Goal: Task Accomplishment & Management: Manage account settings

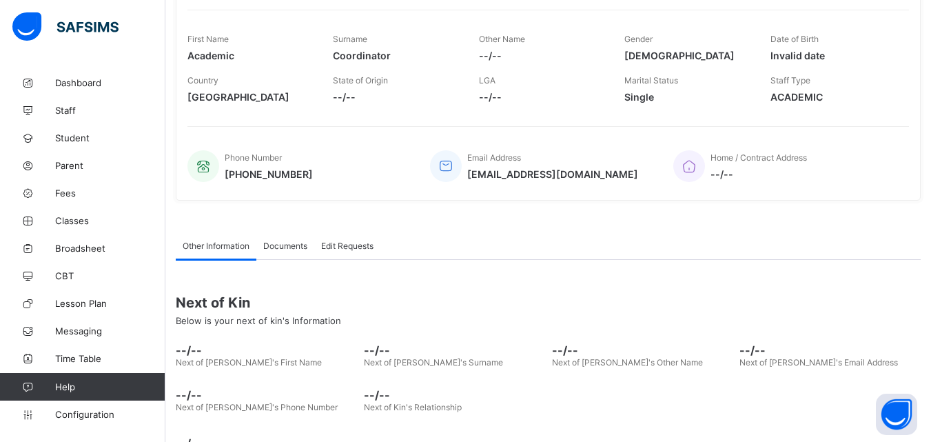
scroll to position [254, 0]
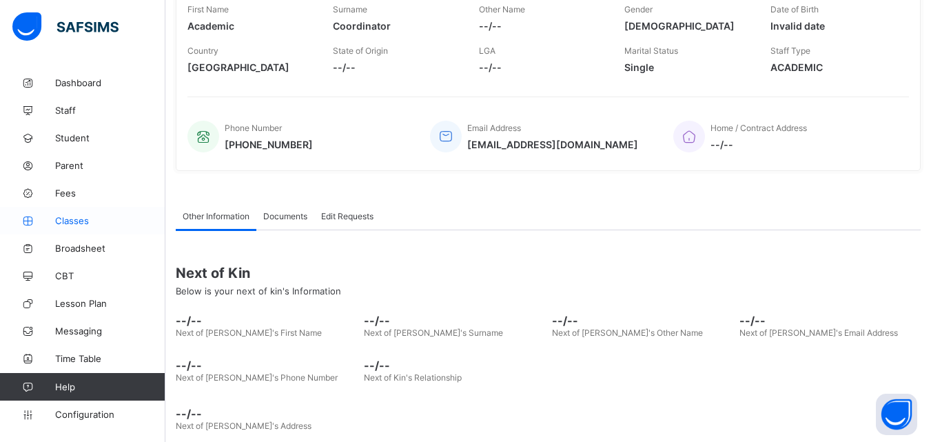
click at [91, 220] on span "Classes" at bounding box center [110, 220] width 110 height 11
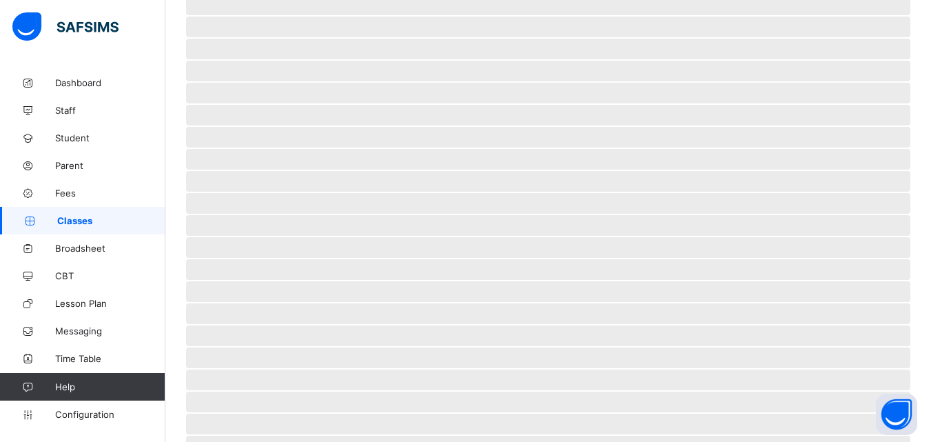
click at [91, 220] on span "Classes" at bounding box center [111, 220] width 108 height 11
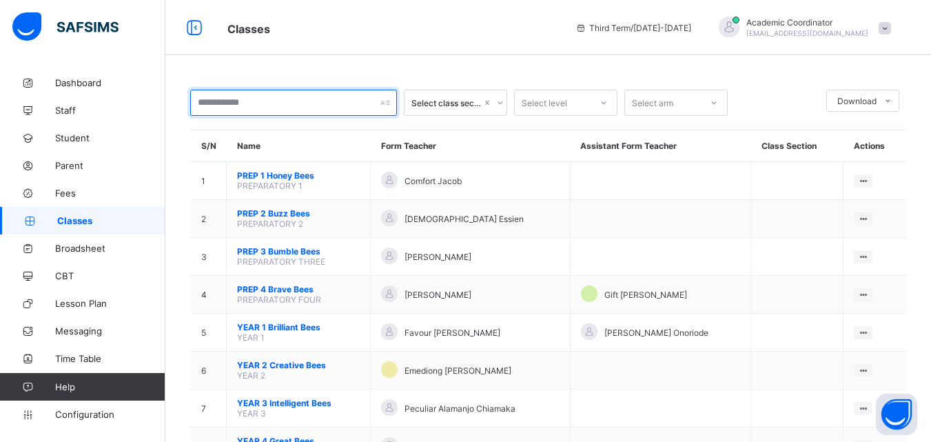
click at [377, 101] on input "text" at bounding box center [293, 103] width 207 height 26
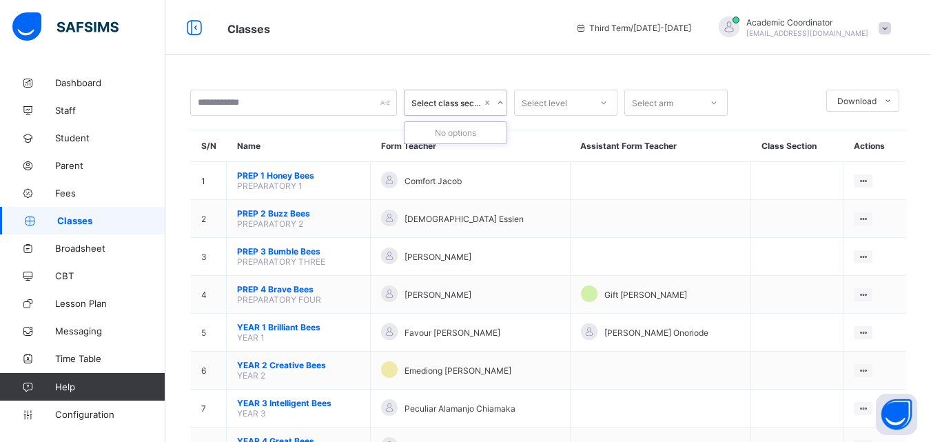
click at [472, 98] on div "Select class section" at bounding box center [447, 103] width 70 height 10
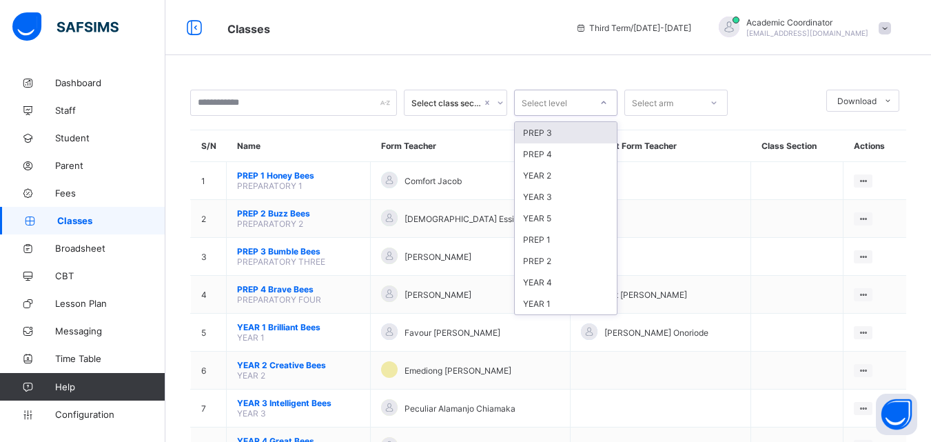
click at [589, 100] on div "Select level" at bounding box center [553, 102] width 76 height 19
click at [689, 97] on div "Select arm" at bounding box center [663, 102] width 76 height 19
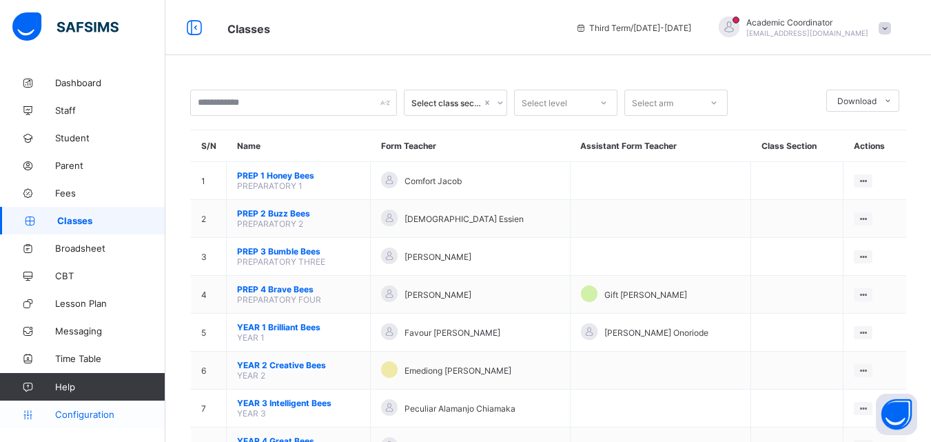
click at [99, 420] on link "Configuration" at bounding box center [82, 415] width 165 height 28
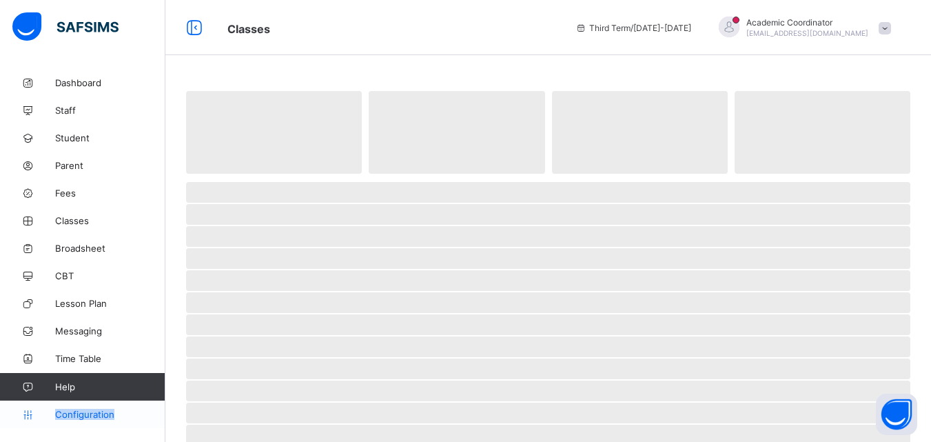
click at [99, 420] on link "Configuration" at bounding box center [82, 415] width 165 height 28
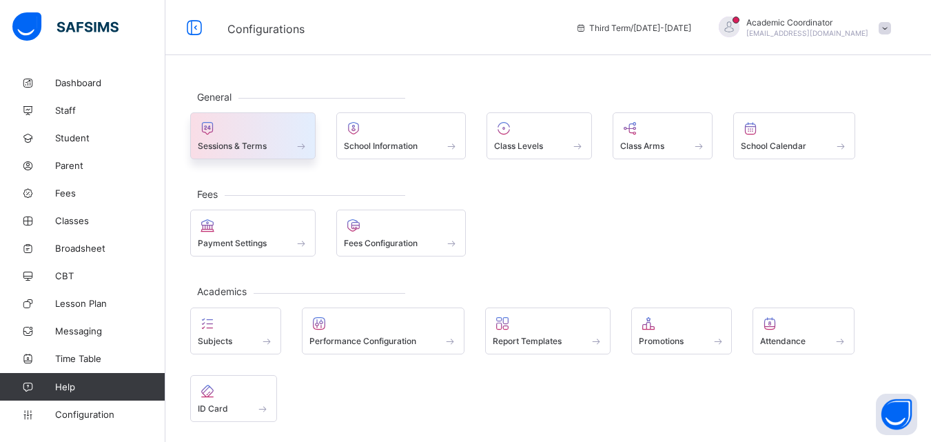
click at [300, 141] on span at bounding box center [301, 146] width 14 height 12
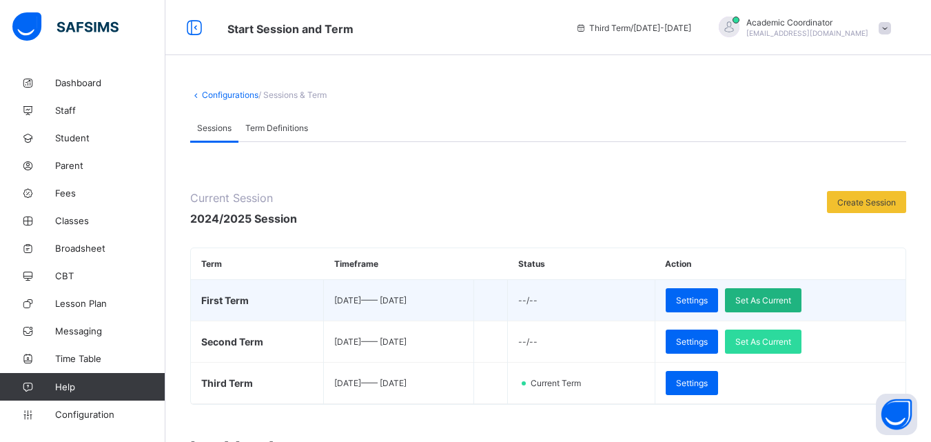
click at [792, 299] on span "Set As Current" at bounding box center [764, 300] width 56 height 10
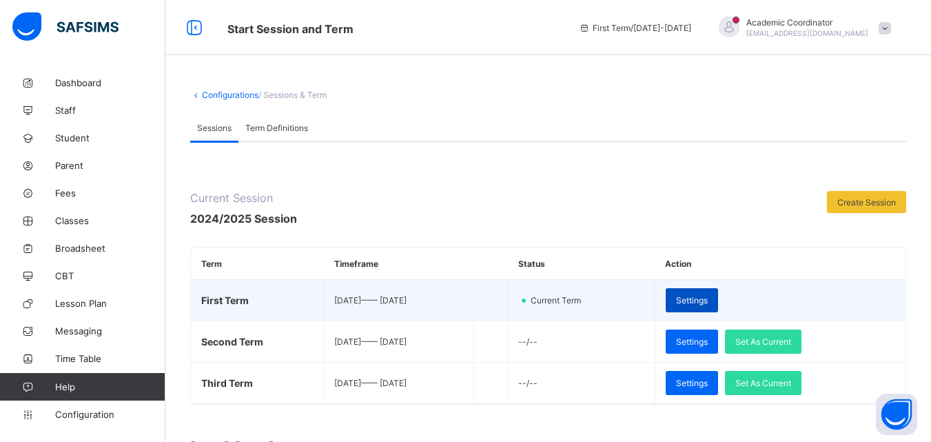
click at [718, 305] on div "Settings" at bounding box center [692, 300] width 52 height 24
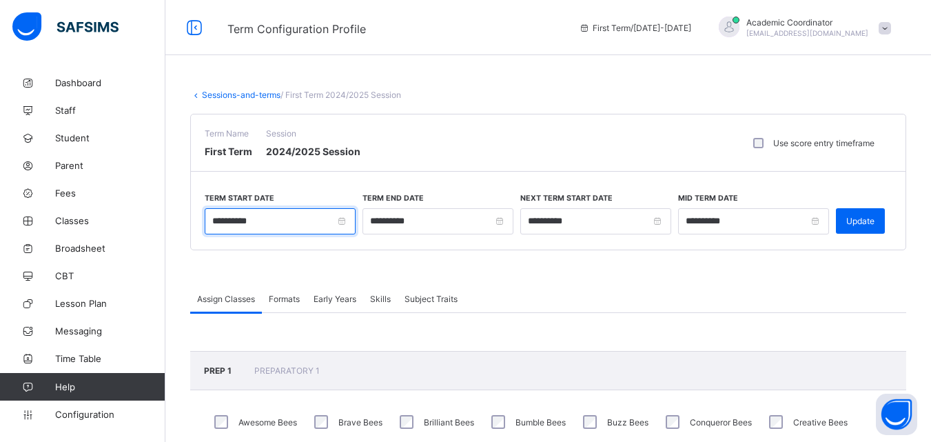
click at [261, 219] on input "**********" at bounding box center [280, 221] width 151 height 26
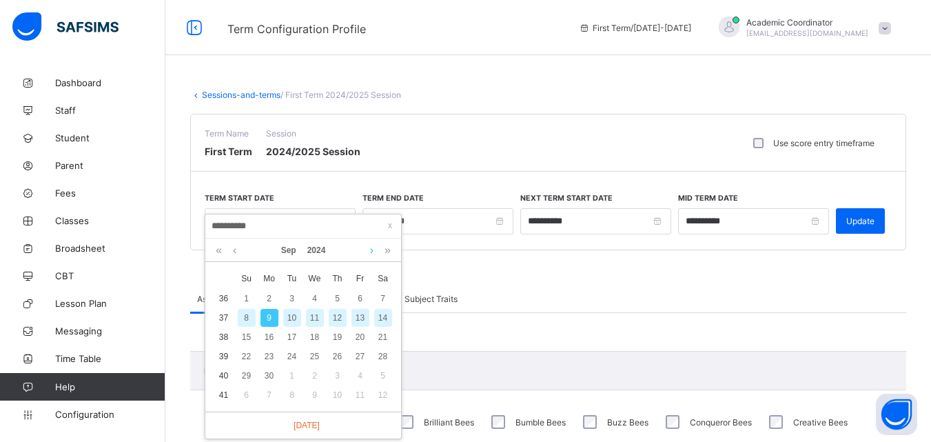
click at [373, 251] on link at bounding box center [372, 250] width 10 height 23
click at [236, 251] on link at bounding box center [235, 250] width 10 height 23
click at [388, 252] on link at bounding box center [387, 250] width 13 height 23
click at [294, 317] on div "9" at bounding box center [292, 318] width 18 height 18
type input "**********"
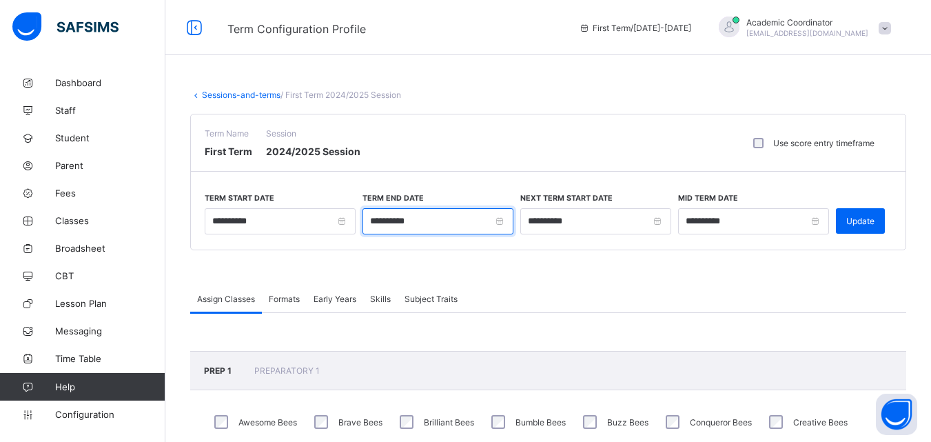
click at [382, 221] on input "**********" at bounding box center [438, 221] width 151 height 26
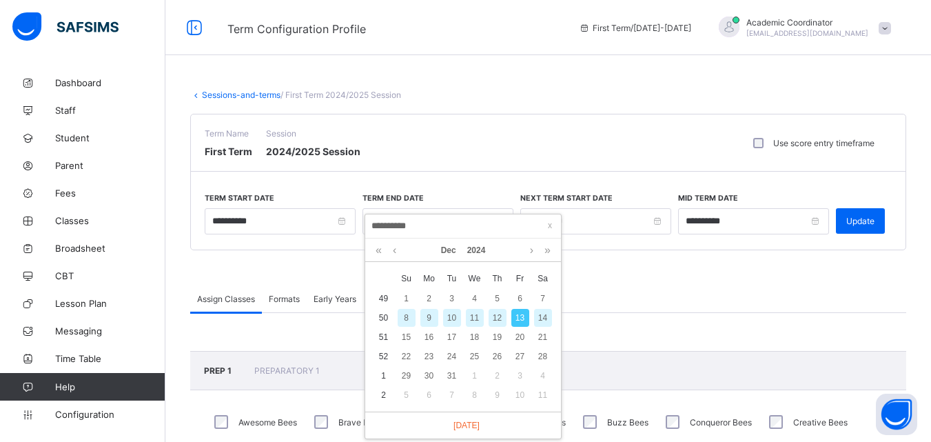
click at [382, 222] on input "**********" at bounding box center [464, 226] width 188 height 15
type input "**********"
click at [422, 221] on input "**********" at bounding box center [464, 226] width 188 height 15
type input "**********"
click at [521, 316] on div "12" at bounding box center [521, 318] width 18 height 18
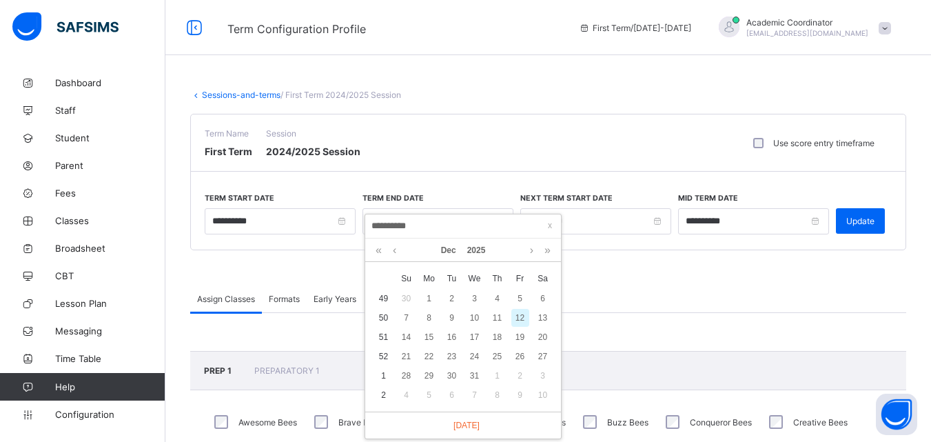
type input "**********"
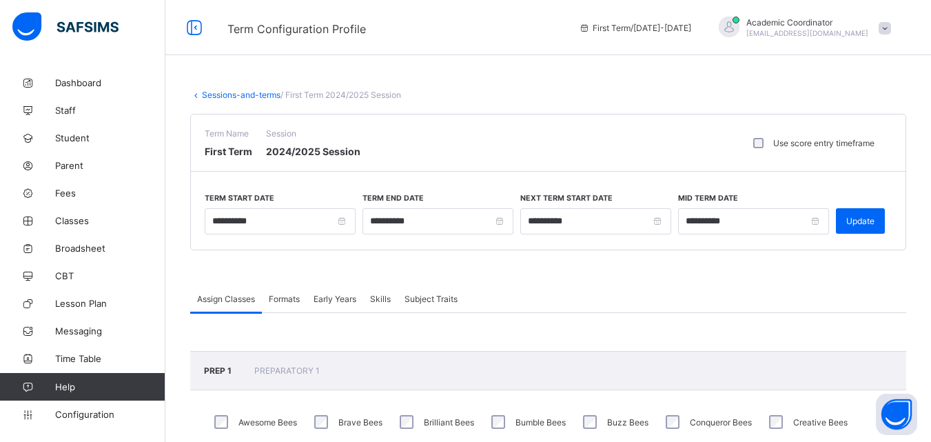
click at [312, 156] on span "2024/2025 Session" at bounding box center [313, 151] width 94 height 12
click at [875, 221] on span "Update" at bounding box center [861, 221] width 28 height 10
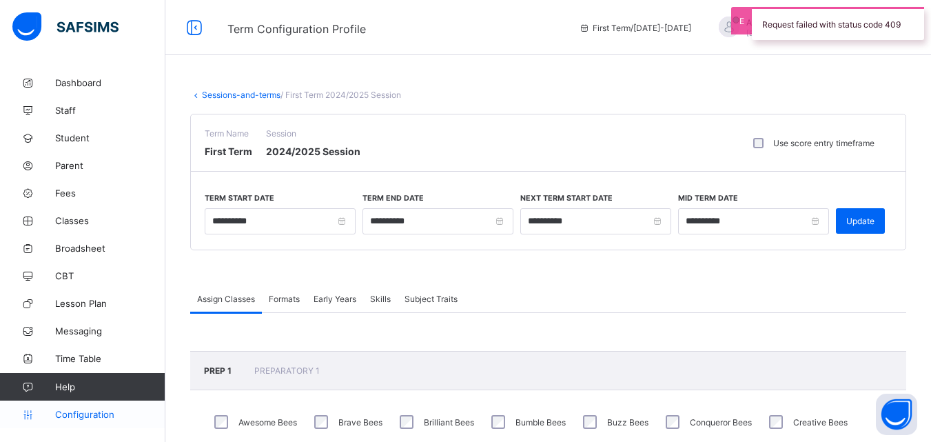
click at [76, 405] on link "Configuration" at bounding box center [82, 415] width 165 height 28
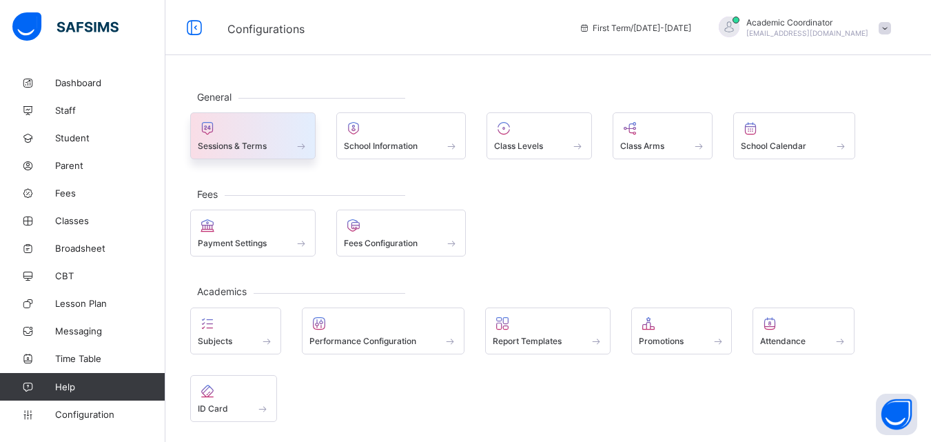
click at [267, 148] on span "Sessions & Terms" at bounding box center [232, 146] width 69 height 10
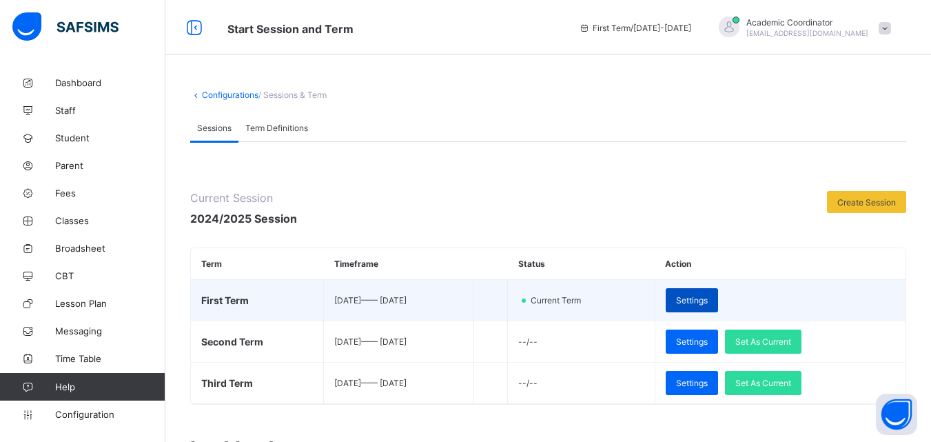
click at [708, 297] on span "Settings" at bounding box center [692, 300] width 32 height 10
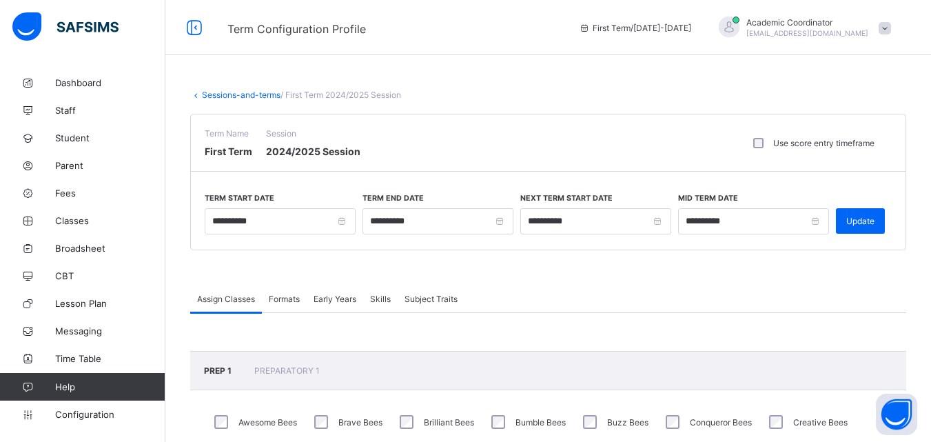
click at [251, 96] on link "Sessions-and-terms" at bounding box center [241, 95] width 79 height 10
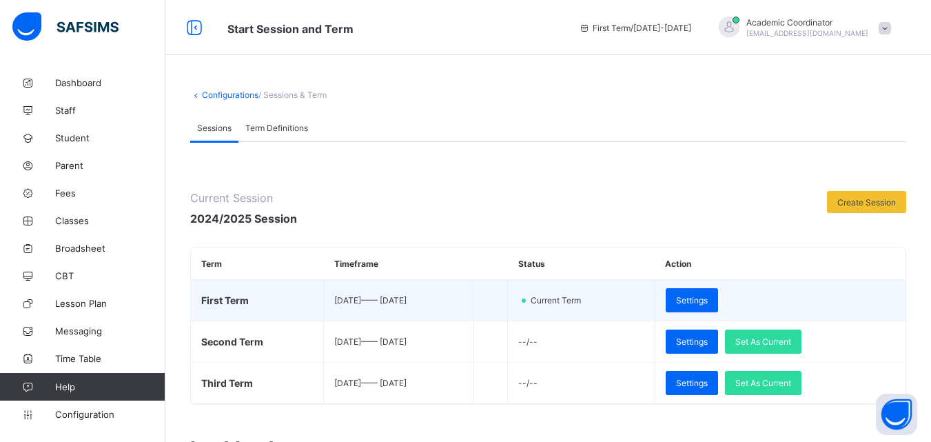
click at [419, 290] on td "[DATE] —— [DATE]" at bounding box center [399, 300] width 150 height 41
click at [341, 297] on span "[DATE] —— [DATE]" at bounding box center [370, 300] width 72 height 10
click at [349, 300] on span "[DATE] —— [DATE]" at bounding box center [370, 300] width 72 height 10
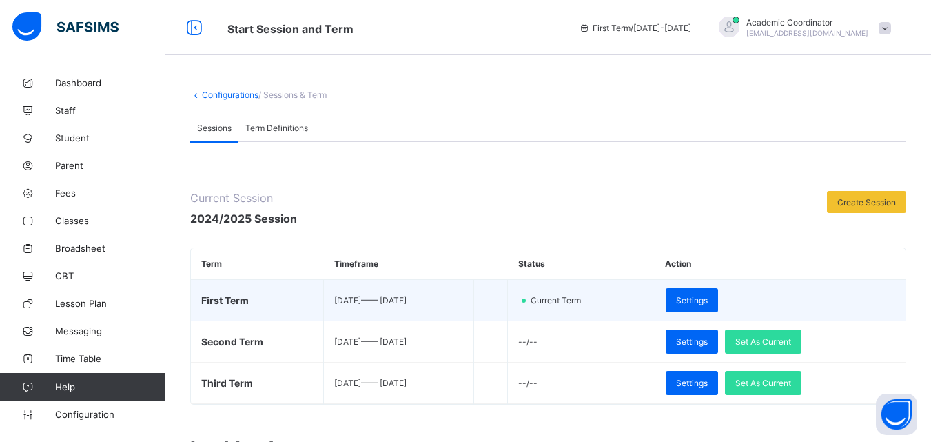
click at [349, 300] on span "[DATE] —— [DATE]" at bounding box center [370, 300] width 72 height 10
click at [270, 300] on td "First Term" at bounding box center [257, 300] width 133 height 41
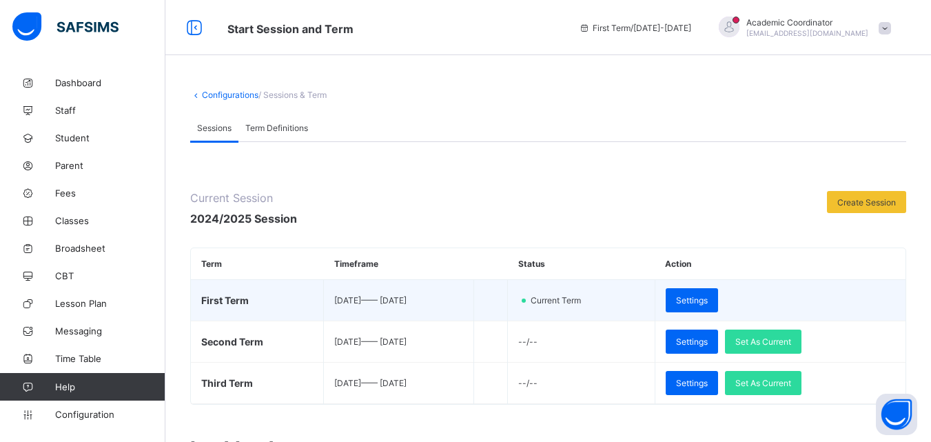
click at [564, 293] on td "Current Term" at bounding box center [582, 300] width 148 height 41
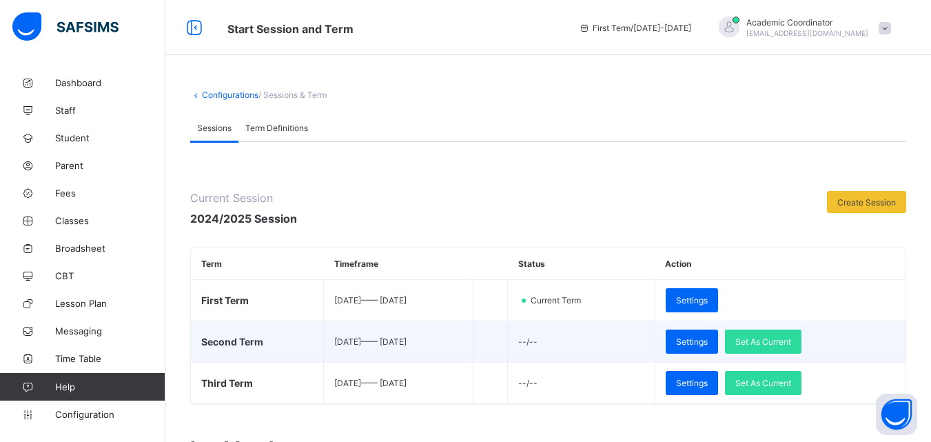
click at [407, 341] on span "[DATE] —— [DATE]" at bounding box center [370, 341] width 72 height 10
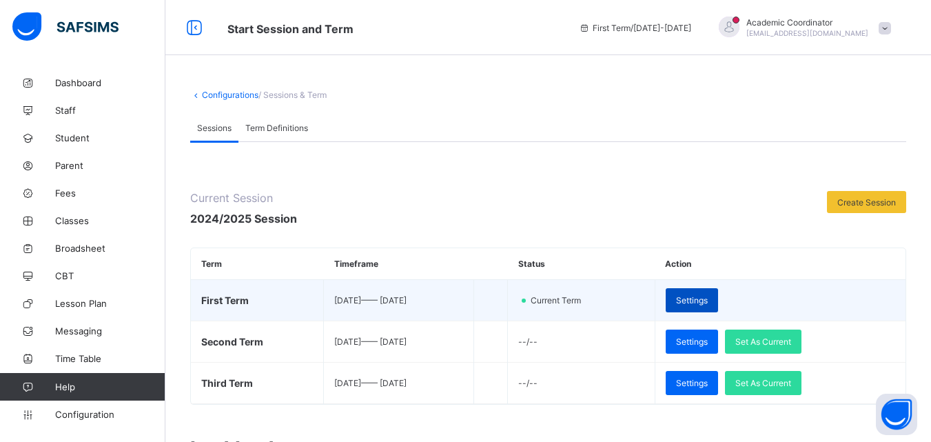
click at [718, 294] on div "Settings" at bounding box center [692, 300] width 52 height 24
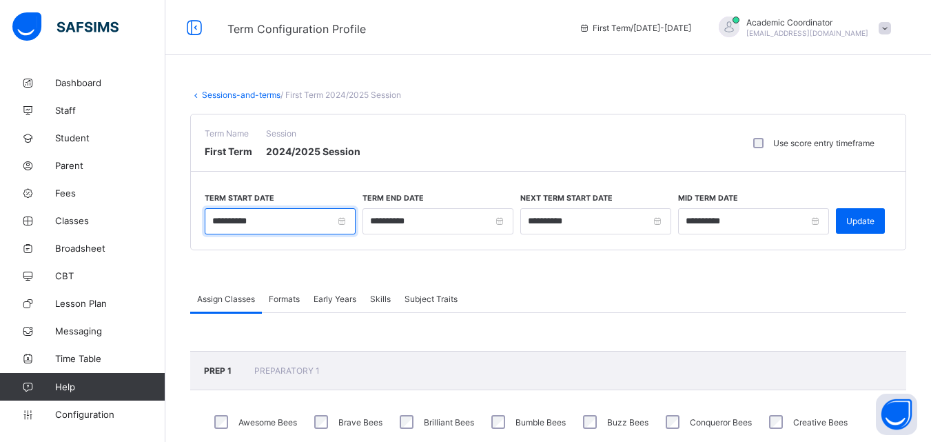
click at [344, 221] on input "**********" at bounding box center [280, 221] width 151 height 26
click at [532, 291] on div "Assign Classes Formats Early Years Skills Subject Traits" at bounding box center [548, 299] width 716 height 28
click at [347, 219] on input "**********" at bounding box center [280, 221] width 151 height 26
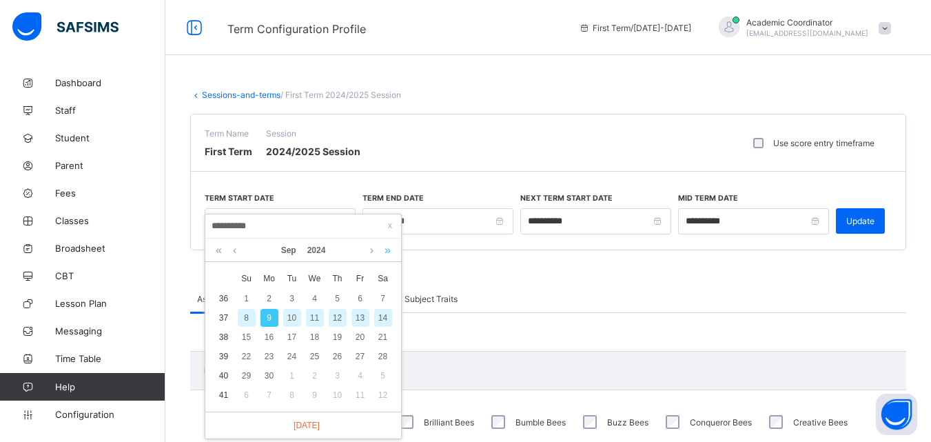
click at [392, 248] on link at bounding box center [387, 250] width 13 height 23
click at [502, 304] on div "Assign Classes Formats Early Years Skills Subject Traits" at bounding box center [548, 299] width 716 height 28
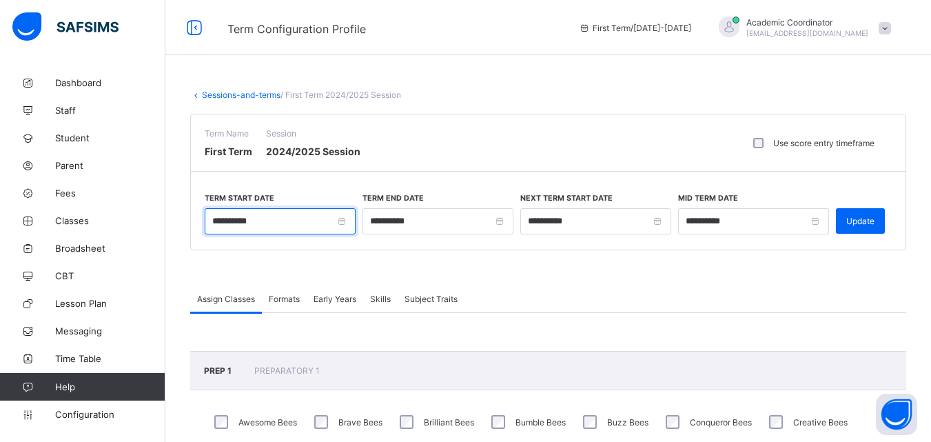
click at [347, 224] on input "**********" at bounding box center [280, 221] width 151 height 26
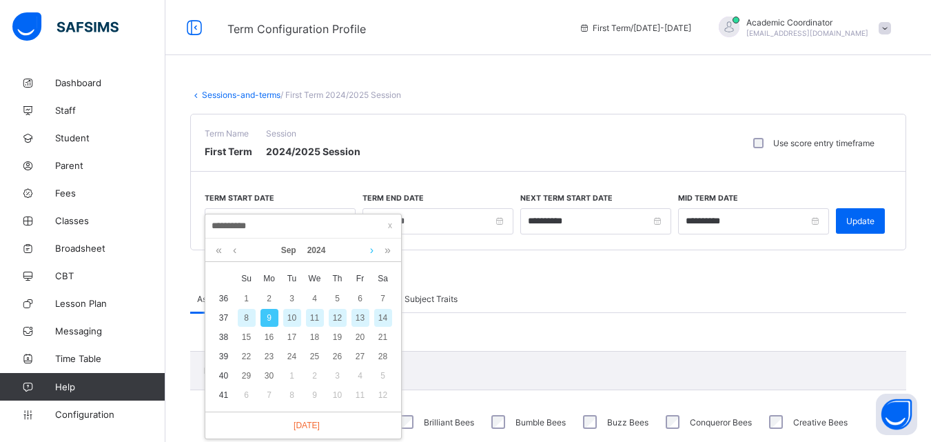
click at [373, 248] on link at bounding box center [372, 250] width 10 height 23
click at [389, 252] on link at bounding box center [387, 250] width 13 height 23
click at [238, 254] on link at bounding box center [235, 250] width 10 height 23
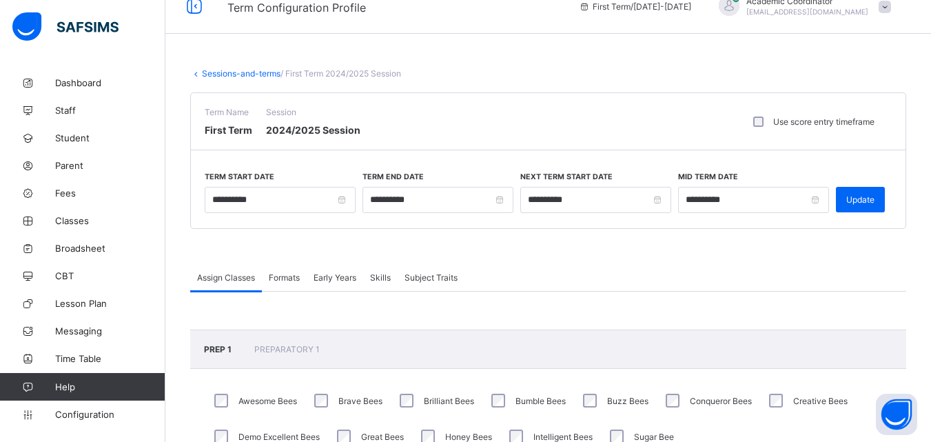
scroll to position [24, 0]
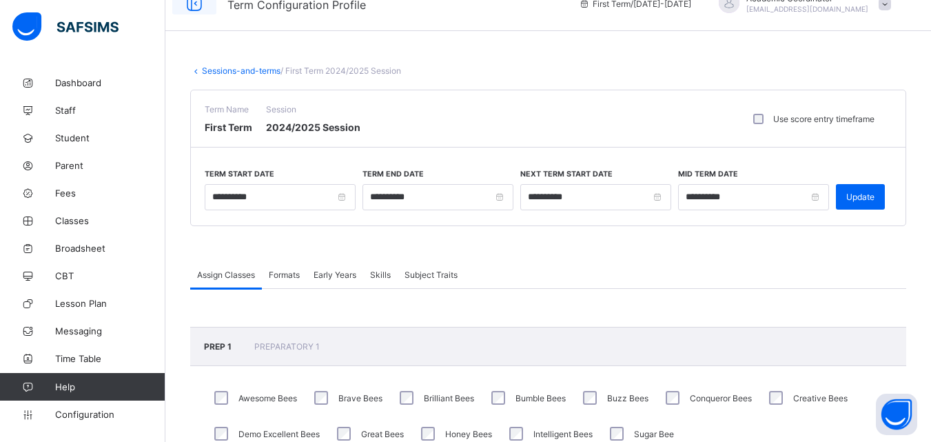
click at [194, 5] on icon at bounding box center [194, 4] width 23 height 20
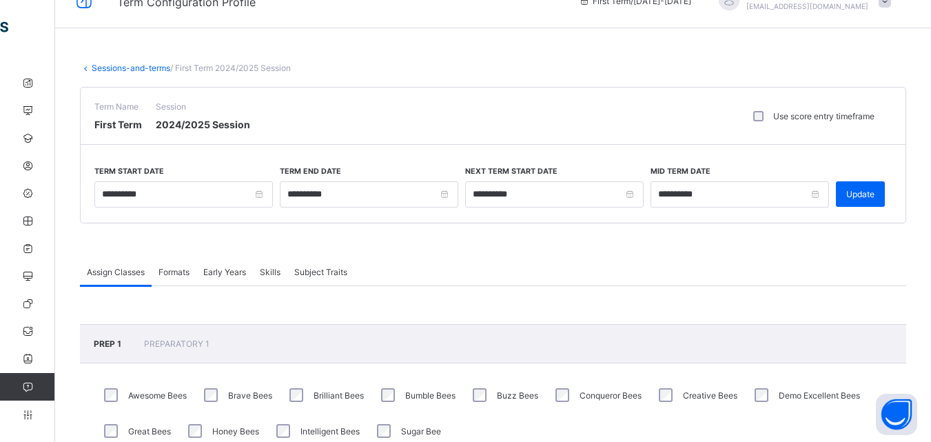
scroll to position [0, 0]
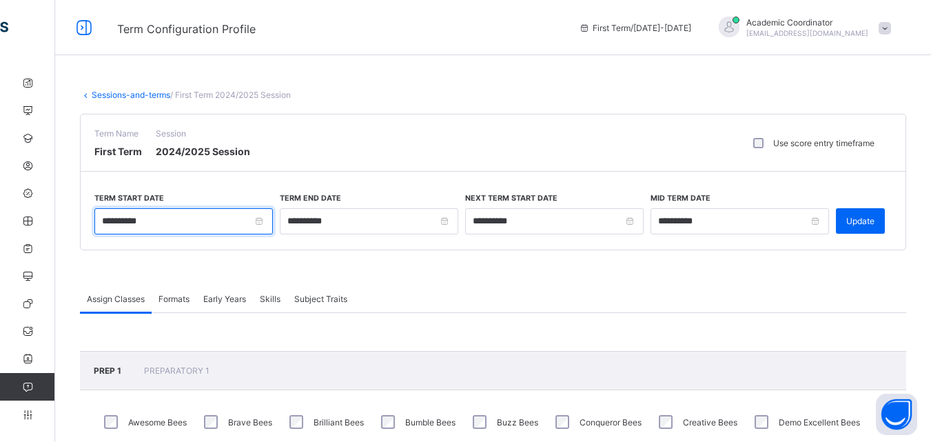
click at [263, 220] on input "**********" at bounding box center [183, 221] width 179 height 26
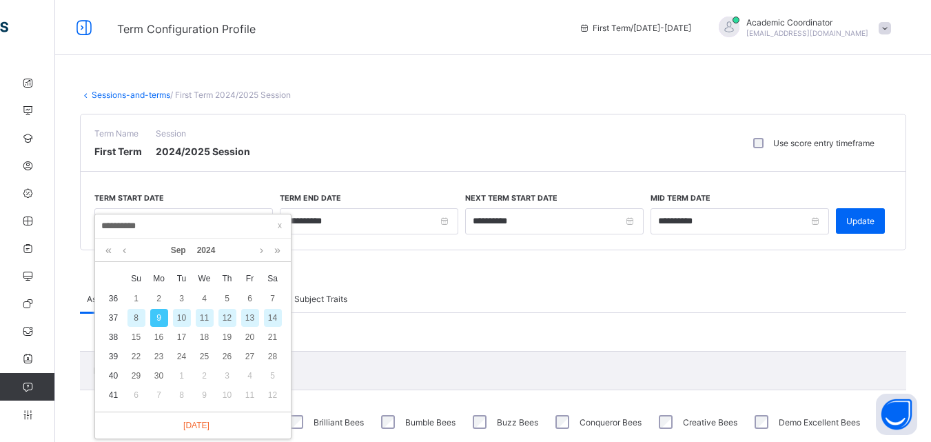
click at [157, 319] on div "9" at bounding box center [159, 318] width 18 height 18
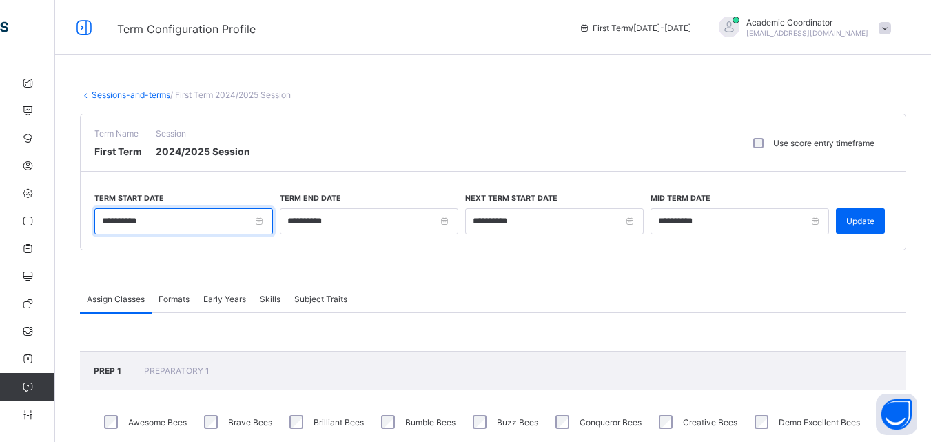
click at [265, 218] on input "**********" at bounding box center [183, 221] width 179 height 26
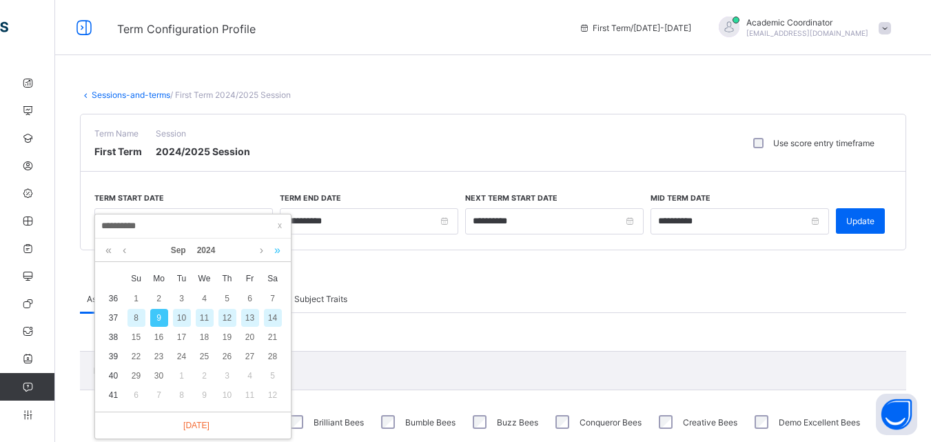
click at [276, 250] on link at bounding box center [277, 250] width 13 height 23
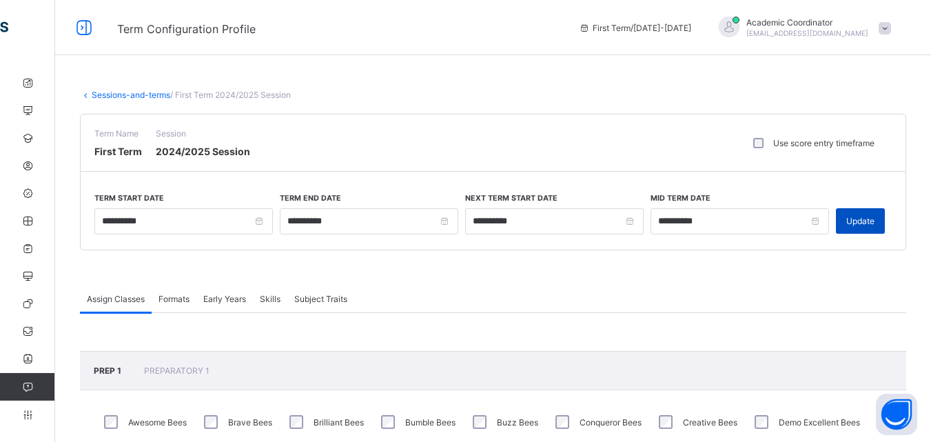
click at [864, 222] on span "Update" at bounding box center [861, 221] width 28 height 10
click at [30, 330] on icon at bounding box center [27, 331] width 55 height 10
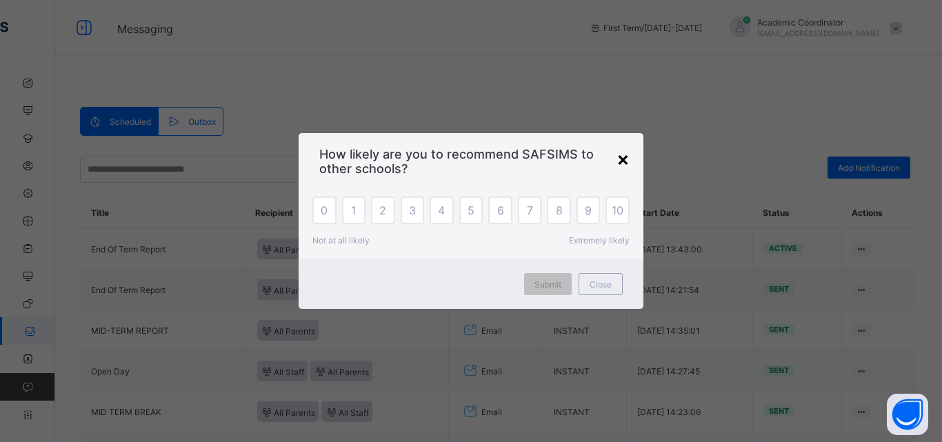
click at [618, 158] on div "×" at bounding box center [622, 158] width 13 height 23
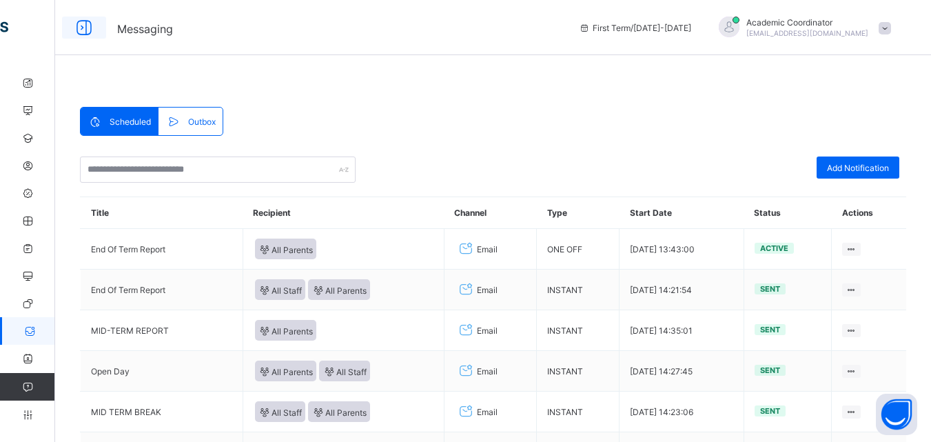
click at [85, 26] on icon at bounding box center [83, 28] width 23 height 20
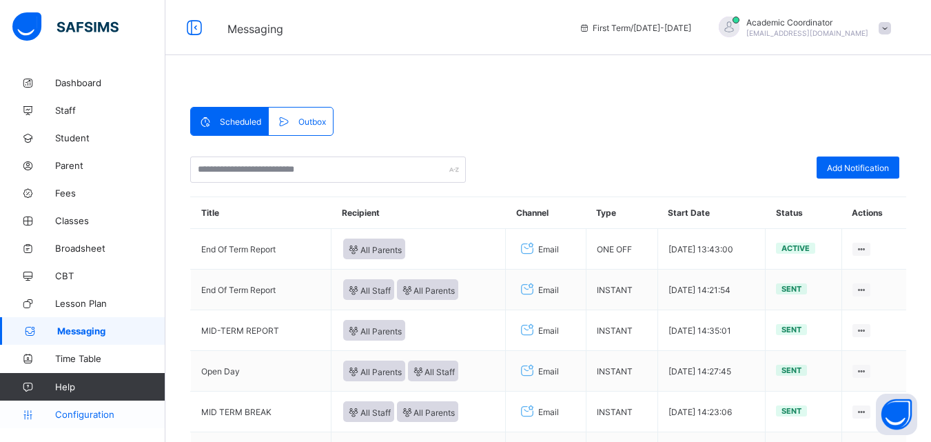
click at [89, 417] on span "Configuration" at bounding box center [110, 414] width 110 height 11
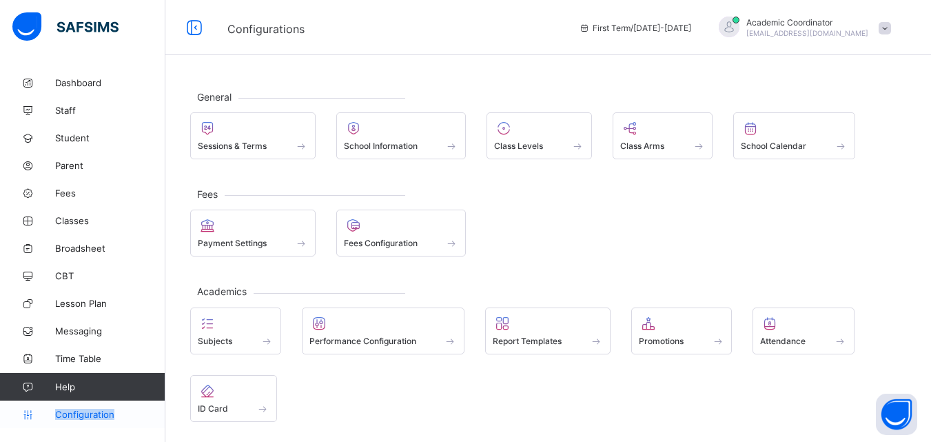
click at [89, 412] on span "Configuration" at bounding box center [110, 414] width 110 height 11
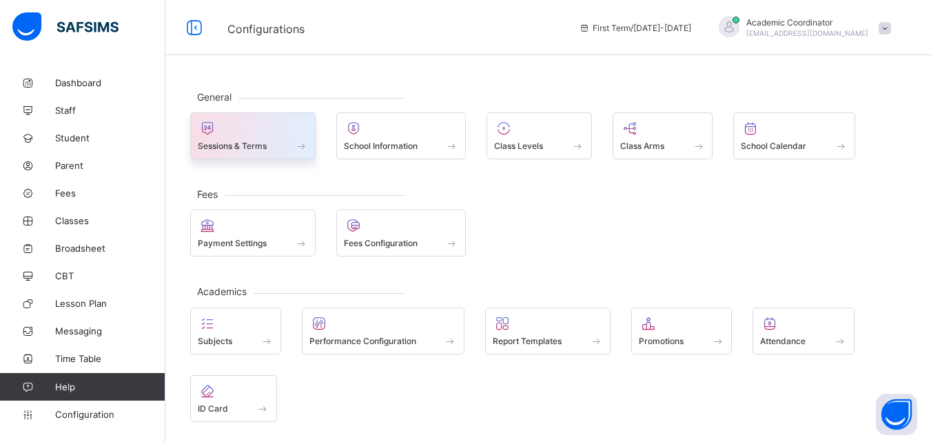
click at [250, 130] on div at bounding box center [253, 128] width 110 height 17
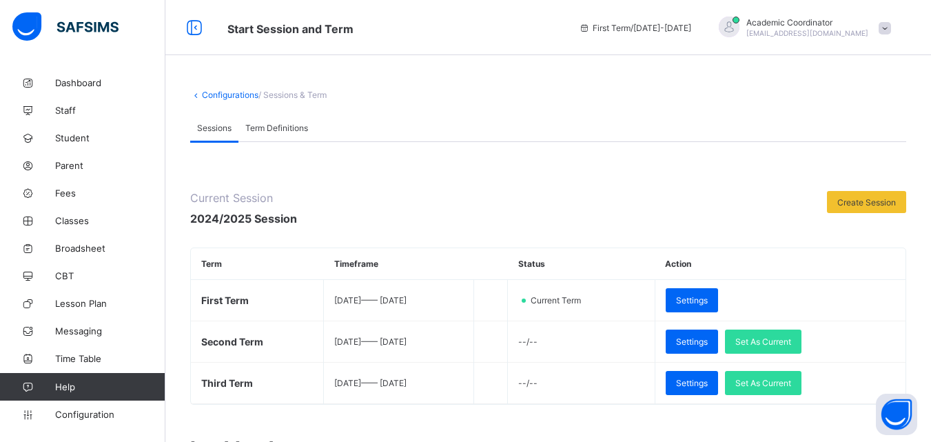
click at [290, 93] on span "/ Sessions & Term" at bounding box center [293, 95] width 68 height 10
click at [227, 101] on div "**********" at bounding box center [548, 449] width 766 height 760
click at [276, 125] on span "Term Definitions" at bounding box center [276, 128] width 63 height 10
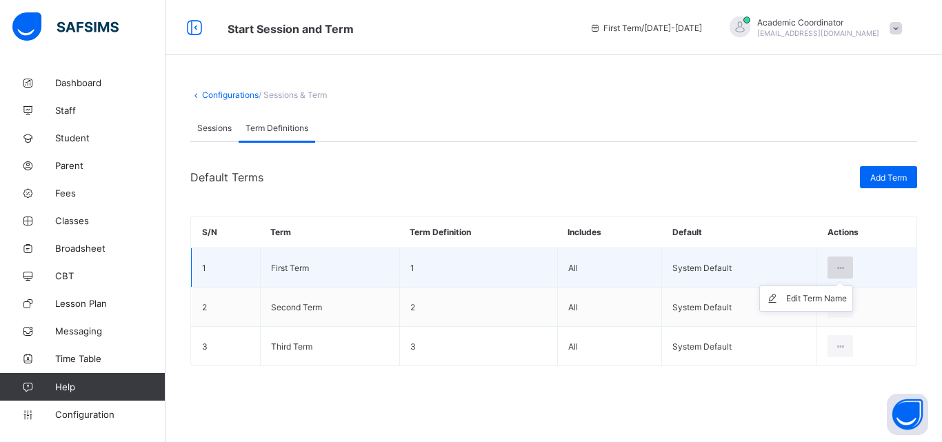
click at [845, 265] on icon at bounding box center [840, 268] width 12 height 10
click at [835, 268] on icon at bounding box center [840, 268] width 12 height 10
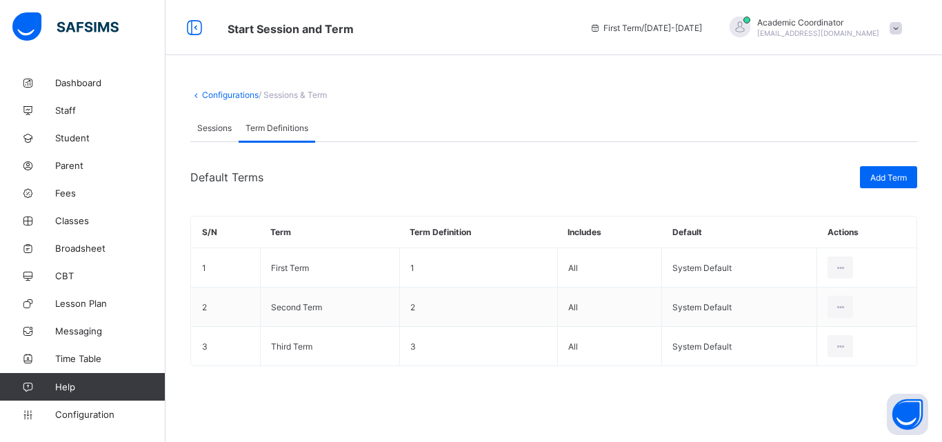
click at [720, 168] on div "Default Terms Add Term" at bounding box center [553, 177] width 727 height 22
click at [220, 125] on span "Sessions" at bounding box center [214, 128] width 34 height 10
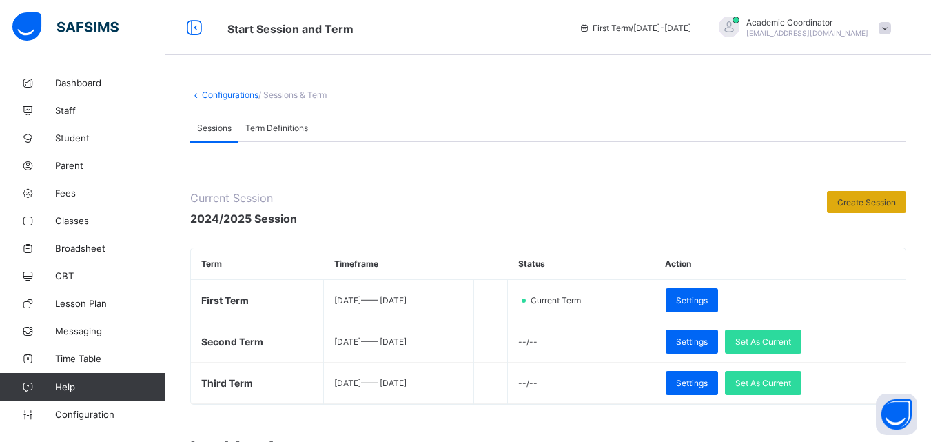
click at [861, 203] on span "Create Session" at bounding box center [867, 202] width 59 height 10
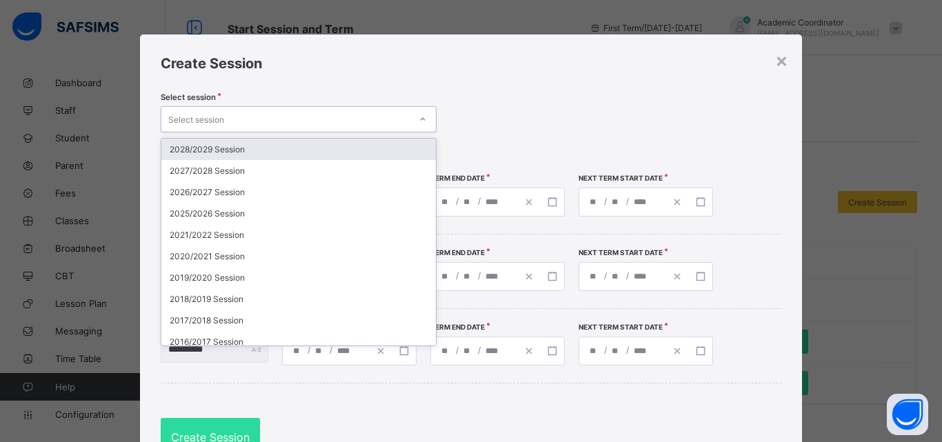
click at [414, 113] on div at bounding box center [422, 119] width 23 height 22
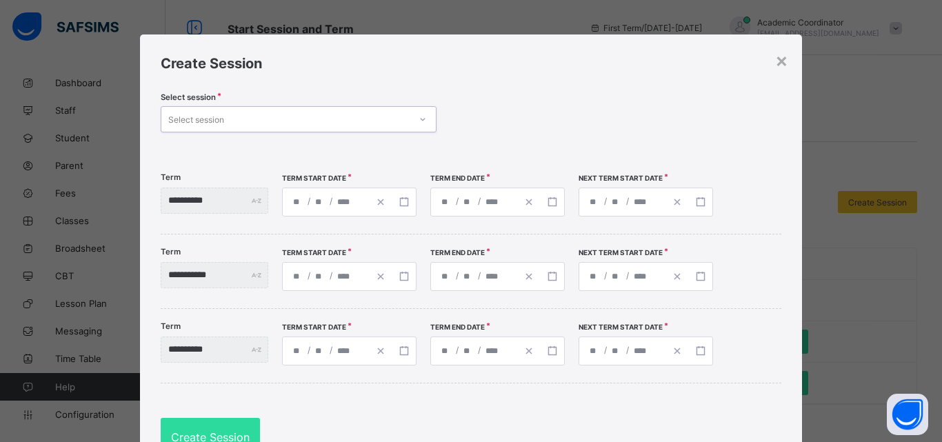
click at [250, 121] on div "Select session" at bounding box center [285, 119] width 248 height 19
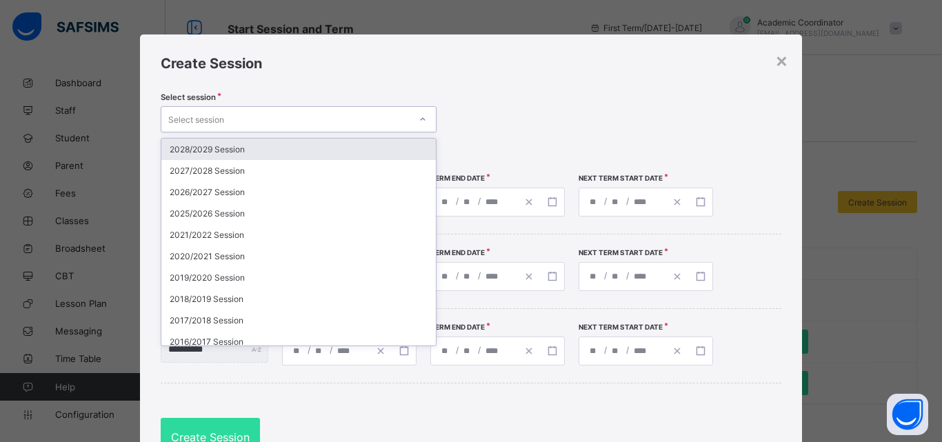
click at [250, 121] on div "Select session" at bounding box center [285, 119] width 248 height 19
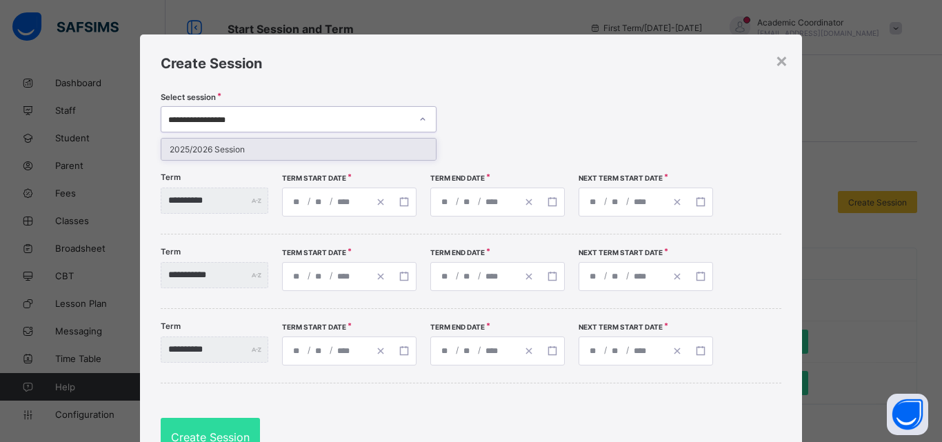
type input "**********"
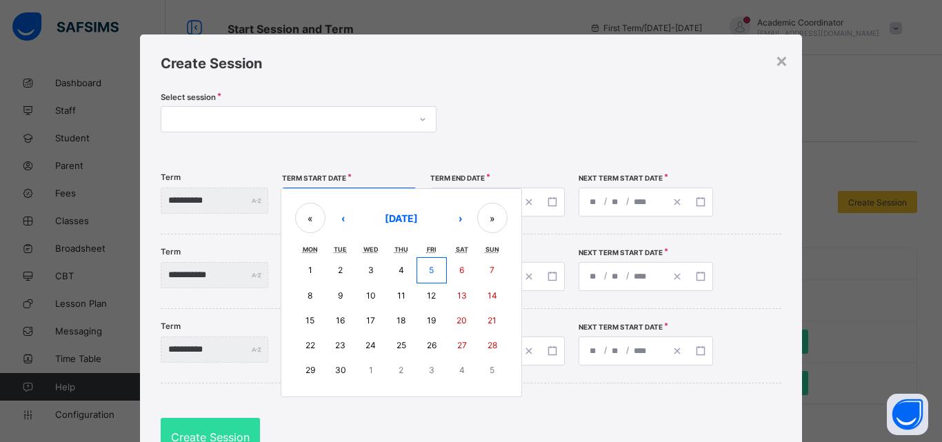
click at [314, 197] on div "/ / « ‹ [DATE] › » Mon Tue Wed Thu Fri Sat Sun 1 2 3 4 5 6 7 8 9 10 11 12 13 14…" at bounding box center [349, 202] width 134 height 29
click at [356, 296] on button "9" at bounding box center [340, 295] width 30 height 25
type input "**********"
type input "*"
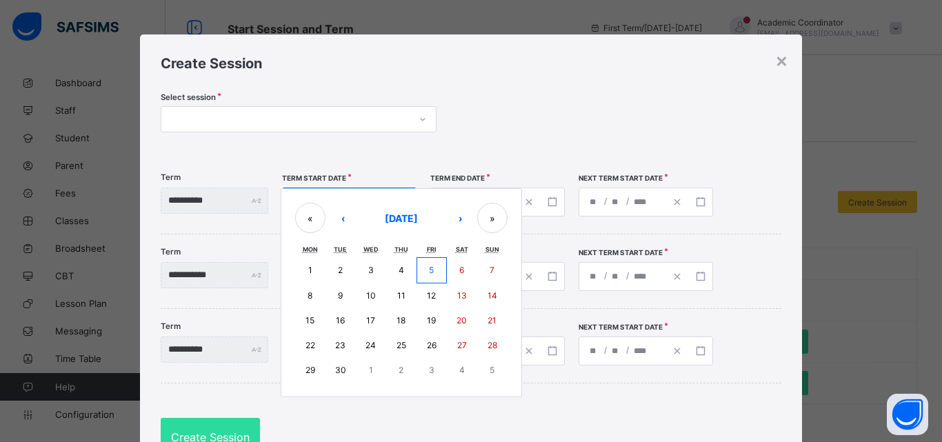
type input "****"
type input "**********"
type input "**"
type input "*"
type input "****"
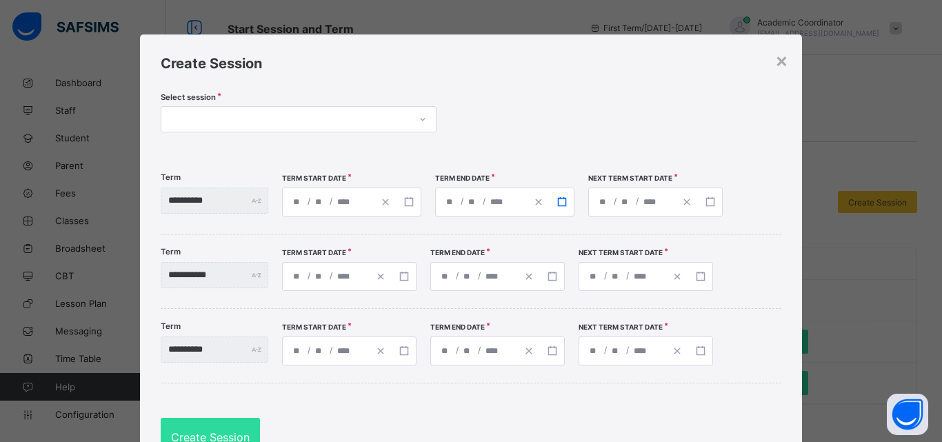
click at [565, 198] on rect "button" at bounding box center [562, 202] width 8 height 8
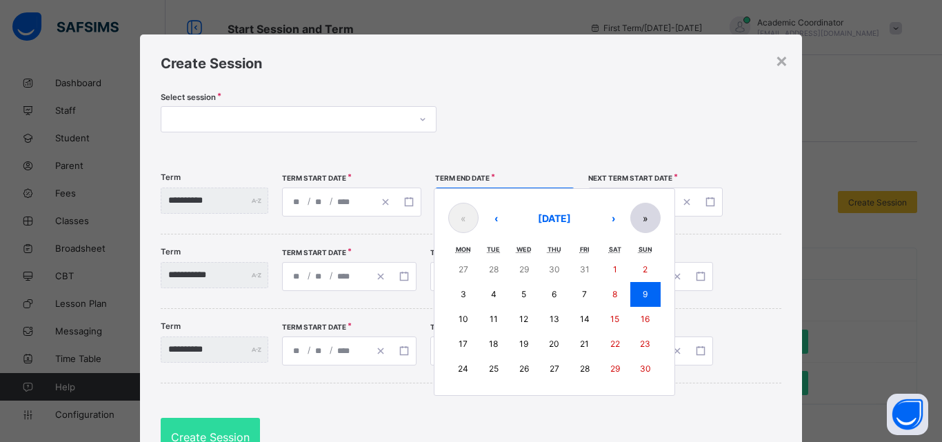
click at [661, 211] on button "»" at bounding box center [645, 218] width 30 height 30
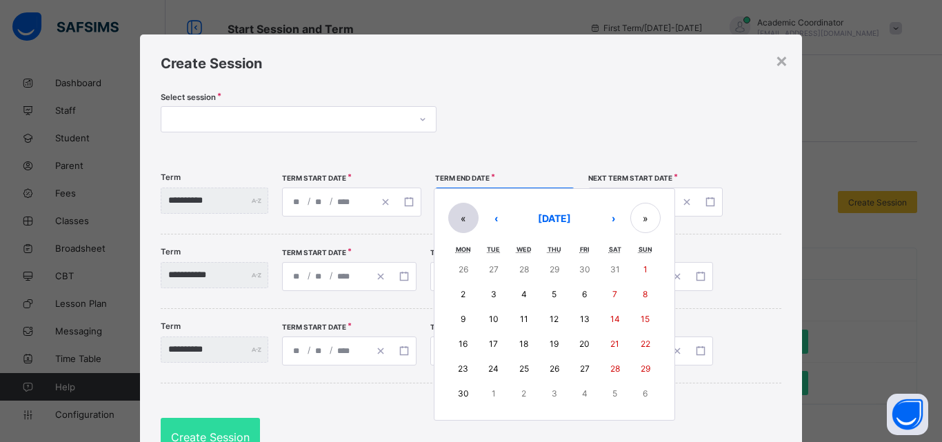
click at [478, 223] on button "«" at bounding box center [463, 218] width 30 height 30
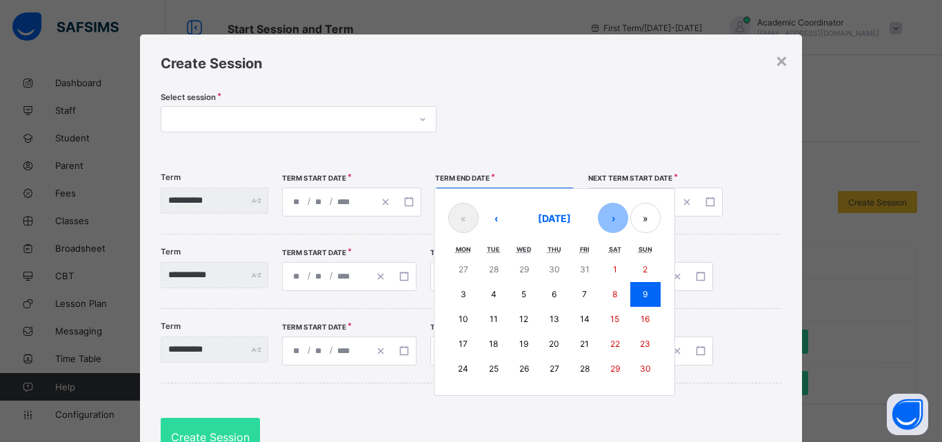
click at [628, 221] on button "›" at bounding box center [613, 218] width 30 height 30
click at [589, 295] on abbr "12" at bounding box center [584, 294] width 9 height 10
type input "**********"
type input "**"
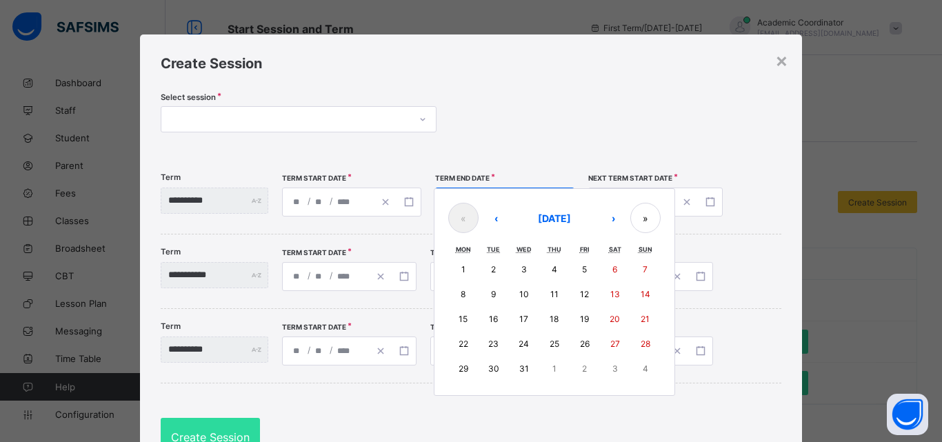
type input "**********"
type input "**"
type input "****"
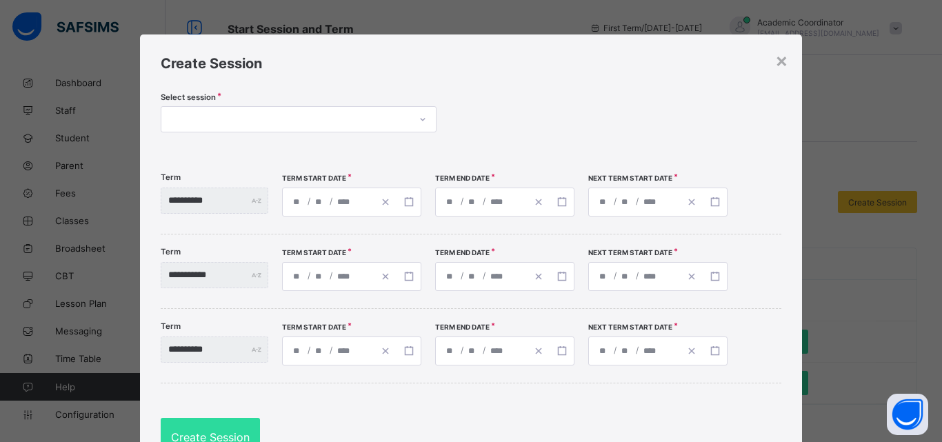
type input "**********"
type input "**"
type input "****"
type input "**********"
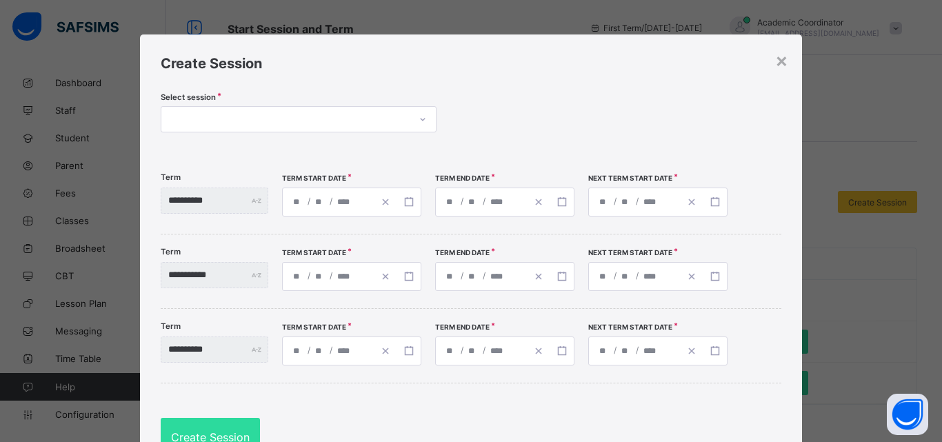
type input "*"
type input "**"
type input "****"
type input "**********"
type input "*"
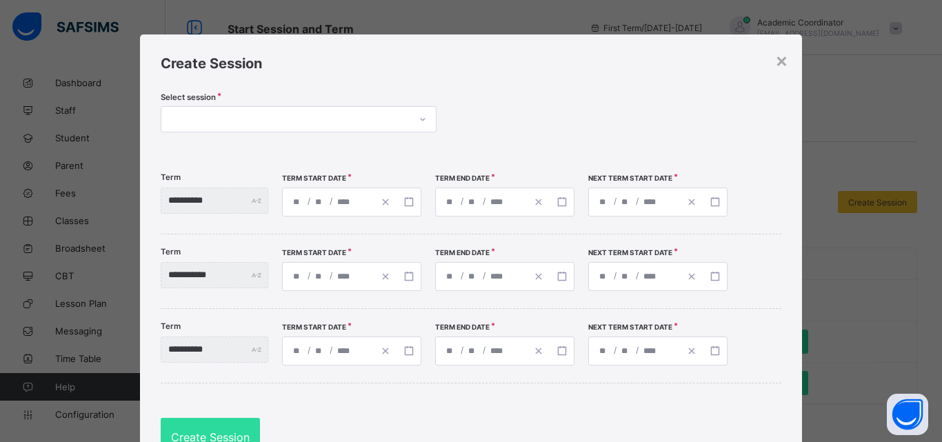
type input "**"
type input "****"
type input "**********"
type input "*"
type input "**"
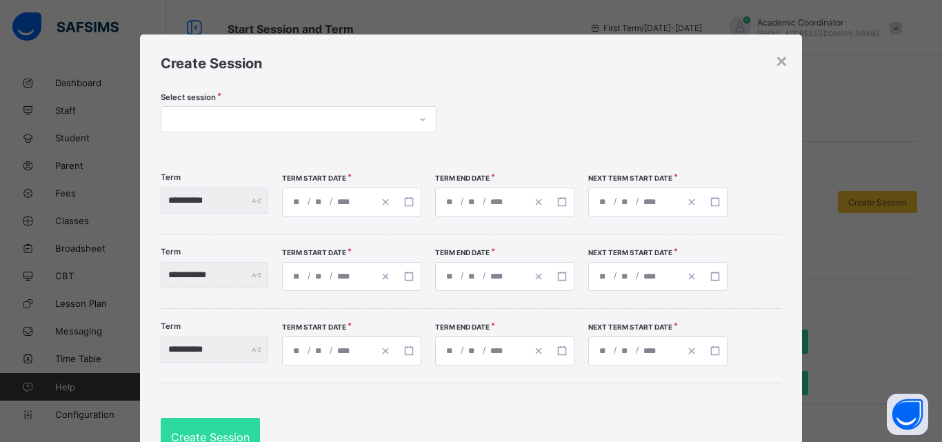
type input "****"
type input "**********"
type input "*"
type input "**"
type input "****"
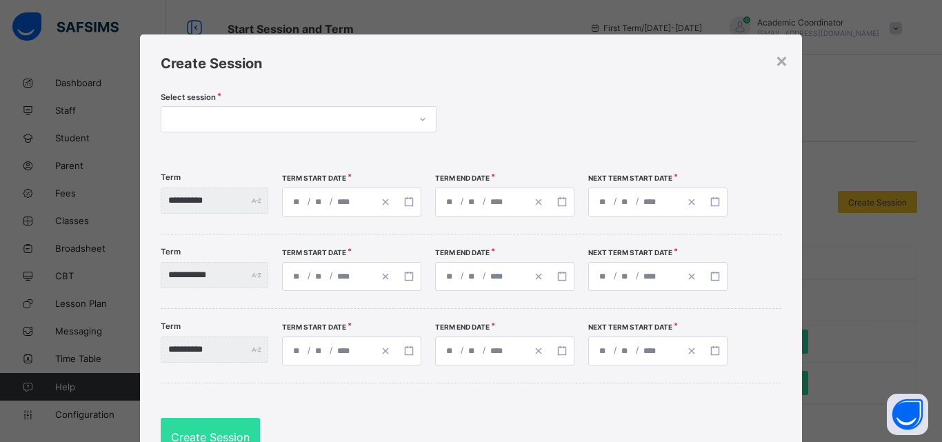
type input "**********"
type input "*"
type input "**"
type input "****"
click at [720, 203] on icon "button" at bounding box center [715, 202] width 10 height 10
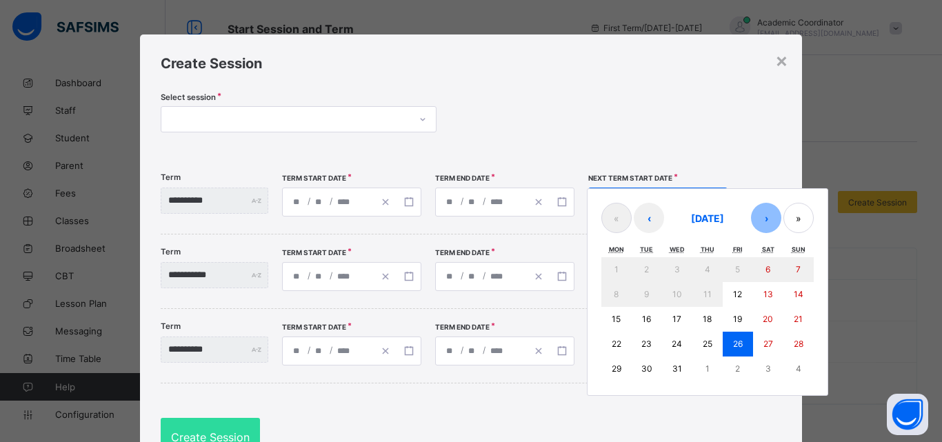
click at [781, 220] on button "›" at bounding box center [766, 218] width 30 height 30
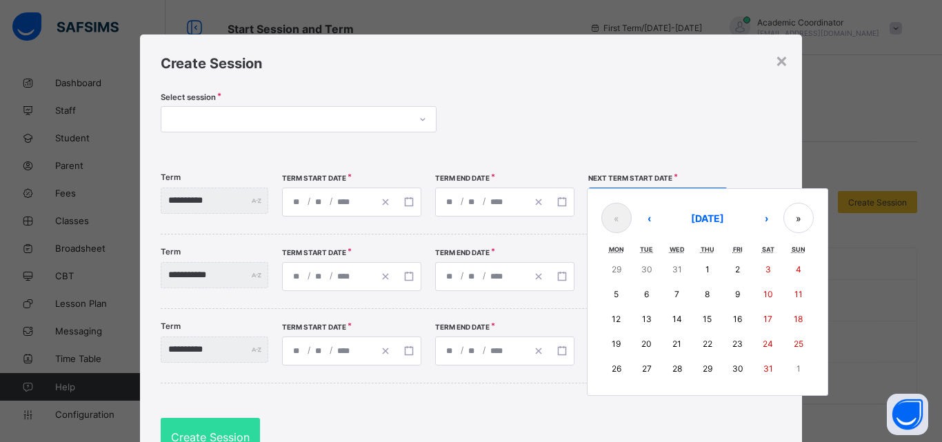
click at [649, 298] on abbr "6" at bounding box center [646, 294] width 5 height 10
type input "**********"
type input "*"
type input "****"
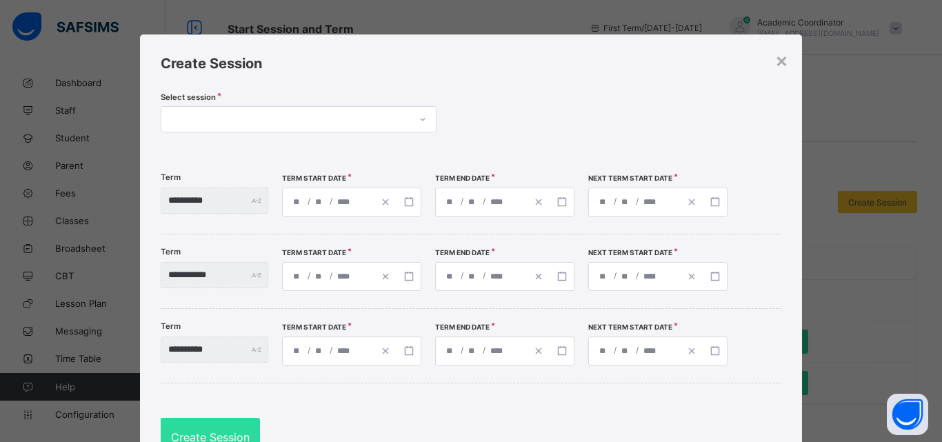
type input "**********"
type input "*"
type input "****"
type input "**********"
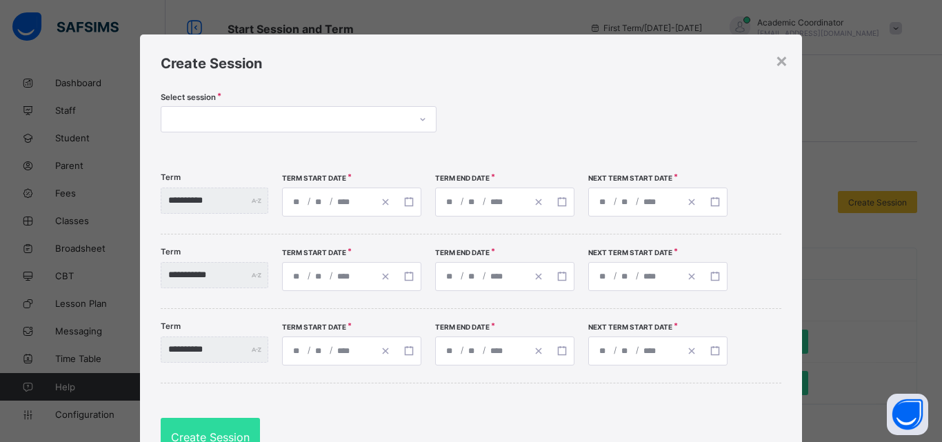
type input "*"
type input "**********"
type input "**"
type input "**********"
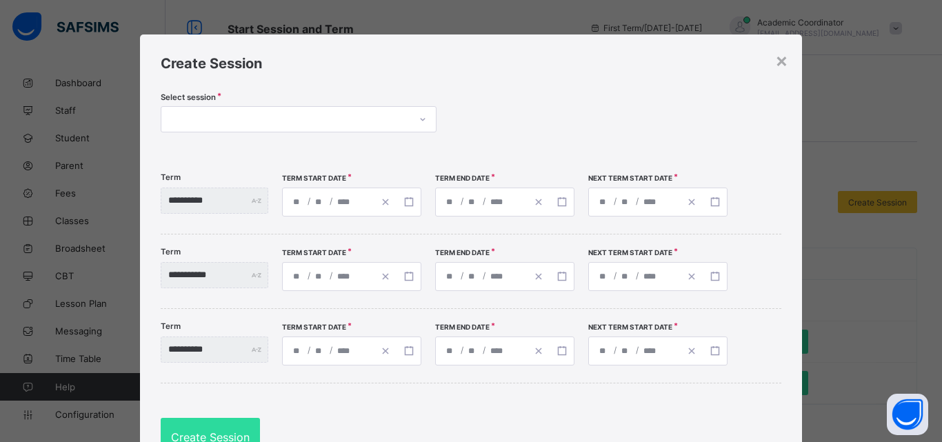
type input "**"
type input "**********"
type input "**"
type input "**********"
type input "*"
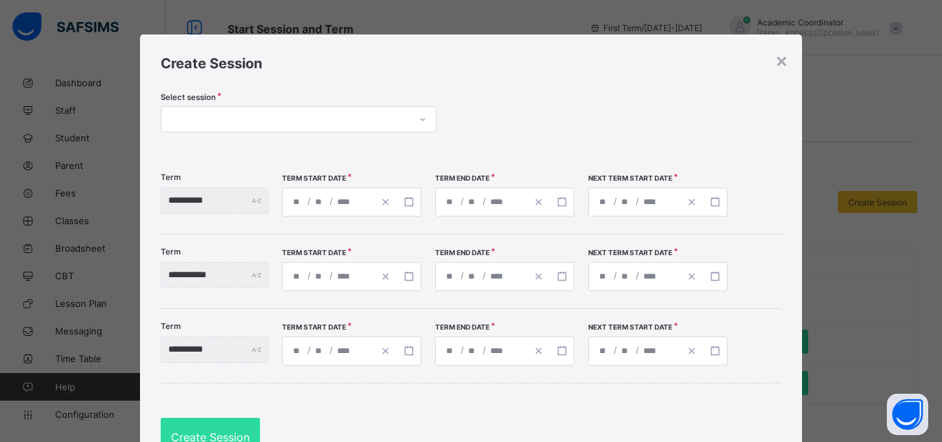
type input "*"
click at [421, 121] on icon at bounding box center [423, 119] width 5 height 3
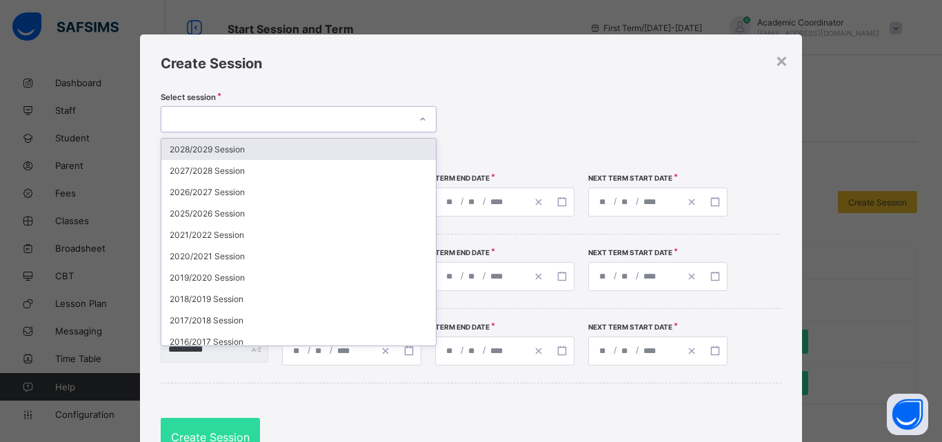
click at [419, 121] on icon at bounding box center [423, 119] width 8 height 14
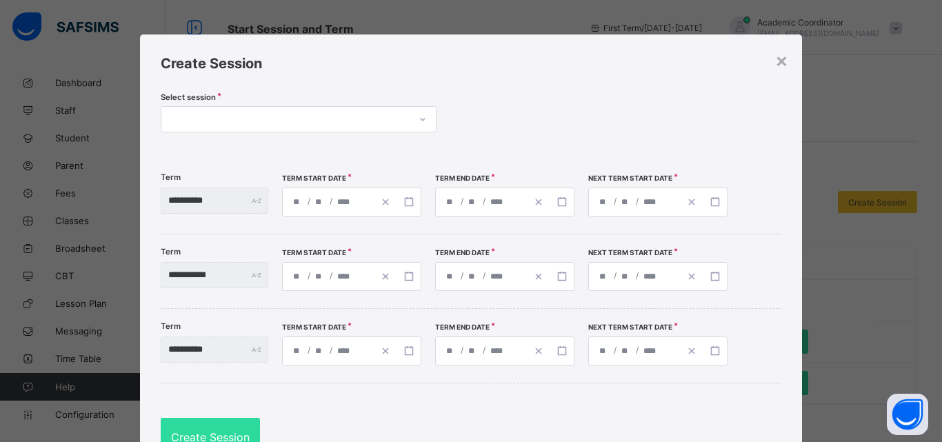
click at [493, 126] on div "Select session" at bounding box center [471, 120] width 621 height 57
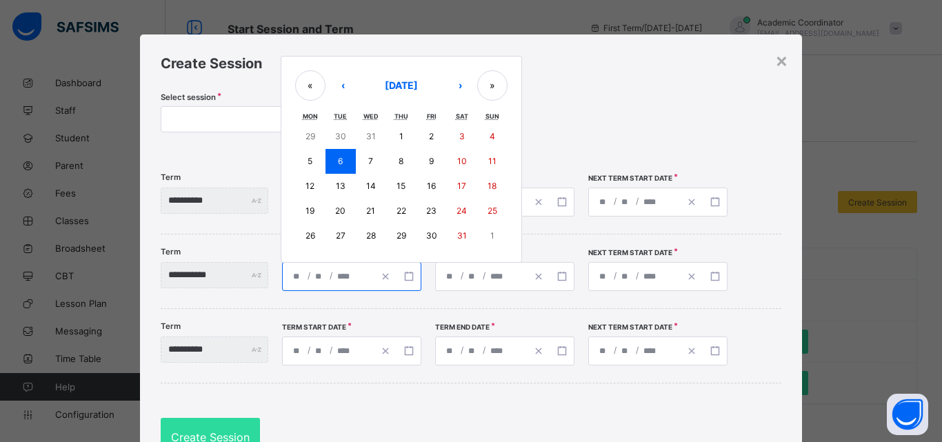
click at [303, 278] on input "*" at bounding box center [297, 277] width 11 height 28
click at [343, 159] on abbr "6" at bounding box center [340, 161] width 5 height 10
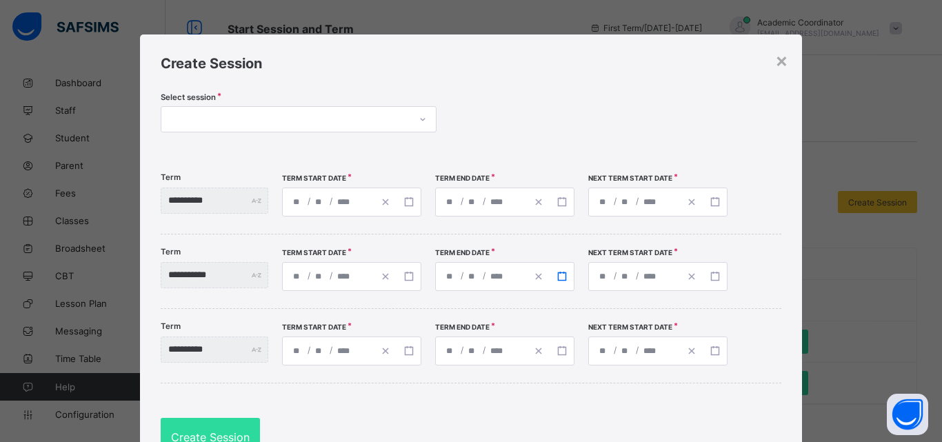
click at [565, 276] on rect "button" at bounding box center [562, 276] width 8 height 8
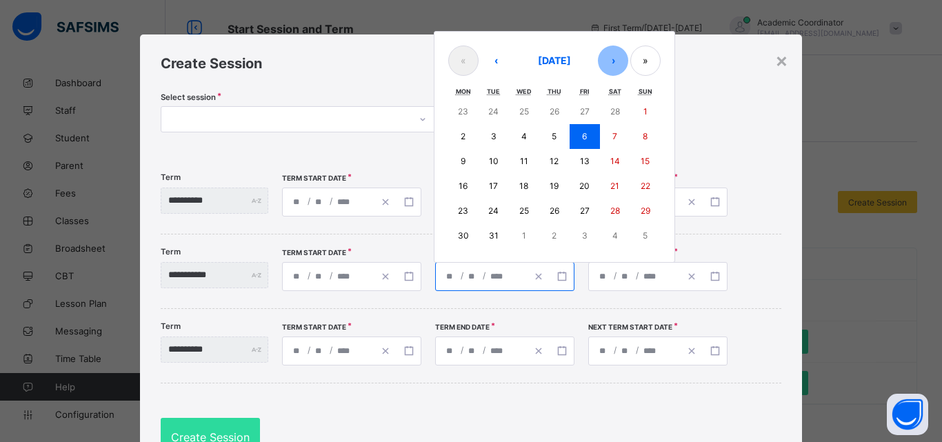
click at [628, 64] on button "›" at bounding box center [613, 61] width 30 height 30
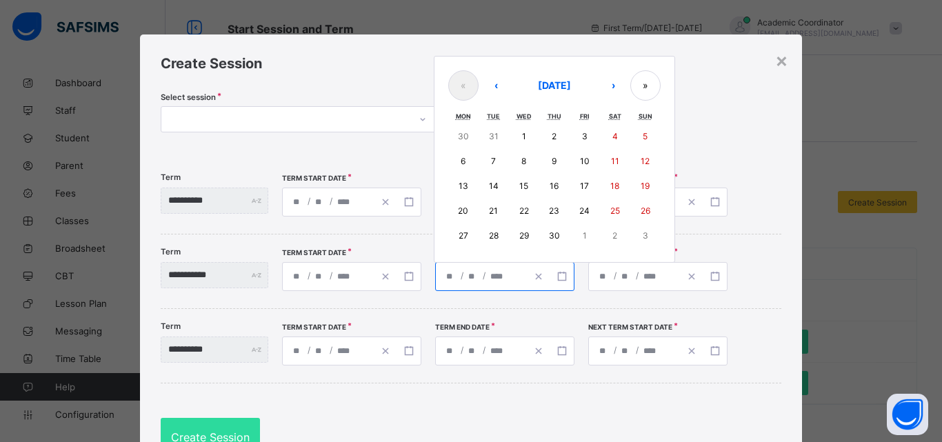
click at [600, 177] on button "17" at bounding box center [585, 186] width 30 height 25
type input "**********"
type input "*"
type input "**"
type input "**********"
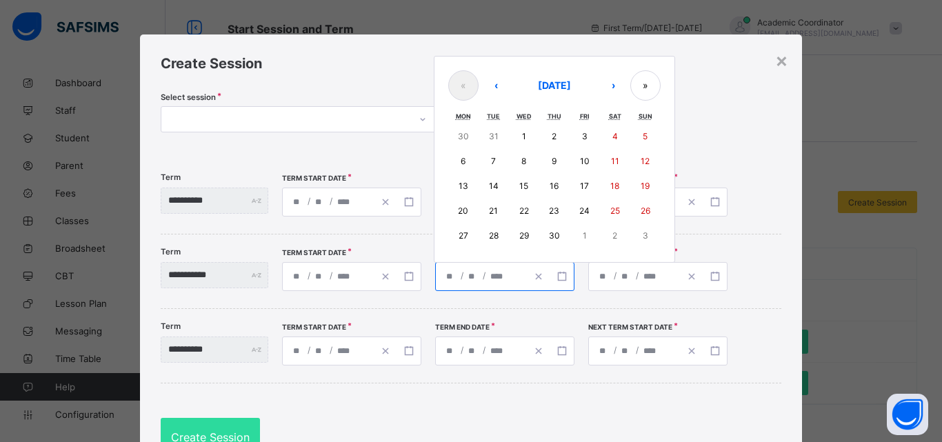
type input "*"
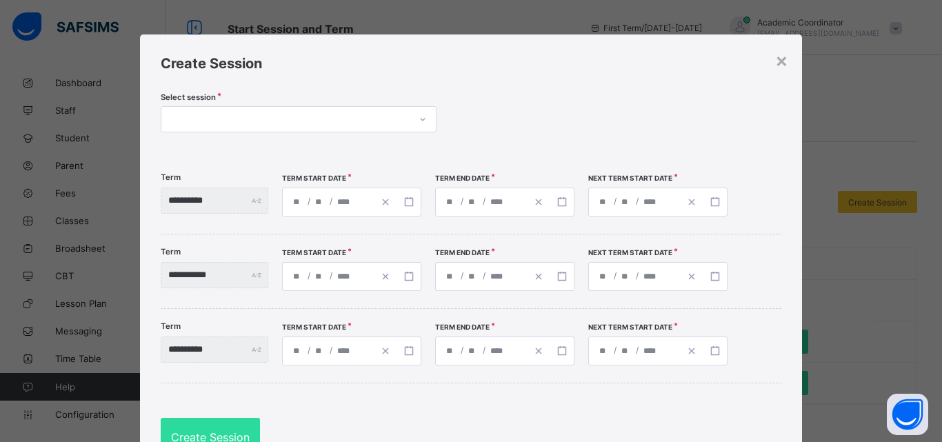
type input "**********"
type input "*"
type input "**********"
type input "*"
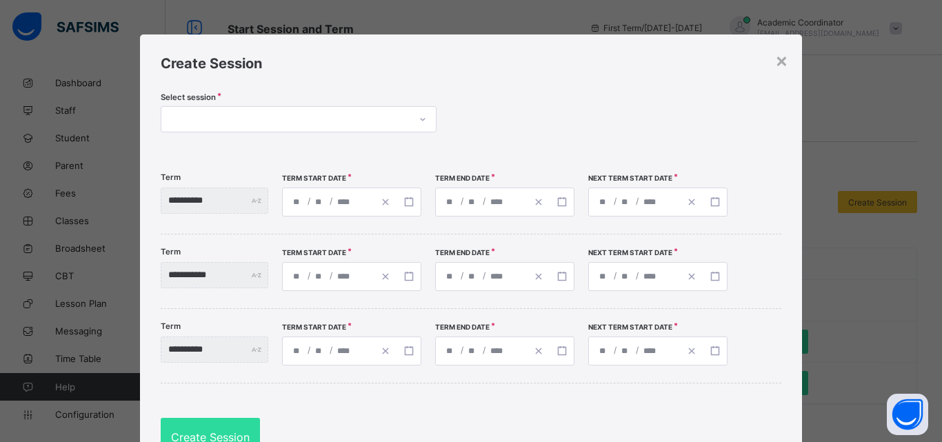
type input "*"
type input "**********"
type input "*"
type input "**"
click at [720, 276] on icon "button" at bounding box center [715, 277] width 10 height 10
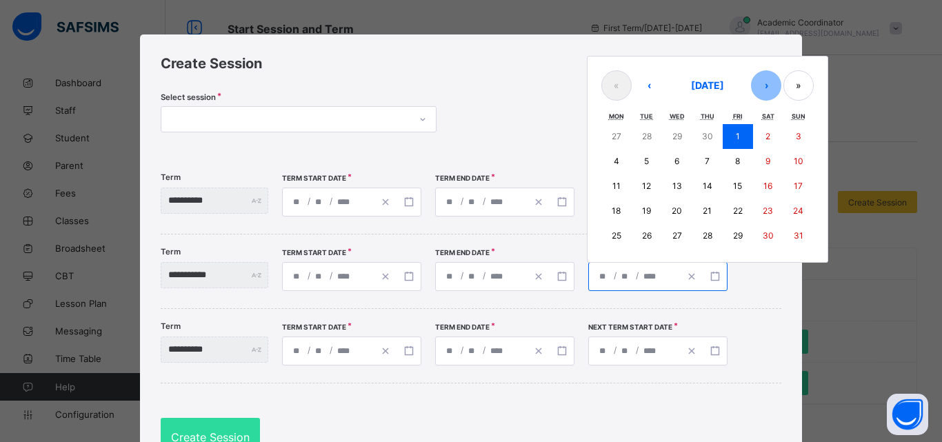
click at [781, 83] on button "›" at bounding box center [766, 85] width 30 height 30
click at [651, 189] on abbr "16" at bounding box center [646, 186] width 9 height 10
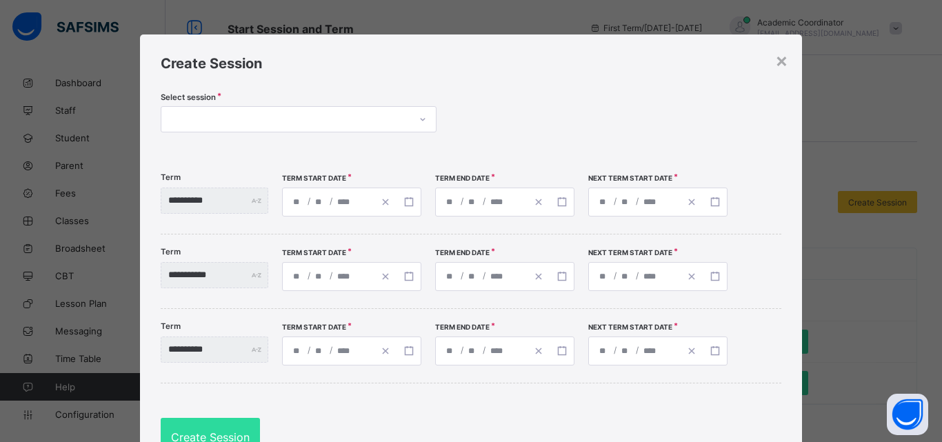
type input "**********"
type input "*"
type input "**"
type input "**********"
type input "*"
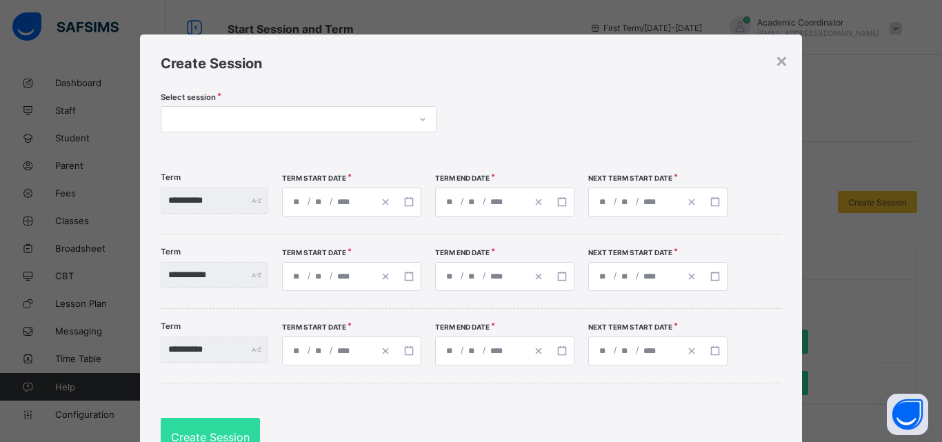
type input "**"
type input "**********"
type input "*"
type input "**"
type input "**********"
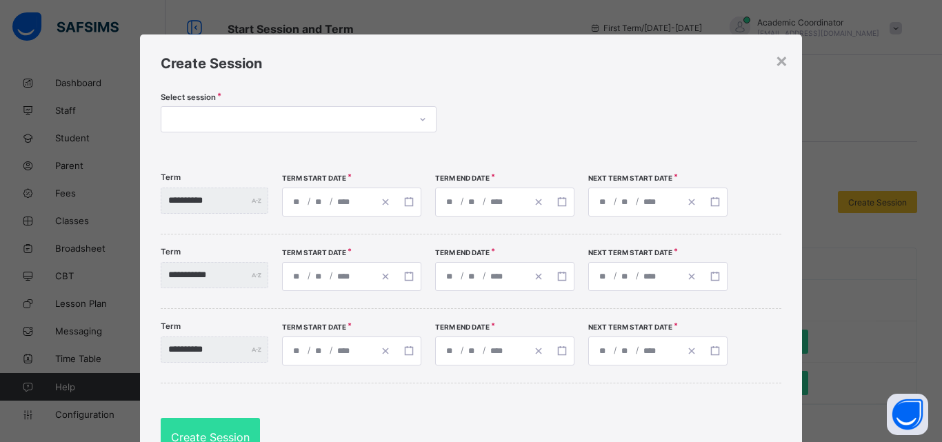
type input "*"
type input "**"
click at [720, 274] on icon "button" at bounding box center [715, 277] width 10 height 10
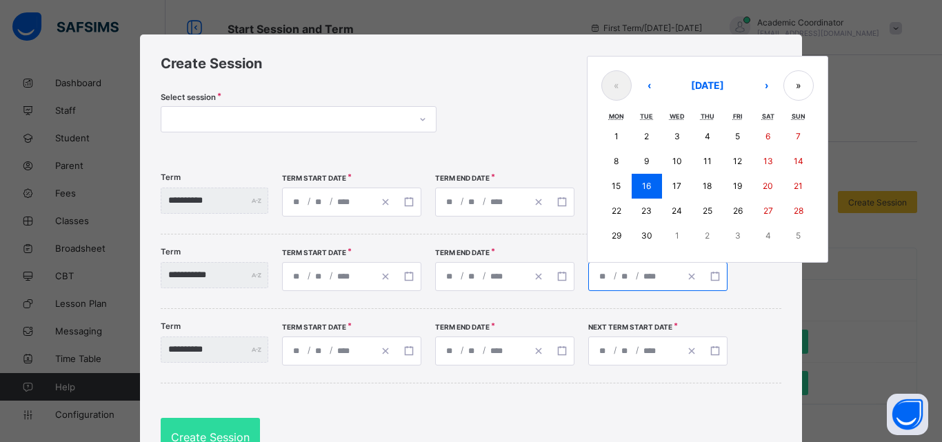
click at [783, 154] on button "13" at bounding box center [768, 161] width 30 height 25
type input "**********"
type input "**"
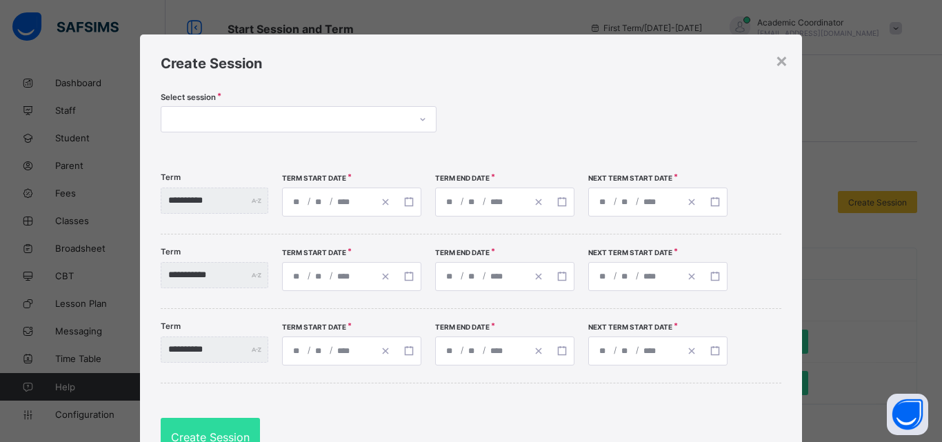
type input "**********"
type input "**"
type input "**********"
type input "**"
type input "**********"
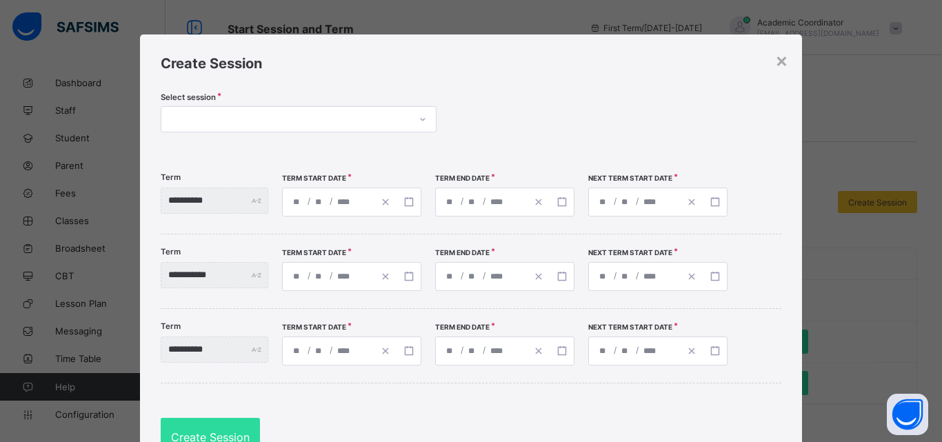
type input "**"
click at [567, 276] on icon "button" at bounding box center [562, 277] width 10 height 10
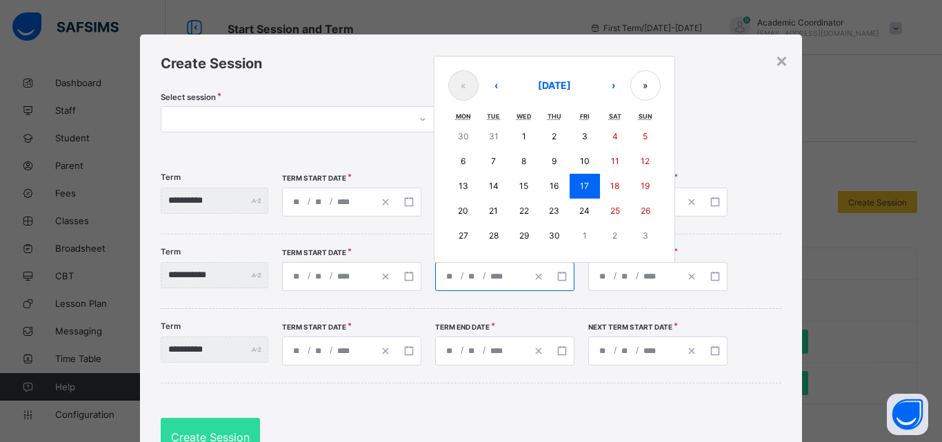
click at [600, 191] on button "17" at bounding box center [585, 186] width 30 height 25
type input "**********"
type input "*"
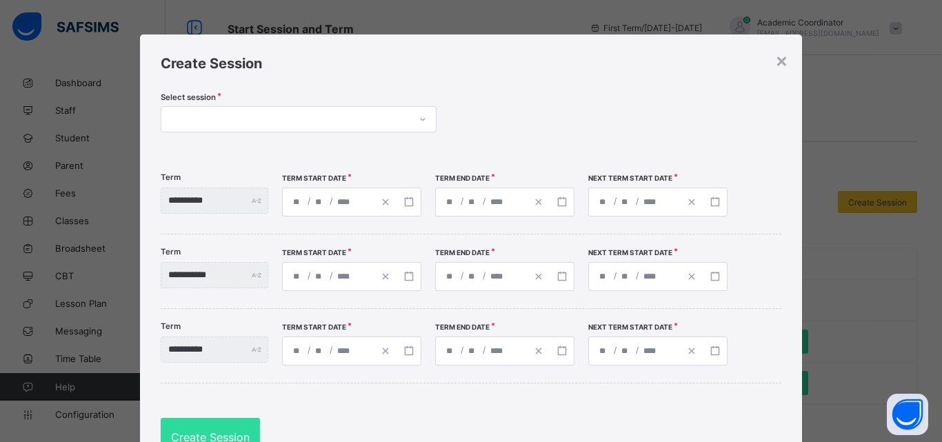
type input "**********"
type input "*"
type input "**********"
type input "*"
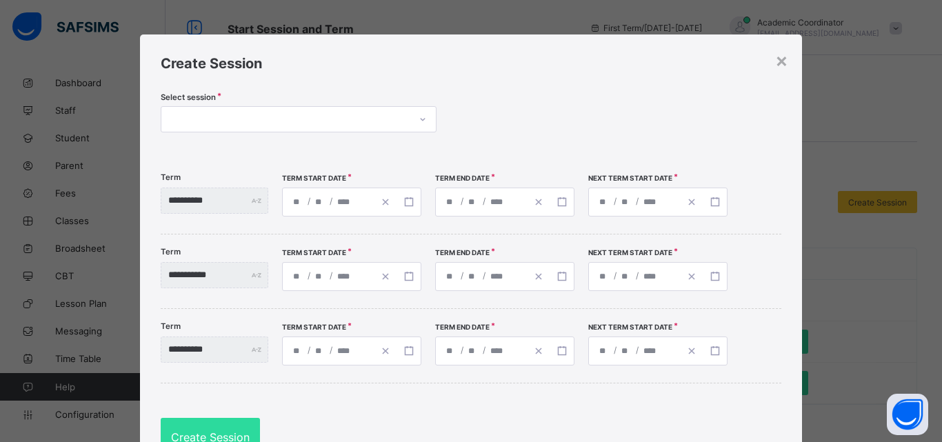
type input "*"
type input "**********"
type input "*"
type input "**"
click at [720, 276] on icon "button" at bounding box center [715, 277] width 10 height 10
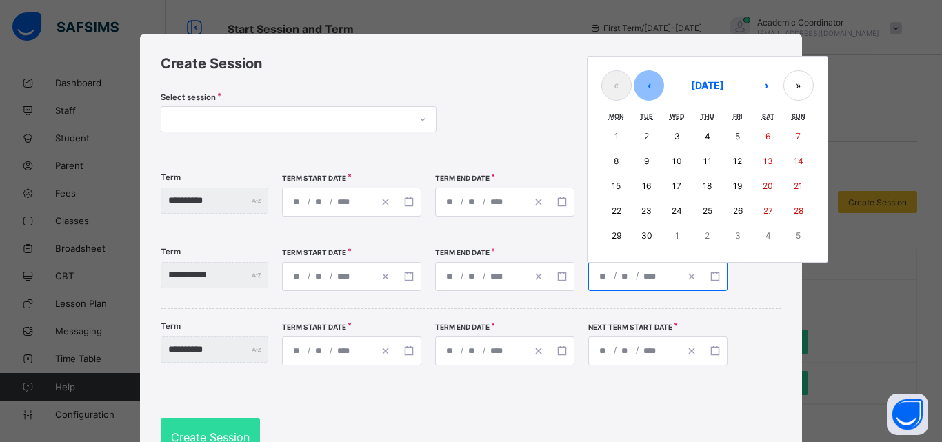
click at [664, 87] on button "‹" at bounding box center [649, 85] width 30 height 30
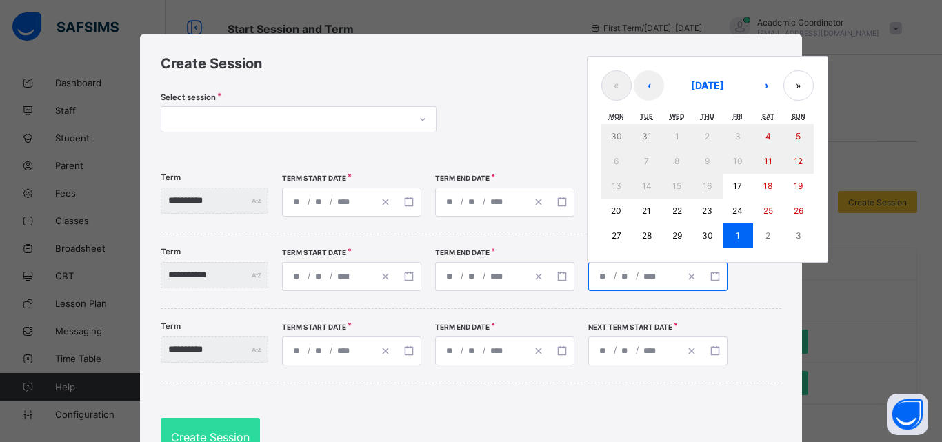
click at [742, 186] on abbr "17" at bounding box center [737, 186] width 9 height 10
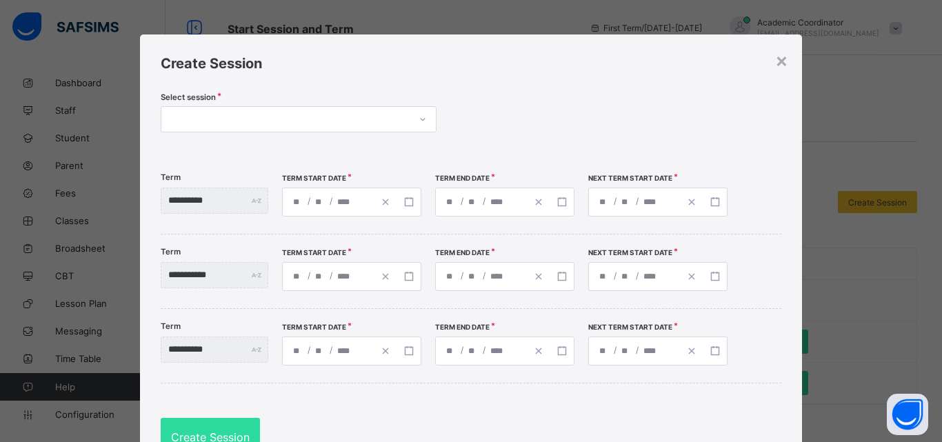
type input "**********"
type input "*"
type input "**"
type input "**********"
type input "*"
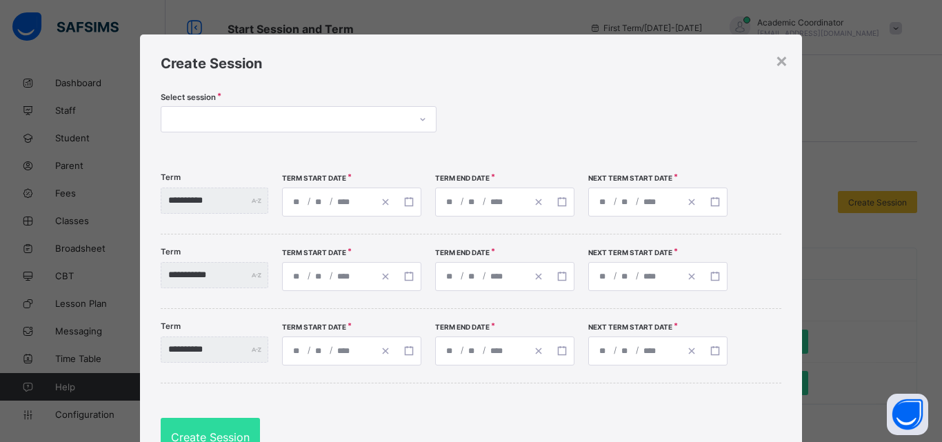
type input "**"
type input "**********"
type input "*"
type input "**"
type input "**********"
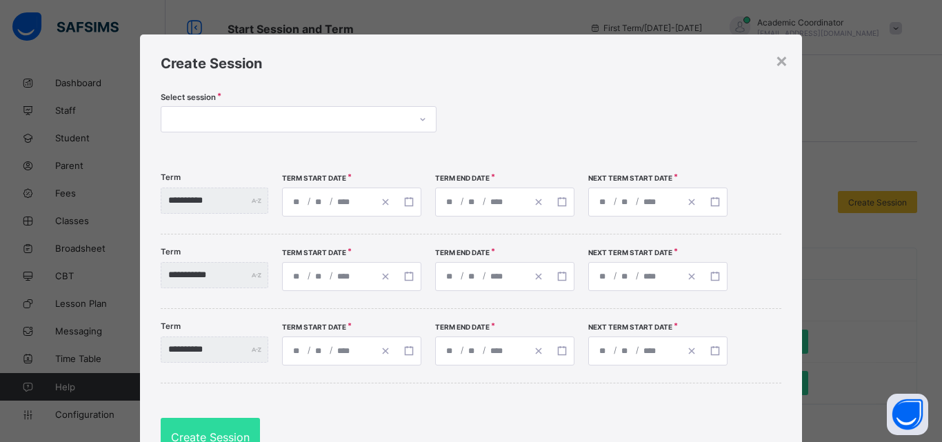
type input "*"
click at [412, 347] on rect "button" at bounding box center [409, 351] width 8 height 8
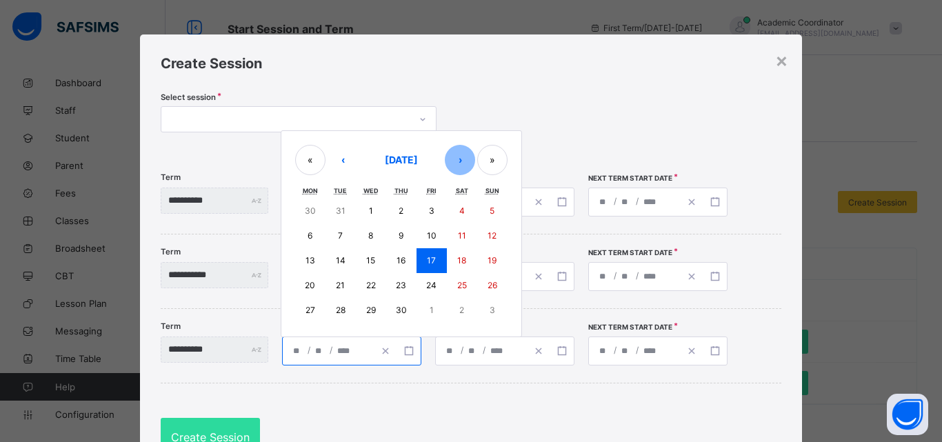
click at [475, 159] on button "›" at bounding box center [460, 160] width 30 height 30
click at [313, 239] on abbr "4" at bounding box center [311, 235] width 6 height 10
type input "**********"
type input "*"
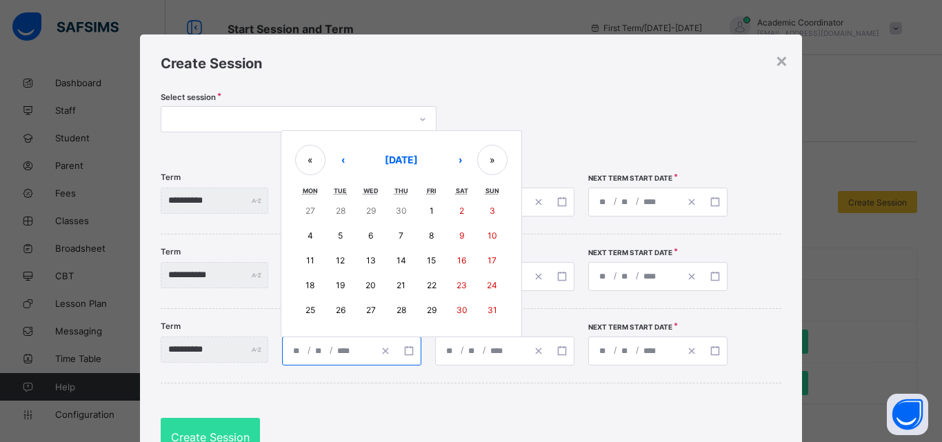
type input "**********"
type input "*"
type input "**********"
type input "*"
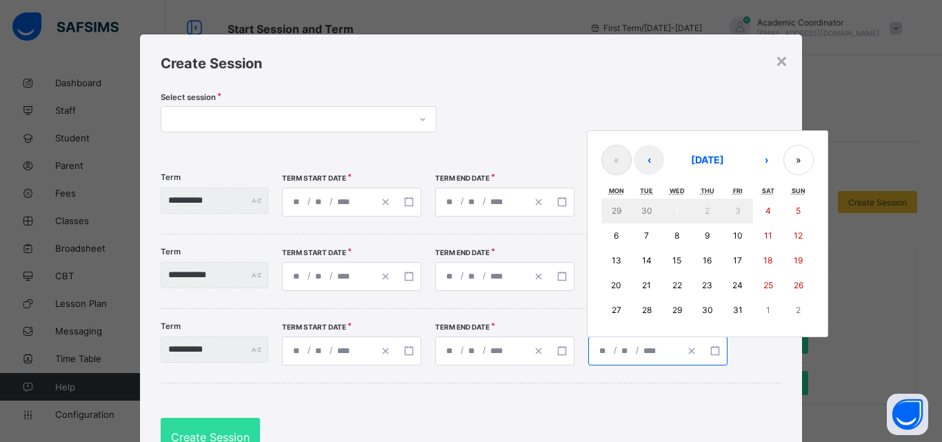
click at [632, 354] on input "*" at bounding box center [626, 351] width 11 height 28
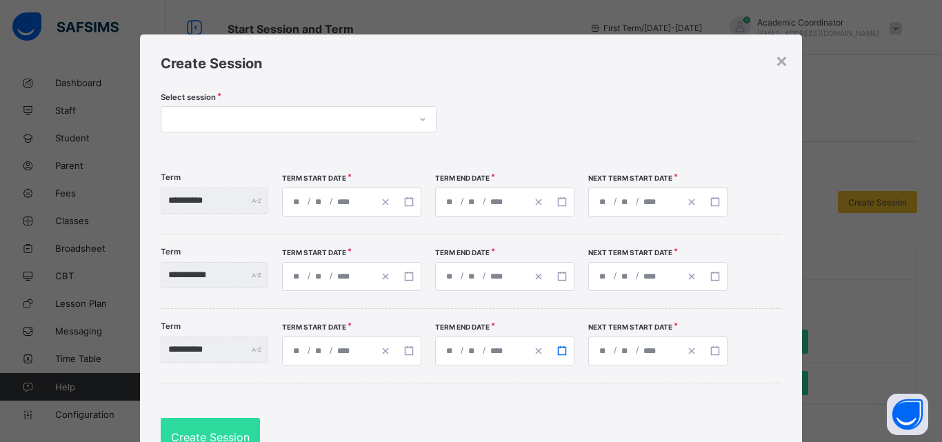
click at [567, 353] on icon "button" at bounding box center [562, 351] width 10 height 10
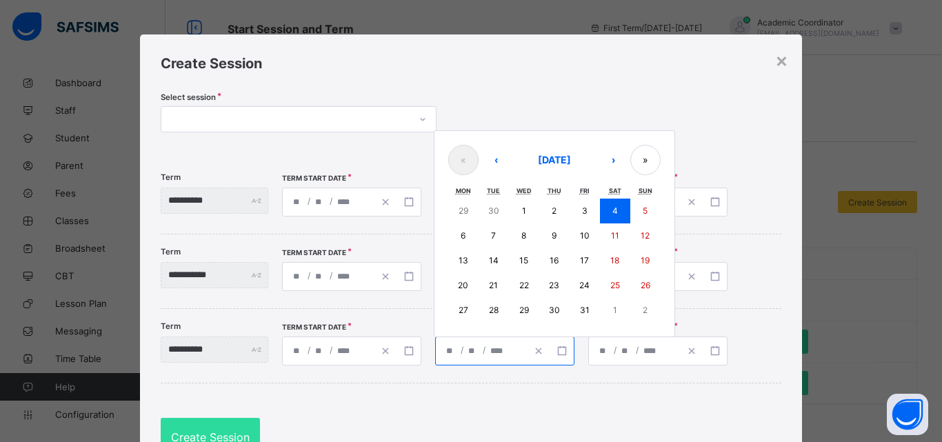
click at [498, 288] on abbr "21" at bounding box center [493, 285] width 9 height 10
type input "**********"
type input "**"
type input "**********"
type input "*"
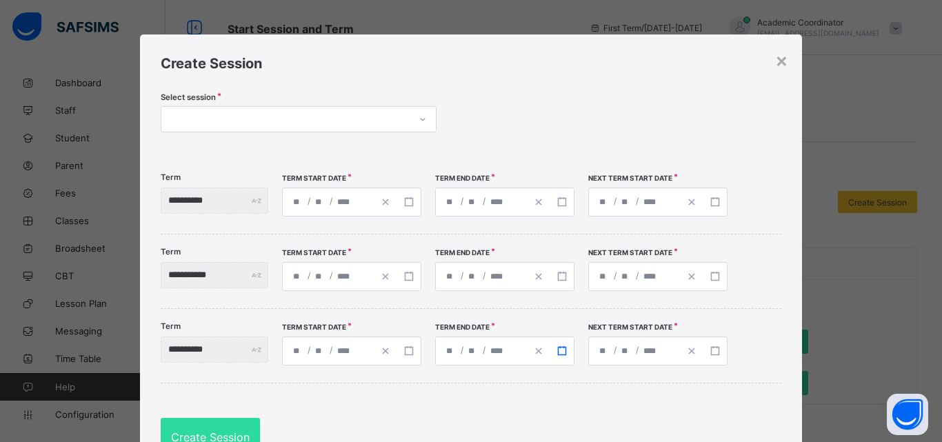
click at [567, 349] on icon "button" at bounding box center [562, 351] width 10 height 10
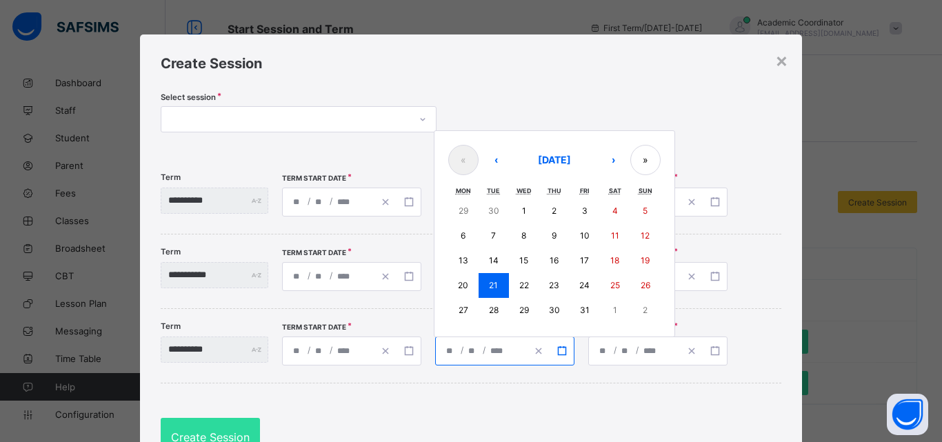
click at [567, 349] on icon "button" at bounding box center [562, 351] width 10 height 10
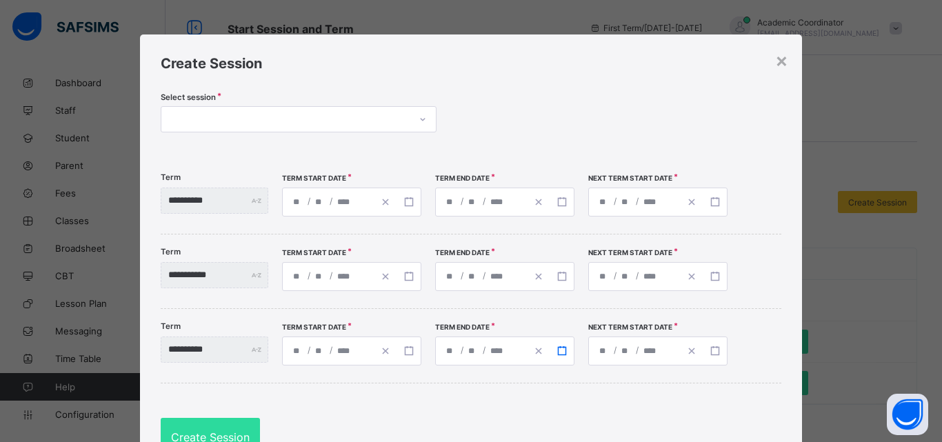
click at [567, 349] on icon "button" at bounding box center [562, 351] width 10 height 10
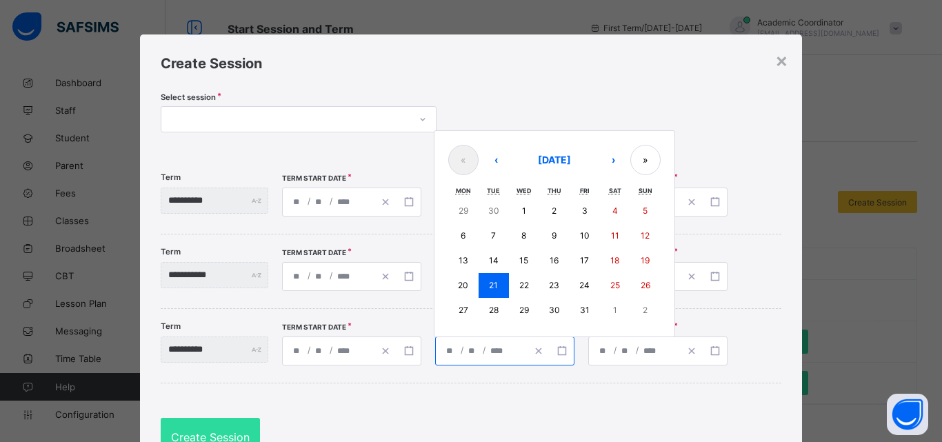
click at [589, 283] on abbr "24" at bounding box center [584, 285] width 10 height 10
type input "**********"
type input "**"
type input "**********"
type input "*"
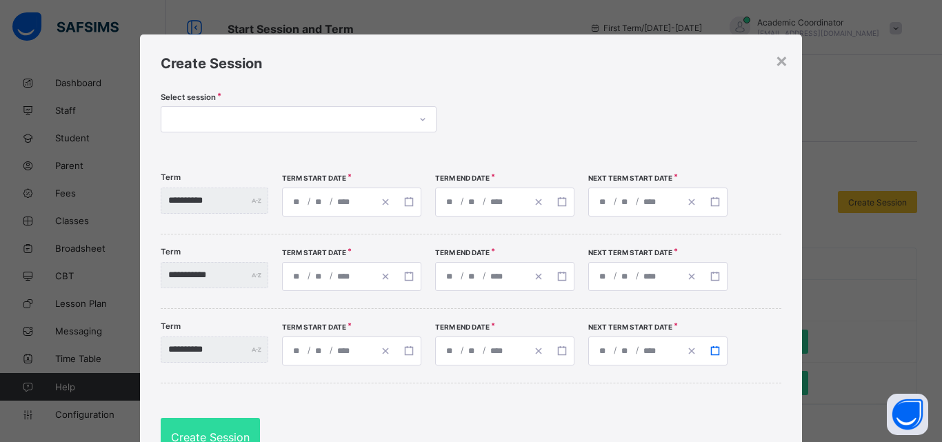
click at [720, 351] on icon "button" at bounding box center [715, 351] width 10 height 10
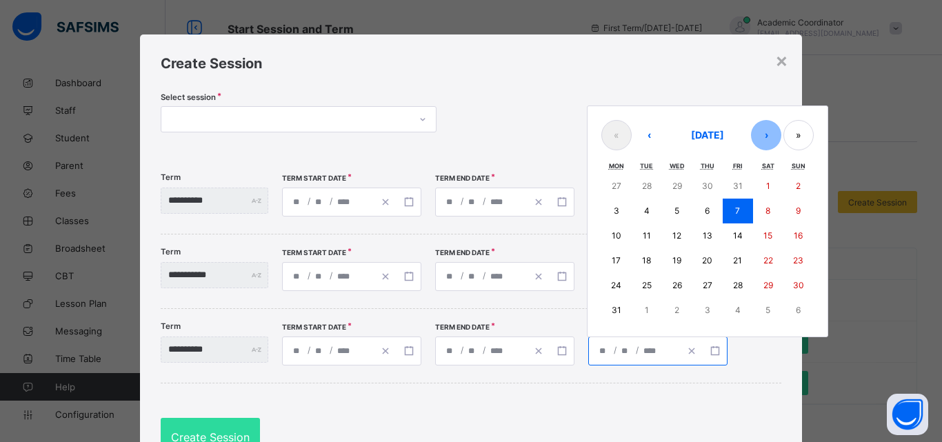
click at [781, 137] on button "›" at bounding box center [766, 135] width 30 height 30
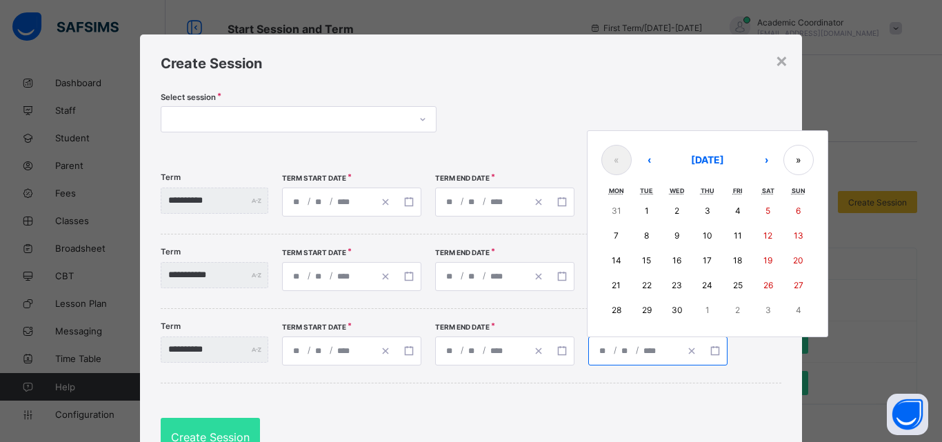
click at [632, 245] on button "7" at bounding box center [616, 235] width 30 height 25
type input "**********"
type input "*"
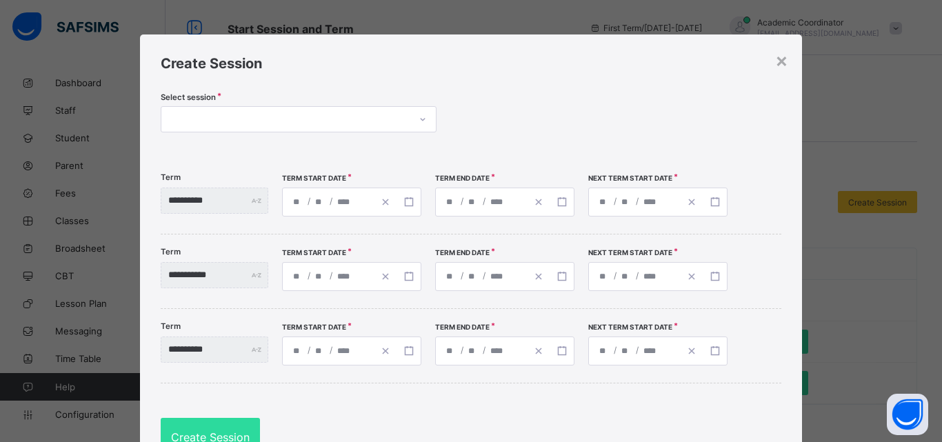
click at [495, 425] on div "**********" at bounding box center [471, 255] width 662 height 443
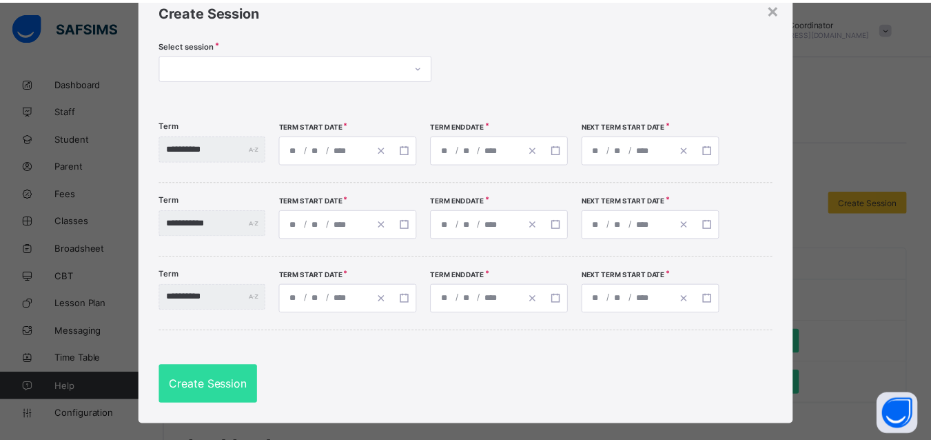
scroll to position [55, 0]
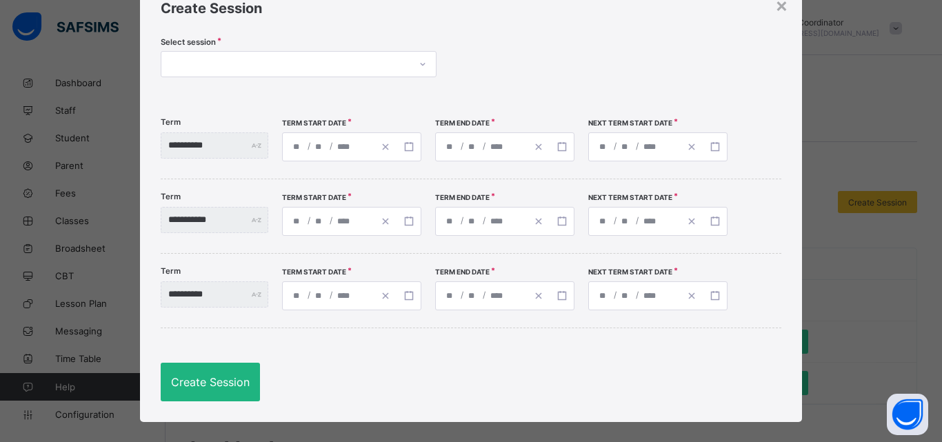
click at [233, 379] on span "Create Session" at bounding box center [210, 382] width 79 height 14
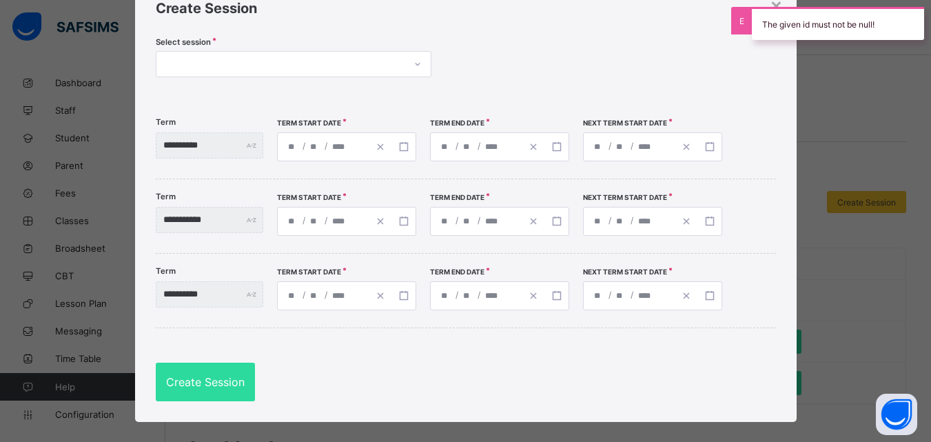
click at [233, 68] on div at bounding box center [281, 63] width 248 height 19
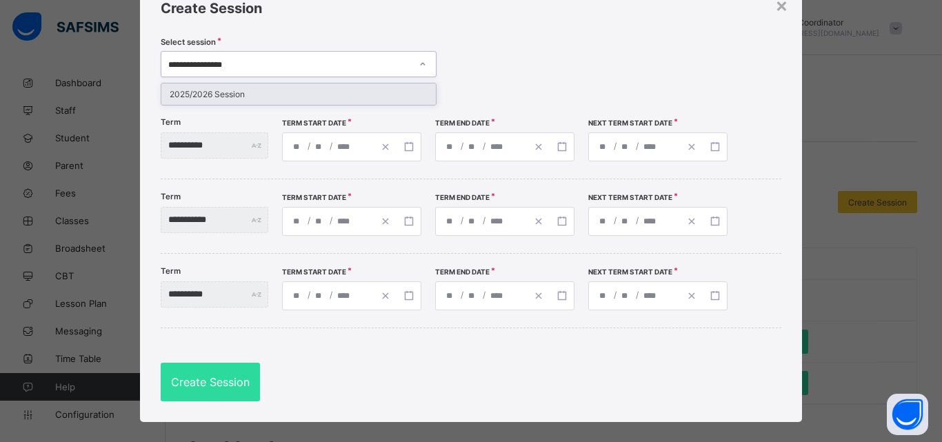
type input "**********"
click at [340, 92] on div "2025/2026 Session" at bounding box center [298, 93] width 274 height 21
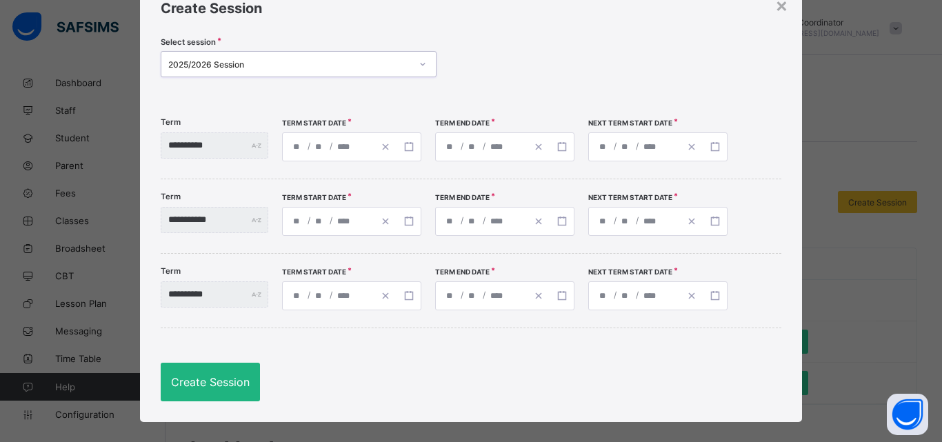
click at [234, 376] on span "Create Session" at bounding box center [210, 382] width 79 height 14
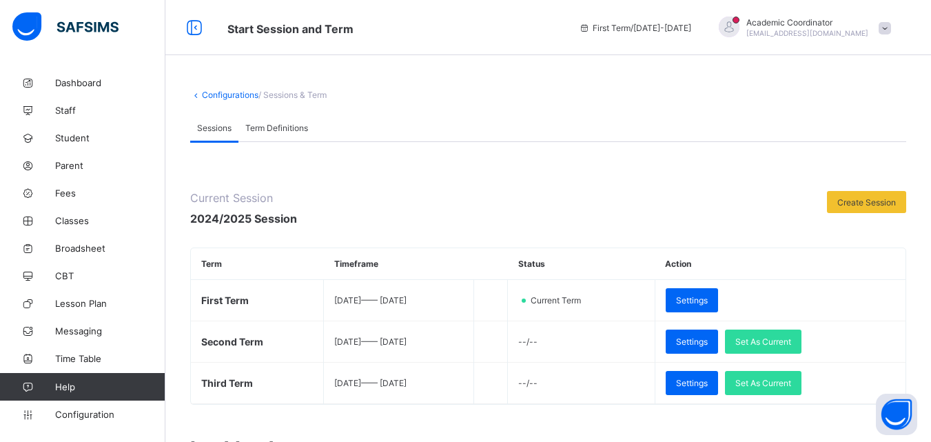
click at [261, 127] on span "Term Definitions" at bounding box center [276, 128] width 63 height 10
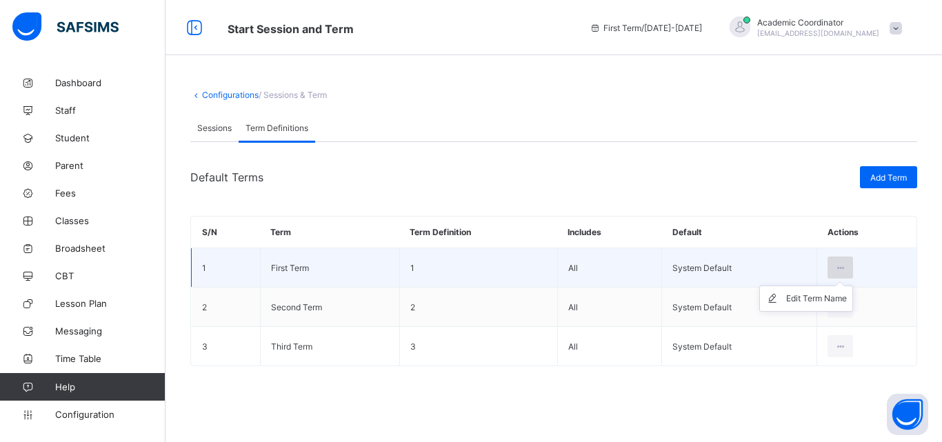
click at [840, 270] on icon at bounding box center [840, 268] width 12 height 10
click at [815, 299] on div "Edit Term Name" at bounding box center [816, 299] width 61 height 14
type input "**********"
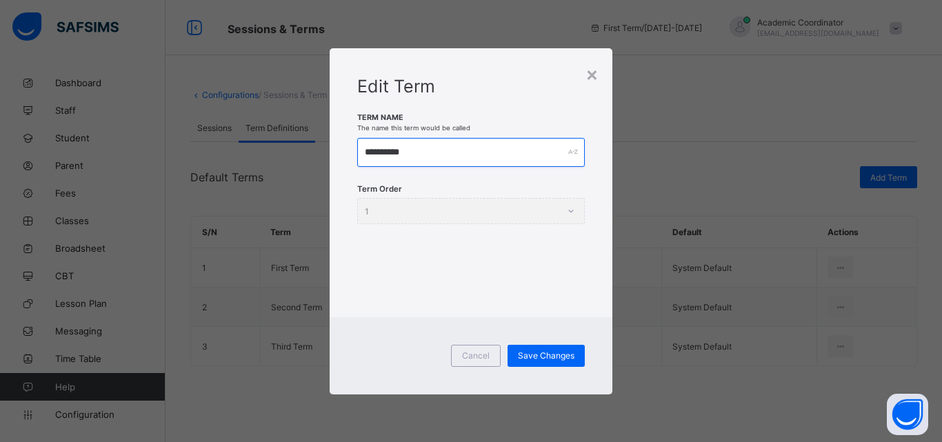
click at [466, 149] on input "**********" at bounding box center [471, 152] width 228 height 29
click at [552, 350] on div "Save Changes" at bounding box center [545, 356] width 77 height 22
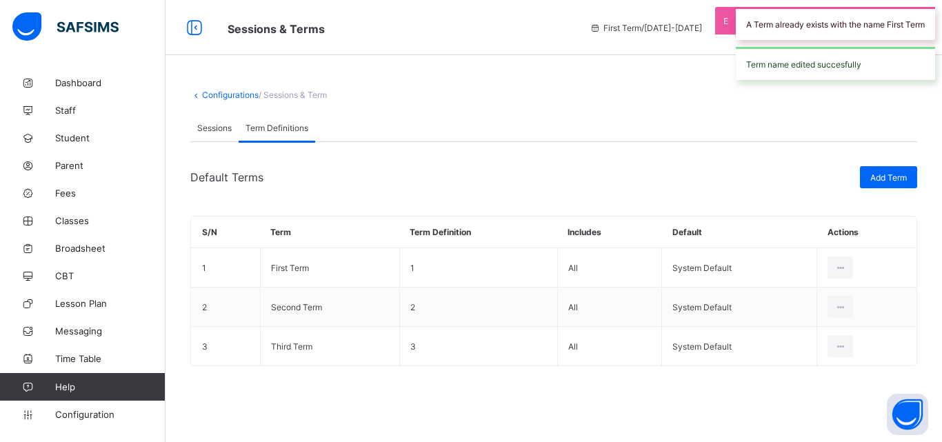
click at [552, 350] on td "3" at bounding box center [478, 346] width 158 height 39
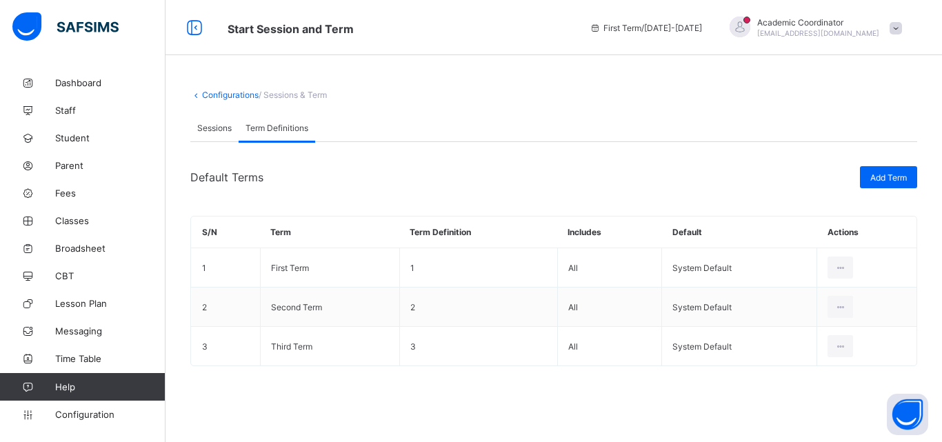
click at [216, 127] on span "Sessions" at bounding box center [214, 128] width 34 height 10
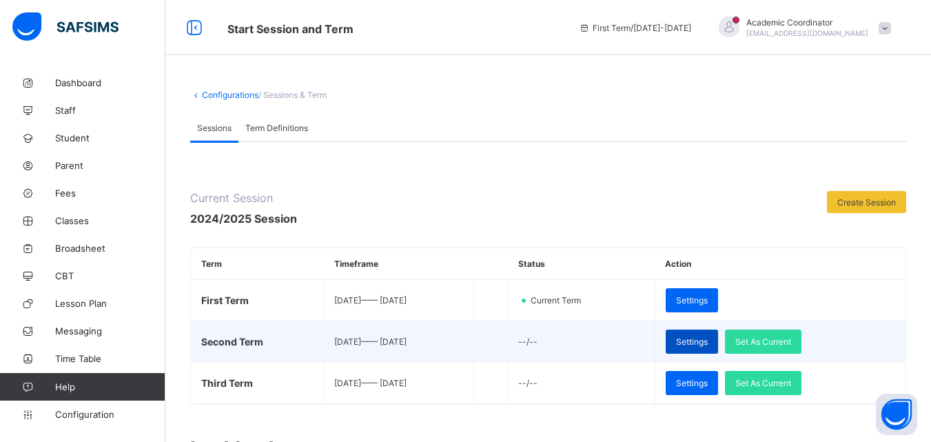
click at [708, 341] on span "Settings" at bounding box center [692, 341] width 32 height 10
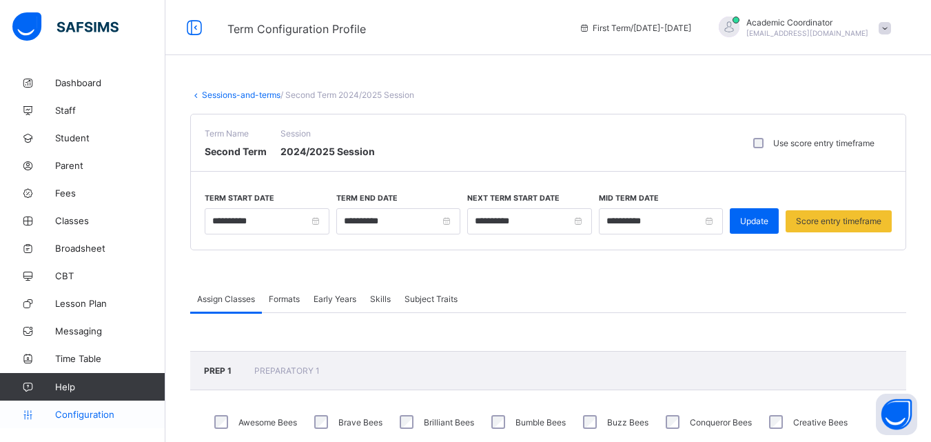
click at [81, 414] on span "Configuration" at bounding box center [110, 414] width 110 height 11
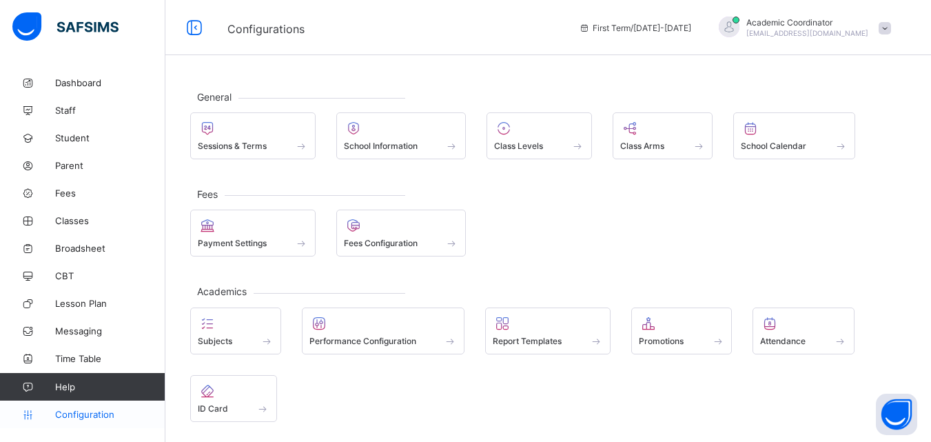
click at [105, 410] on span "Configuration" at bounding box center [110, 414] width 110 height 11
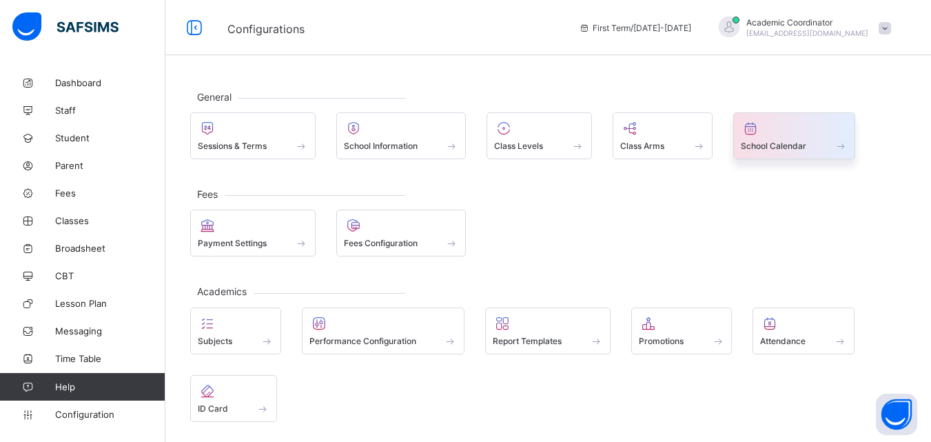
click at [743, 138] on span at bounding box center [794, 138] width 107 height 3
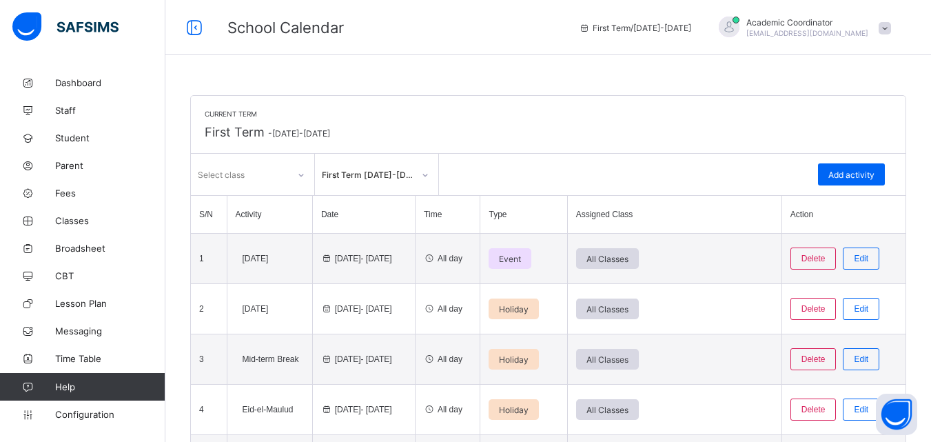
click at [419, 172] on div at bounding box center [425, 175] width 23 height 22
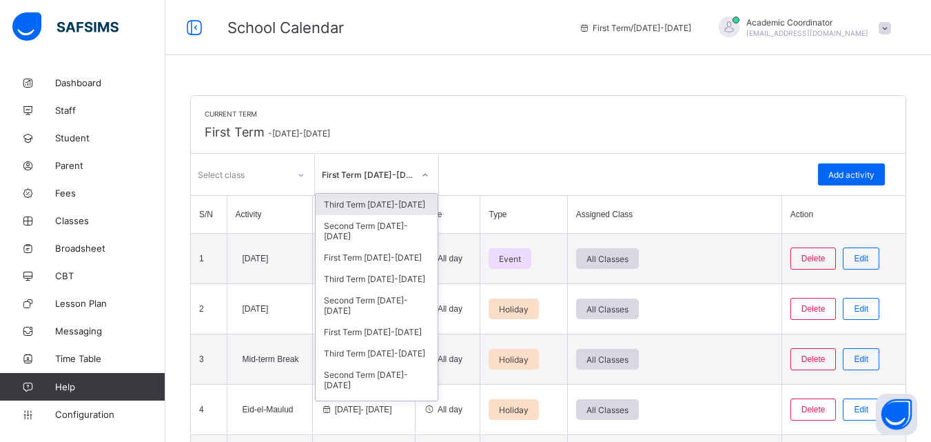
click at [400, 207] on div "Third Term [DATE]-[DATE]" at bounding box center [377, 204] width 122 height 21
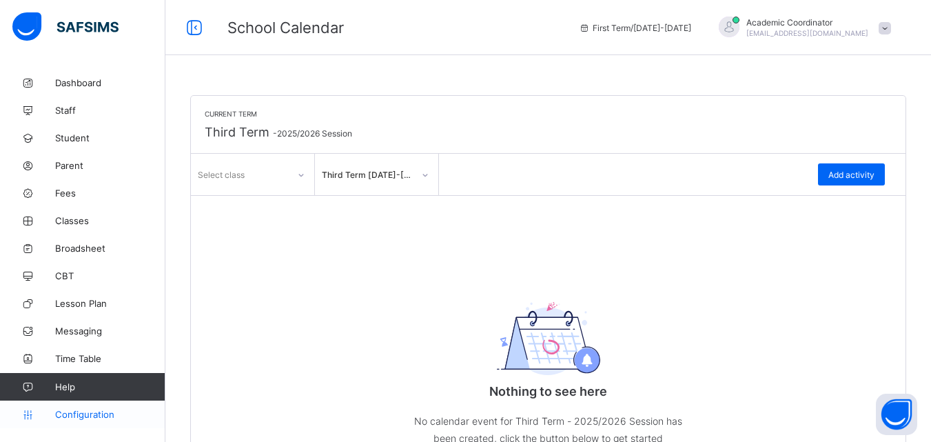
click at [103, 412] on span "Configuration" at bounding box center [110, 414] width 110 height 11
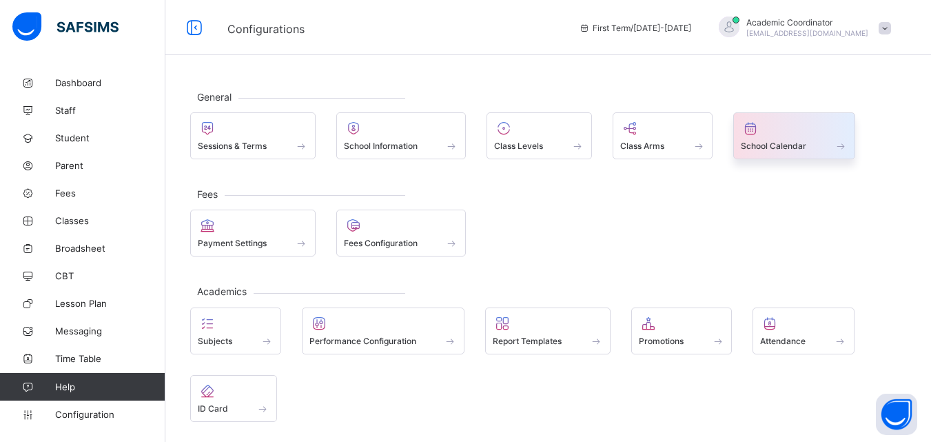
click at [772, 139] on span at bounding box center [794, 138] width 107 height 3
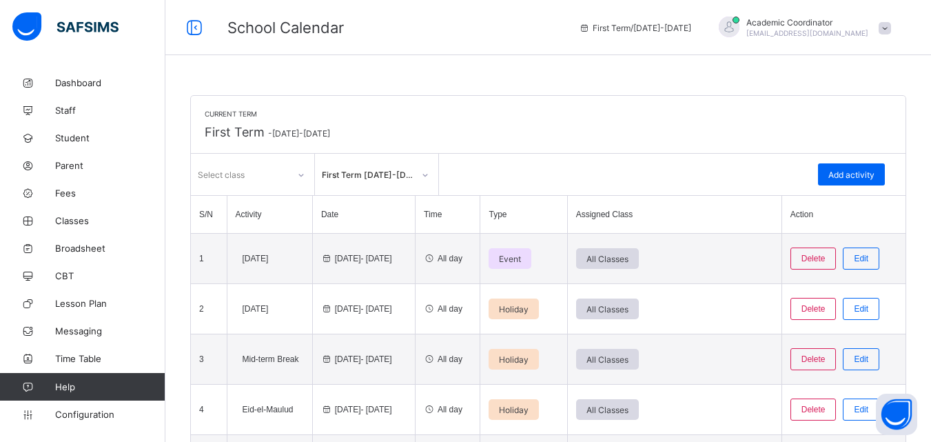
click at [412, 174] on div "First Term [DATE]-[DATE]" at bounding box center [368, 175] width 92 height 10
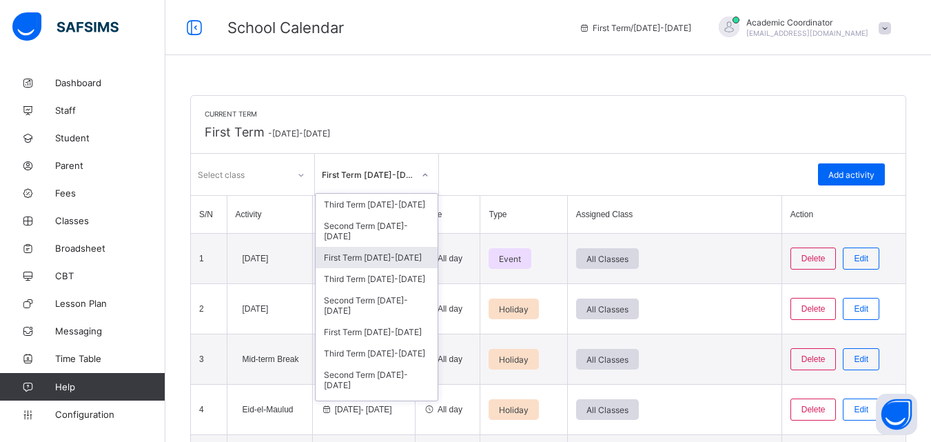
click at [390, 254] on div "First Term [DATE]-[DATE]" at bounding box center [377, 257] width 122 height 21
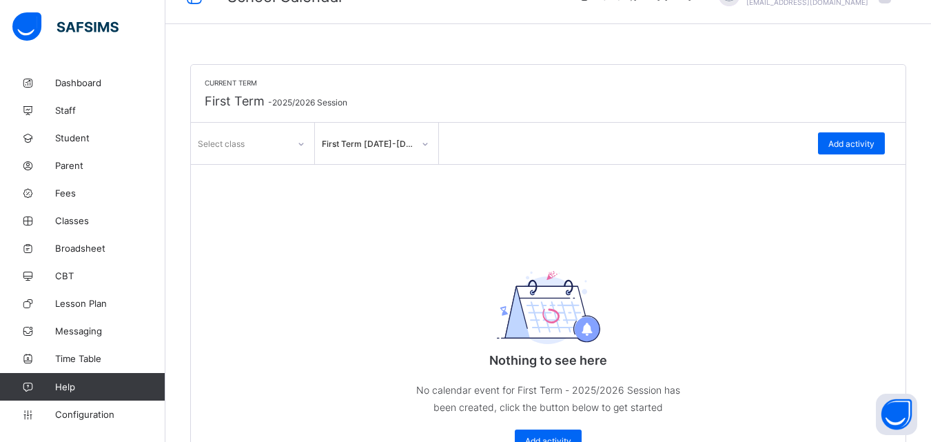
scroll to position [57, 0]
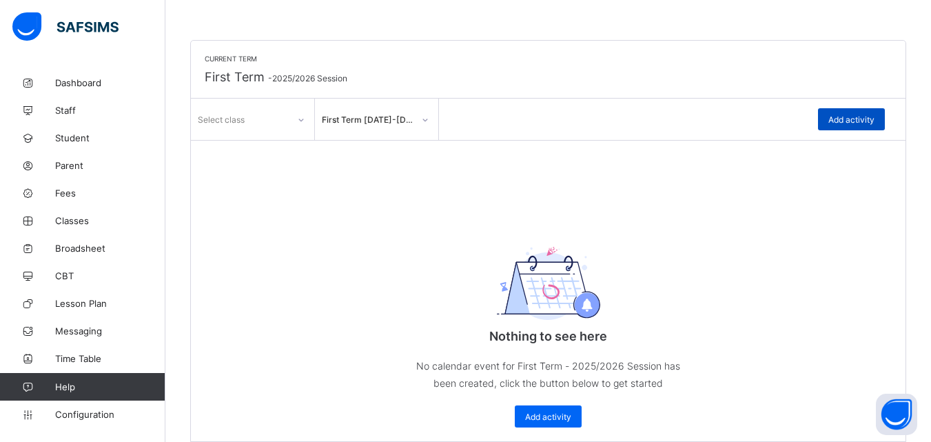
click at [847, 114] on span "Add activity" at bounding box center [852, 119] width 46 height 10
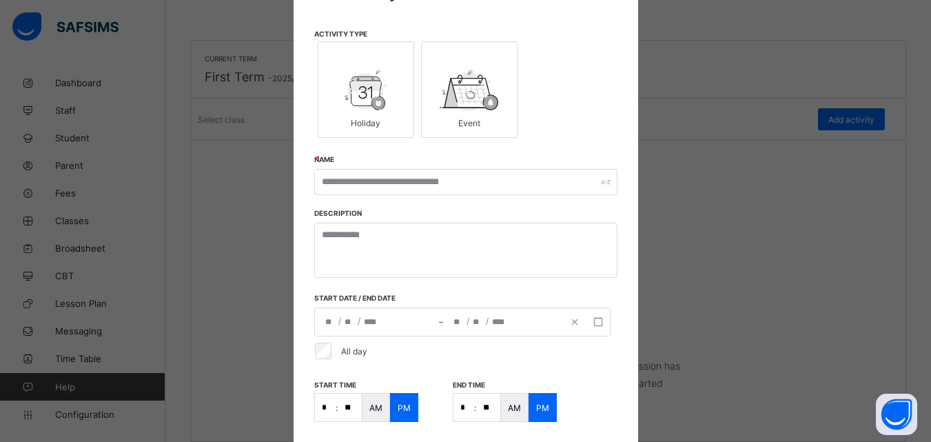
scroll to position [0, 0]
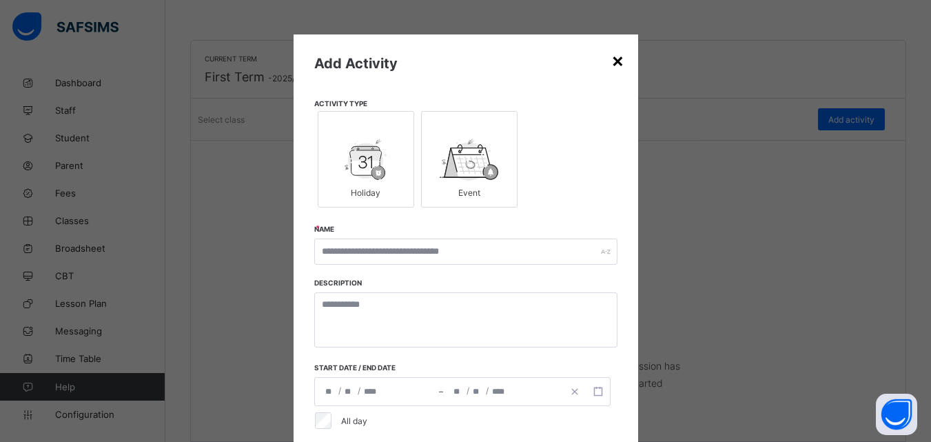
click at [612, 68] on div "×" at bounding box center [618, 59] width 13 height 23
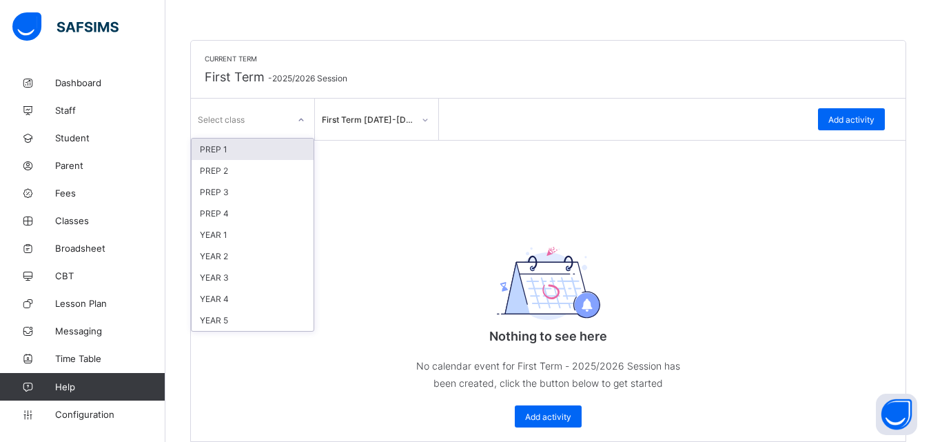
click at [296, 123] on div at bounding box center [301, 120] width 23 height 22
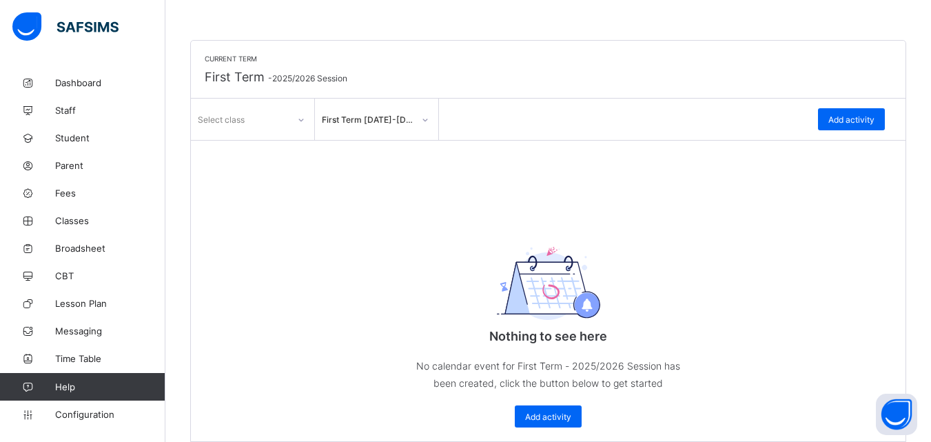
click at [503, 211] on div "Nothing to see here No calendar event for First Term - 2025/2026 Session has be…" at bounding box center [549, 325] width 276 height 233
click at [95, 416] on span "Configuration" at bounding box center [110, 414] width 110 height 11
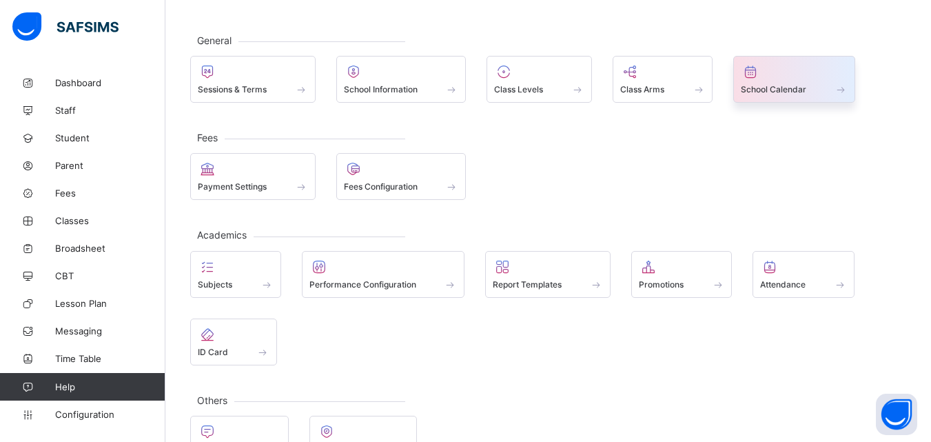
click at [784, 77] on div at bounding box center [794, 71] width 107 height 17
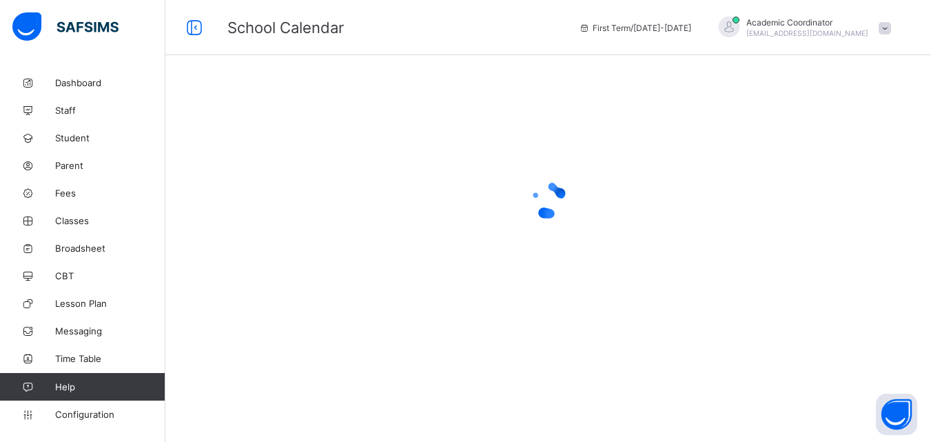
click at [784, 77] on div at bounding box center [548, 200] width 716 height 262
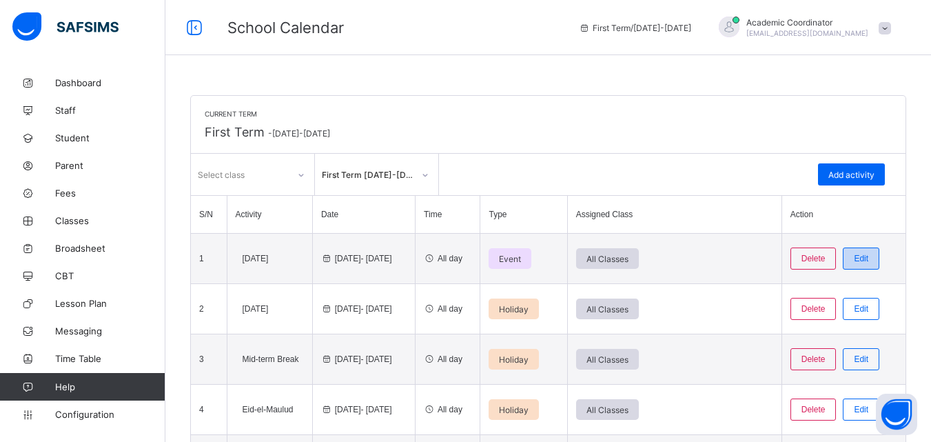
click at [880, 261] on div "Edit" at bounding box center [861, 259] width 37 height 22
type input "**********"
type input "**"
type input "**********"
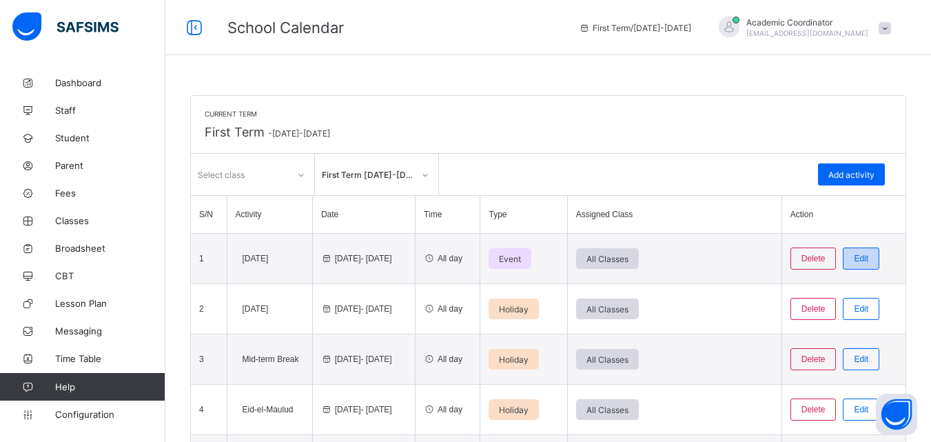
type input "*"
type input "**"
type input "****"
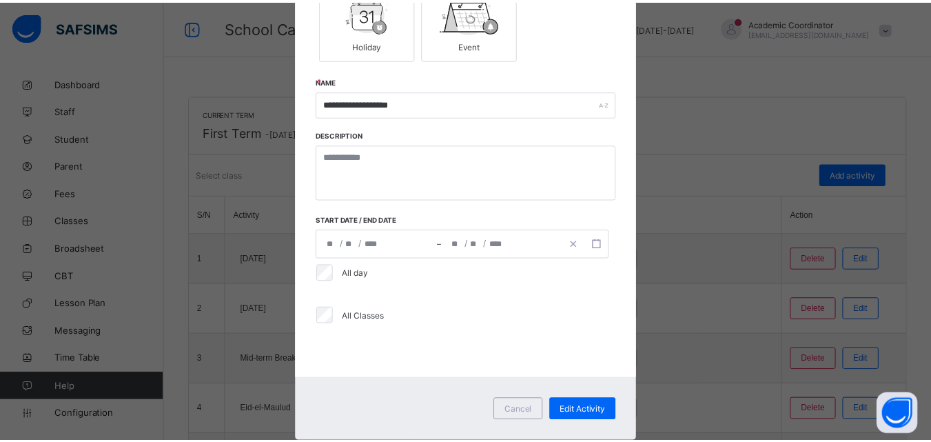
scroll to position [149, 0]
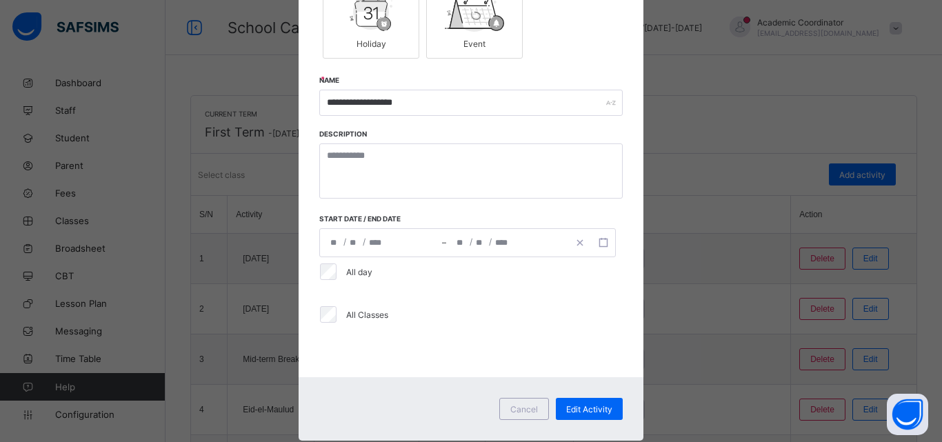
click at [392, 239] on div "**********" at bounding box center [381, 243] width 122 height 28
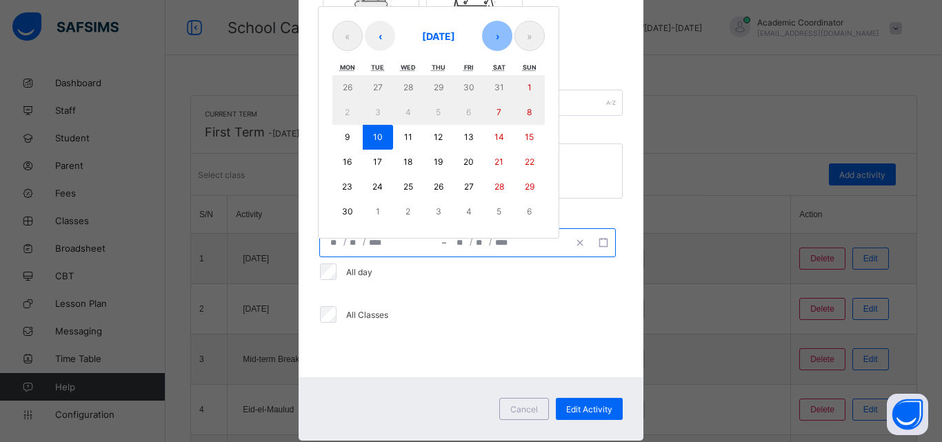
click at [492, 39] on button "›" at bounding box center [497, 36] width 30 height 30
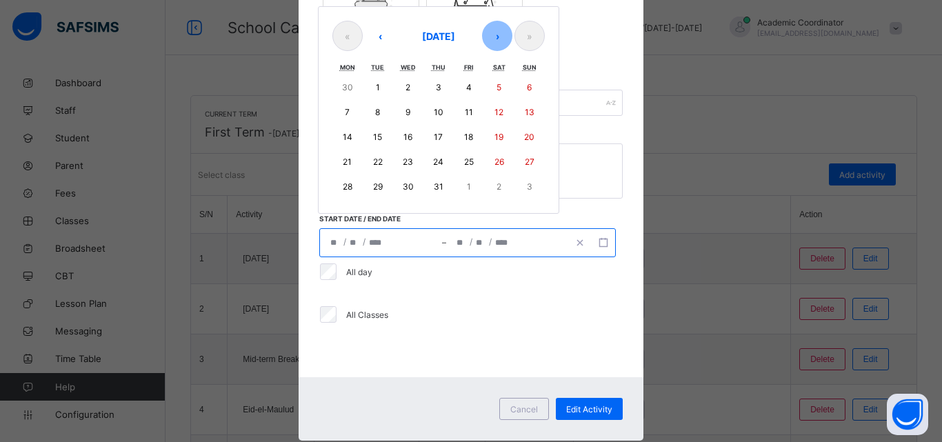
click at [491, 36] on button "›" at bounding box center [497, 36] width 30 height 30
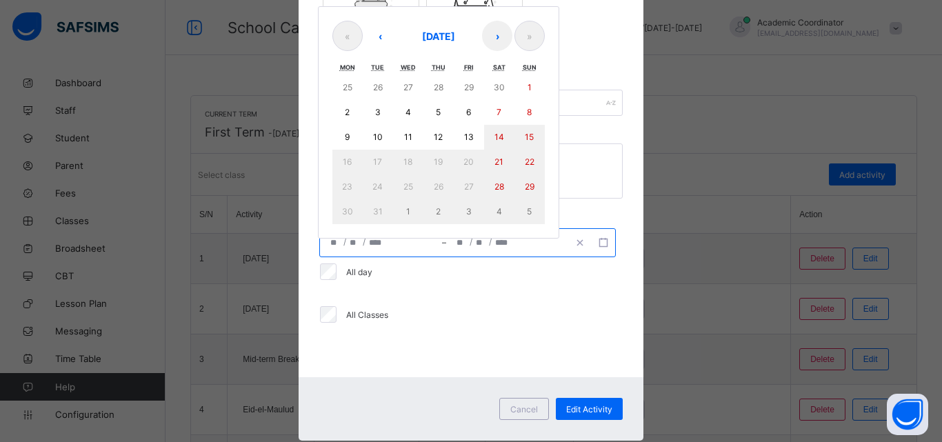
click at [525, 198] on div "« ‹ [DATE] › » Mon Tue Wed Thu Fri Sat Sun 25 26 27 28 29 30 1 2 3 4 5 6 7 8 9 …" at bounding box center [438, 122] width 241 height 232
click at [494, 245] on input "****" at bounding box center [504, 243] width 21 height 28
click at [439, 30] on span "[DATE]" at bounding box center [438, 36] width 33 height 12
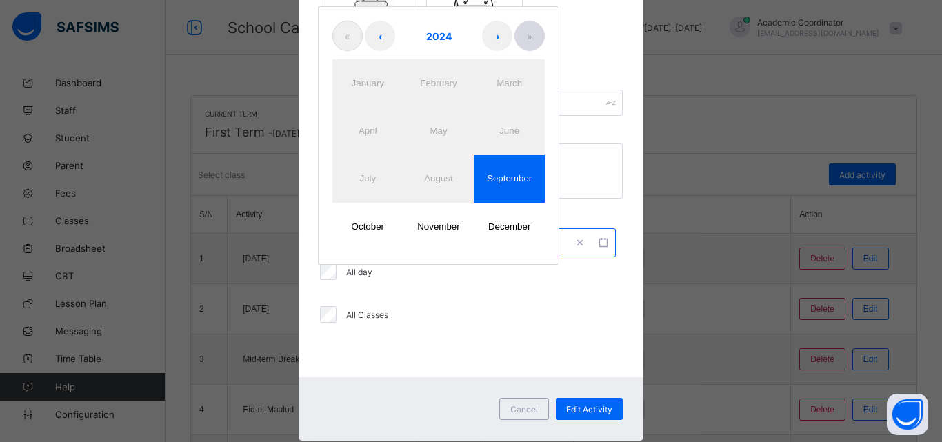
click at [529, 32] on div "« ‹ 2024 › » January February March April May June July August September Octobe…" at bounding box center [438, 135] width 241 height 259
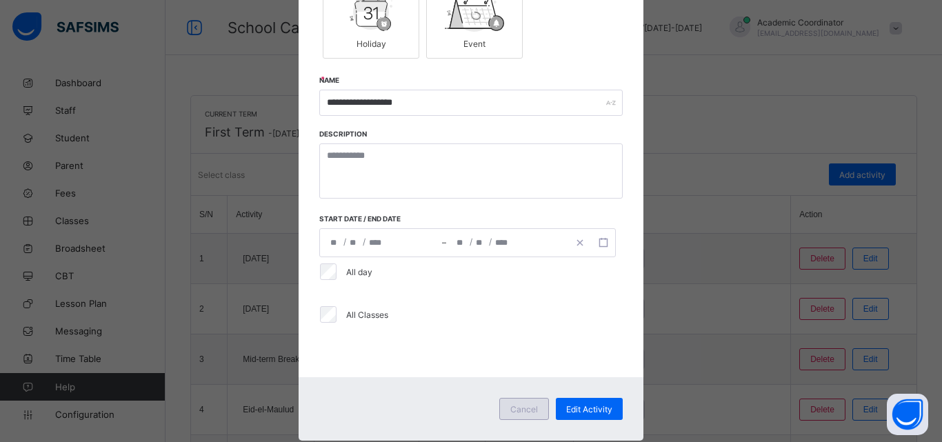
click at [527, 404] on span "Cancel" at bounding box center [524, 409] width 28 height 10
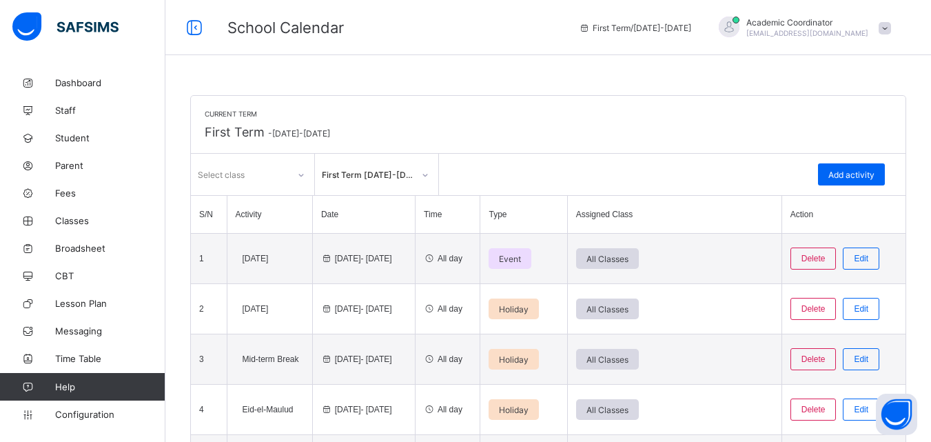
click at [232, 123] on span at bounding box center [548, 121] width 687 height 7
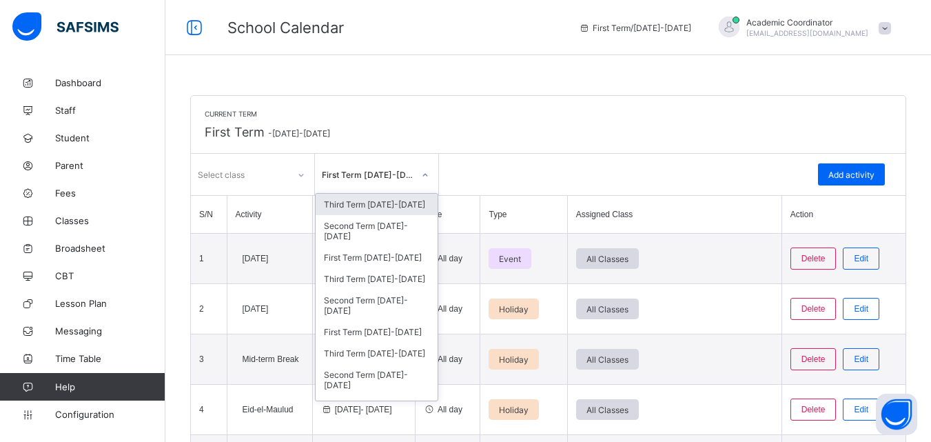
click at [407, 170] on div "First Term [DATE]-[DATE]" at bounding box center [368, 175] width 92 height 10
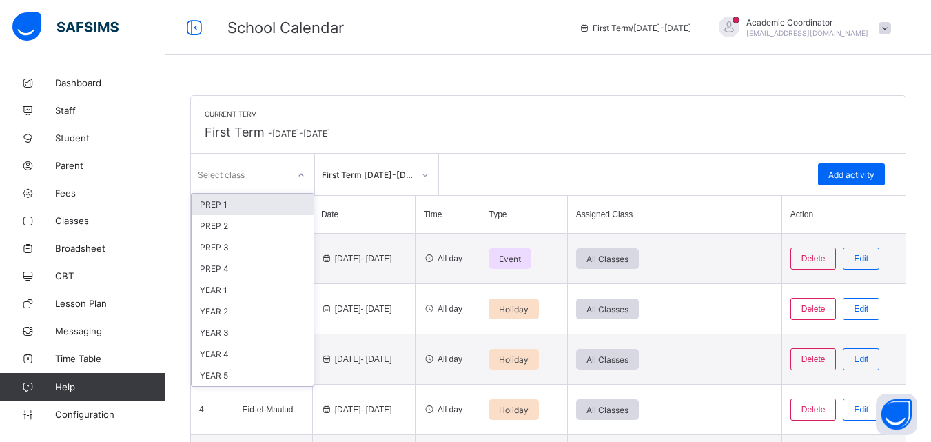
click at [297, 180] on div at bounding box center [301, 175] width 23 height 22
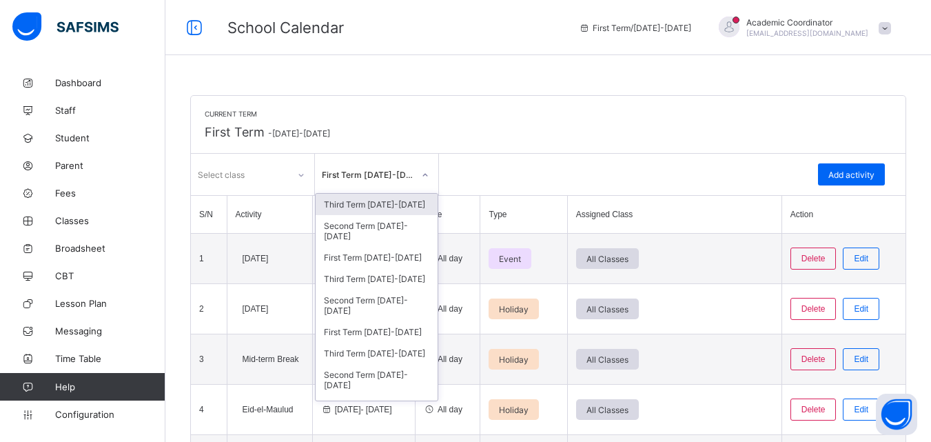
click at [411, 171] on div "First Term [DATE]-[DATE]" at bounding box center [368, 175] width 92 height 10
click at [383, 265] on div "First Term [DATE]-[DATE]" at bounding box center [377, 257] width 122 height 21
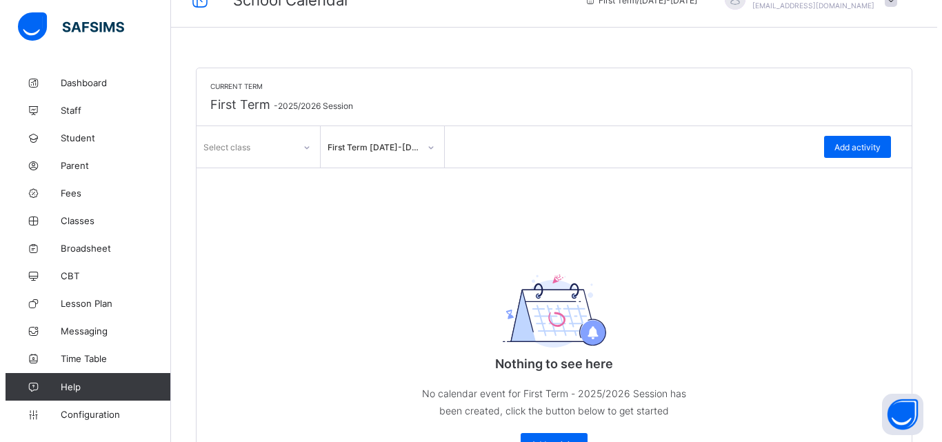
scroll to position [57, 0]
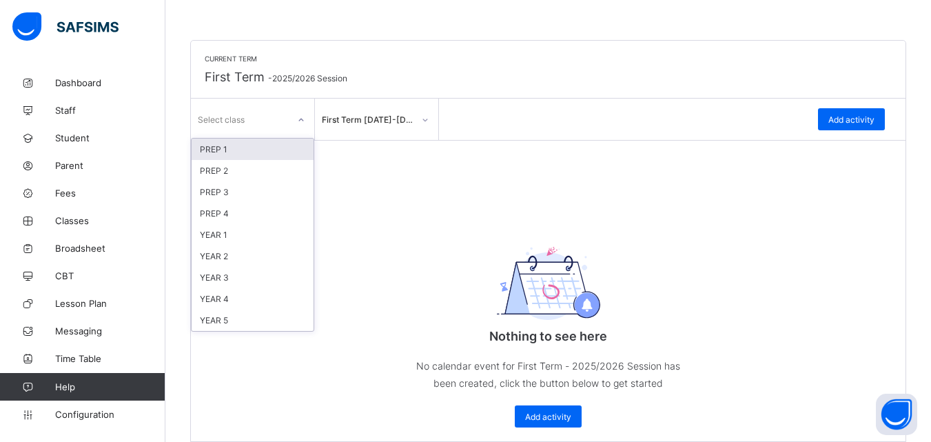
click at [278, 110] on div "Select class" at bounding box center [239, 119] width 97 height 19
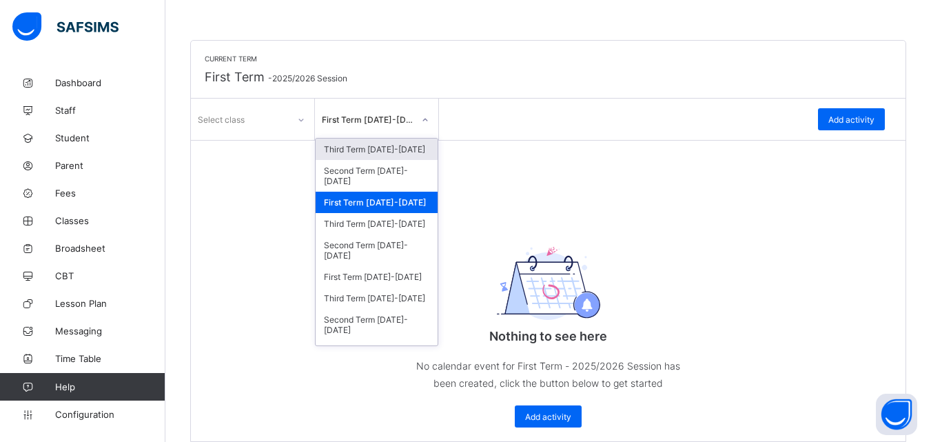
click at [420, 112] on div at bounding box center [425, 120] width 23 height 22
click at [405, 203] on div "First Term [DATE]-[DATE]" at bounding box center [377, 202] width 122 height 21
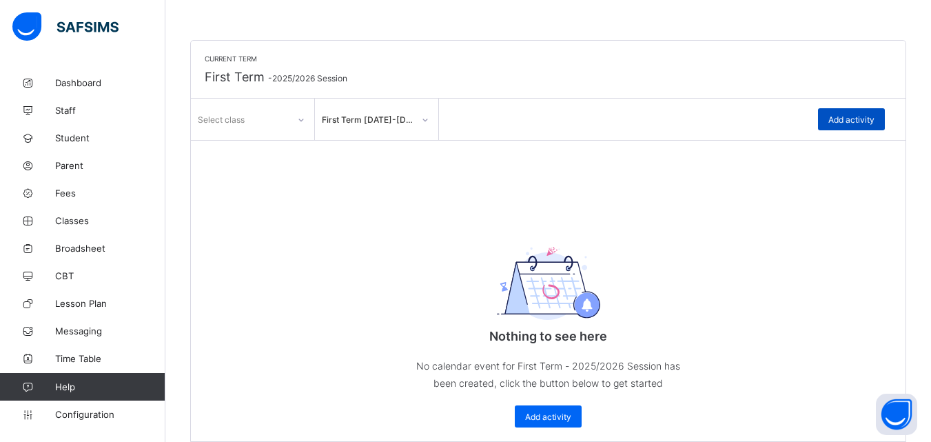
click at [869, 117] on span "Add activity" at bounding box center [852, 119] width 46 height 10
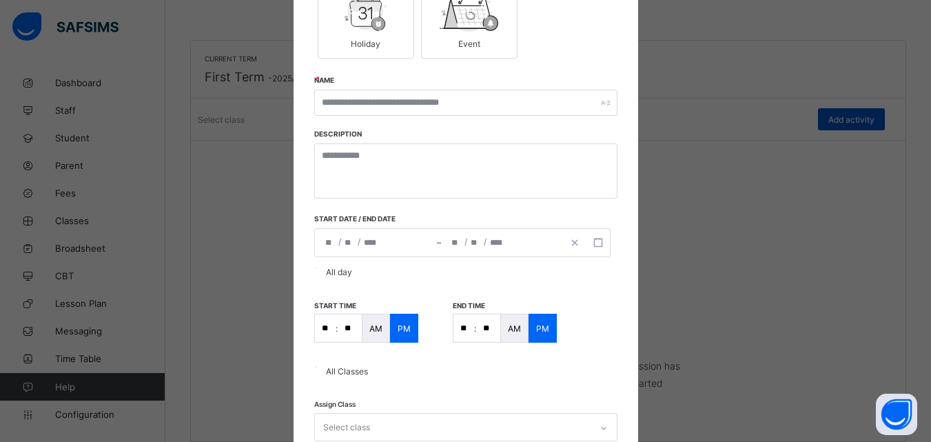
click at [869, 117] on div "× Add Activity Activity Type Holiday Event Name Description Start date / End da…" at bounding box center [465, 221] width 931 height 442
click at [467, 38] on div "Event" at bounding box center [469, 44] width 81 height 24
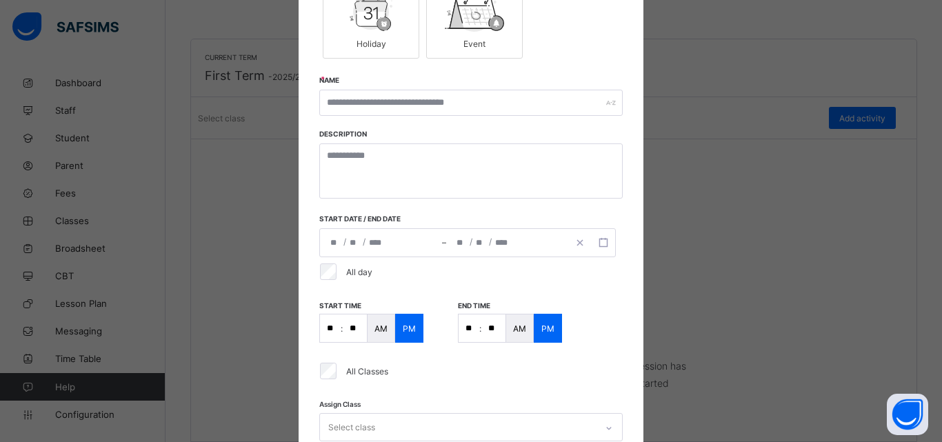
click at [467, 38] on div "Event" at bounding box center [474, 44] width 81 height 24
click at [375, 36] on div "Holiday" at bounding box center [370, 44] width 81 height 24
click at [79, 414] on div "× Add Activity Activity Type Holiday Event Name Description Start date / End da…" at bounding box center [471, 221] width 942 height 442
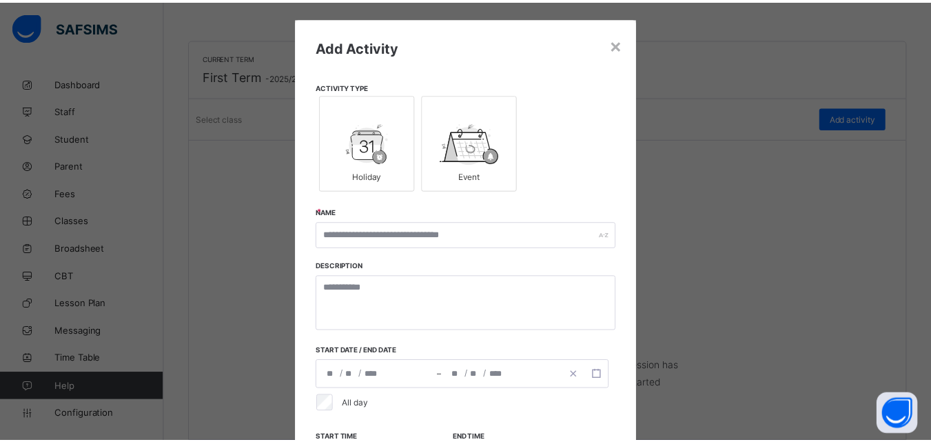
scroll to position [14, 0]
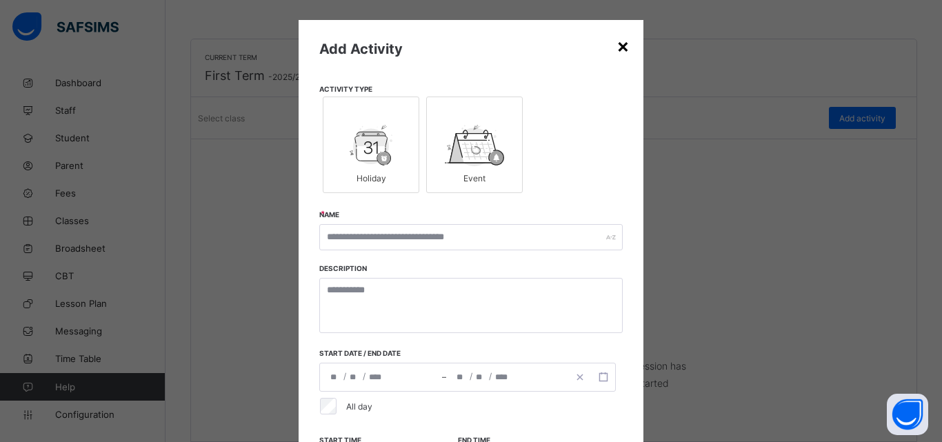
click at [616, 46] on div "×" at bounding box center [622, 45] width 13 height 23
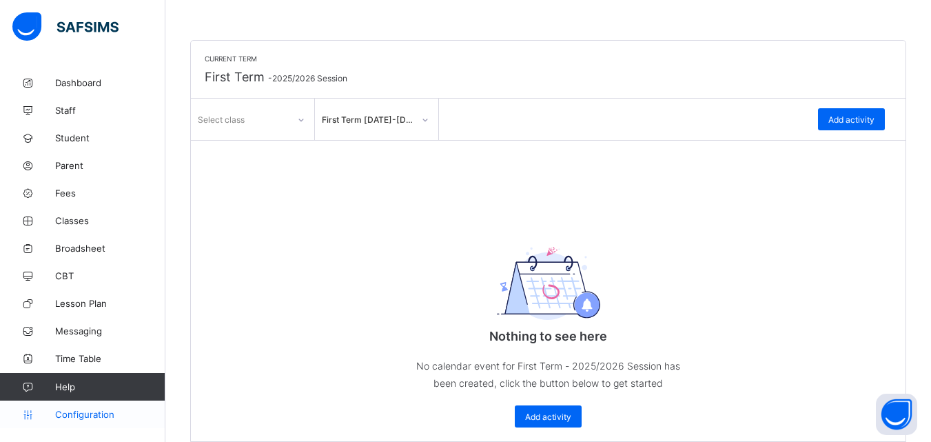
click at [132, 412] on span "Configuration" at bounding box center [110, 414] width 110 height 11
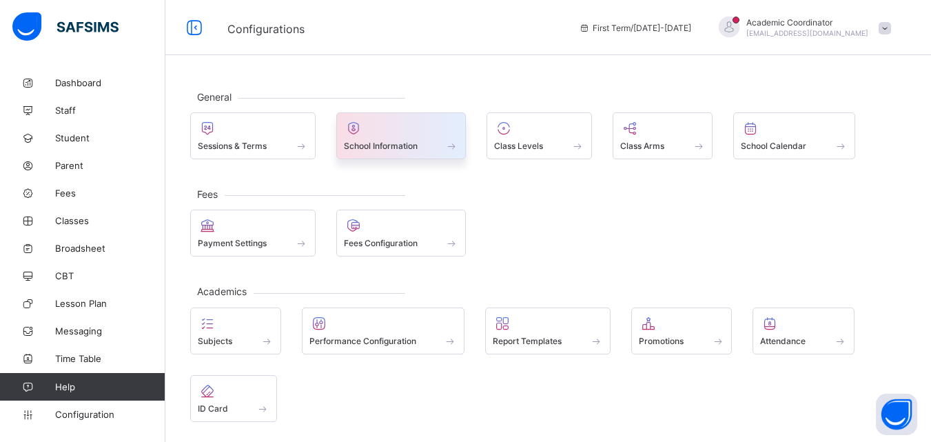
click at [421, 159] on div "School Information" at bounding box center [401, 135] width 130 height 47
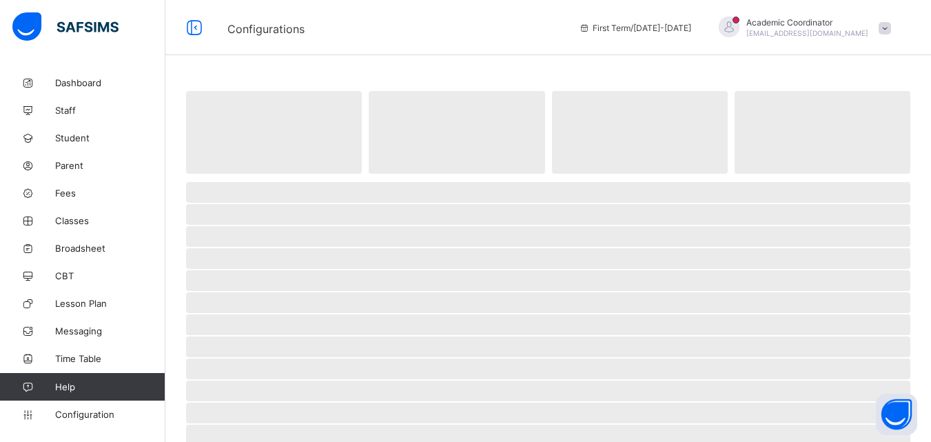
select select "**"
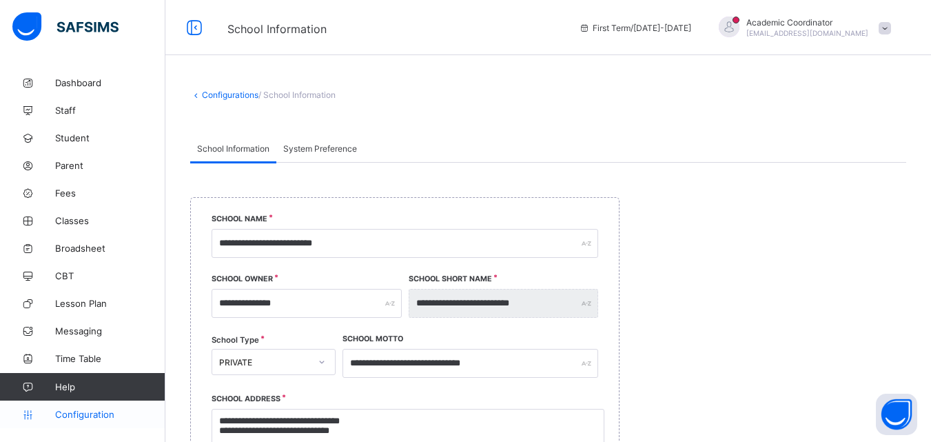
click at [117, 413] on span "Configuration" at bounding box center [110, 414] width 110 height 11
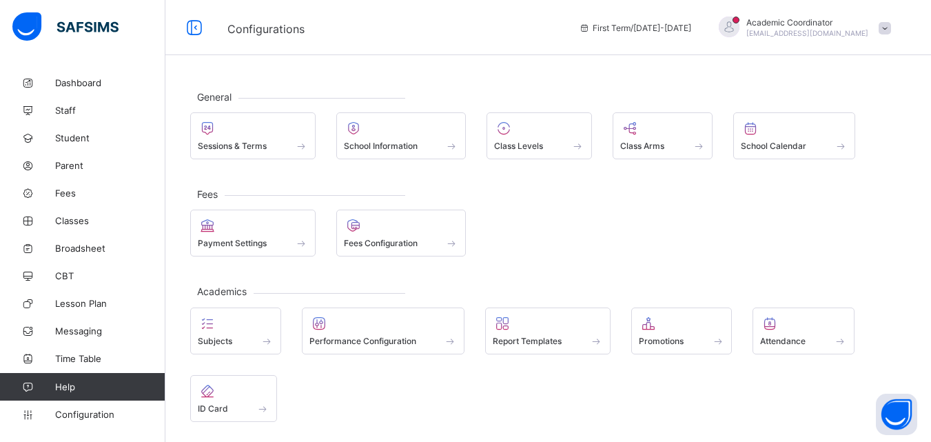
click at [591, 27] on icon at bounding box center [585, 28] width 12 height 10
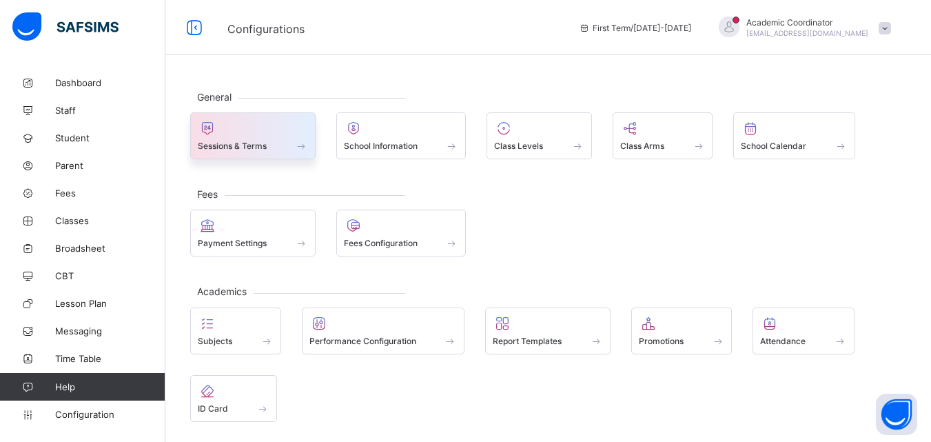
click at [279, 152] on div "Sessions & Terms" at bounding box center [253, 146] width 110 height 12
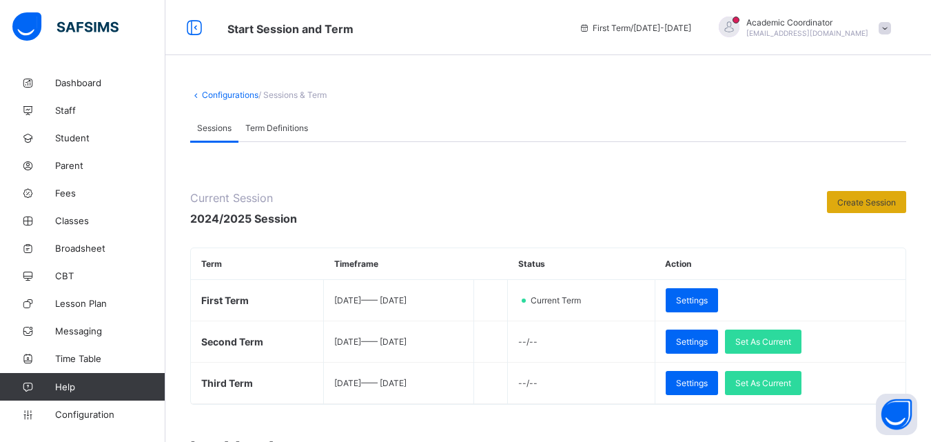
click at [863, 203] on span "Create Session" at bounding box center [867, 202] width 59 height 10
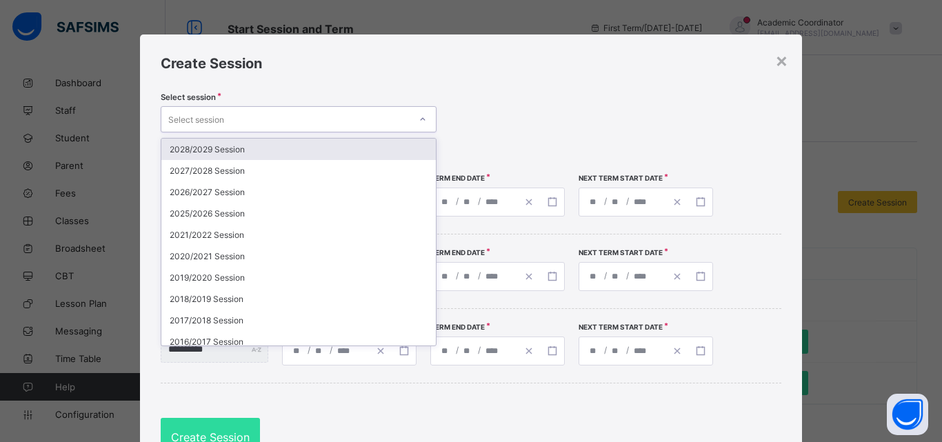
click at [356, 121] on div "Select session" at bounding box center [285, 119] width 248 height 19
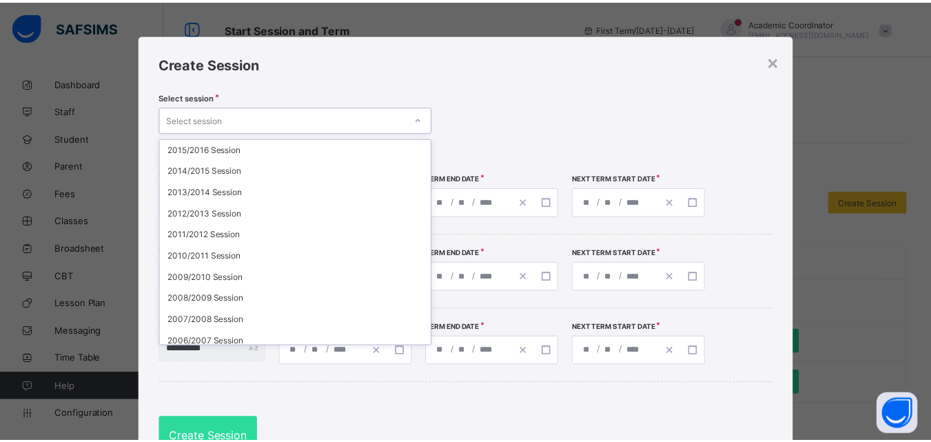
scroll to position [242, 0]
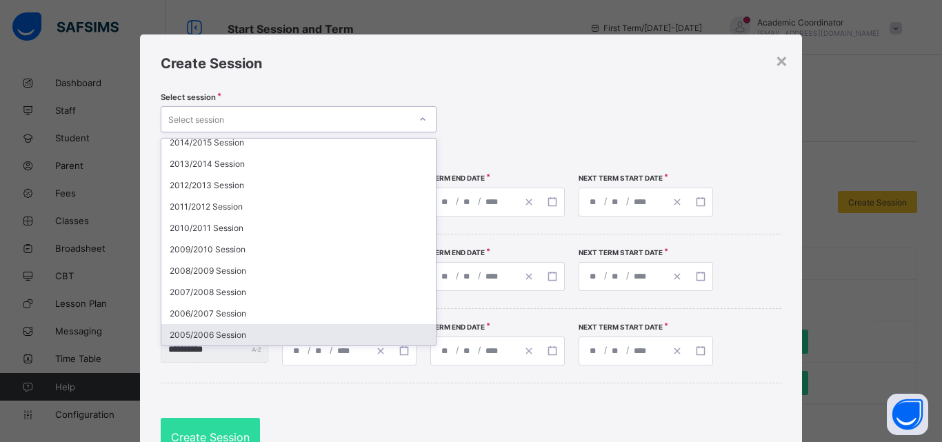
click at [242, 339] on div "2005/2006 Session" at bounding box center [298, 334] width 274 height 21
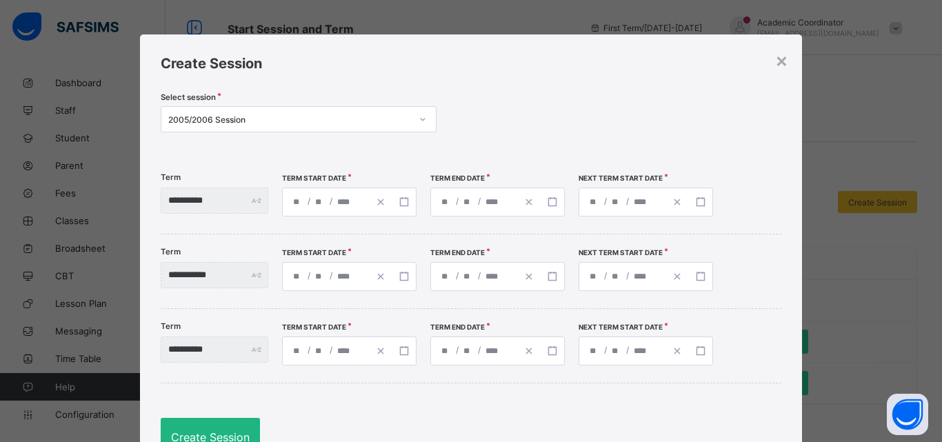
click at [214, 427] on div "Create Session" at bounding box center [210, 437] width 99 height 39
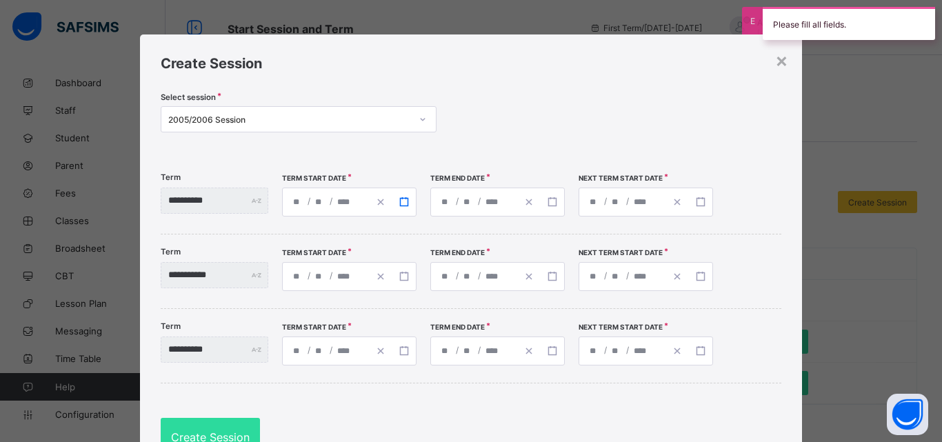
click at [409, 202] on icon "button" at bounding box center [404, 202] width 10 height 10
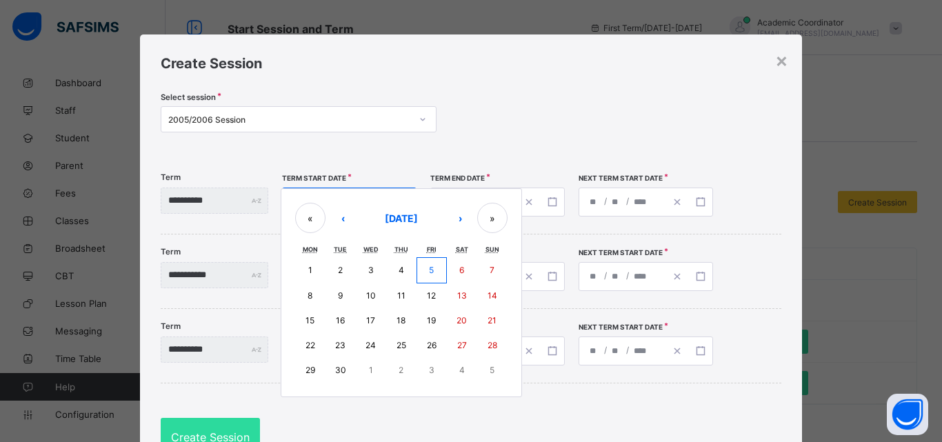
click at [356, 292] on button "9" at bounding box center [340, 295] width 30 height 25
type input "**********"
type input "*"
type input "****"
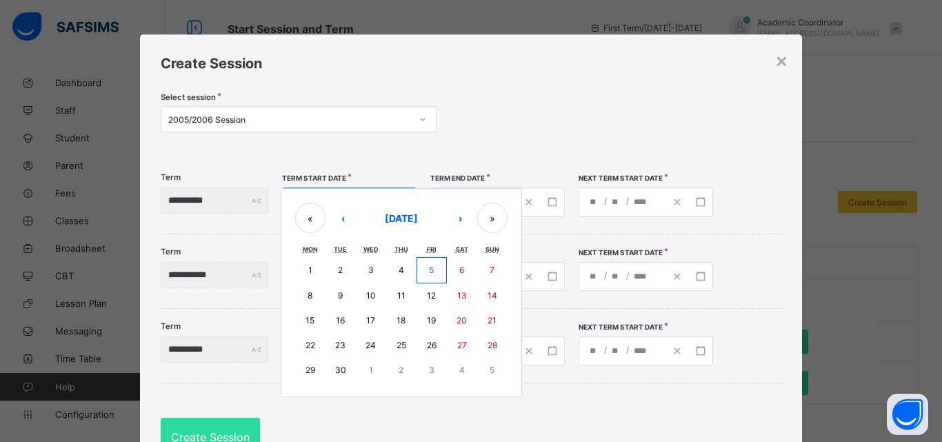
type input "**********"
type input "**"
type input "*"
type input "****"
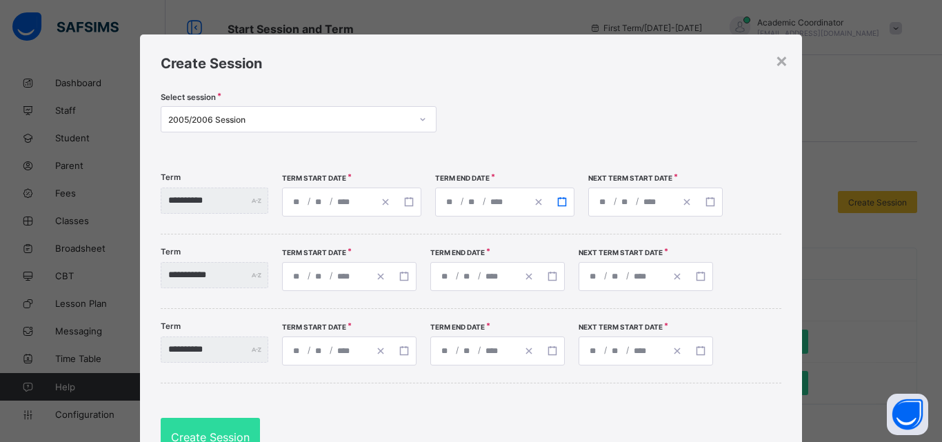
click at [565, 201] on rect "button" at bounding box center [562, 202] width 8 height 8
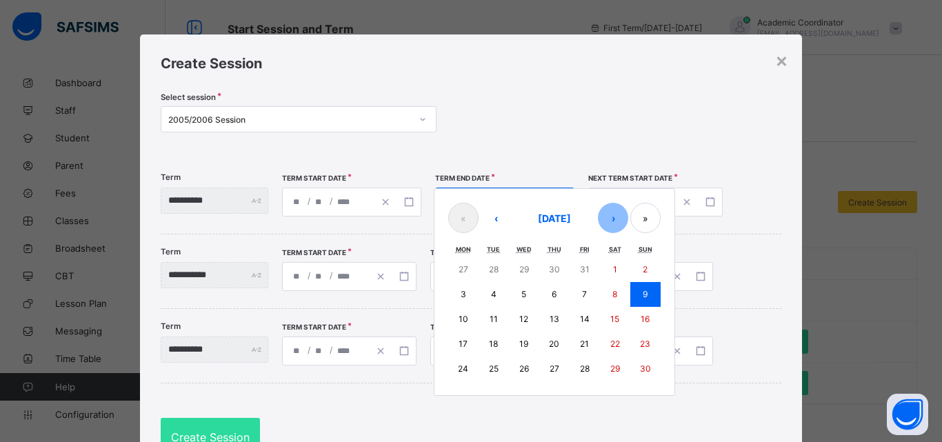
click at [627, 214] on button "›" at bounding box center [613, 218] width 30 height 30
click at [589, 293] on abbr "12" at bounding box center [584, 294] width 9 height 10
type input "**********"
type input "**"
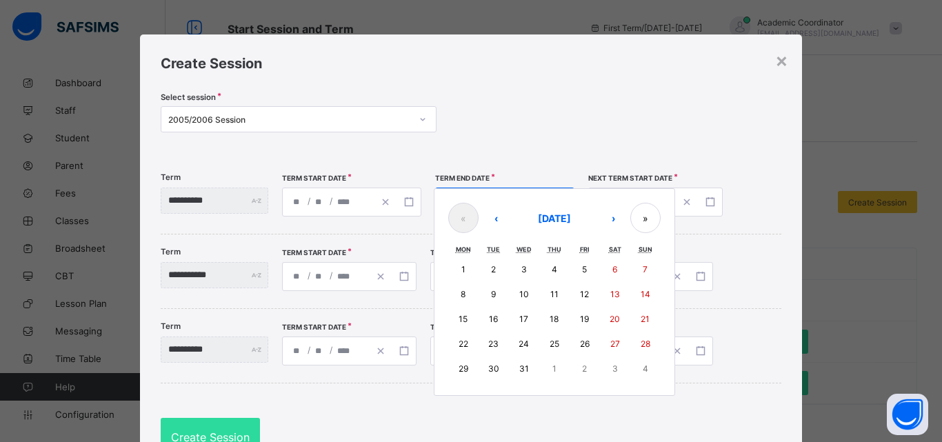
type input "**********"
type input "**"
type input "****"
type input "**********"
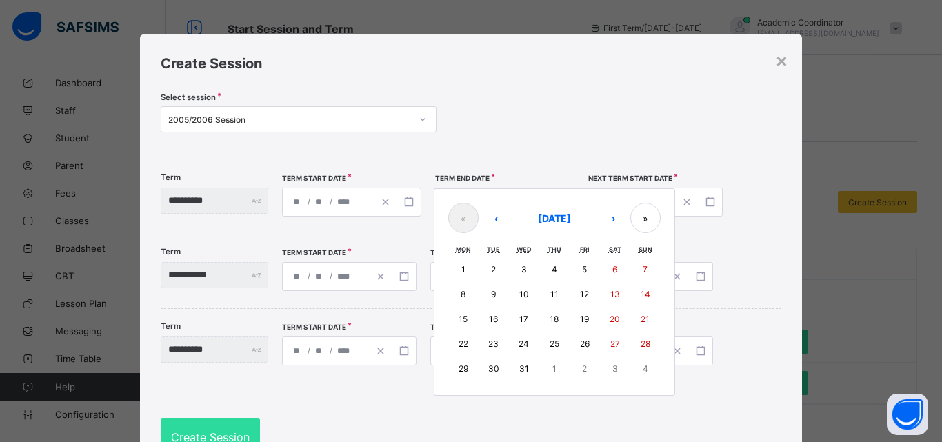
type input "**"
type input "****"
type input "**********"
type input "*"
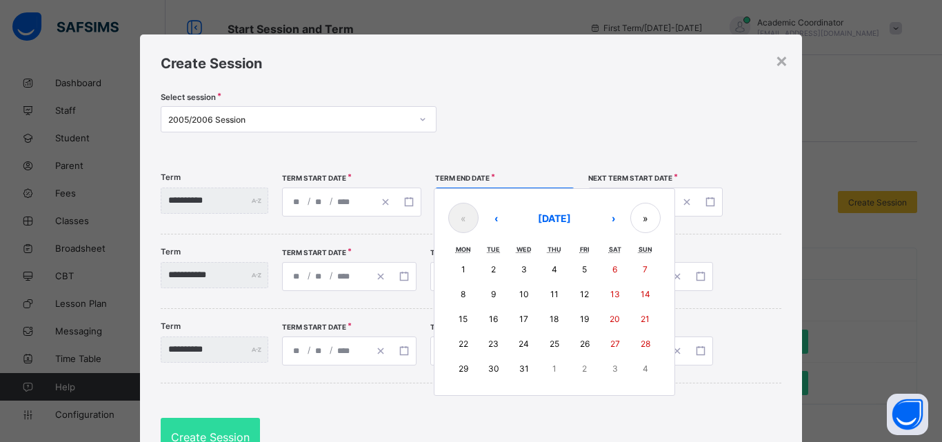
type input "**"
type input "****"
type input "**********"
type input "*"
type input "**"
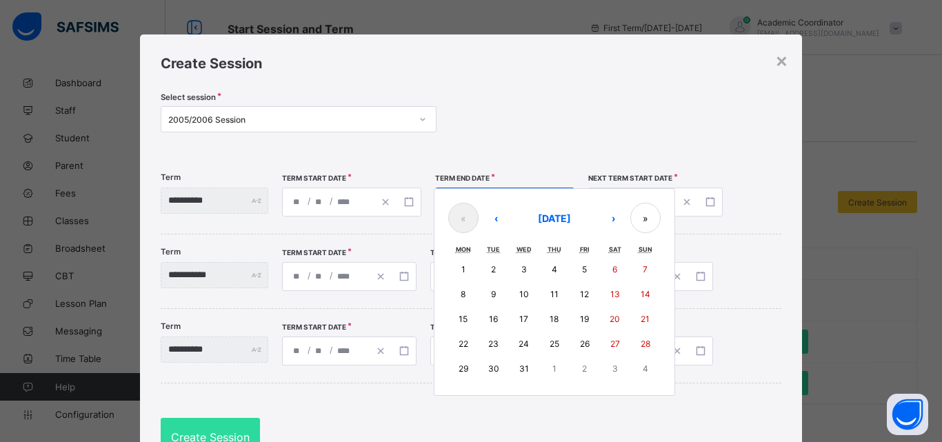
type input "****"
type input "**********"
type input "*"
type input "**"
type input "****"
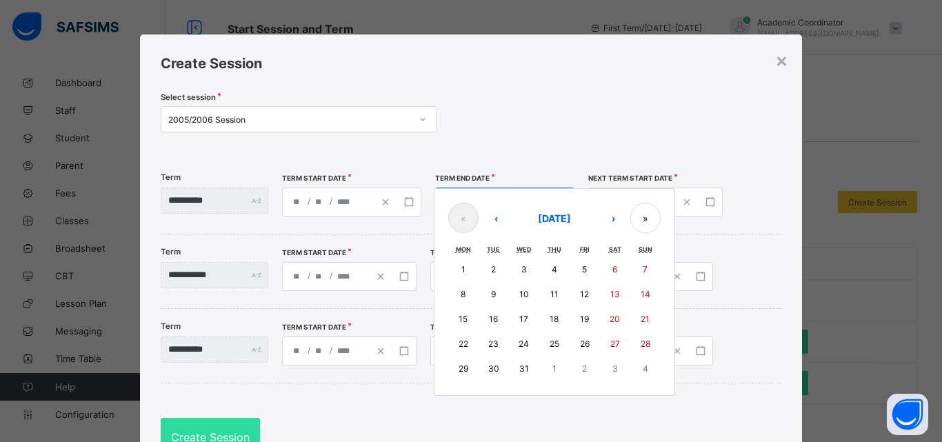
type input "**********"
type input "*"
type input "**"
type input "****"
type input "**********"
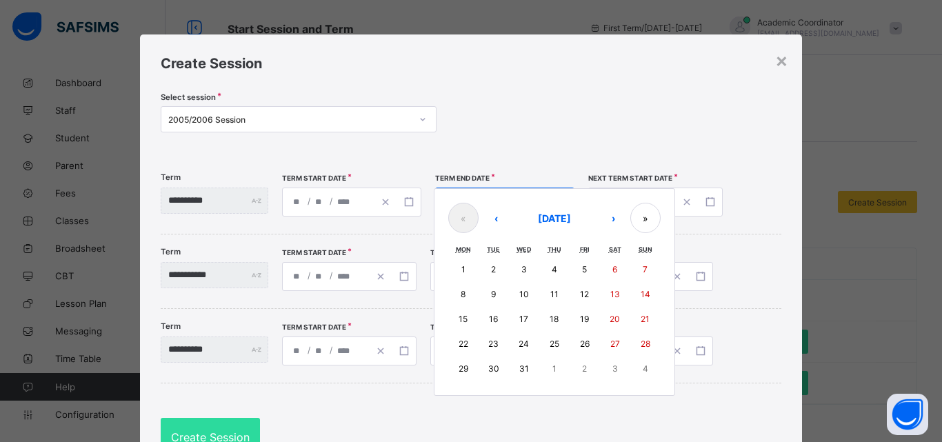
type input "*"
type input "**"
type input "****"
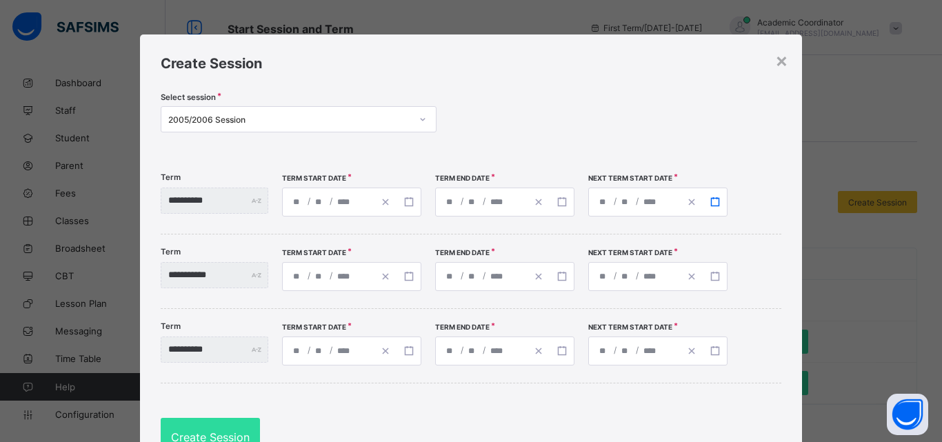
click at [720, 202] on icon "button" at bounding box center [715, 202] width 10 height 10
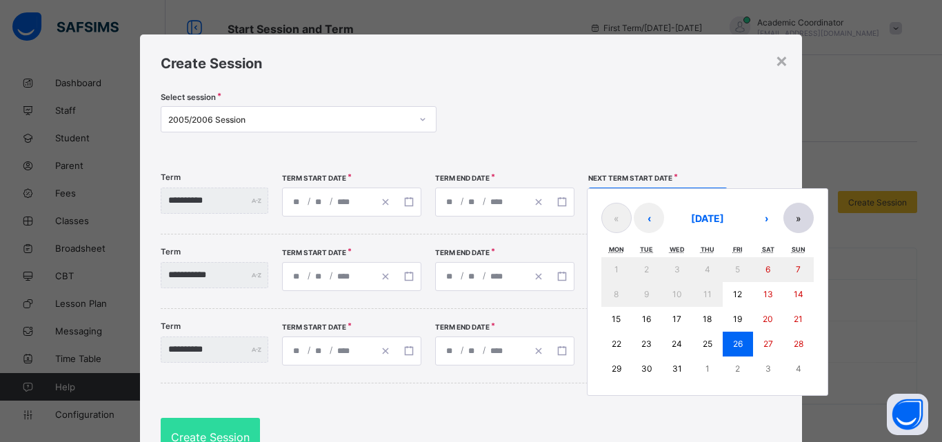
click at [814, 214] on button "»" at bounding box center [798, 218] width 30 height 30
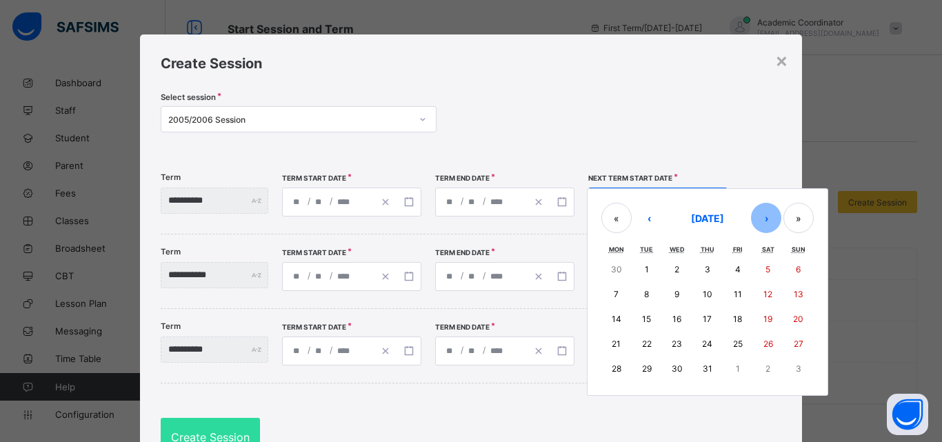
click at [781, 220] on button "›" at bounding box center [766, 218] width 30 height 30
click at [657, 219] on button "‹" at bounding box center [649, 218] width 30 height 30
click at [632, 220] on button "«" at bounding box center [616, 218] width 30 height 30
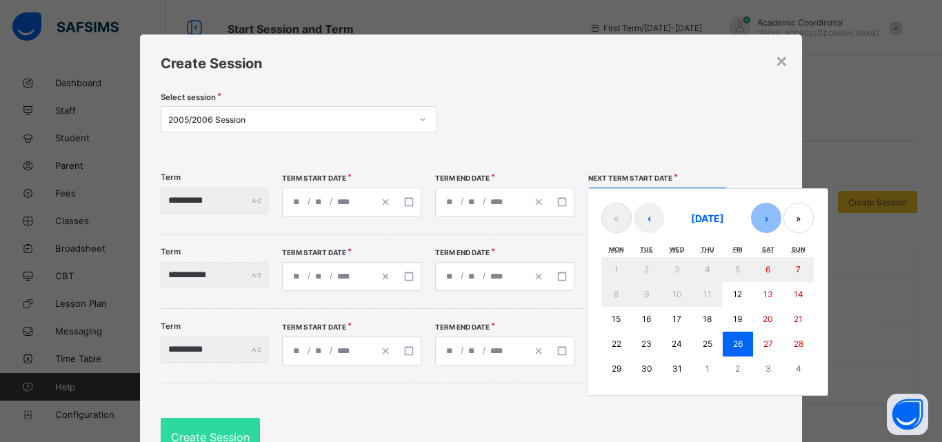
click at [781, 218] on button "›" at bounding box center [766, 218] width 30 height 30
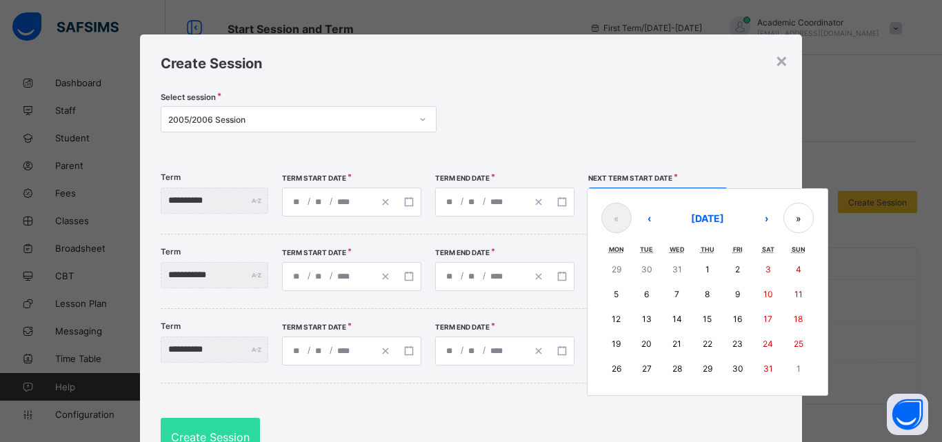
click at [649, 296] on abbr "6" at bounding box center [646, 294] width 5 height 10
type input "**********"
type input "*"
type input "****"
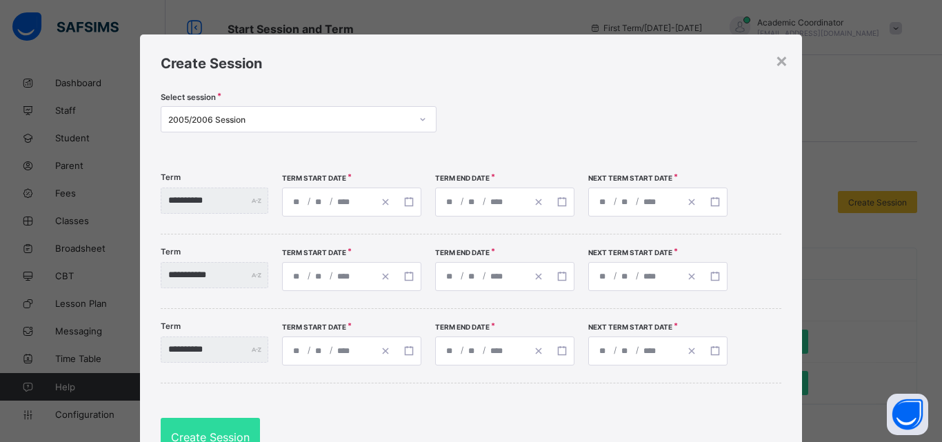
type input "**********"
type input "*"
type input "****"
click at [567, 274] on icon "button" at bounding box center [562, 277] width 10 height 10
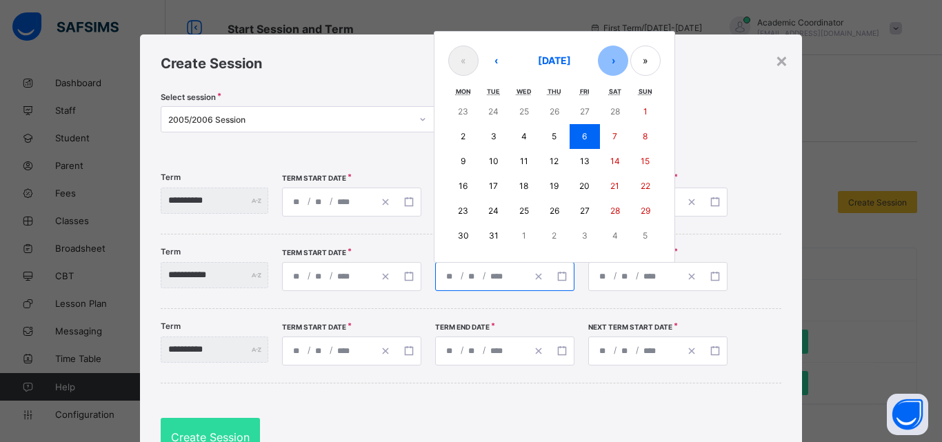
click at [628, 66] on button "›" at bounding box center [613, 61] width 30 height 30
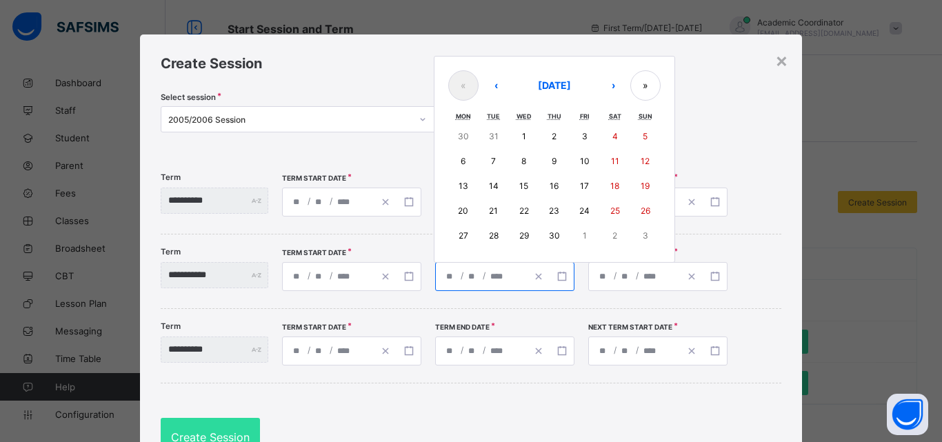
click at [539, 140] on button "1" at bounding box center [524, 136] width 30 height 25
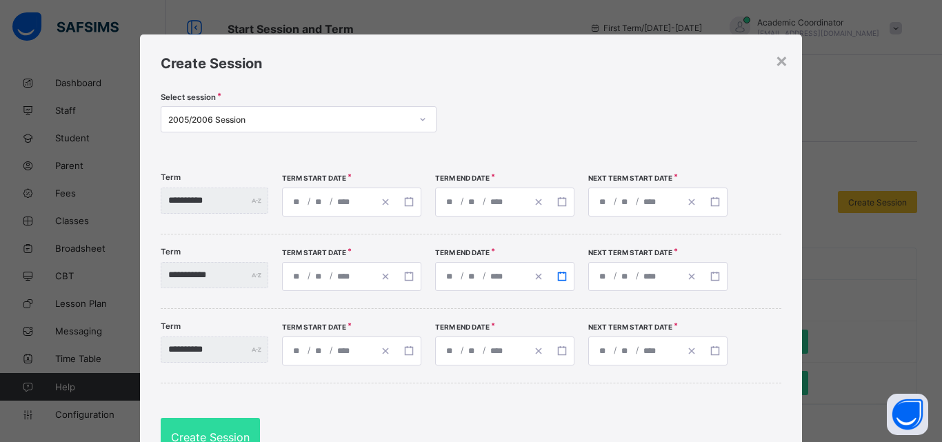
click at [567, 277] on icon "button" at bounding box center [562, 277] width 10 height 10
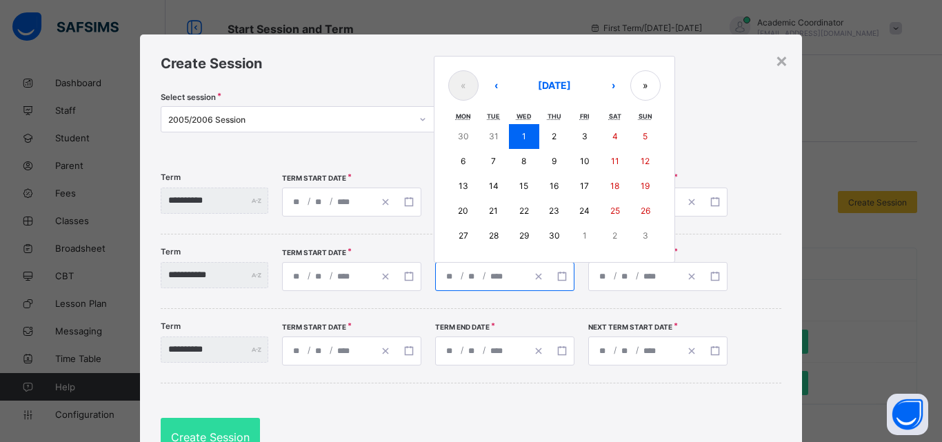
click at [498, 138] on abbr "31" at bounding box center [494, 136] width 10 height 10
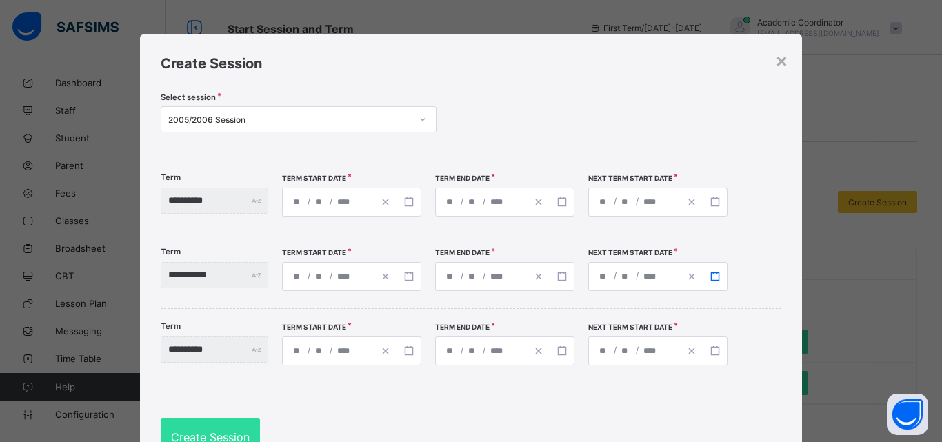
click at [720, 277] on icon "button" at bounding box center [715, 277] width 10 height 10
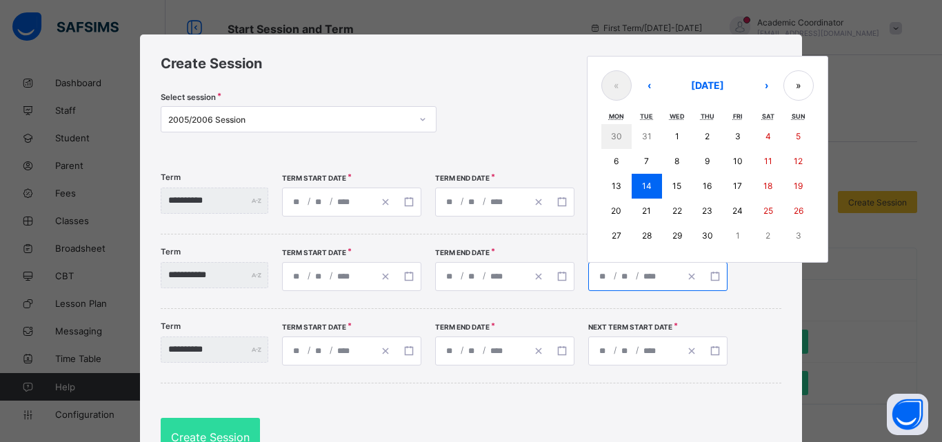
click at [662, 216] on button "21" at bounding box center [647, 211] width 30 height 25
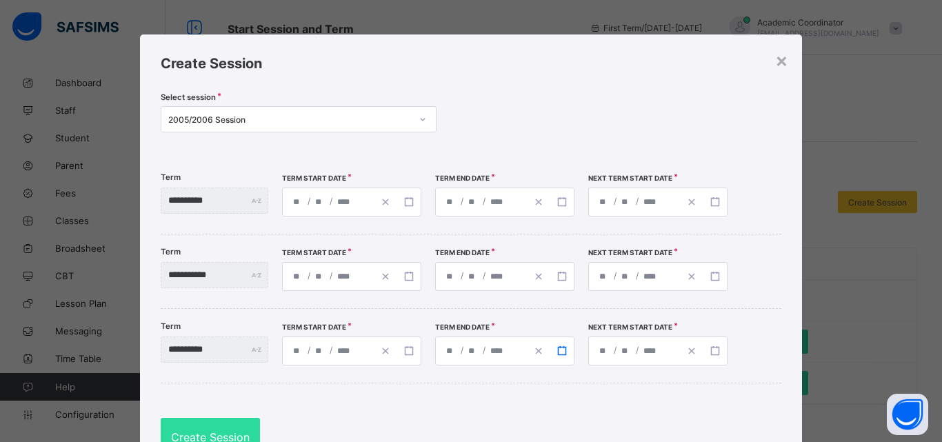
click at [565, 347] on rect "button" at bounding box center [562, 351] width 8 height 8
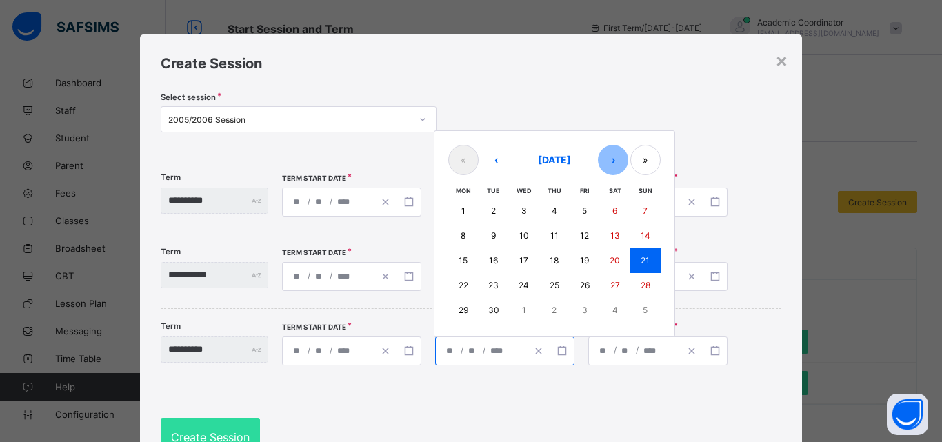
click at [628, 157] on button "›" at bounding box center [613, 160] width 30 height 30
click at [589, 283] on abbr "24" at bounding box center [584, 285] width 10 height 10
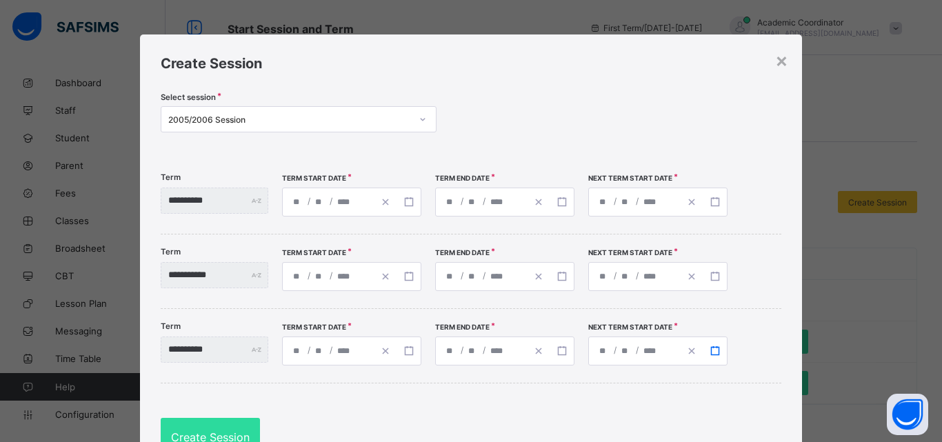
click at [720, 353] on icon "button" at bounding box center [715, 351] width 10 height 10
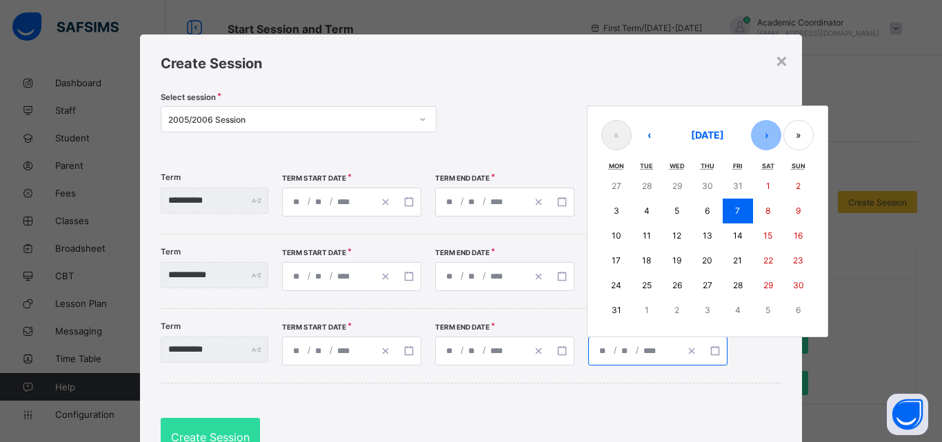
click at [781, 133] on button "›" at bounding box center [766, 135] width 30 height 30
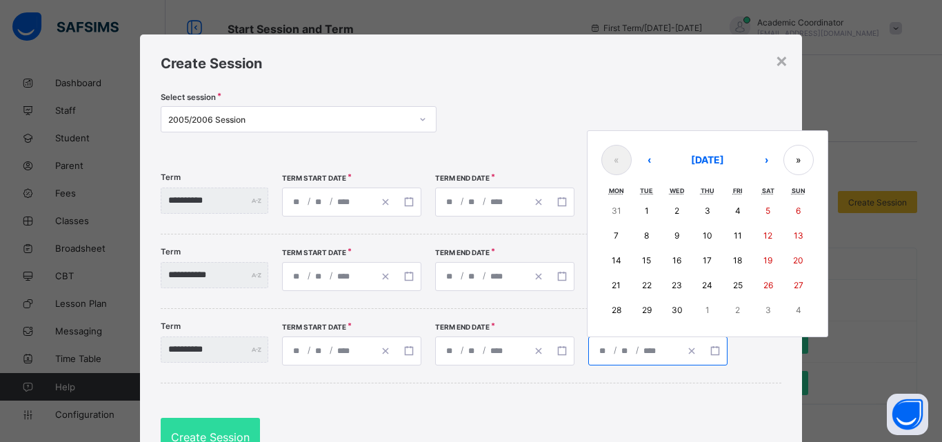
click at [662, 233] on button "8" at bounding box center [647, 235] width 30 height 25
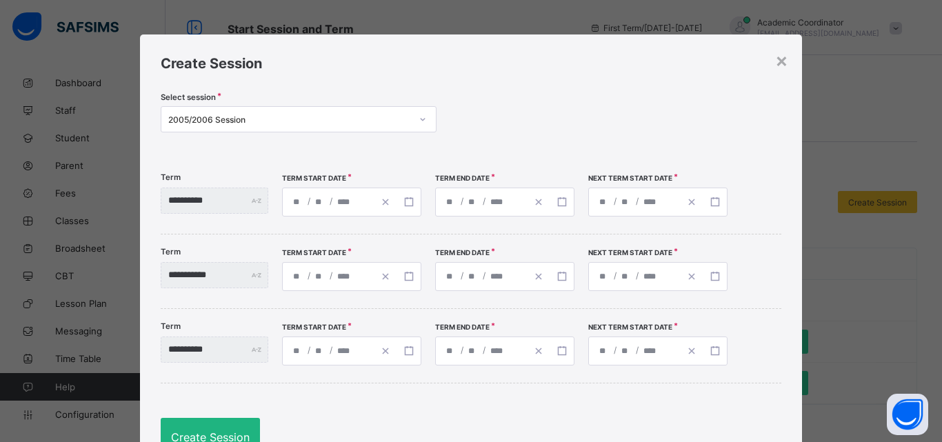
click at [217, 432] on span "Create Session" at bounding box center [210, 437] width 79 height 14
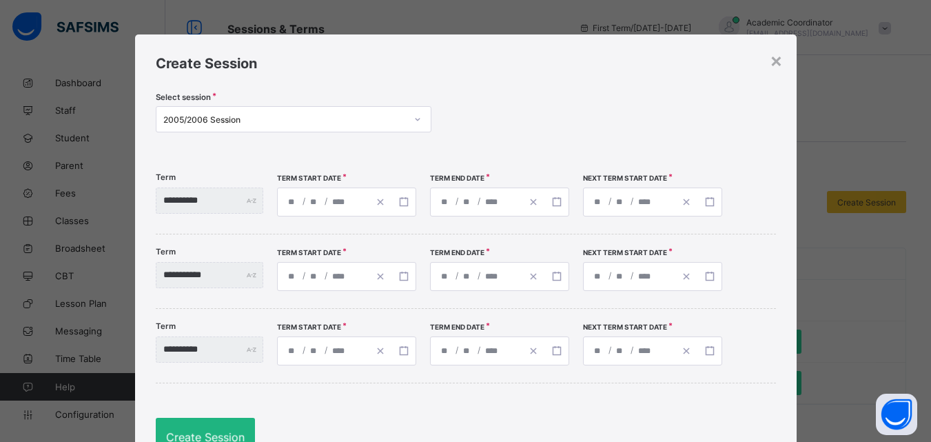
click at [217, 432] on span "Create Session" at bounding box center [205, 437] width 79 height 14
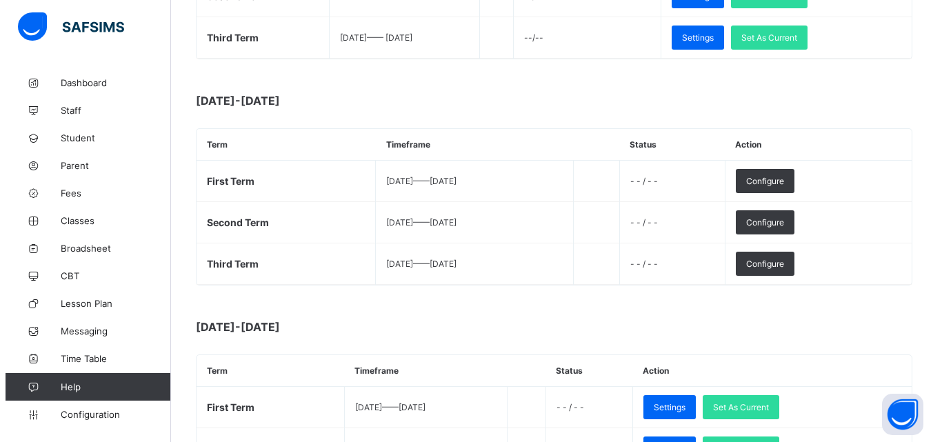
scroll to position [341, 0]
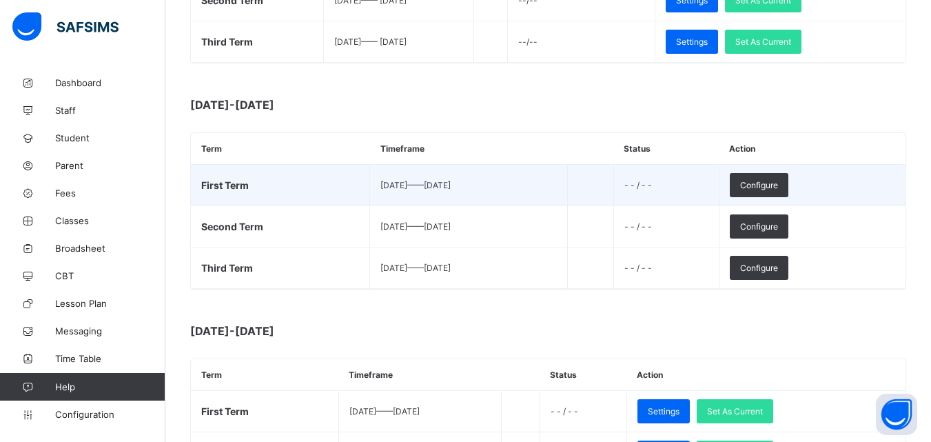
click at [718, 184] on td "- - / - -" at bounding box center [666, 185] width 105 height 41
drag, startPoint x: 718, startPoint y: 184, endPoint x: 779, endPoint y: 183, distance: 61.4
click at [779, 183] on tr "First Term [DATE] —— [DATE] - - / - - Configure" at bounding box center [548, 185] width 715 height 41
click at [778, 183] on span "Configure" at bounding box center [759, 185] width 38 height 10
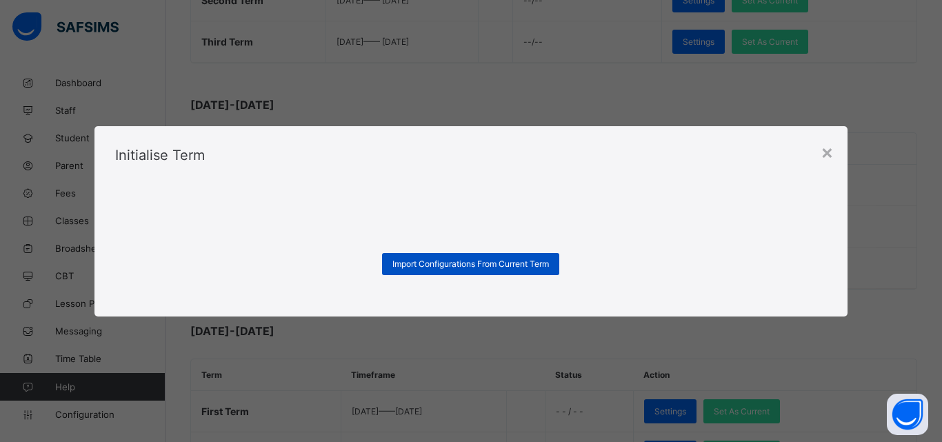
click at [545, 255] on div "Import Configurations From Current Term" at bounding box center [470, 264] width 177 height 22
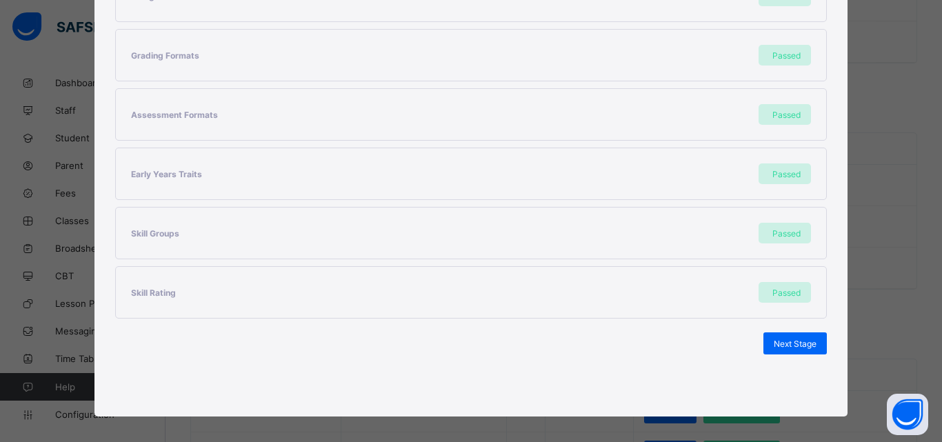
scroll to position [348, 0]
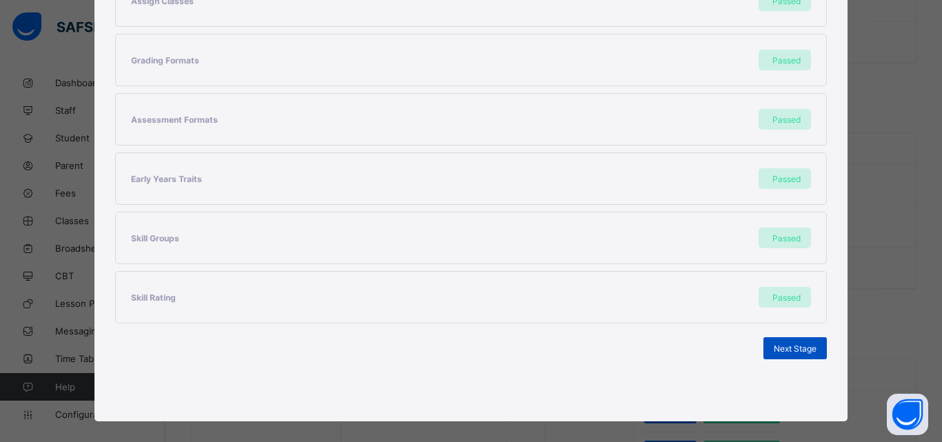
click at [780, 349] on span "Next Stage" at bounding box center [795, 348] width 43 height 10
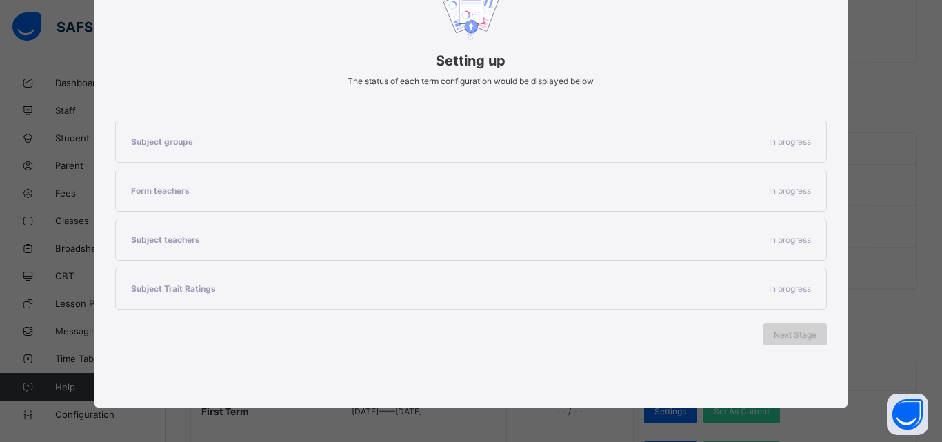
scroll to position [184, 0]
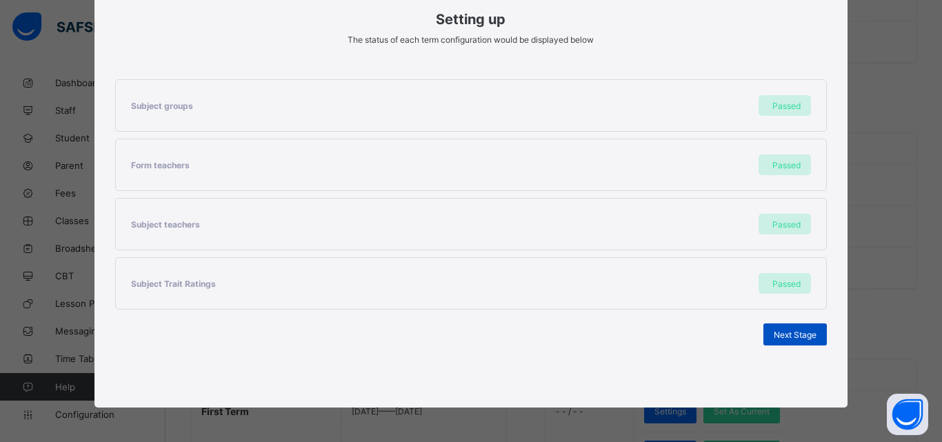
click at [792, 334] on span "Next Stage" at bounding box center [795, 335] width 43 height 10
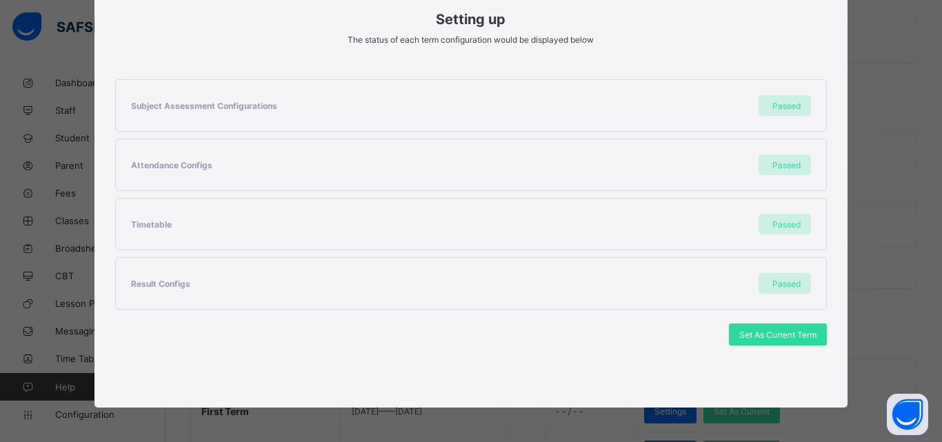
click at [792, 334] on span "Set As Current Term" at bounding box center [777, 335] width 77 height 10
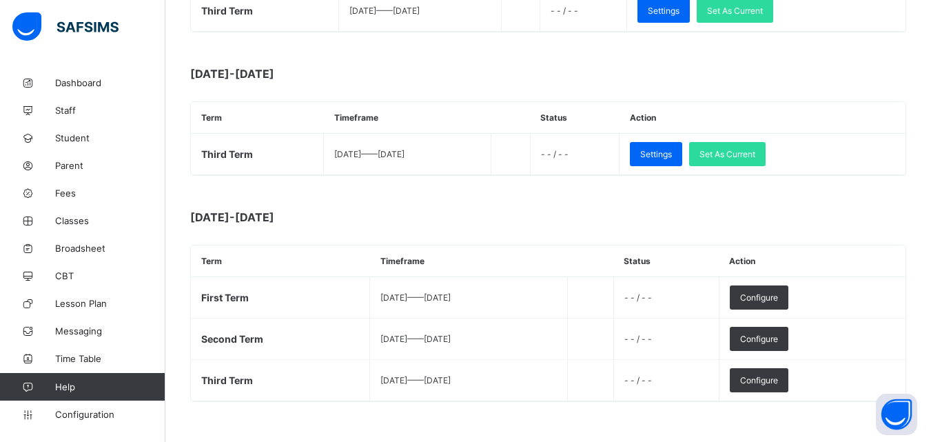
scroll to position [840, 0]
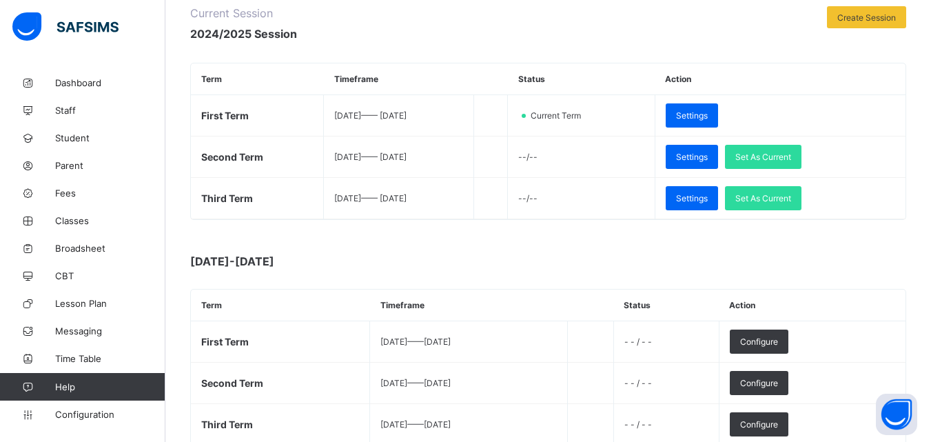
scroll to position [178, 0]
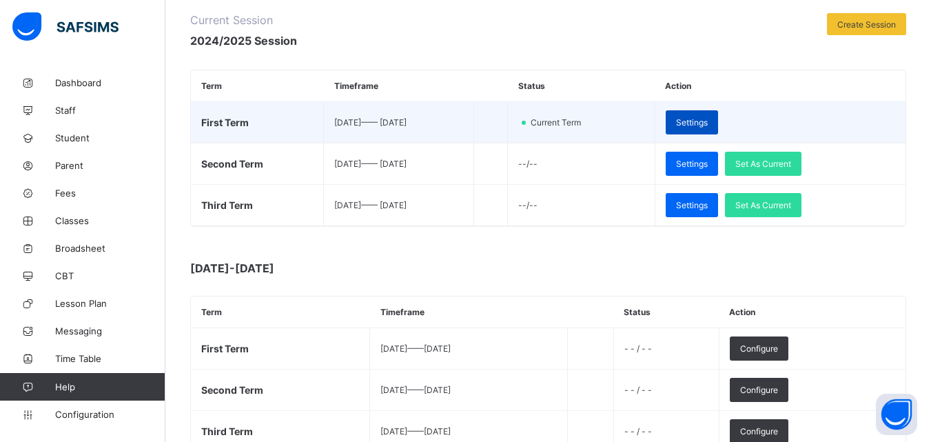
click at [708, 121] on span "Settings" at bounding box center [692, 122] width 32 height 10
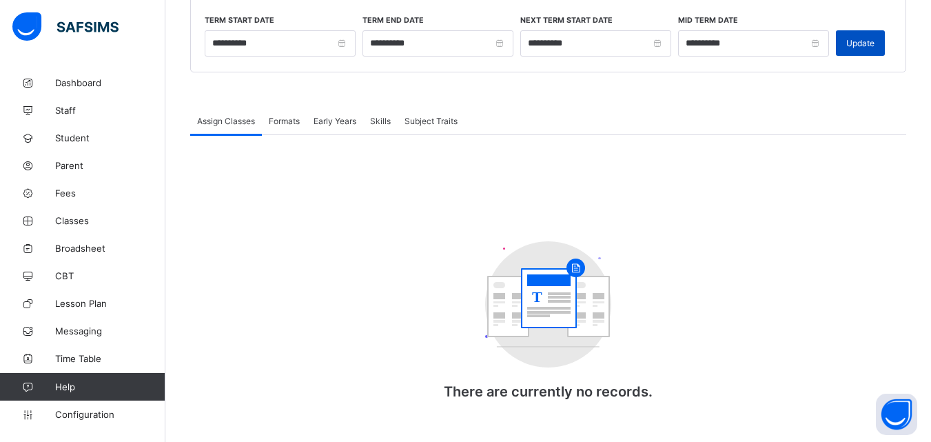
click at [870, 41] on span "Update" at bounding box center [861, 43] width 28 height 10
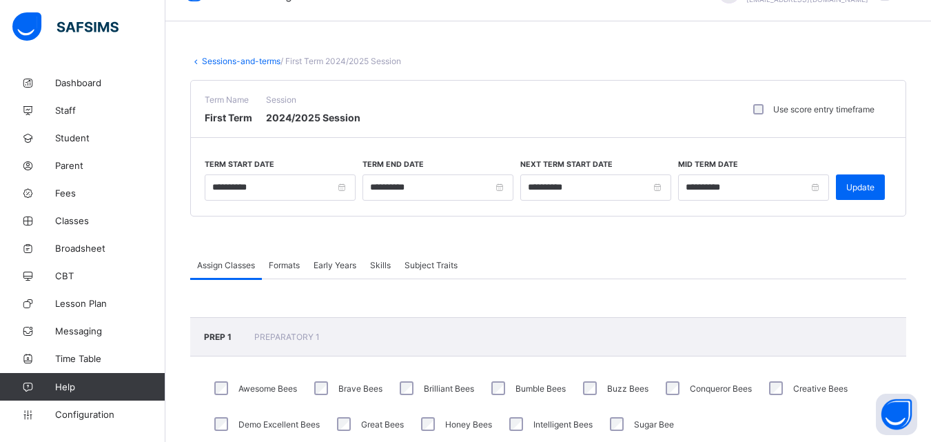
scroll to position [50, 0]
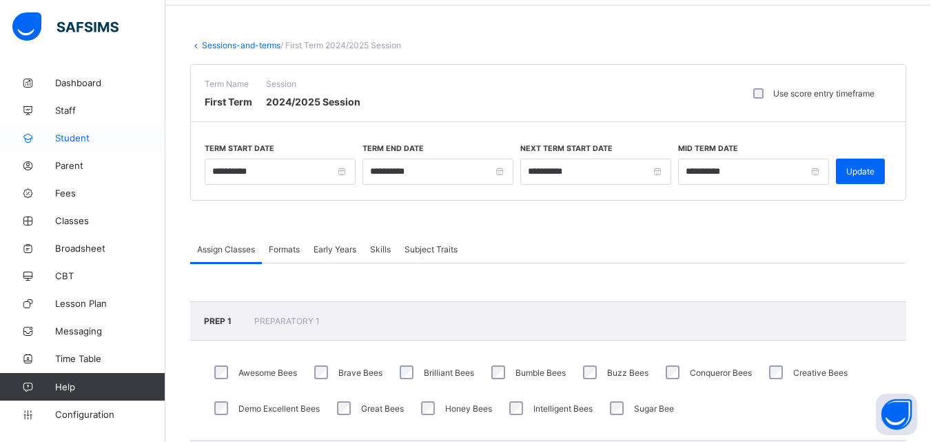
click at [67, 140] on span "Student" at bounding box center [110, 137] width 110 height 11
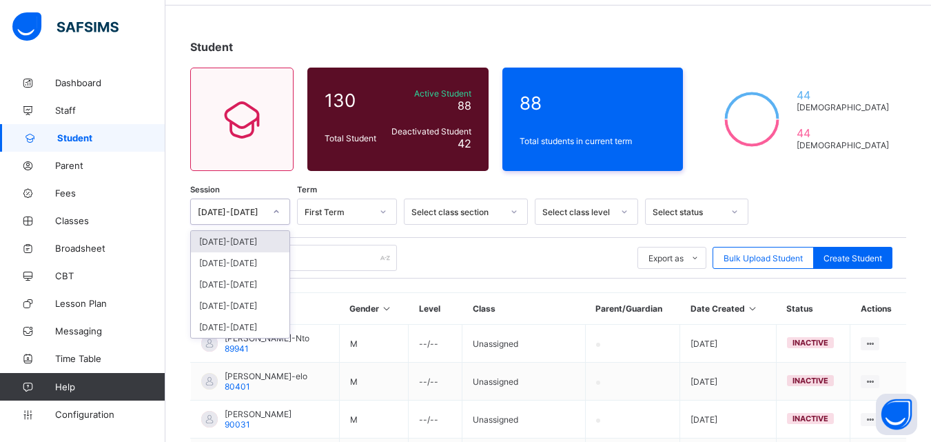
click at [277, 208] on icon at bounding box center [276, 212] width 8 height 14
click at [252, 242] on div "[DATE]-[DATE]" at bounding box center [240, 241] width 99 height 21
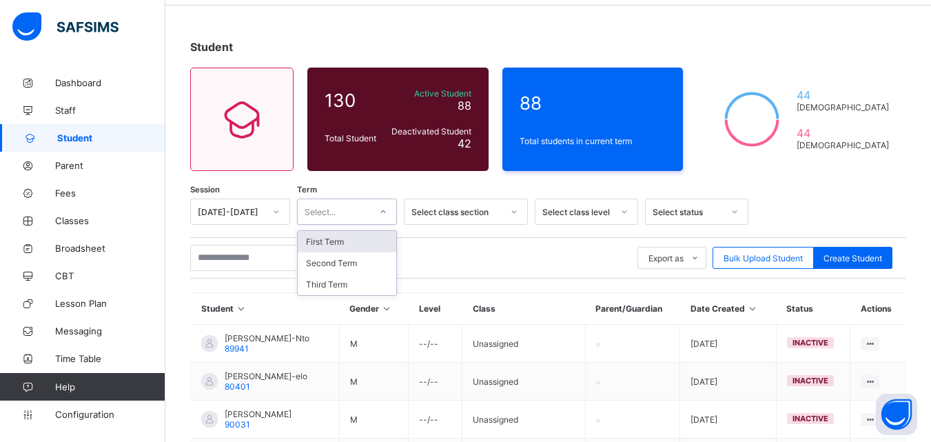
click at [380, 208] on icon at bounding box center [383, 212] width 8 height 14
click at [366, 241] on div "First Term" at bounding box center [347, 241] width 99 height 21
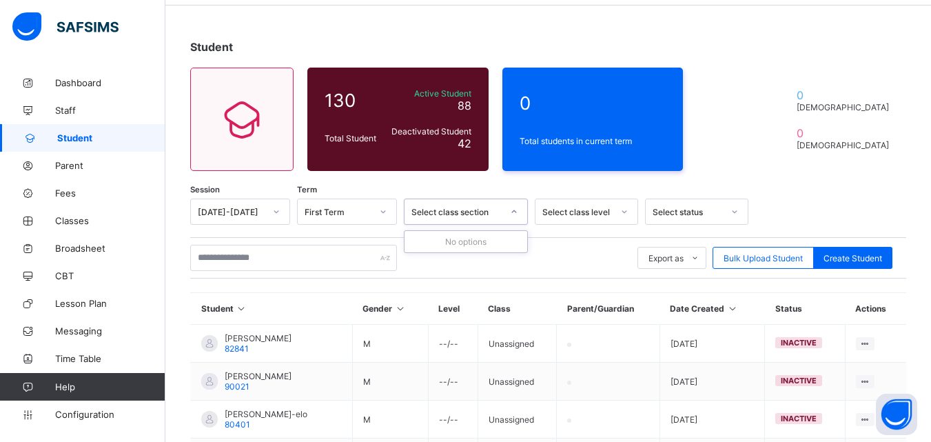
click at [505, 212] on div at bounding box center [514, 212] width 23 height 22
click at [511, 212] on icon at bounding box center [514, 212] width 8 height 14
click at [627, 211] on icon at bounding box center [625, 212] width 8 height 14
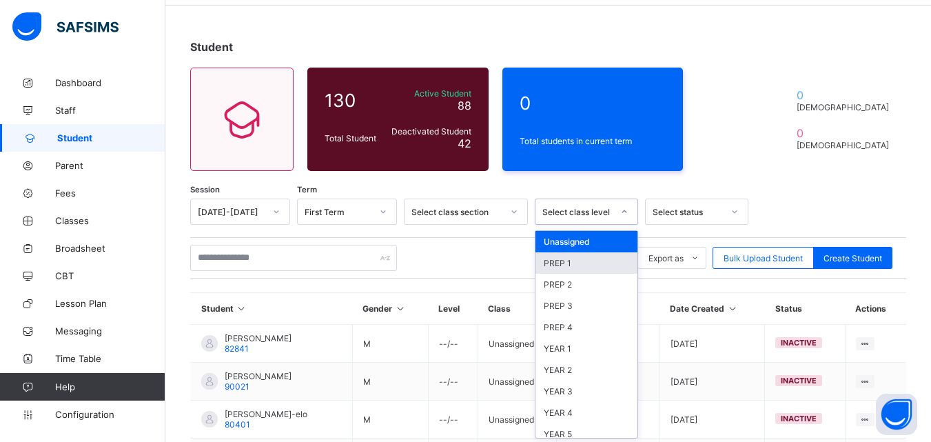
click at [590, 260] on div "PREP 1" at bounding box center [587, 262] width 102 height 21
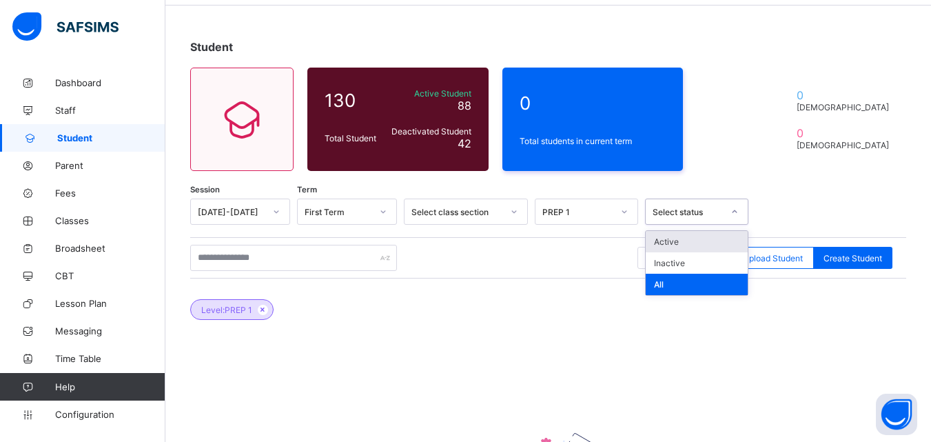
click at [688, 211] on div "Select status" at bounding box center [688, 212] width 70 height 10
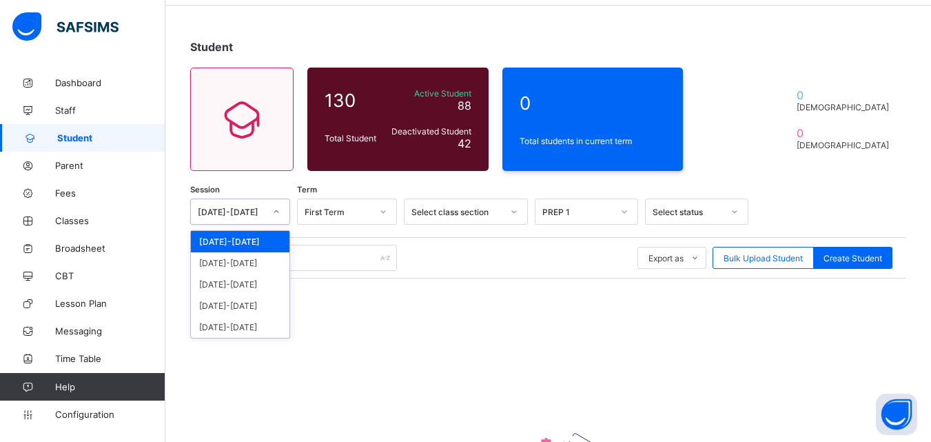
click at [248, 210] on div "[DATE]-[DATE]" at bounding box center [231, 212] width 67 height 10
click at [230, 268] on div "[DATE]-[DATE]" at bounding box center [240, 262] width 99 height 21
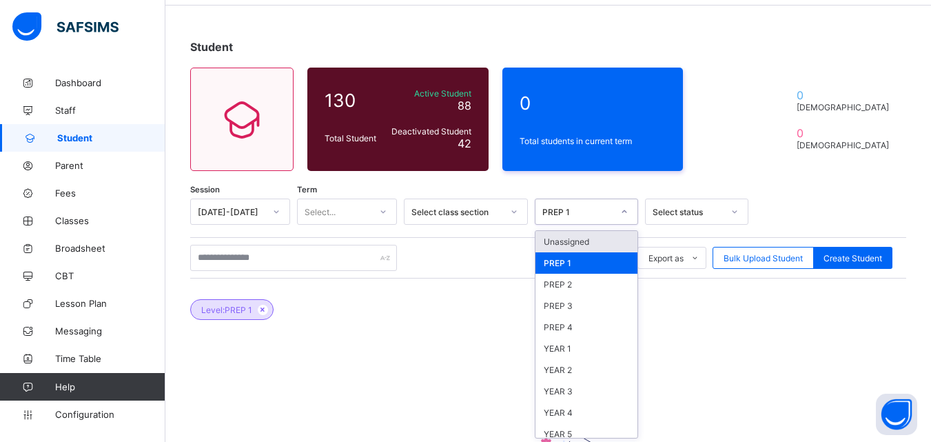
click at [621, 213] on icon at bounding box center [625, 212] width 8 height 14
drag, startPoint x: 629, startPoint y: 410, endPoint x: 605, endPoint y: 418, distance: 25.5
click at [605, 418] on div "YEAR 4" at bounding box center [587, 412] width 102 height 21
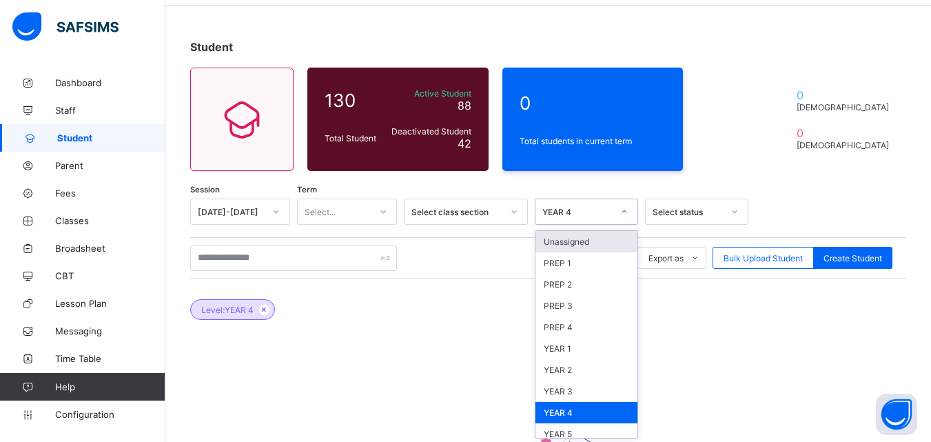
click at [604, 207] on div "YEAR 4" at bounding box center [578, 212] width 70 height 10
click at [564, 434] on div "YEAR 5" at bounding box center [587, 433] width 102 height 21
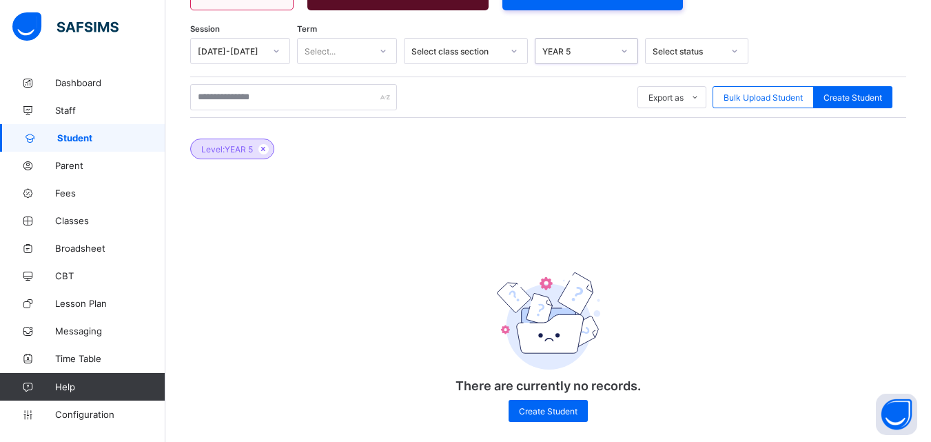
scroll to position [214, 0]
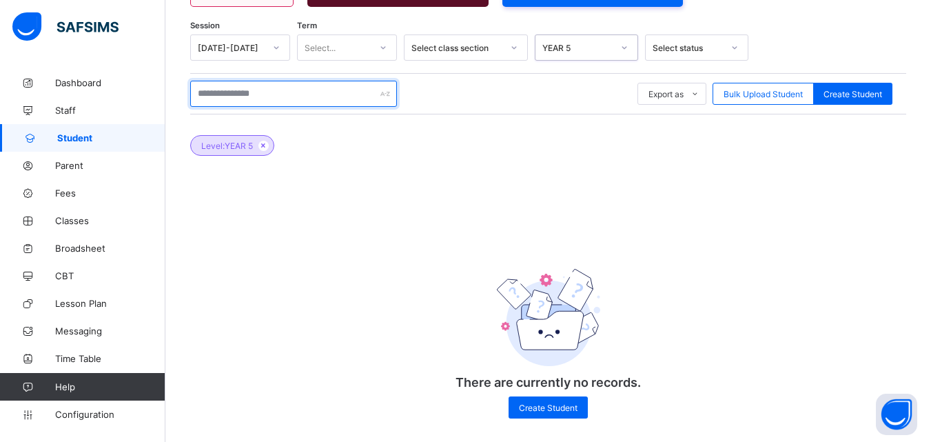
click at [361, 94] on input "text" at bounding box center [293, 94] width 207 height 26
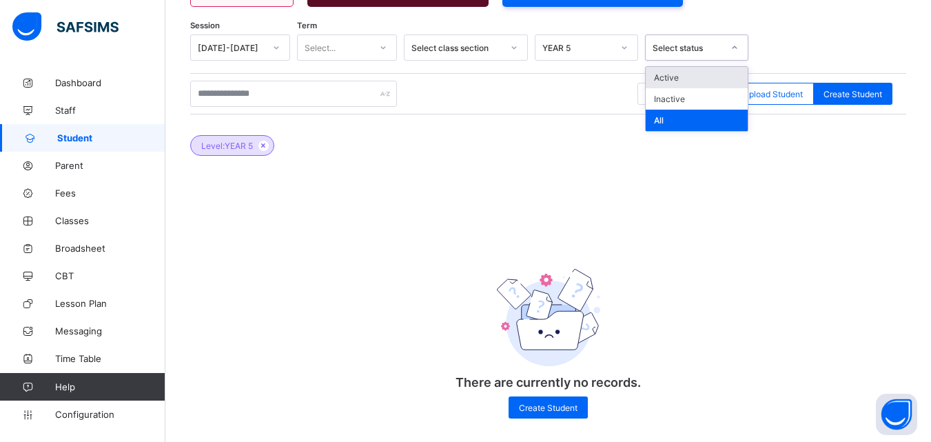
click at [716, 47] on div "Select status" at bounding box center [688, 48] width 70 height 10
click at [670, 79] on div "Active" at bounding box center [697, 77] width 102 height 21
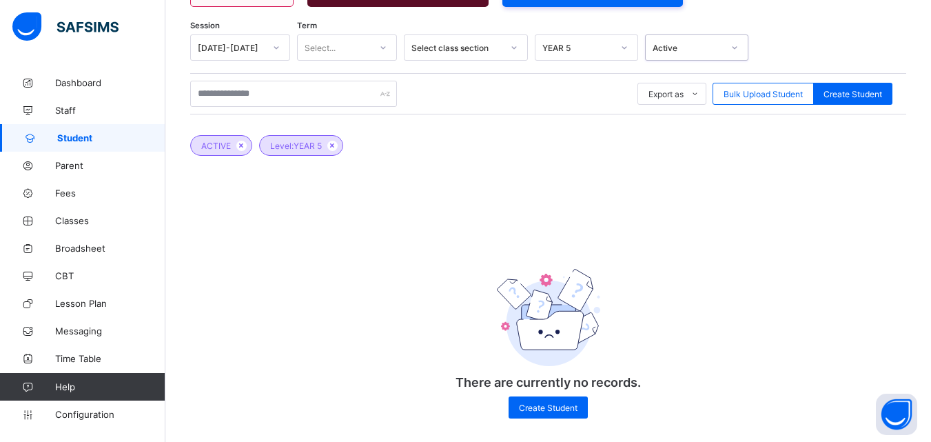
click at [278, 48] on icon at bounding box center [276, 48] width 8 height 14
click at [357, 51] on div "Select..." at bounding box center [334, 47] width 72 height 19
click at [342, 113] on div "Third Term" at bounding box center [347, 120] width 99 height 21
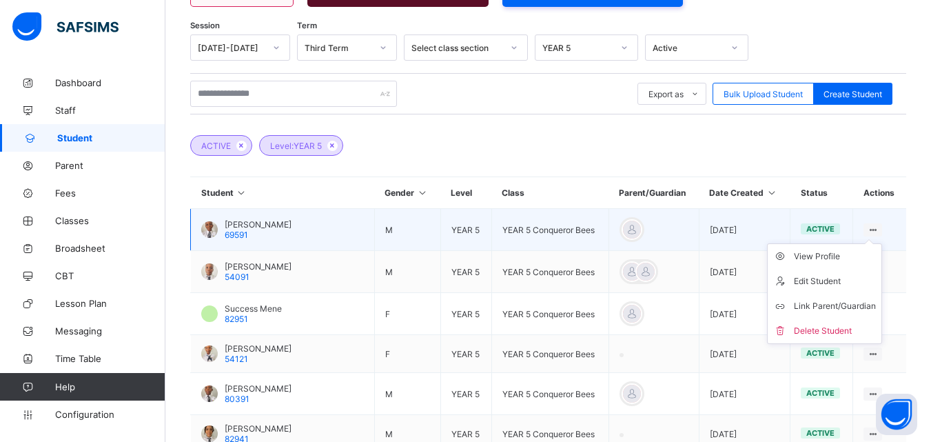
click at [879, 229] on icon at bounding box center [873, 230] width 12 height 10
click at [878, 229] on icon at bounding box center [873, 230] width 12 height 10
click at [816, 282] on div "Edit Student" at bounding box center [835, 281] width 82 height 14
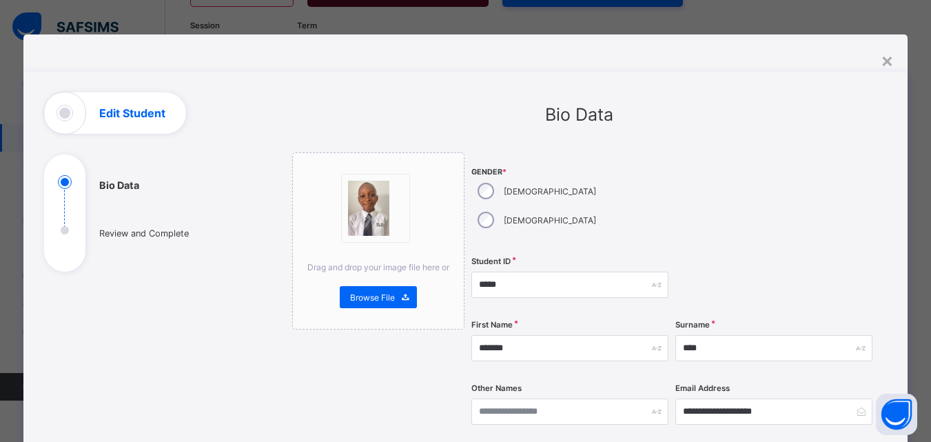
drag, startPoint x: 934, startPoint y: 163, endPoint x: 909, endPoint y: 46, distance: 119.7
drag, startPoint x: 929, startPoint y: 137, endPoint x: 640, endPoint y: 143, distance: 289.0
drag, startPoint x: 941, startPoint y: 267, endPoint x: 851, endPoint y: 364, distance: 132.7
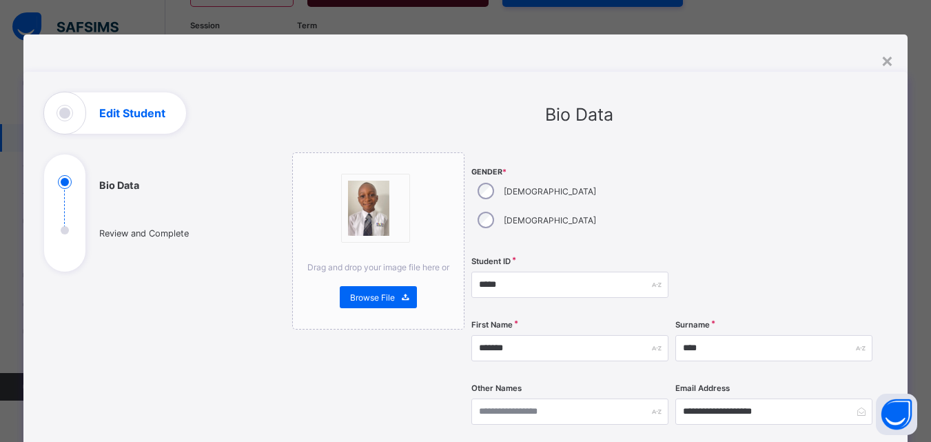
click at [851, 383] on div "**********" at bounding box center [774, 411] width 197 height 57
click at [803, 275] on div at bounding box center [774, 284] width 197 height 57
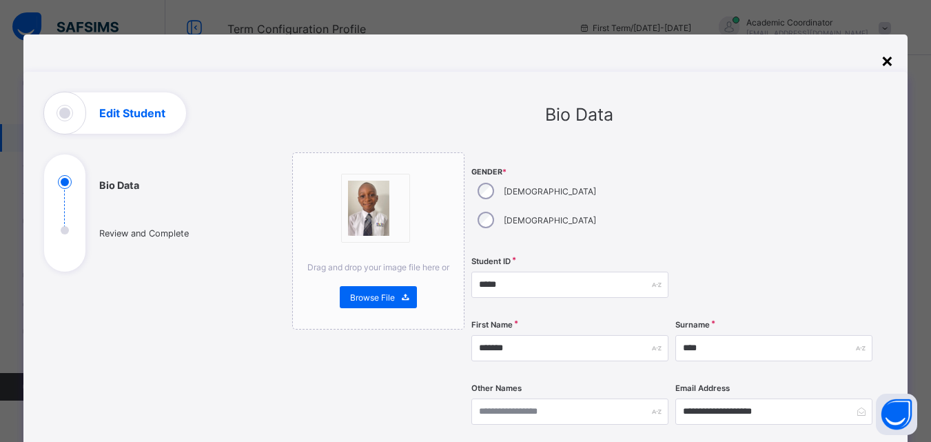
click at [891, 59] on div "×" at bounding box center [887, 59] width 13 height 23
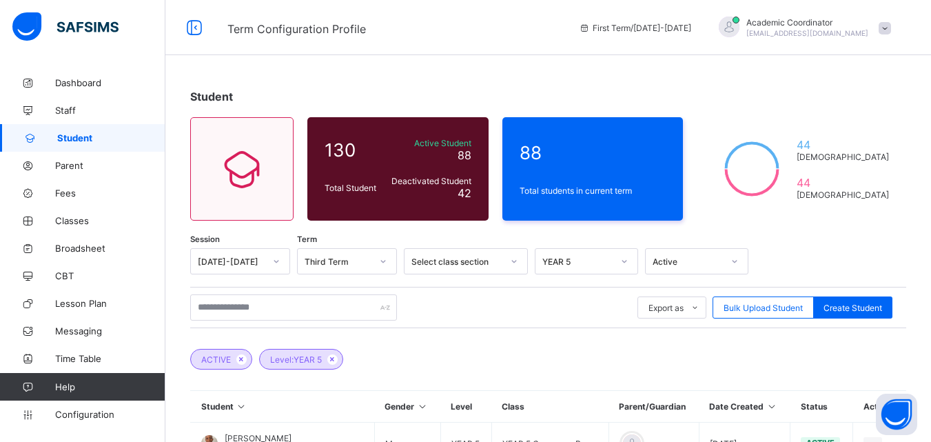
click at [559, 341] on div "ACTIVE Level: YEAR 5" at bounding box center [548, 352] width 716 height 48
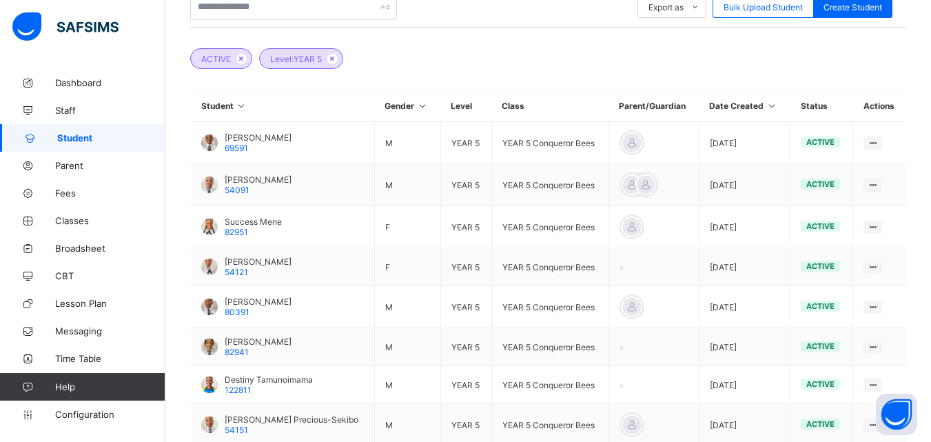
scroll to position [303, 0]
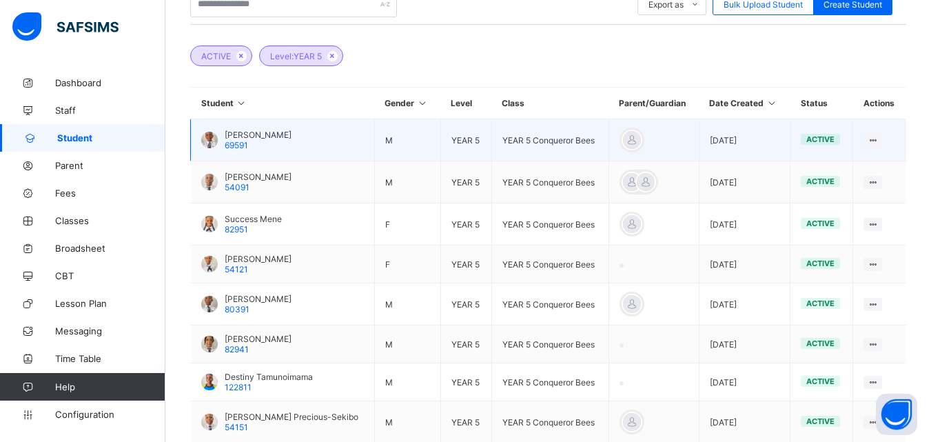
click at [307, 141] on td "Omeyimi Oina 69591" at bounding box center [283, 140] width 184 height 42
click at [813, 140] on div "active" at bounding box center [820, 139] width 39 height 11
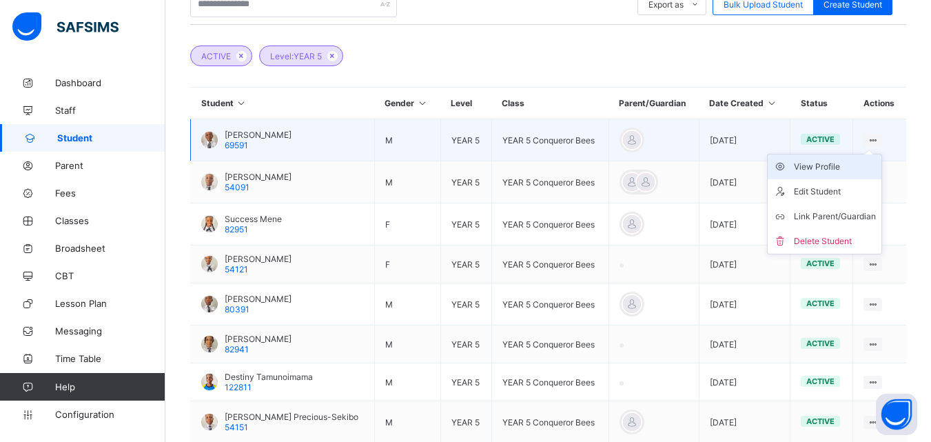
click at [829, 165] on div "View Profile" at bounding box center [835, 167] width 82 height 14
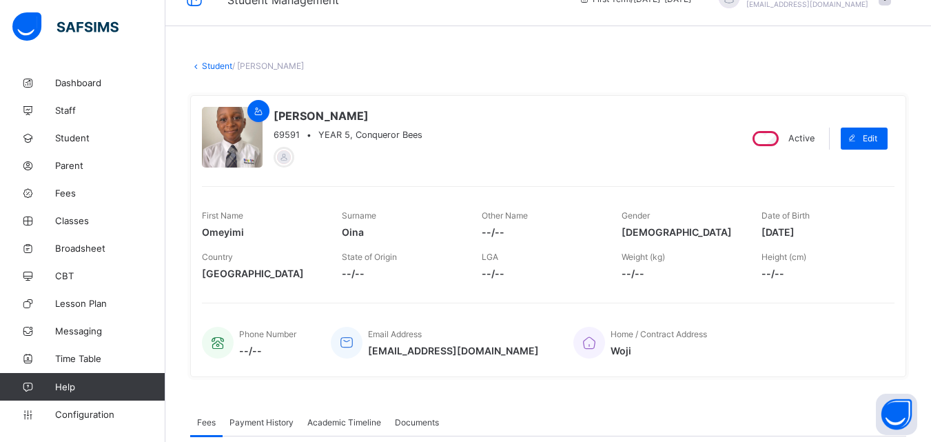
scroll to position [21, 0]
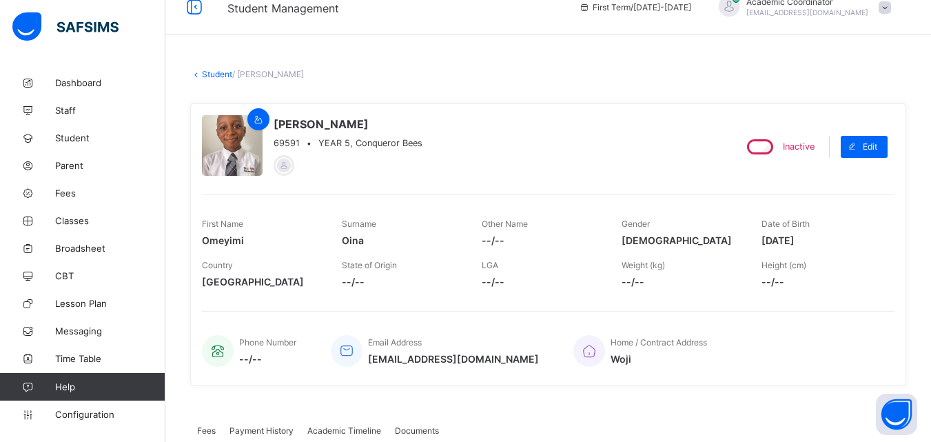
click at [203, 72] on link "Student" at bounding box center [217, 74] width 30 height 10
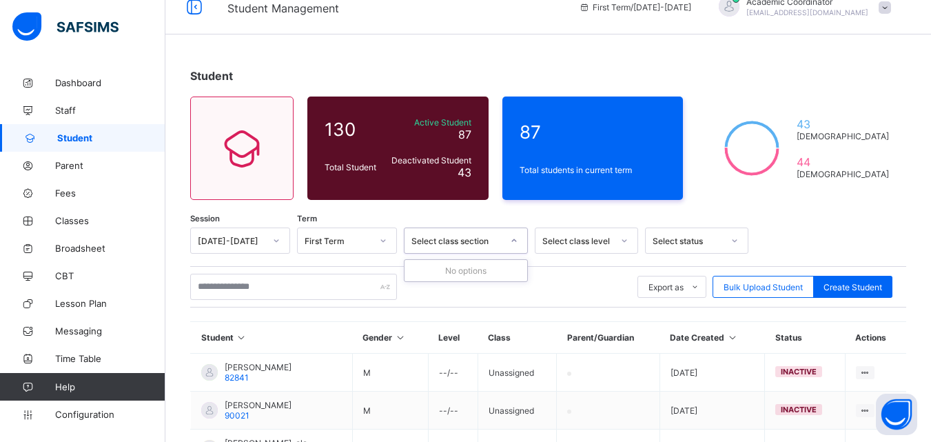
click at [493, 243] on div "Select class section" at bounding box center [457, 241] width 91 height 10
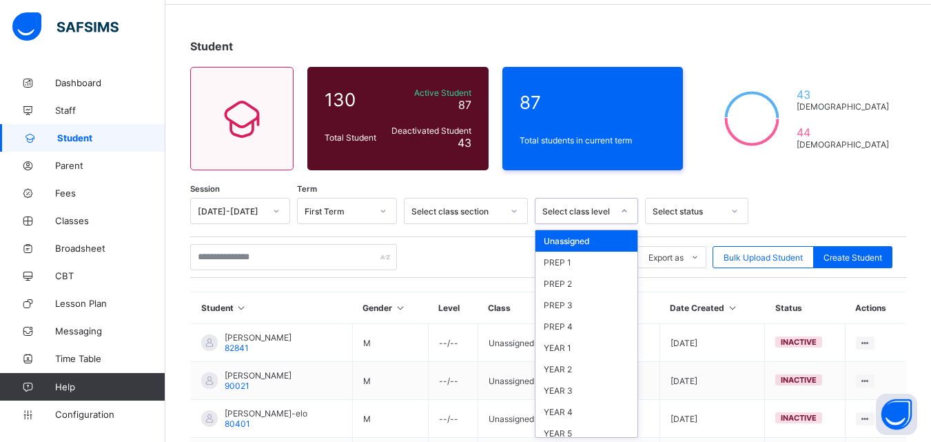
scroll to position [52, 0]
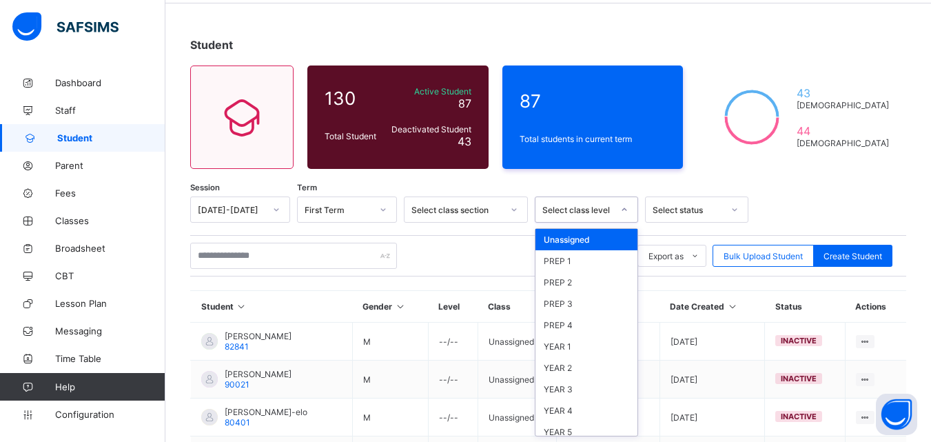
click at [570, 223] on div "option Unassigned focused, 1 of 10. 10 results available. Use Up and Down to ch…" at bounding box center [586, 209] width 103 height 26
click at [577, 430] on div "YEAR 5" at bounding box center [587, 431] width 102 height 21
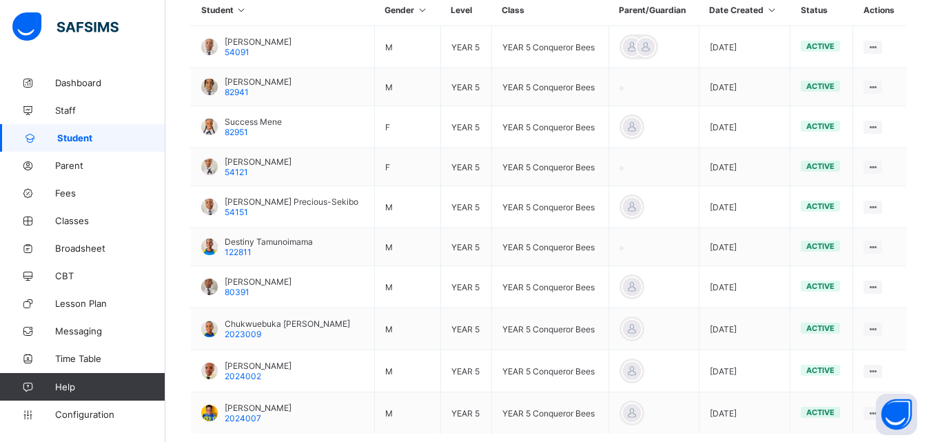
scroll to position [400, 0]
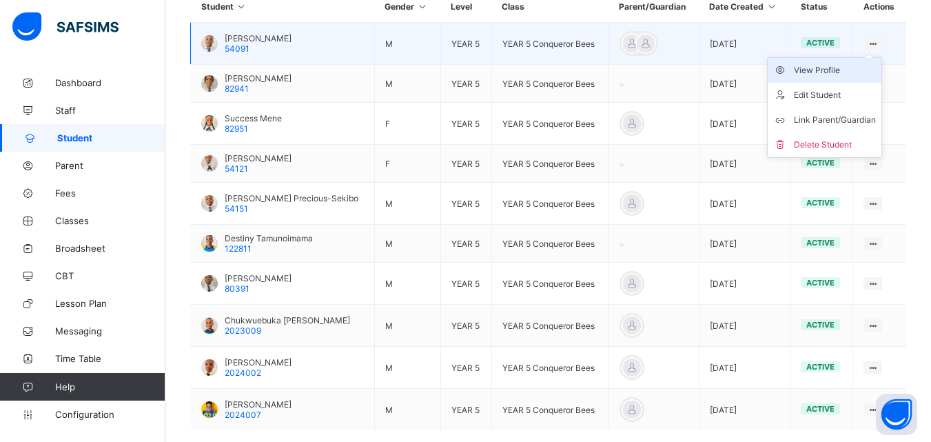
click at [822, 76] on div "View Profile" at bounding box center [835, 70] width 82 height 14
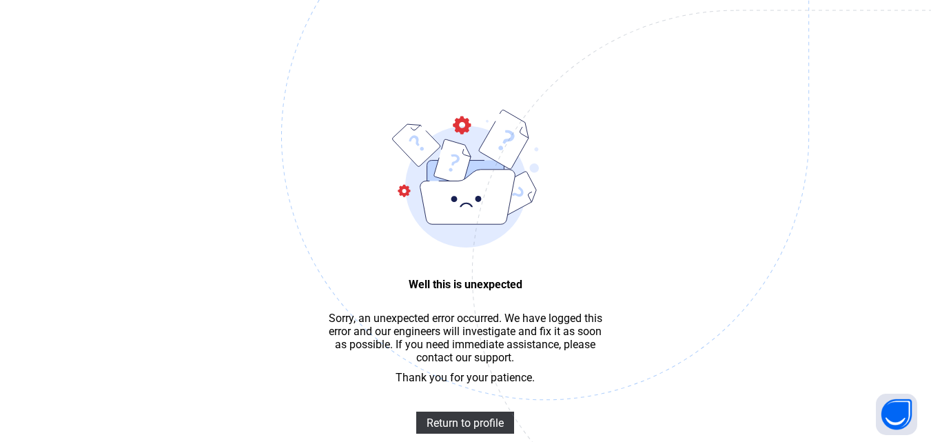
scroll to position [41, 0]
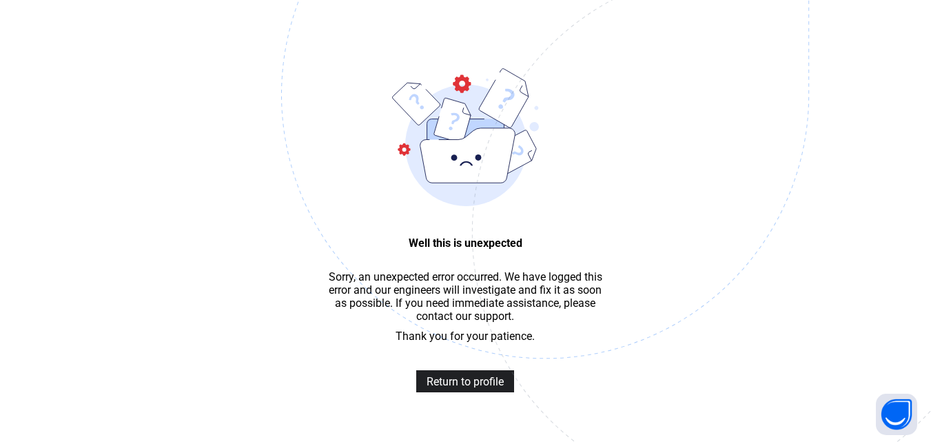
click at [478, 388] on span "Return to profile" at bounding box center [465, 381] width 77 height 13
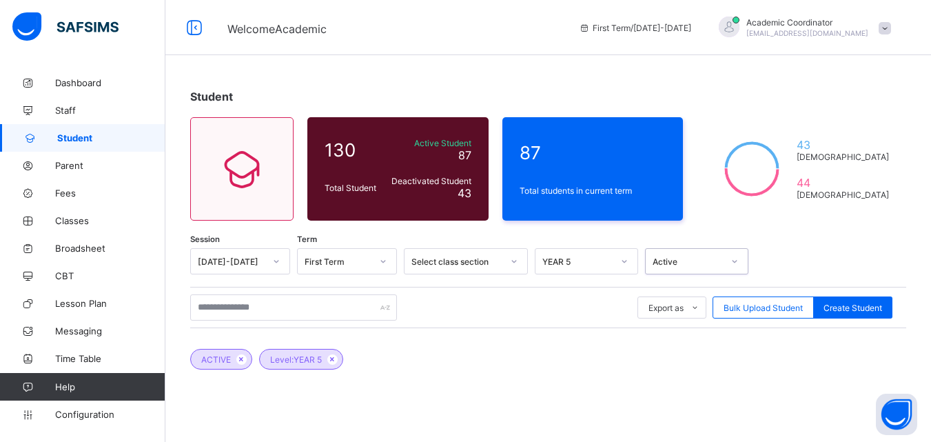
scroll to position [52, 0]
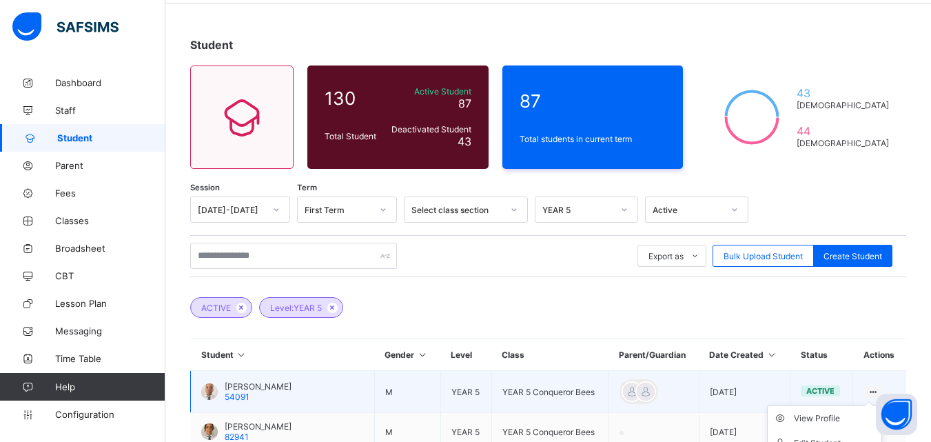
click at [879, 387] on icon at bounding box center [873, 392] width 12 height 10
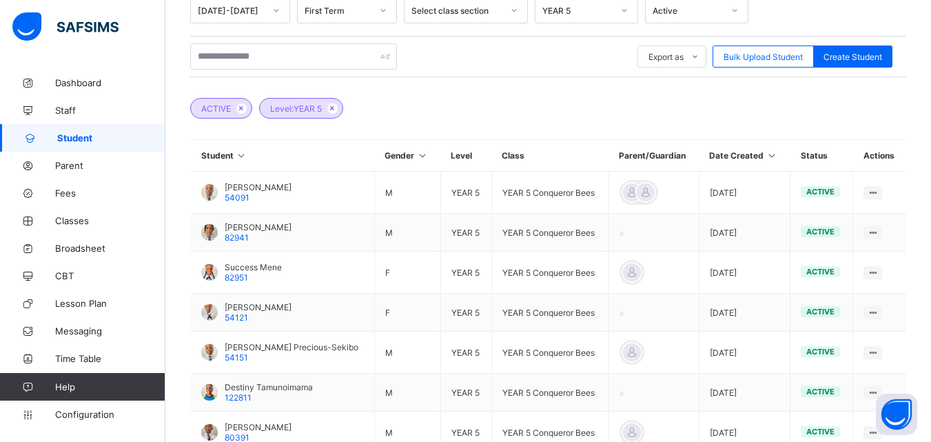
scroll to position [254, 0]
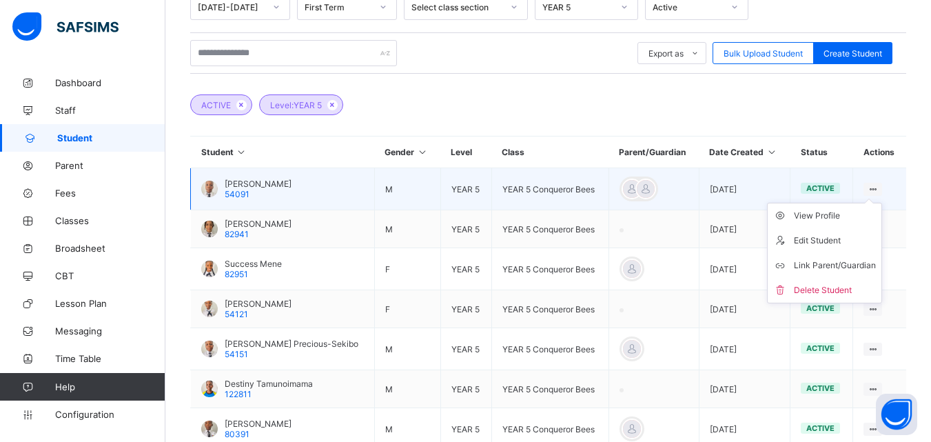
click at [877, 187] on icon at bounding box center [873, 189] width 12 height 10
click at [818, 214] on div "View Profile" at bounding box center [835, 216] width 82 height 14
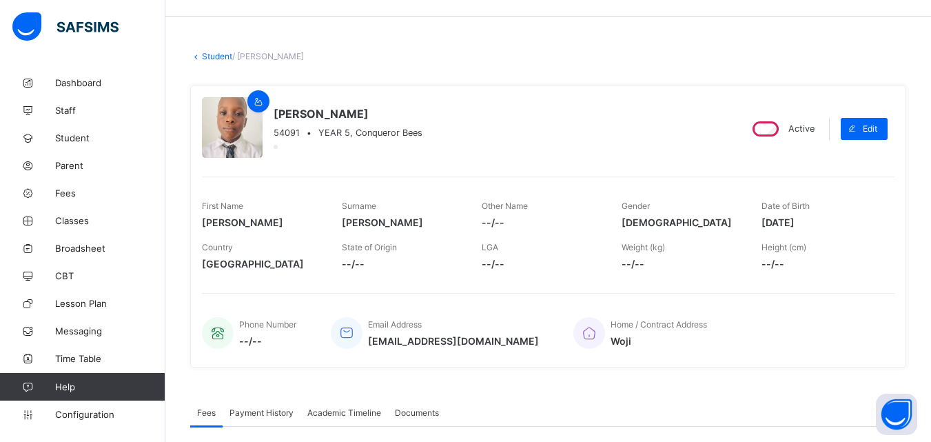
scroll to position [36, 0]
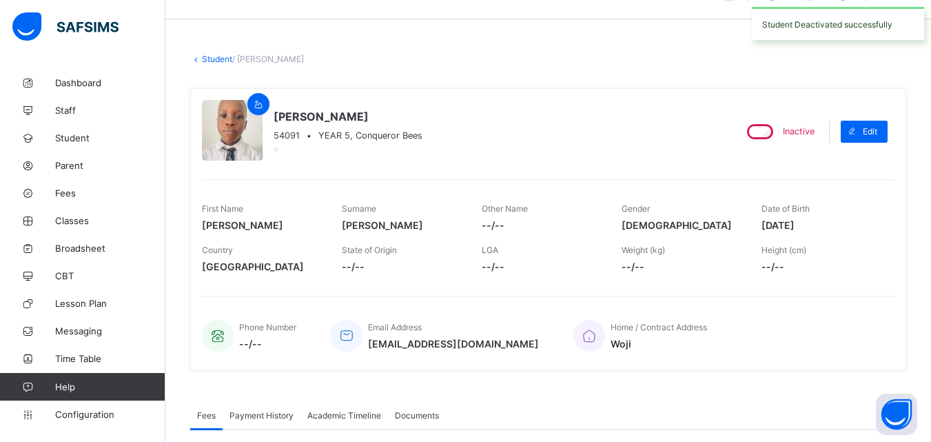
click at [203, 57] on link "Student" at bounding box center [217, 59] width 30 height 10
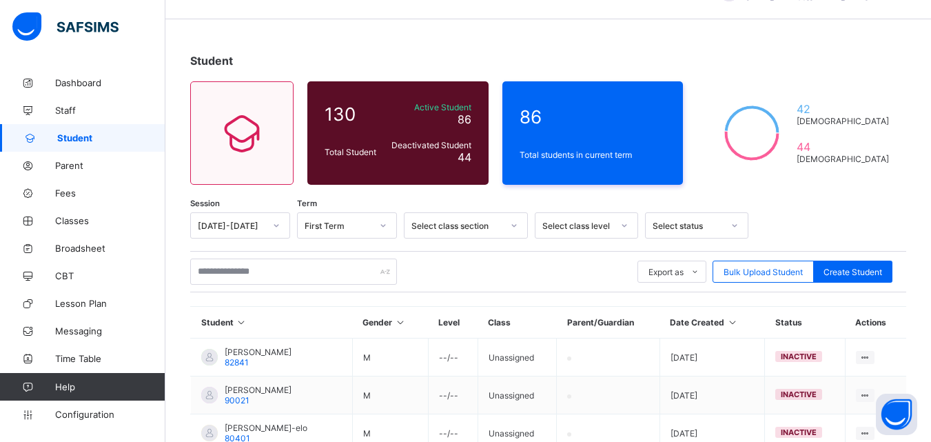
click at [613, 223] on div at bounding box center [624, 225] width 23 height 22
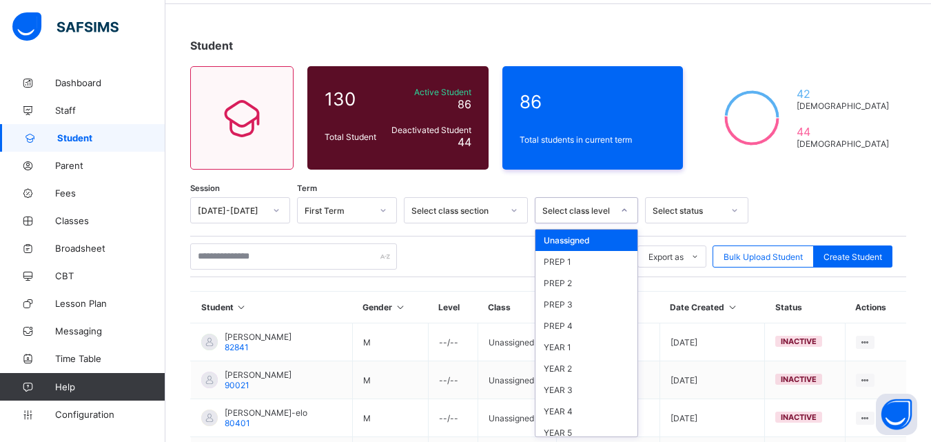
scroll to position [52, 0]
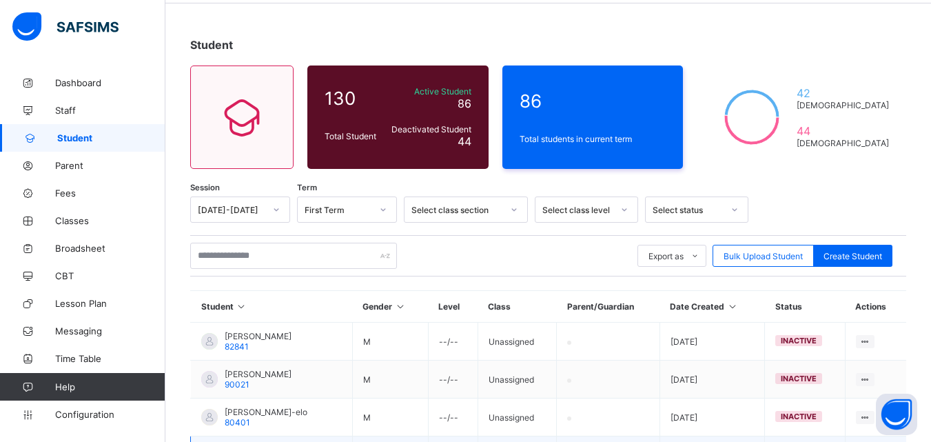
click at [705, 206] on div "Select status" at bounding box center [688, 210] width 70 height 10
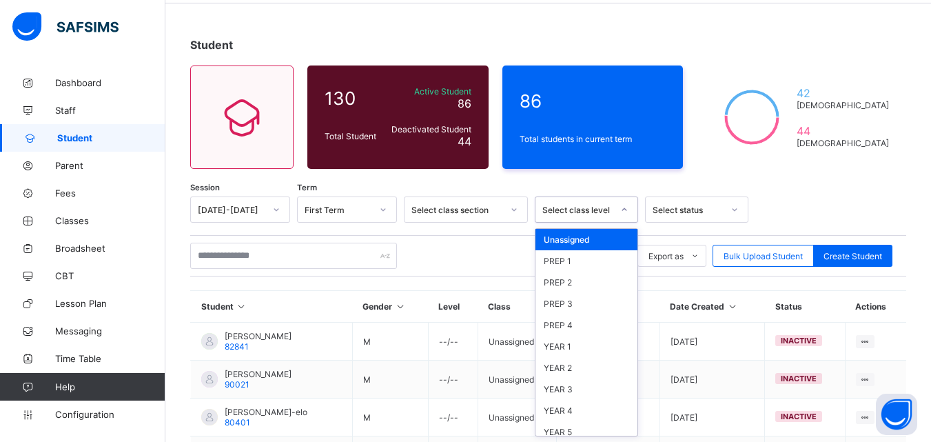
click at [616, 203] on div at bounding box center [624, 210] width 23 height 22
click at [576, 428] on div "YEAR 5" at bounding box center [587, 431] width 102 height 21
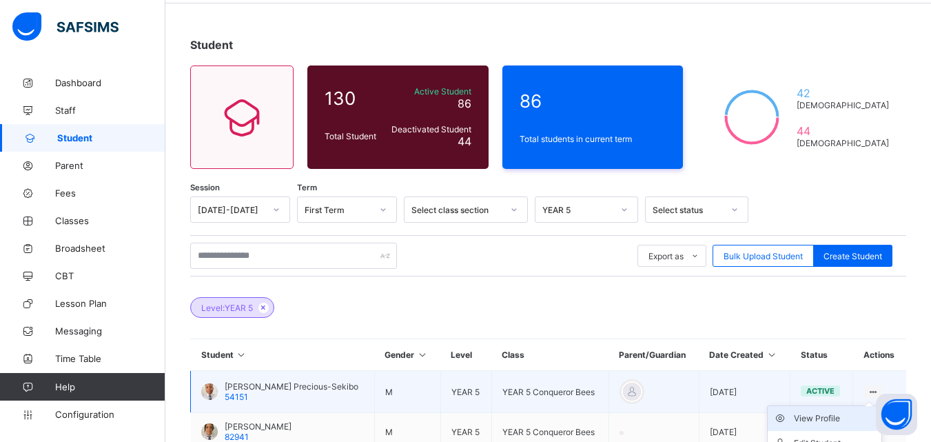
click at [832, 419] on div "View Profile" at bounding box center [835, 419] width 82 height 14
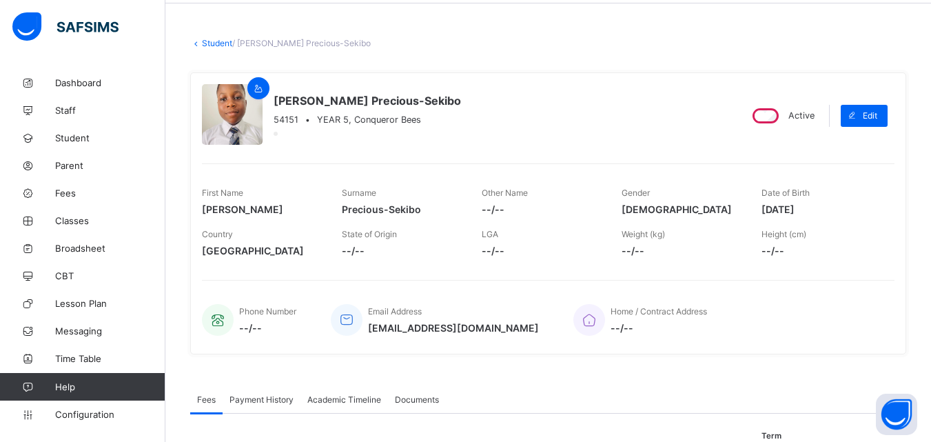
click at [775, 107] on div "Active" at bounding box center [783, 116] width 72 height 22
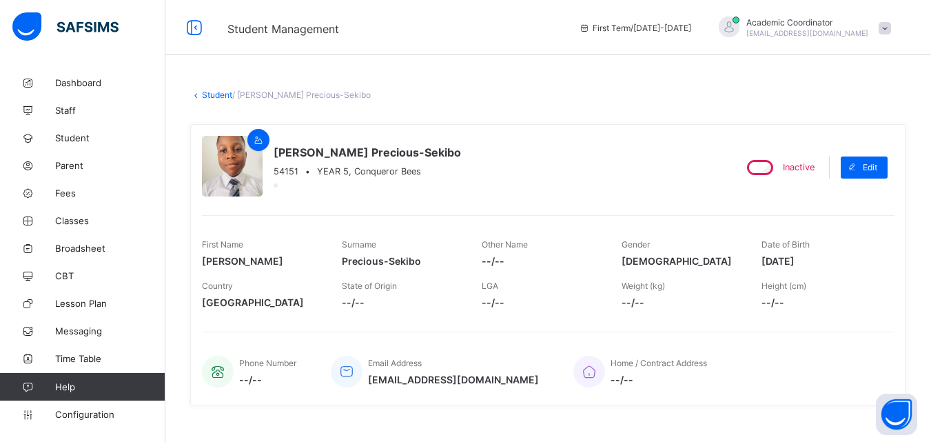
click at [202, 95] on link "Student" at bounding box center [217, 95] width 30 height 10
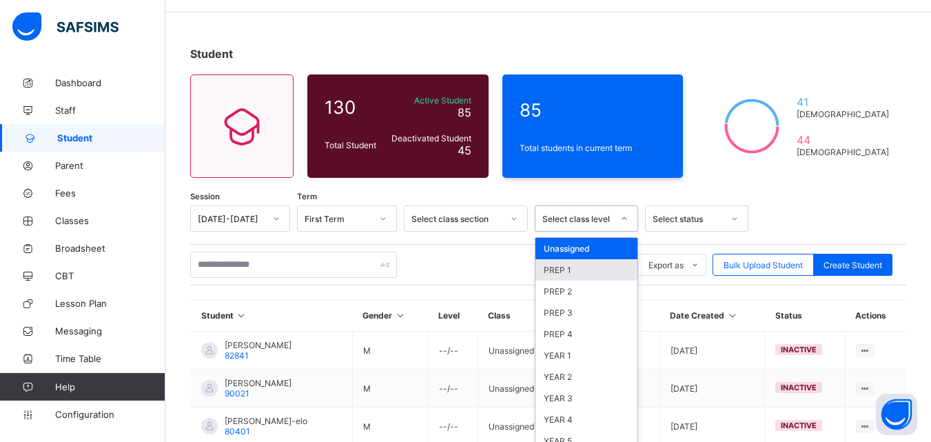
scroll to position [52, 0]
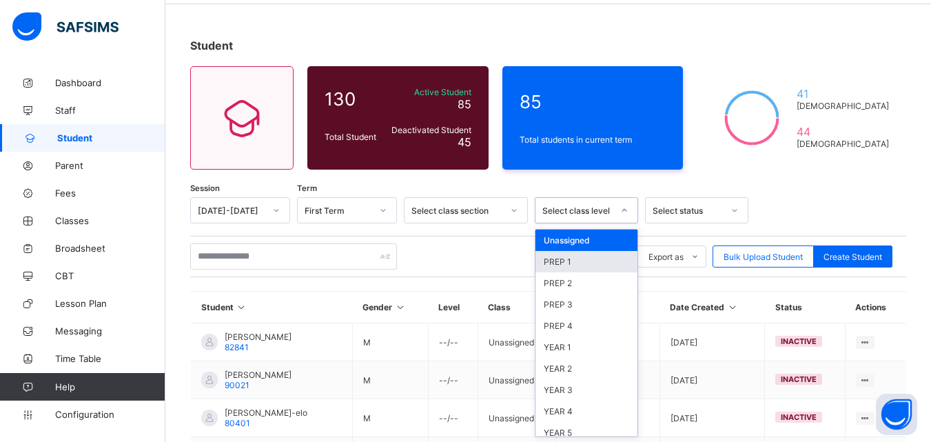
click at [617, 223] on div "option PREP 1 focused, 2 of 10. 10 results available. Use Up and Down to choose…" at bounding box center [586, 210] width 103 height 26
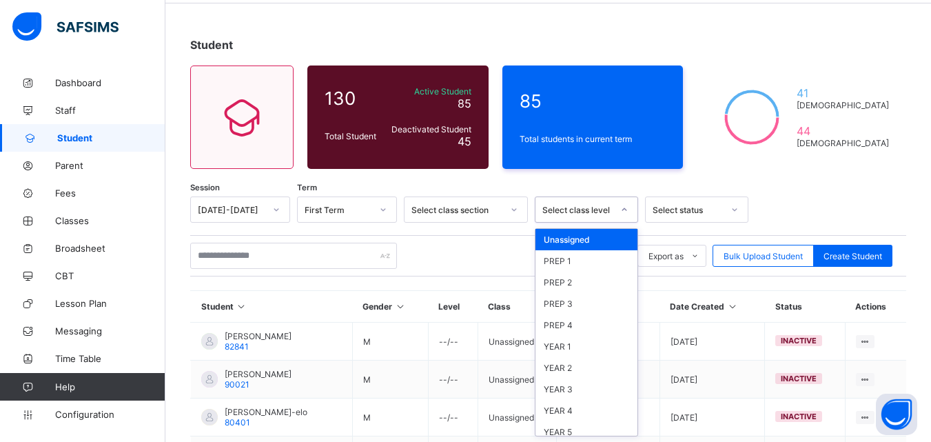
click at [618, 205] on div at bounding box center [624, 210] width 23 height 22
click at [578, 430] on div "YEAR 5" at bounding box center [587, 431] width 102 height 21
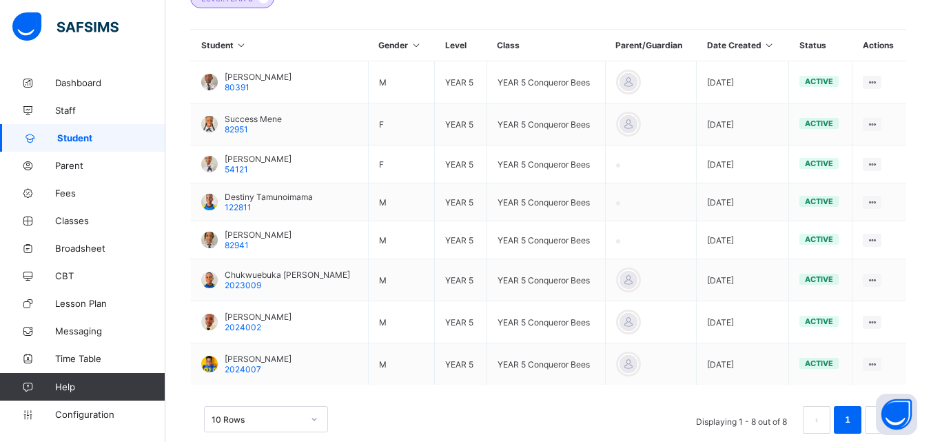
scroll to position [363, 0]
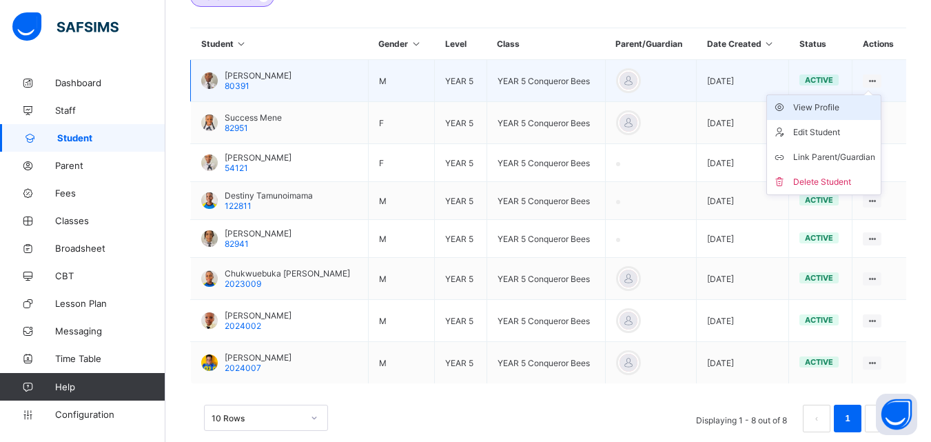
click at [836, 103] on div "View Profile" at bounding box center [835, 108] width 82 height 14
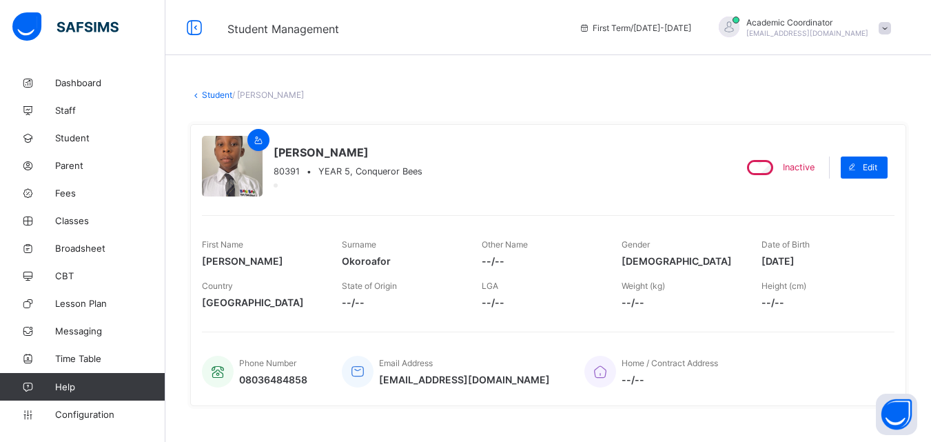
click at [193, 94] on icon at bounding box center [196, 95] width 12 height 10
click at [301, 95] on span "/ Ethan Okoroafor" at bounding box center [268, 95] width 72 height 10
click at [197, 96] on icon at bounding box center [196, 95] width 12 height 10
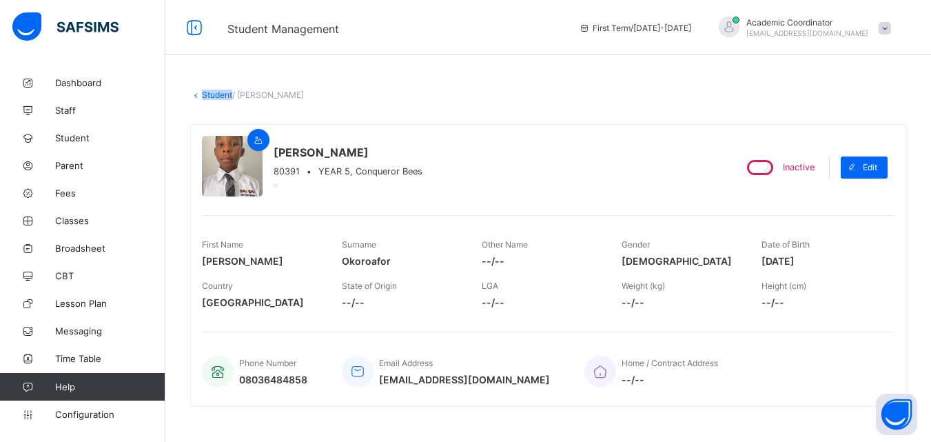
click at [197, 96] on icon at bounding box center [196, 95] width 12 height 10
click at [70, 132] on span "Student" at bounding box center [110, 137] width 110 height 11
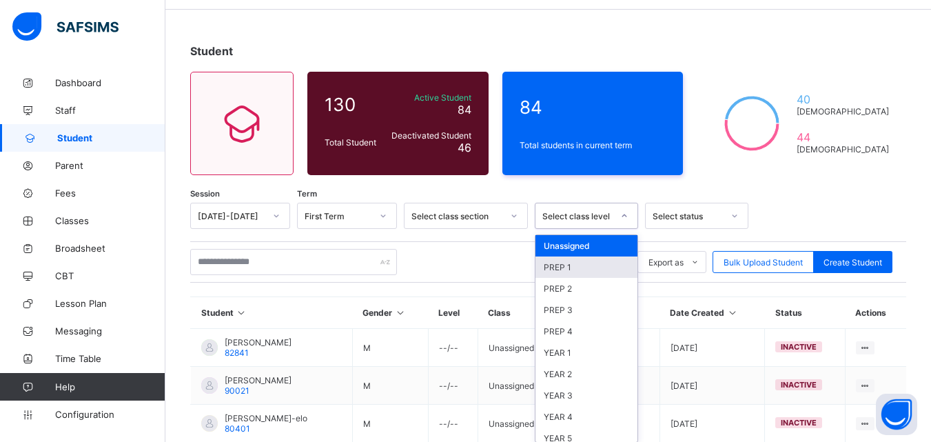
click at [612, 229] on div "option PREP 1 focused, 2 of 10. 10 results available. Use Up and Down to choose…" at bounding box center [586, 216] width 103 height 26
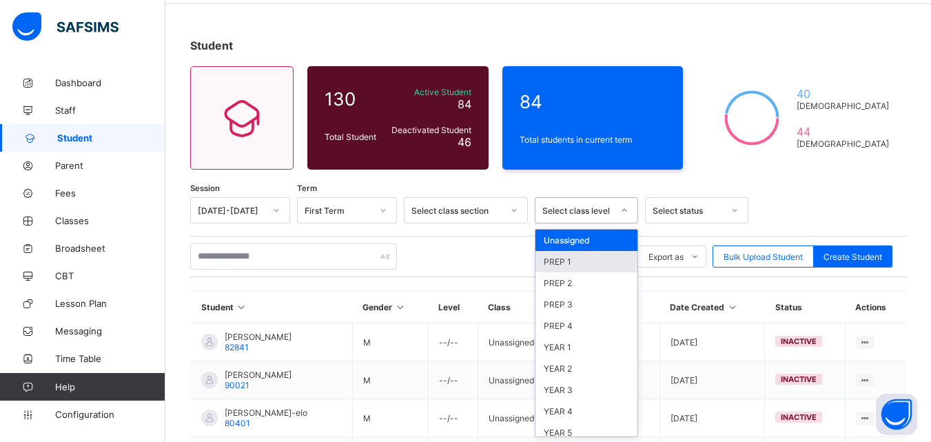
scroll to position [52, 0]
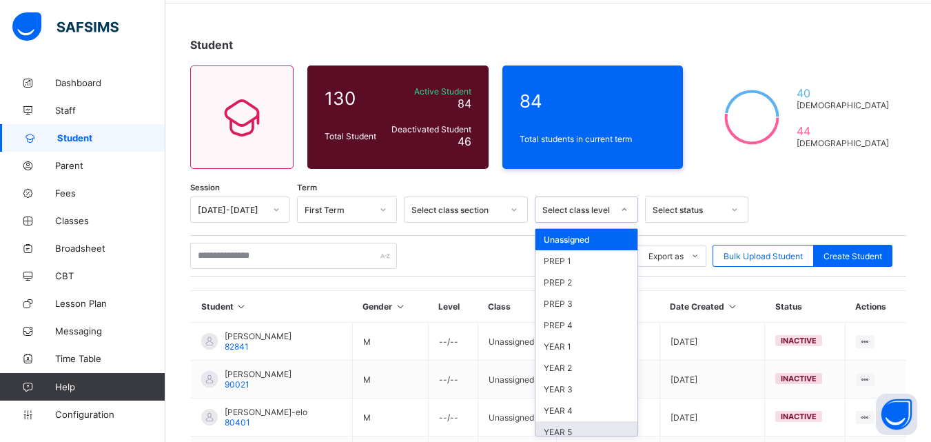
click at [581, 427] on div "YEAR 5" at bounding box center [587, 431] width 102 height 21
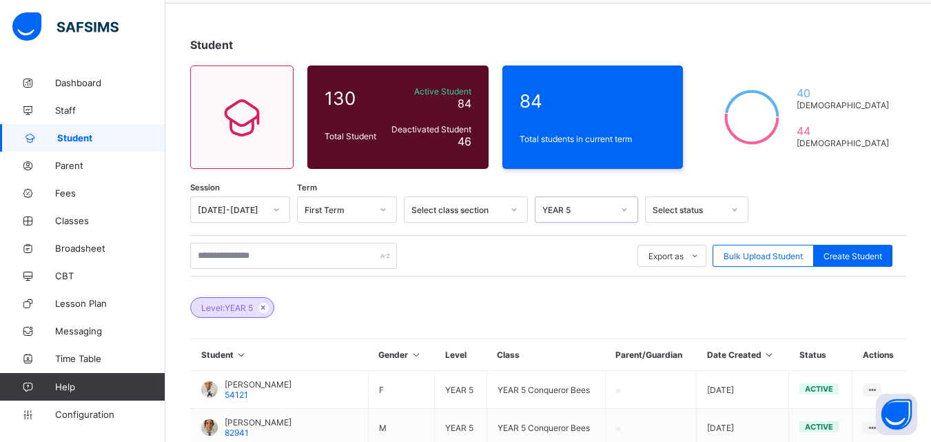
scroll to position [345, 0]
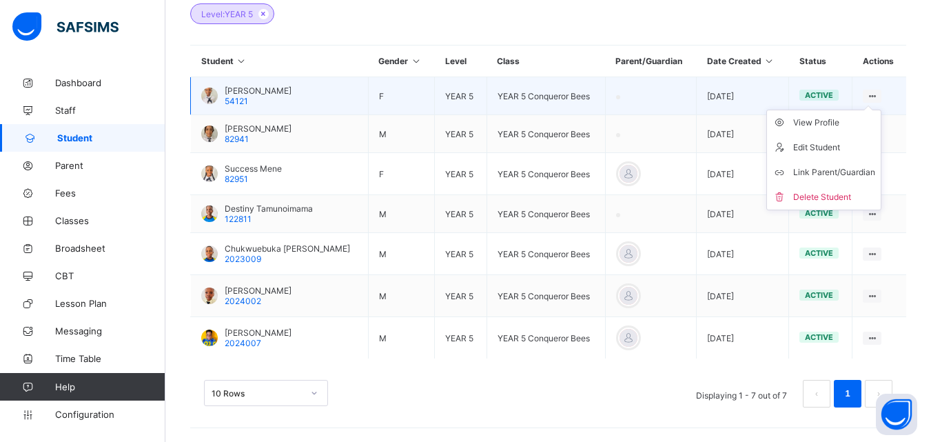
click at [878, 94] on icon at bounding box center [873, 96] width 12 height 10
click at [826, 120] on div "View Profile" at bounding box center [835, 123] width 82 height 14
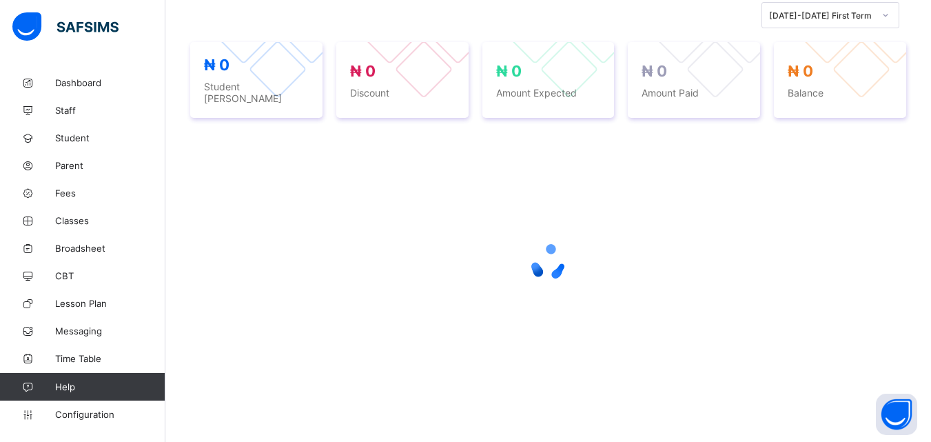
scroll to position [309, 0]
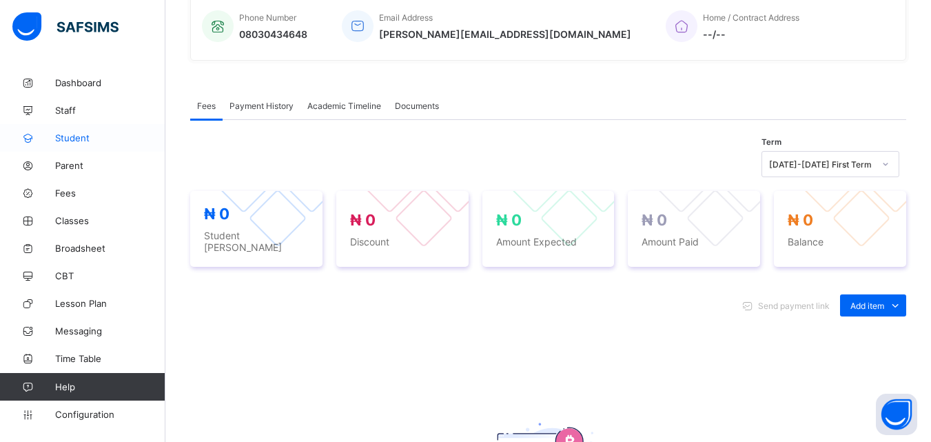
click at [69, 138] on span "Student" at bounding box center [110, 137] width 110 height 11
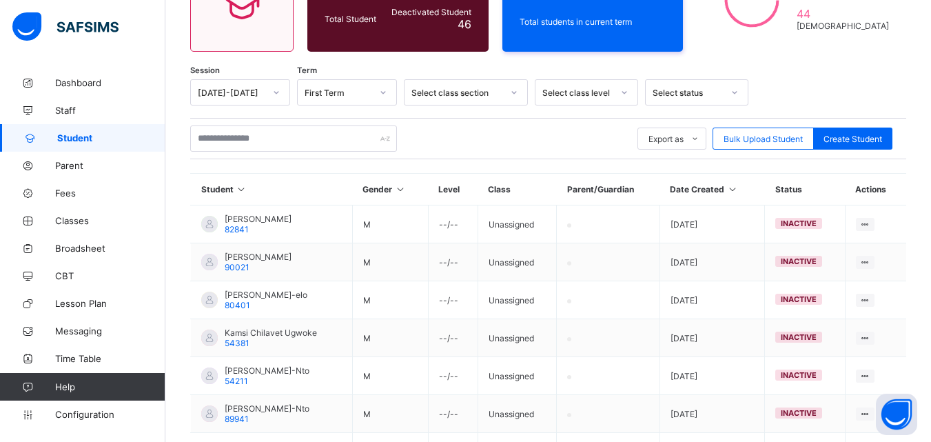
scroll to position [345, 0]
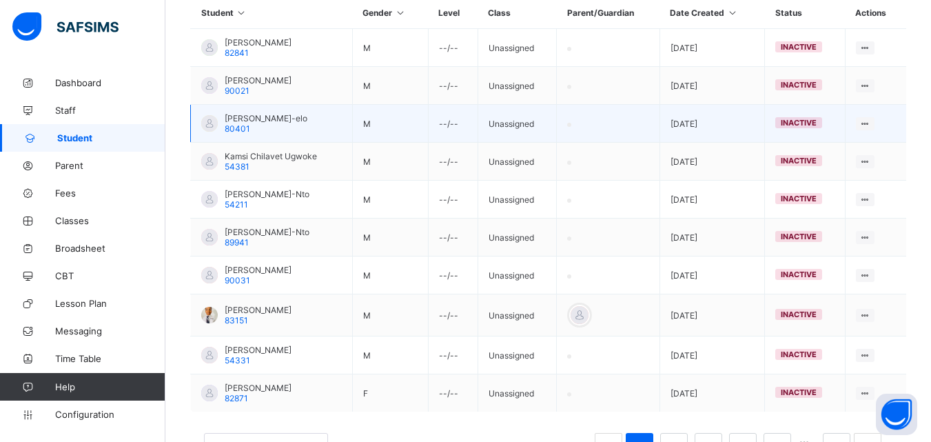
click at [661, 140] on td at bounding box center [608, 124] width 103 height 38
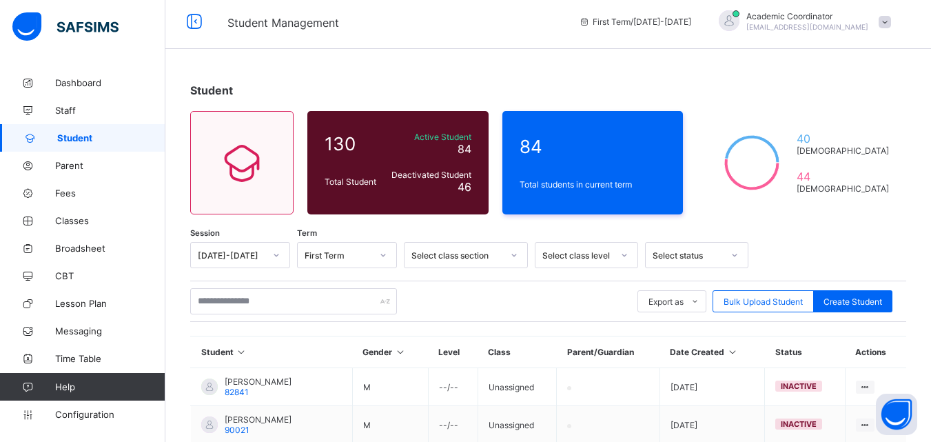
scroll to position [0, 0]
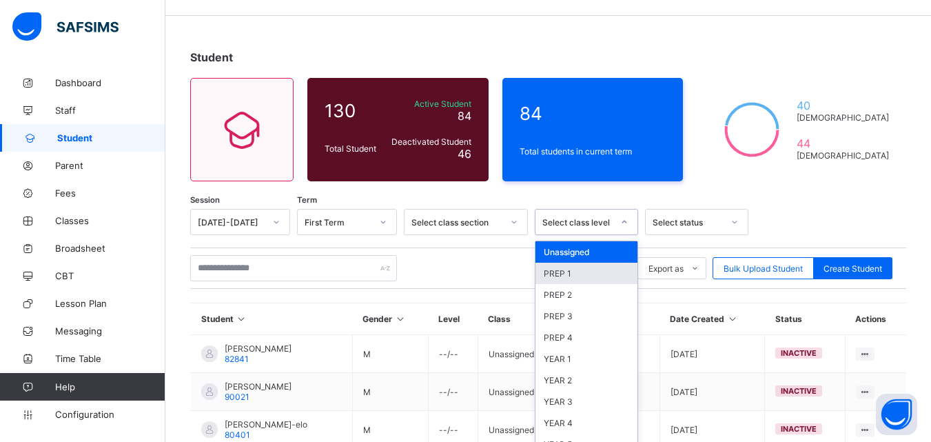
click at [621, 235] on div "option PREP 1 focused, 2 of 10. 10 results available. Use Up and Down to choose…" at bounding box center [586, 222] width 103 height 26
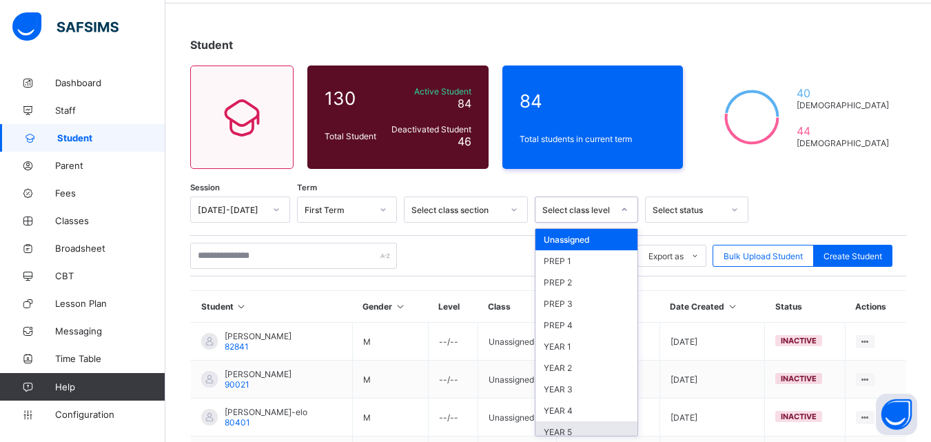
click at [598, 432] on div "YEAR 5" at bounding box center [587, 431] width 102 height 21
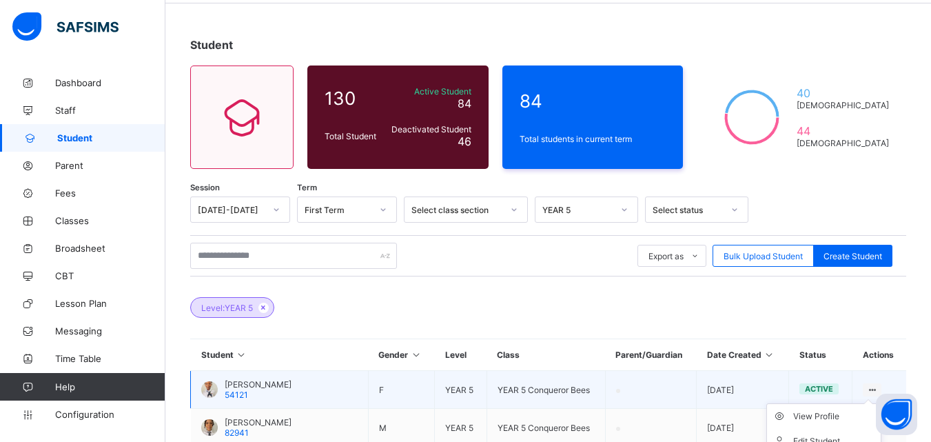
click at [876, 386] on icon at bounding box center [873, 390] width 12 height 10
click at [817, 417] on div "View Profile" at bounding box center [835, 417] width 82 height 14
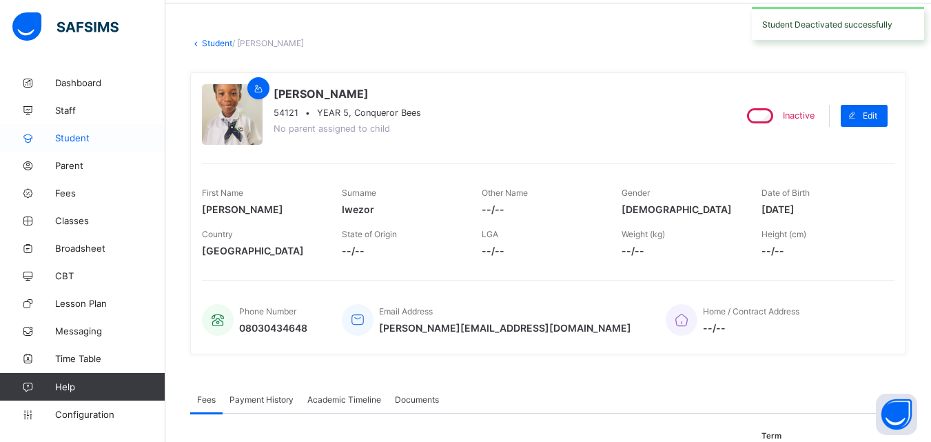
click at [73, 136] on span "Student" at bounding box center [110, 137] width 110 height 11
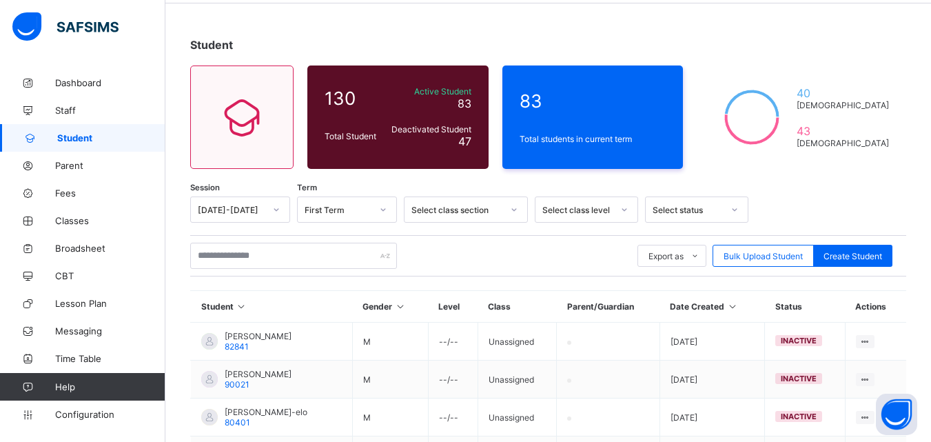
click at [619, 203] on div at bounding box center [624, 210] width 23 height 22
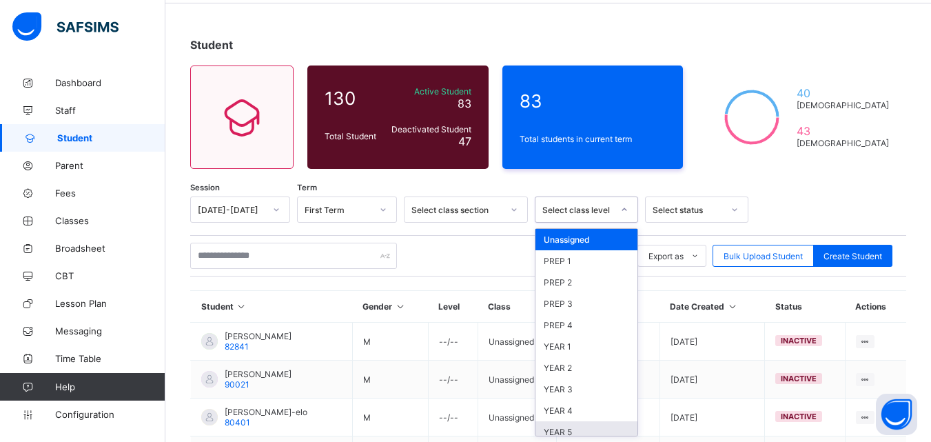
click at [592, 425] on div "YEAR 5" at bounding box center [587, 431] width 102 height 21
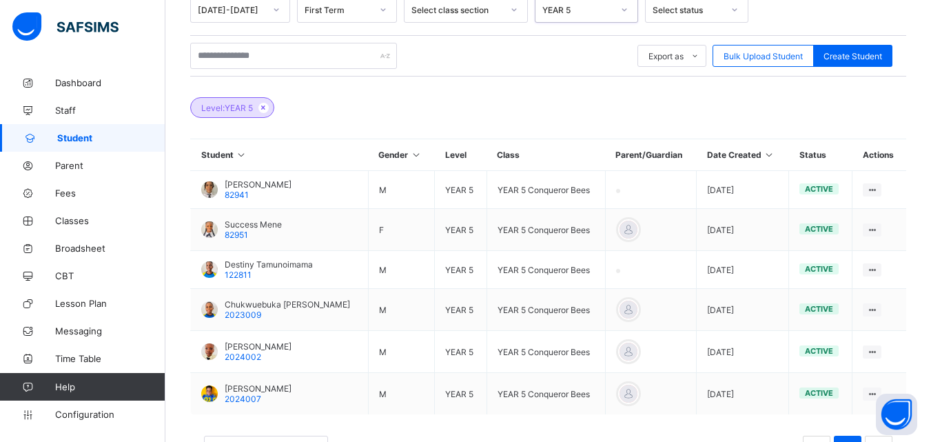
scroll to position [308, 0]
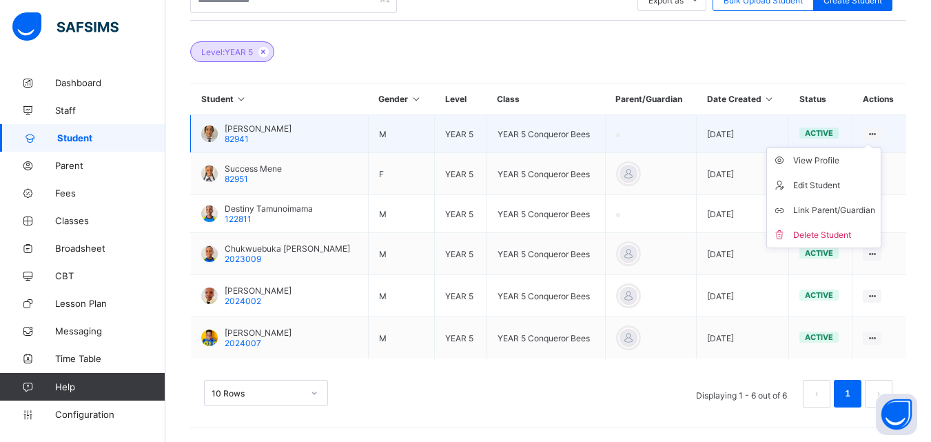
click at [878, 131] on icon at bounding box center [873, 134] width 12 height 10
click at [836, 157] on div "View Profile" at bounding box center [835, 161] width 82 height 14
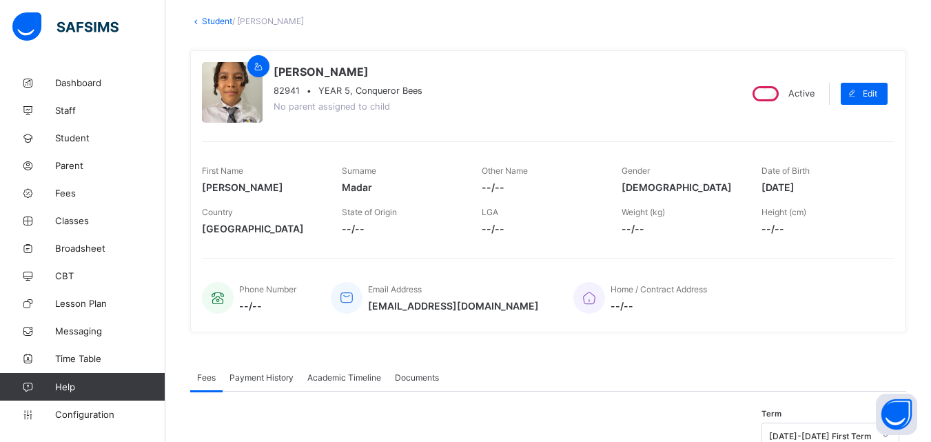
scroll to position [72, 0]
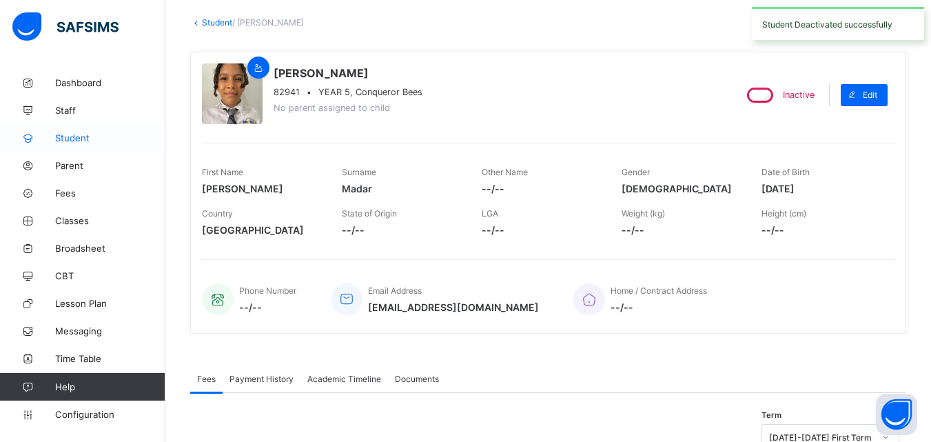
click at [52, 137] on icon at bounding box center [27, 138] width 55 height 10
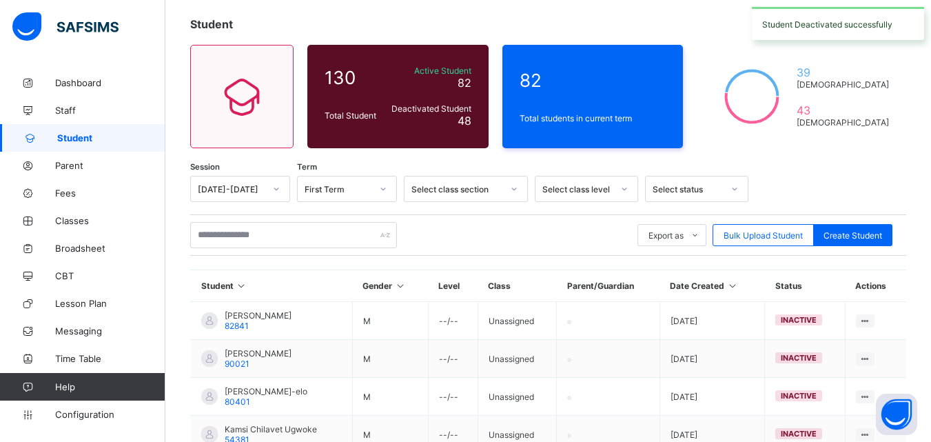
click at [612, 186] on div at bounding box center [625, 189] width 26 height 25
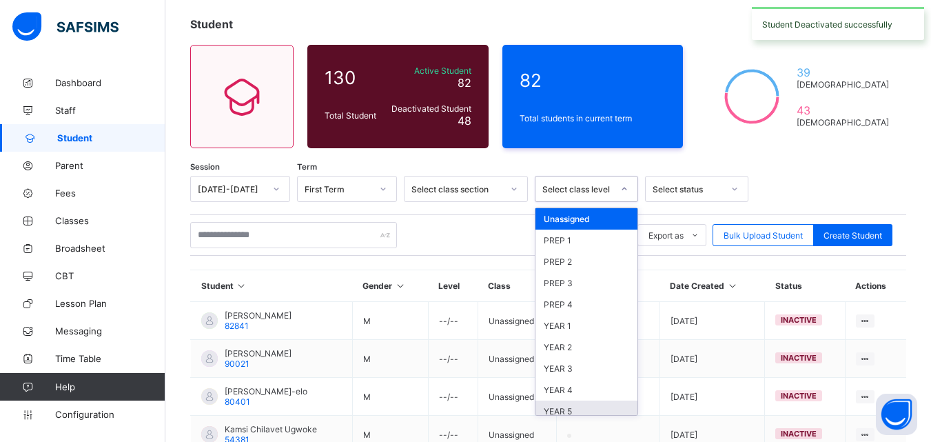
click at [562, 406] on div "YEAR 5" at bounding box center [587, 411] width 102 height 21
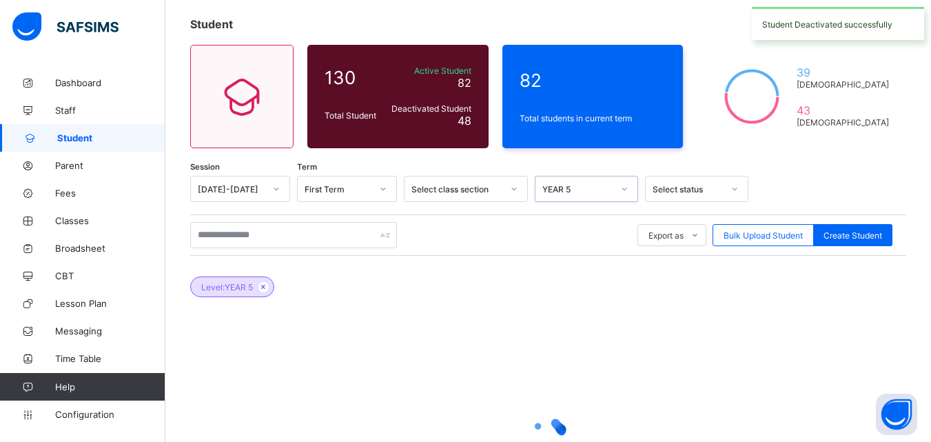
click at [570, 410] on icon at bounding box center [548, 434] width 55 height 55
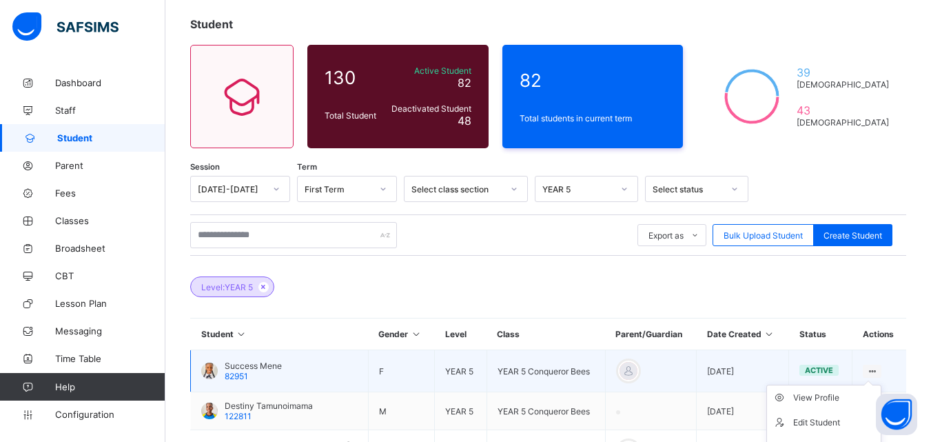
click at [878, 368] on icon at bounding box center [873, 371] width 12 height 10
click at [823, 394] on div "View Profile" at bounding box center [835, 398] width 82 height 14
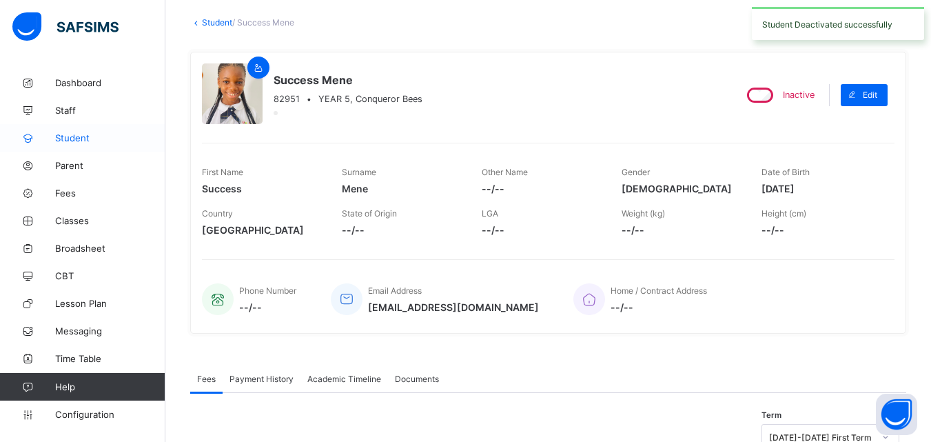
click at [73, 141] on span "Student" at bounding box center [110, 137] width 110 height 11
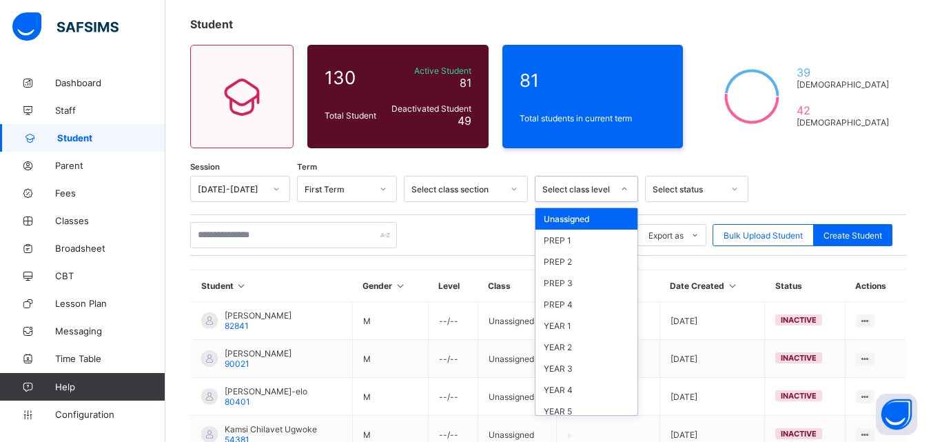
click at [628, 185] on div at bounding box center [624, 189] width 23 height 22
click at [593, 408] on div "YEAR 5" at bounding box center [587, 411] width 102 height 21
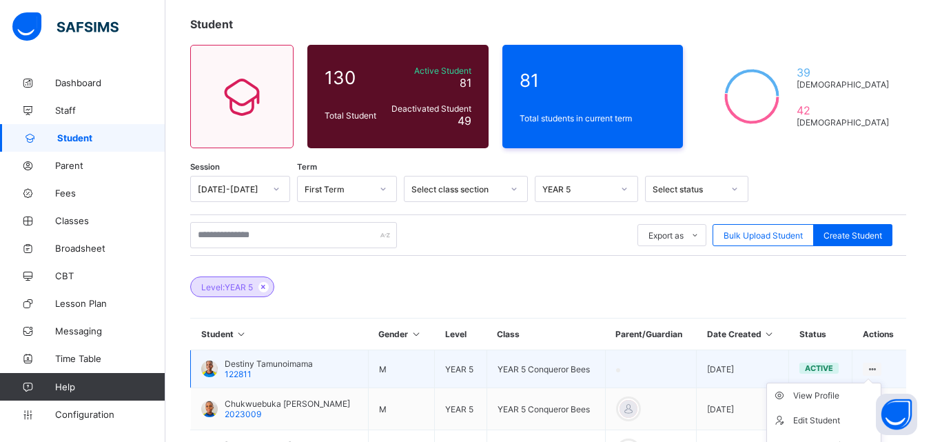
click at [878, 365] on icon at bounding box center [873, 369] width 12 height 10
click at [835, 391] on div "View Profile" at bounding box center [835, 396] width 82 height 14
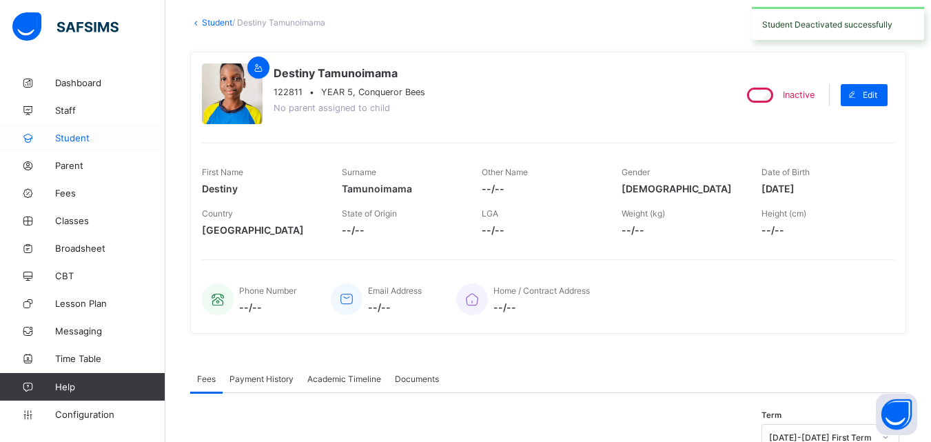
click at [81, 136] on span "Student" at bounding box center [110, 137] width 110 height 11
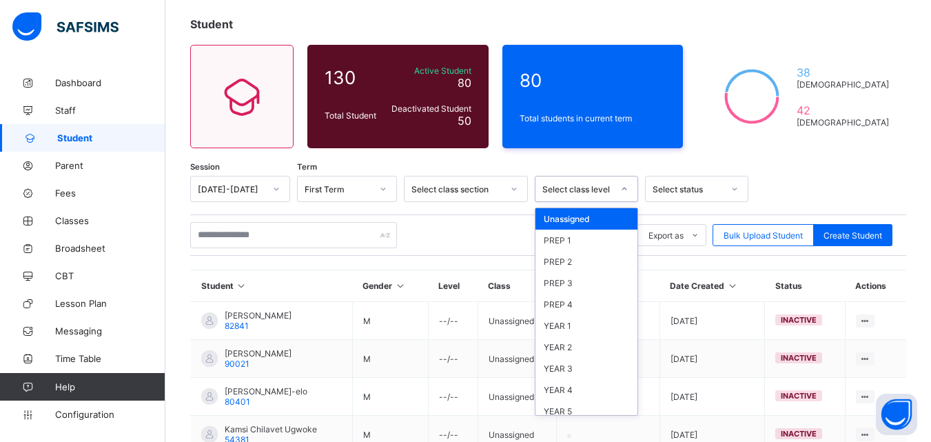
click at [621, 190] on icon at bounding box center [625, 189] width 8 height 14
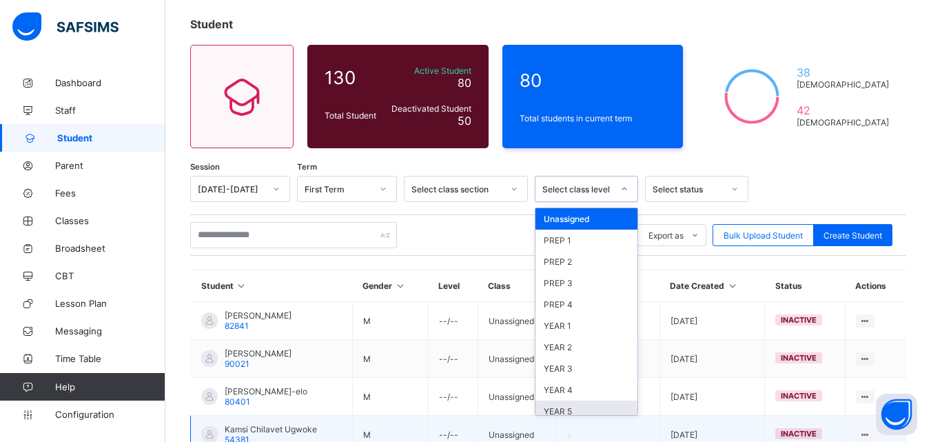
click at [557, 421] on td "Unassigned" at bounding box center [517, 435] width 79 height 38
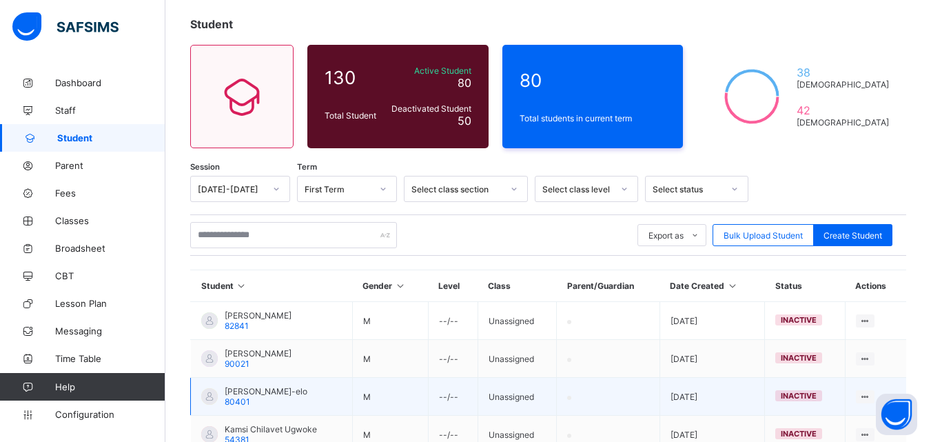
click at [557, 411] on td "Unassigned" at bounding box center [517, 397] width 79 height 38
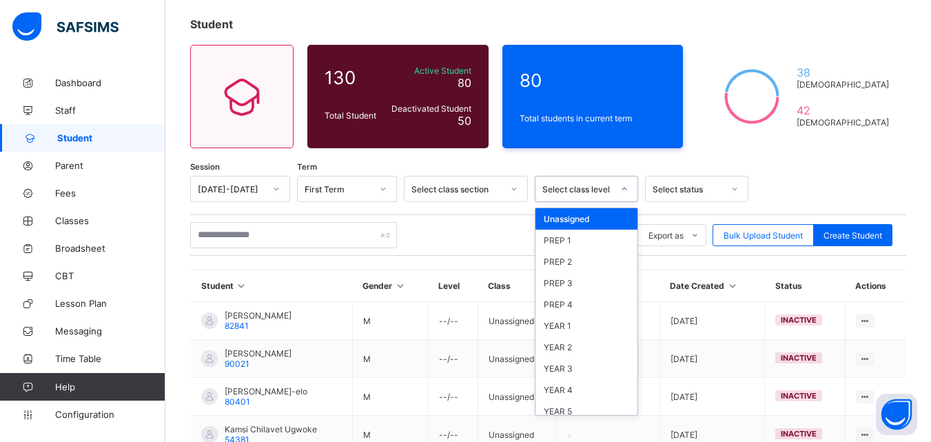
click at [614, 186] on div at bounding box center [624, 189] width 23 height 22
click at [586, 404] on div "YEAR 5" at bounding box center [587, 411] width 102 height 21
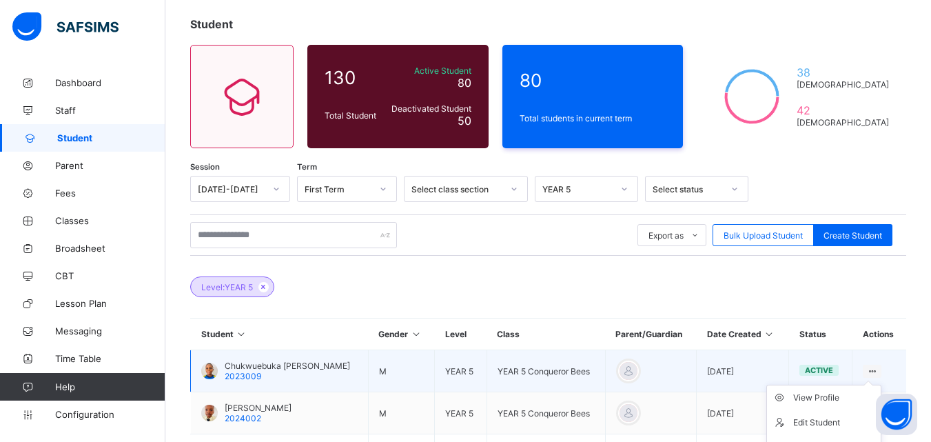
click at [878, 385] on ul "View Profile Edit Student Link Parent/Guardian Delete Student" at bounding box center [824, 435] width 115 height 101
click at [826, 400] on div "View Profile" at bounding box center [835, 398] width 82 height 14
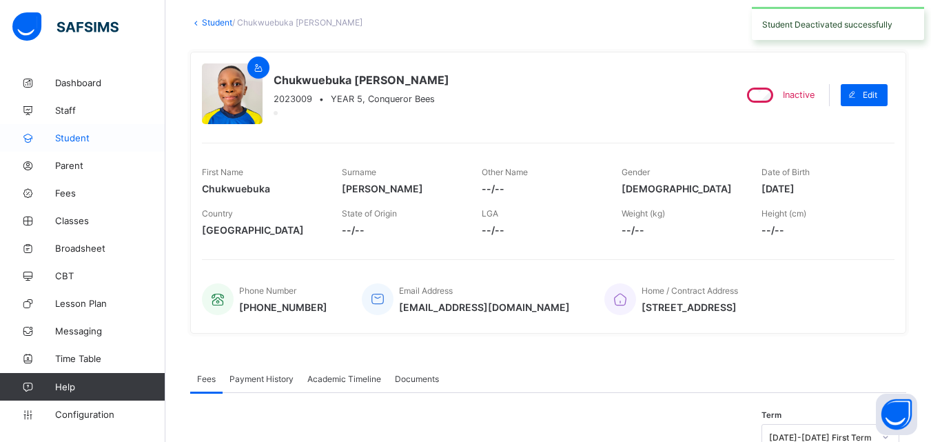
click at [78, 136] on span "Student" at bounding box center [110, 137] width 110 height 11
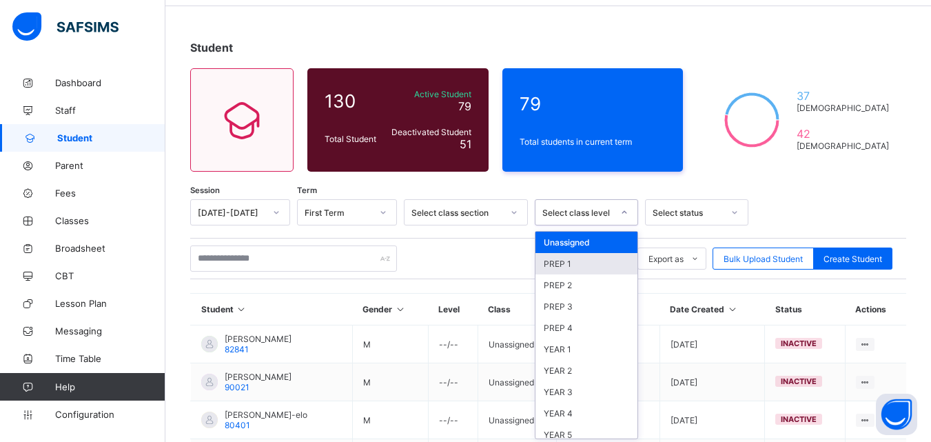
scroll to position [52, 0]
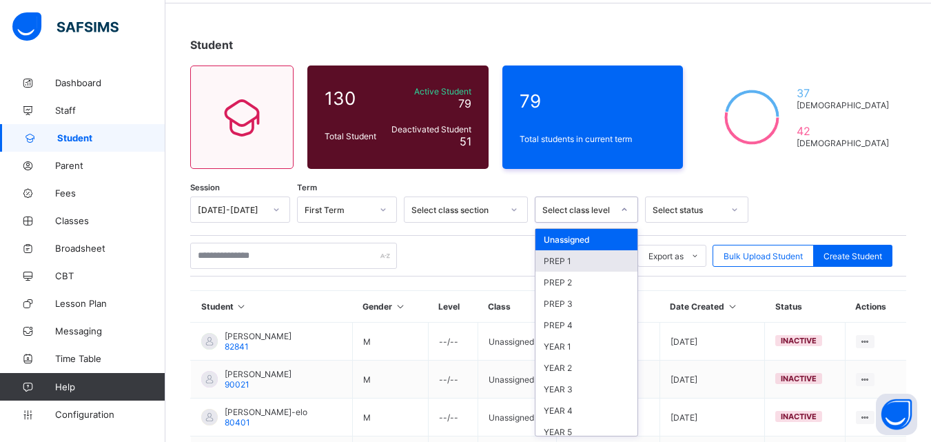
click at [625, 223] on div "option PREP 1 focused, 2 of 10. 10 results available. Use Up and Down to choose…" at bounding box center [586, 209] width 103 height 26
click at [570, 427] on div "YEAR 5" at bounding box center [587, 431] width 102 height 21
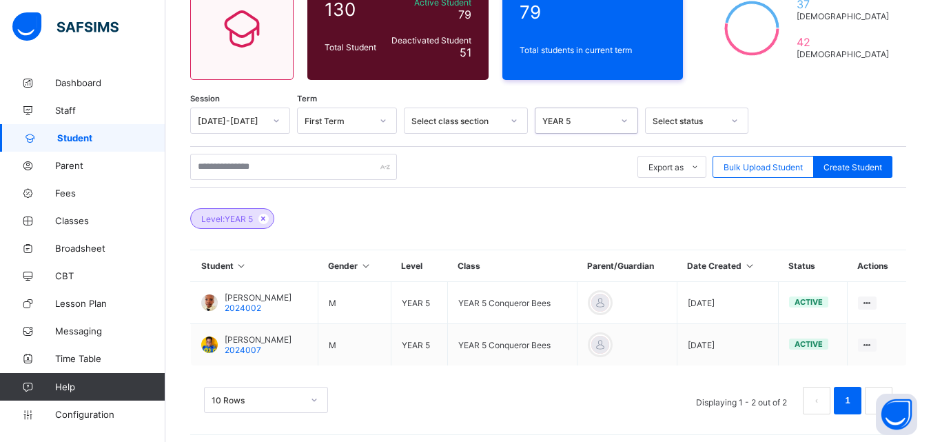
scroll to position [148, 0]
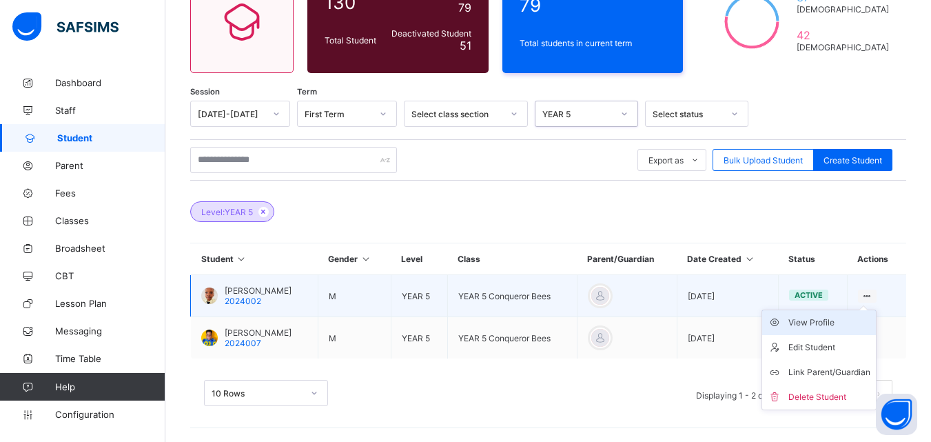
click at [845, 319] on div "View Profile" at bounding box center [830, 323] width 82 height 14
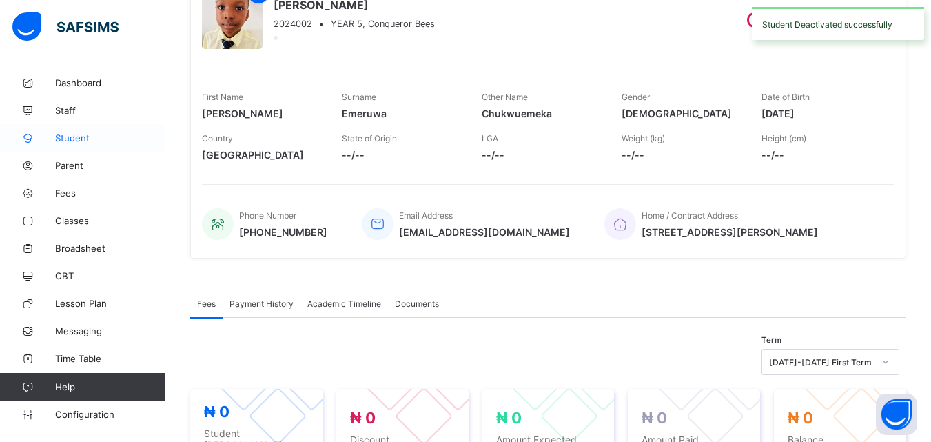
click at [80, 139] on span "Student" at bounding box center [110, 137] width 110 height 11
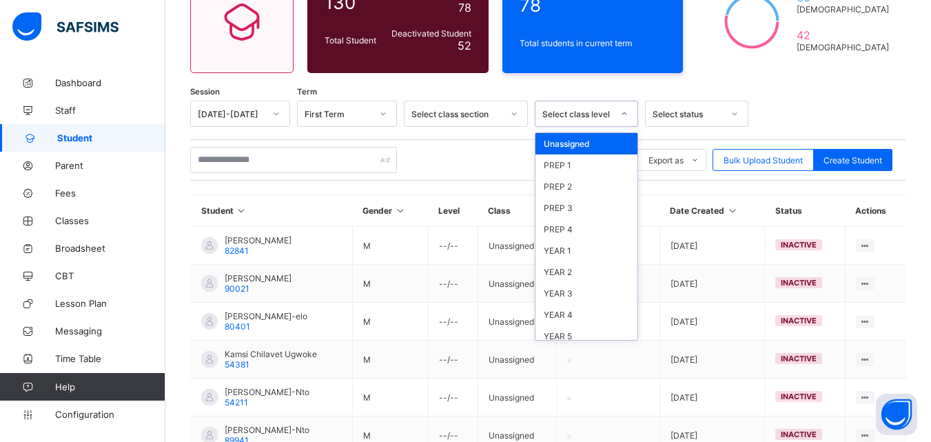
click at [623, 113] on icon at bounding box center [625, 114] width 8 height 14
click at [589, 335] on div "YEAR 5" at bounding box center [587, 335] width 102 height 21
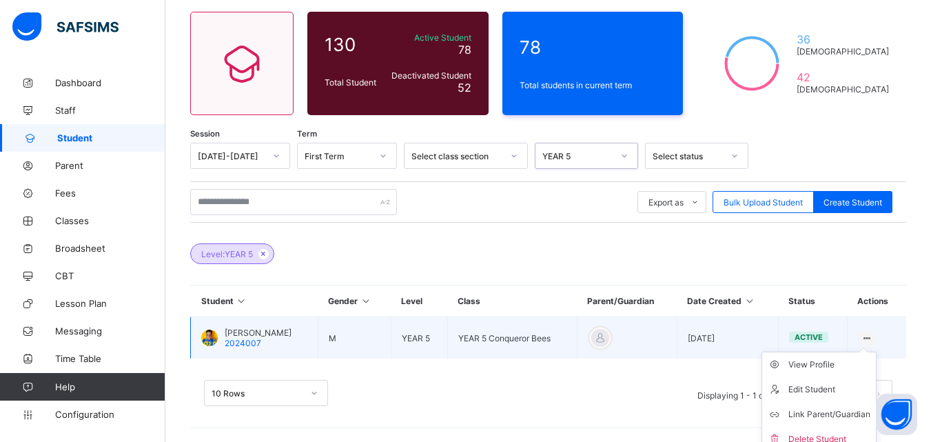
scroll to position [116, 0]
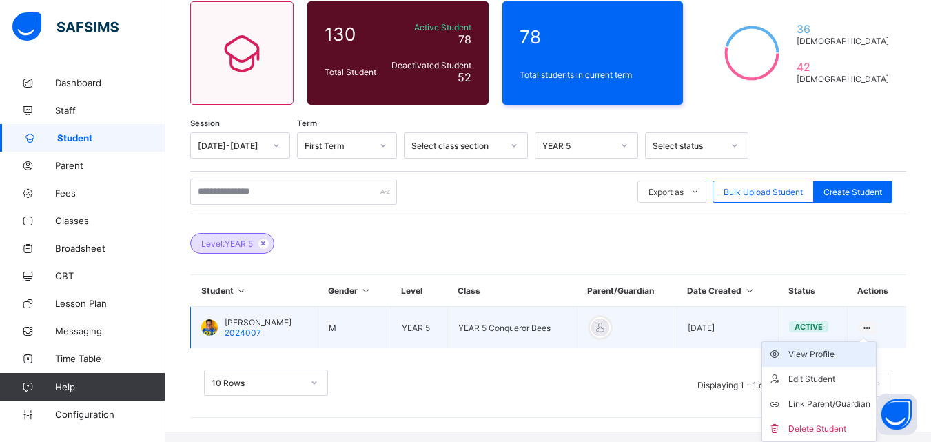
click at [826, 354] on div "View Profile" at bounding box center [830, 354] width 82 height 14
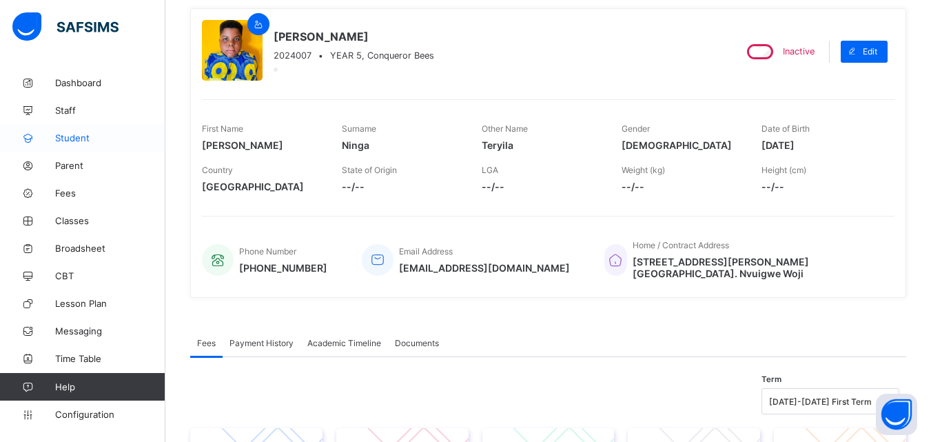
click at [81, 141] on span "Student" at bounding box center [110, 137] width 110 height 11
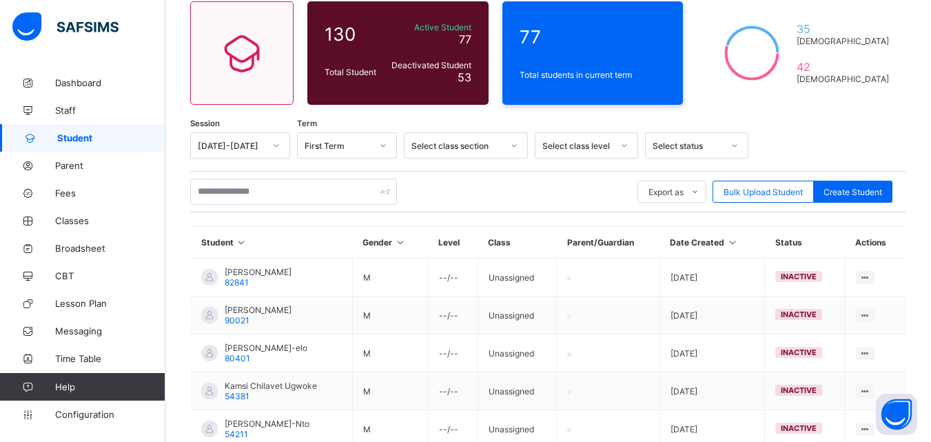
click at [497, 144] on div "Select class section" at bounding box center [457, 146] width 91 height 10
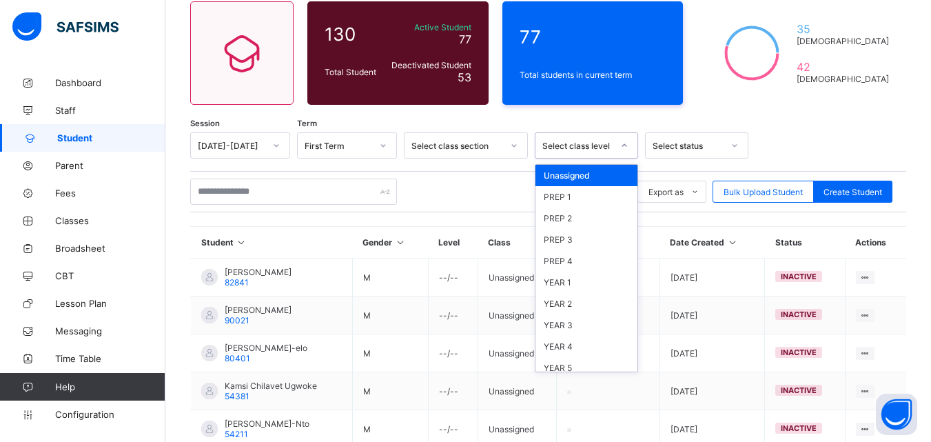
click at [574, 145] on div "Select class level" at bounding box center [578, 146] width 70 height 10
click at [552, 346] on div "YEAR 4" at bounding box center [587, 346] width 102 height 21
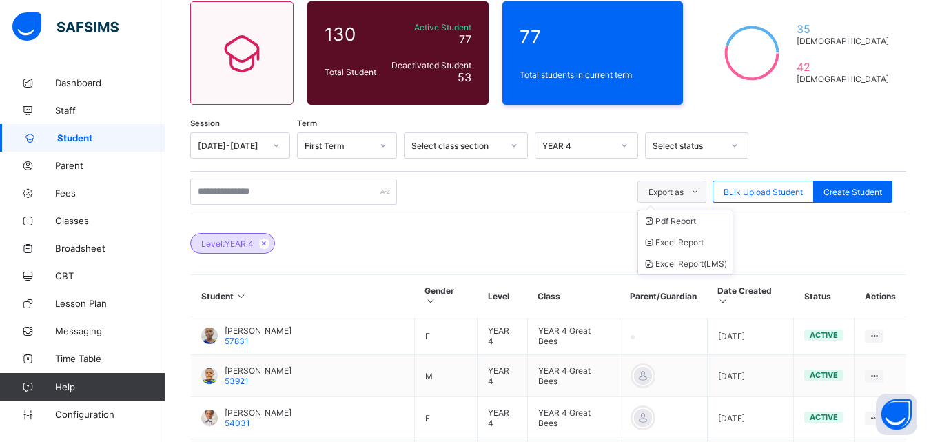
click at [697, 185] on span at bounding box center [695, 192] width 22 height 22
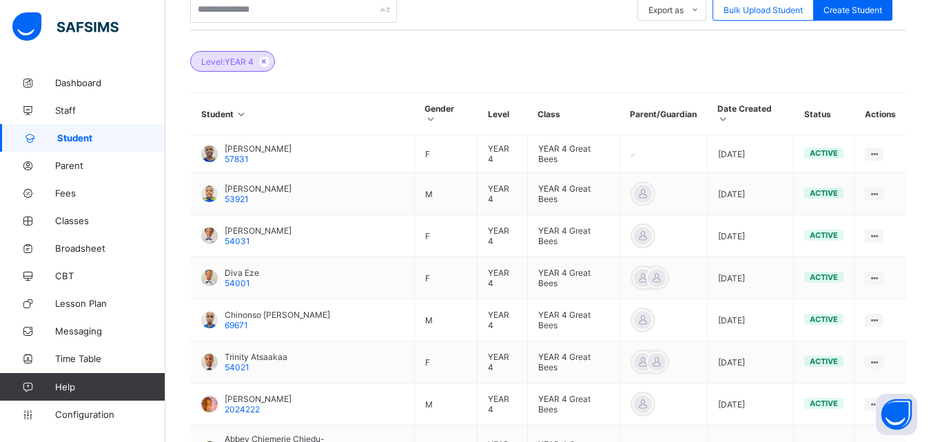
scroll to position [294, 0]
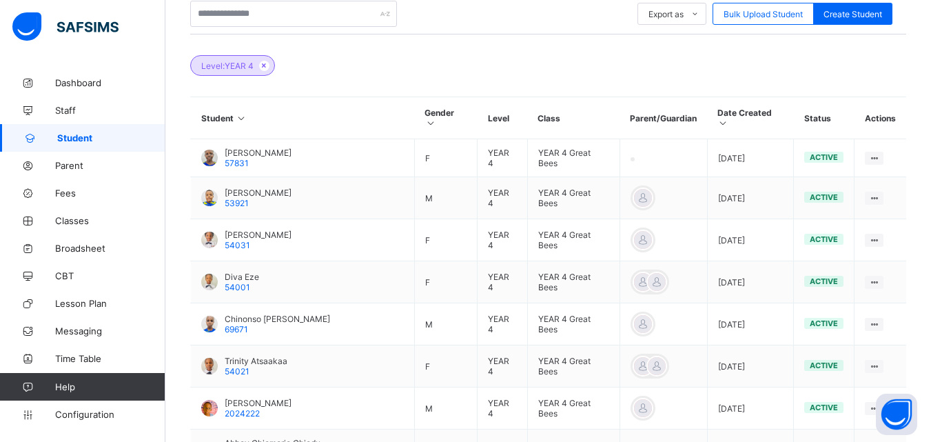
click at [532, 107] on th "Class" at bounding box center [573, 118] width 92 height 42
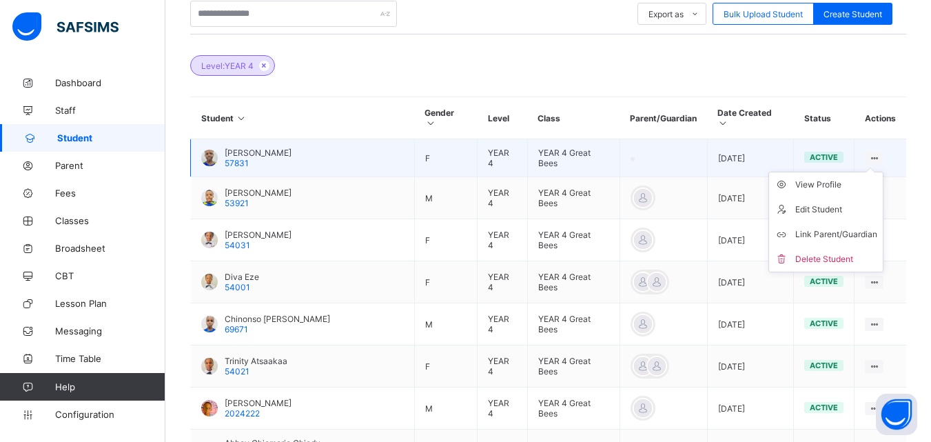
click at [880, 172] on ul "View Profile Edit Student Link Parent/Guardian Delete Student" at bounding box center [826, 222] width 115 height 101
click at [804, 178] on div "View Profile" at bounding box center [837, 185] width 82 height 14
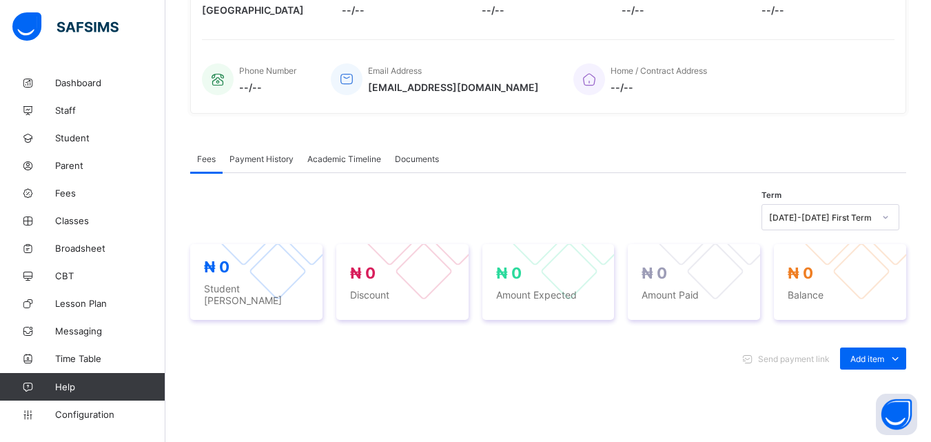
scroll to position [294, 0]
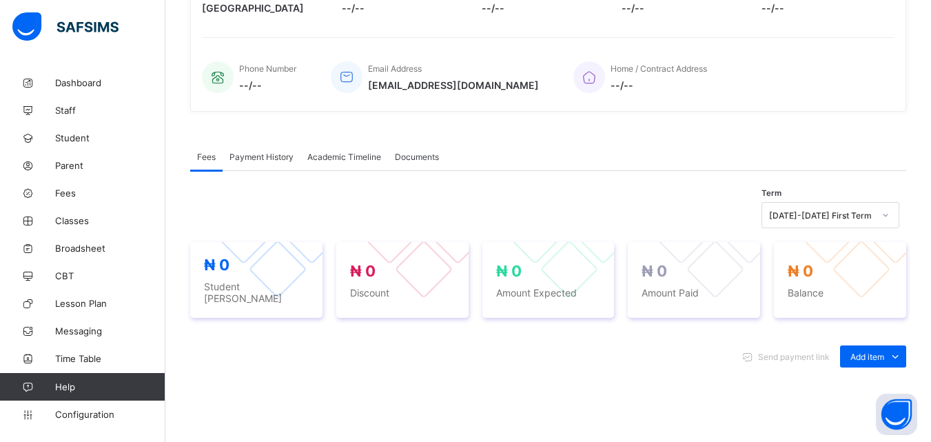
click at [864, 212] on div "[DATE]-[DATE] First Term" at bounding box center [821, 215] width 105 height 10
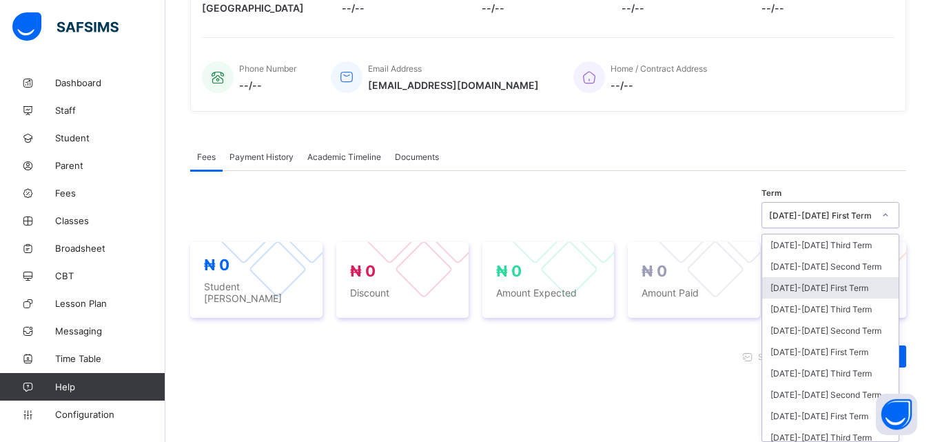
click at [851, 292] on div "2025-2026 First Term" at bounding box center [831, 287] width 137 height 21
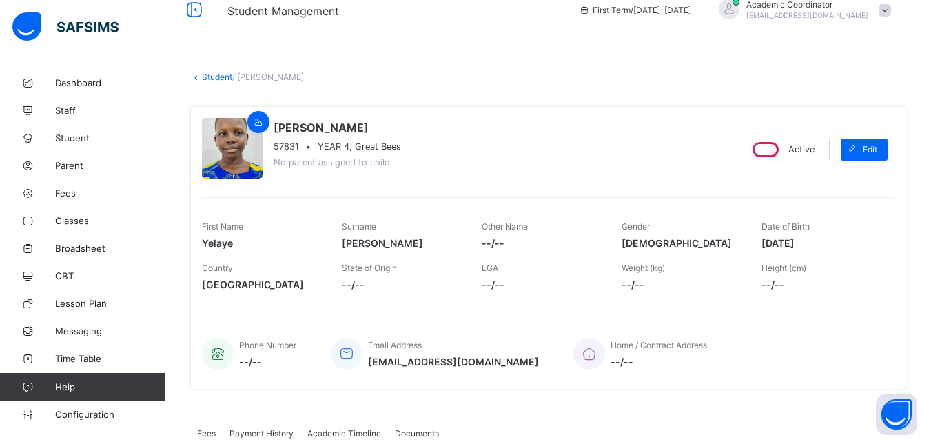
scroll to position [20, 0]
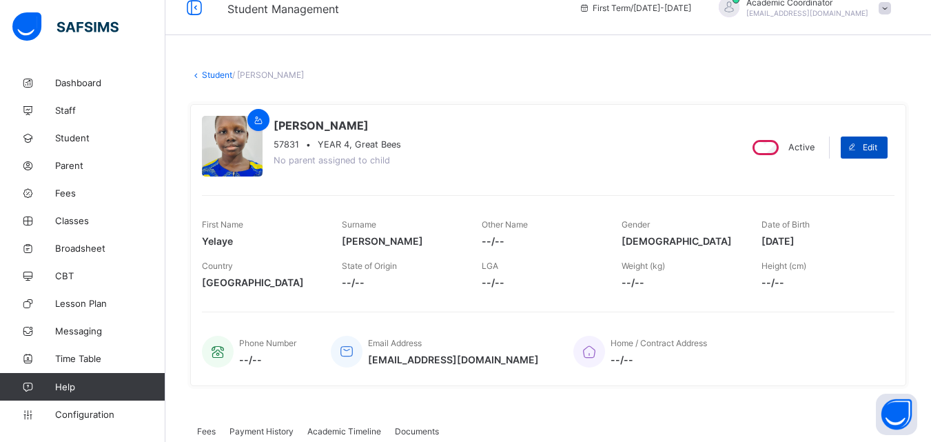
click at [874, 139] on div "Edit" at bounding box center [864, 148] width 47 height 22
select select "**"
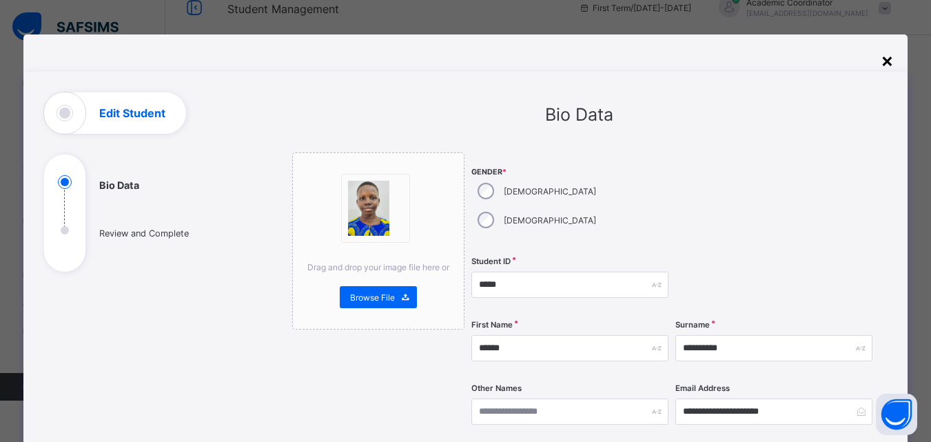
click at [890, 59] on div "×" at bounding box center [887, 59] width 13 height 23
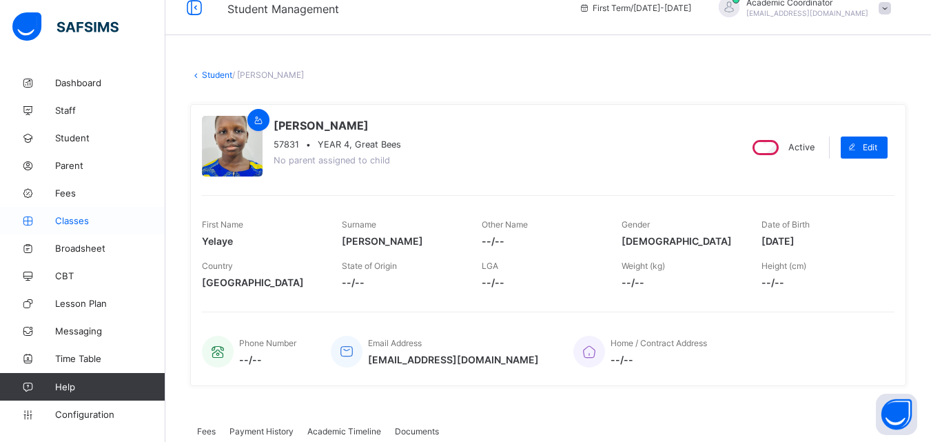
click at [73, 216] on span "Classes" at bounding box center [110, 220] width 110 height 11
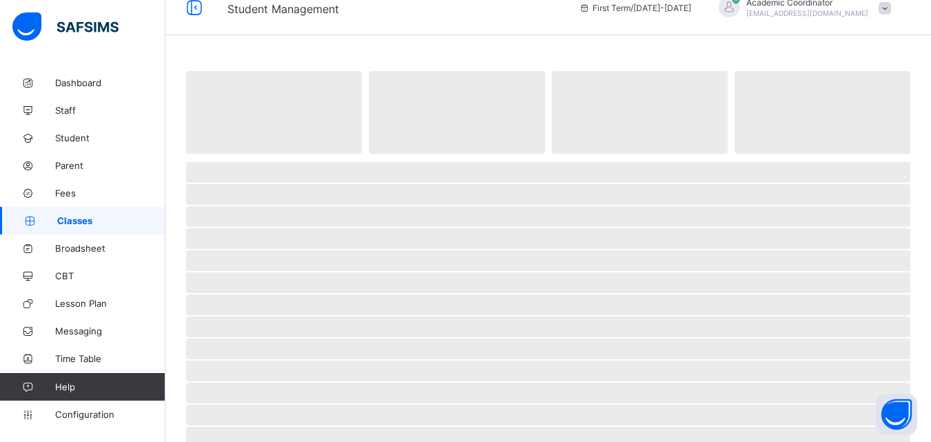
click at [73, 216] on span "Classes" at bounding box center [111, 220] width 108 height 11
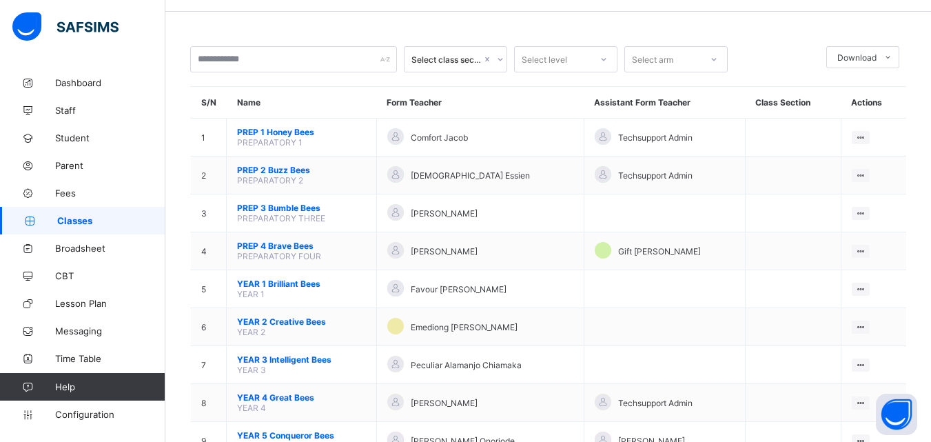
scroll to position [96, 0]
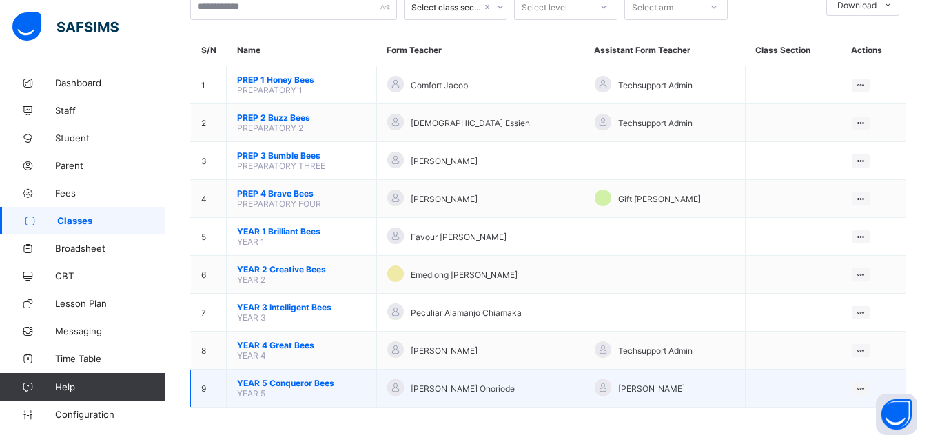
click at [466, 388] on span "[PERSON_NAME] Onoriode" at bounding box center [463, 388] width 104 height 10
click at [867, 387] on icon at bounding box center [862, 388] width 12 height 10
click at [833, 409] on ul "View Class Assign form Teacher" at bounding box center [814, 427] width 112 height 51
click at [827, 414] on div "View Class" at bounding box center [824, 415] width 79 height 14
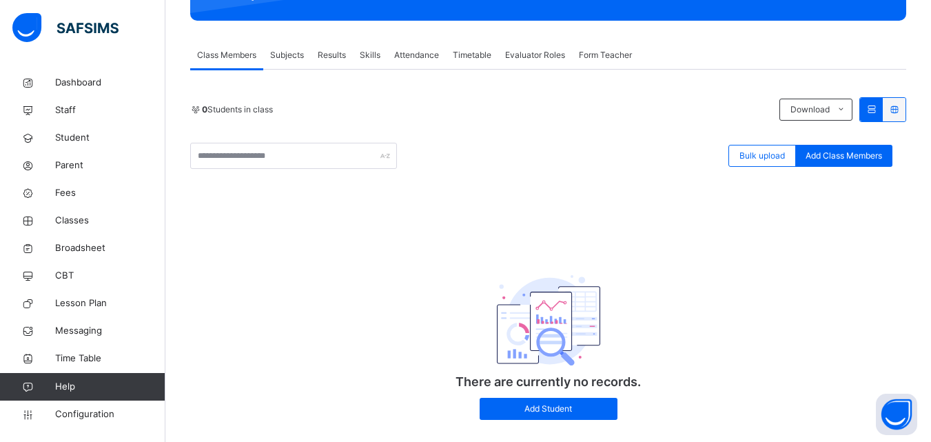
scroll to position [245, 0]
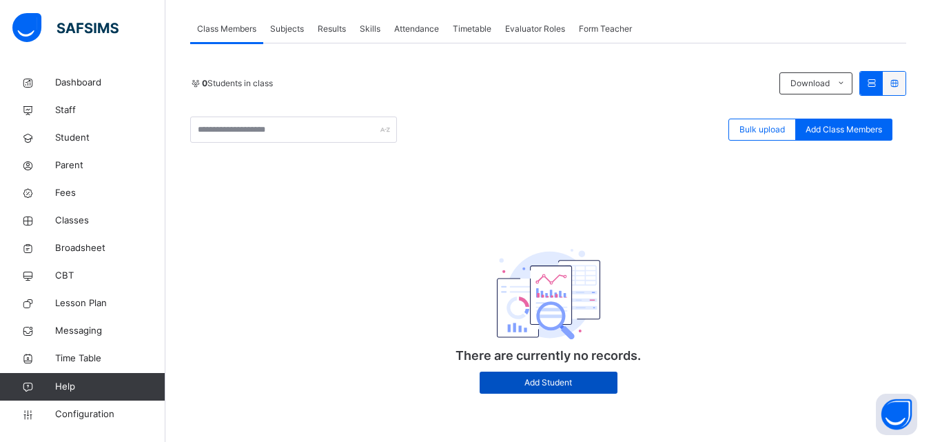
click at [539, 382] on span "Add Student" at bounding box center [548, 382] width 117 height 12
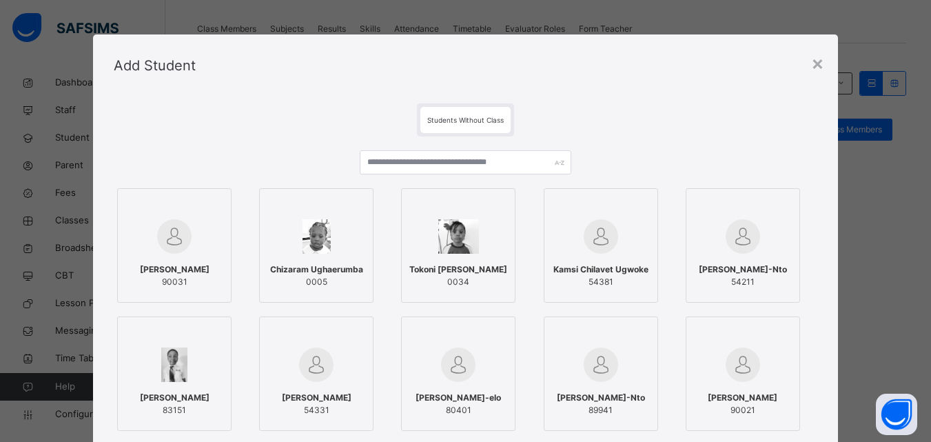
drag, startPoint x: 924, startPoint y: 256, endPoint x: 929, endPoint y: 288, distance: 32.2
click at [927, 291] on div "× Add Student Students Without Class Daniel Vincent 90031 Chizaram Ughaerumba 0…" at bounding box center [465, 221] width 931 height 442
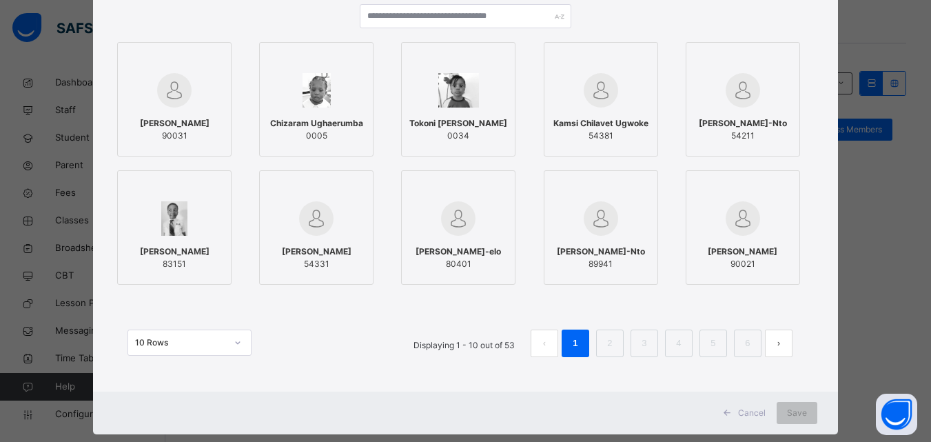
scroll to position [150, 0]
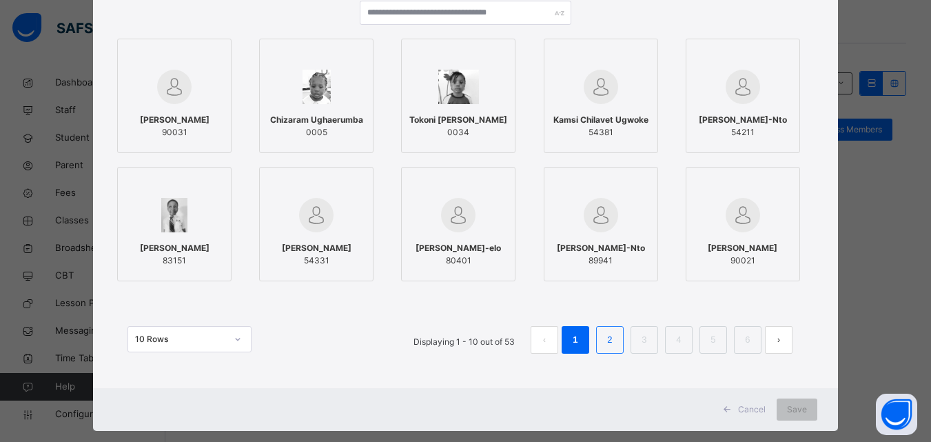
click at [615, 336] on link "2" at bounding box center [609, 340] width 13 height 18
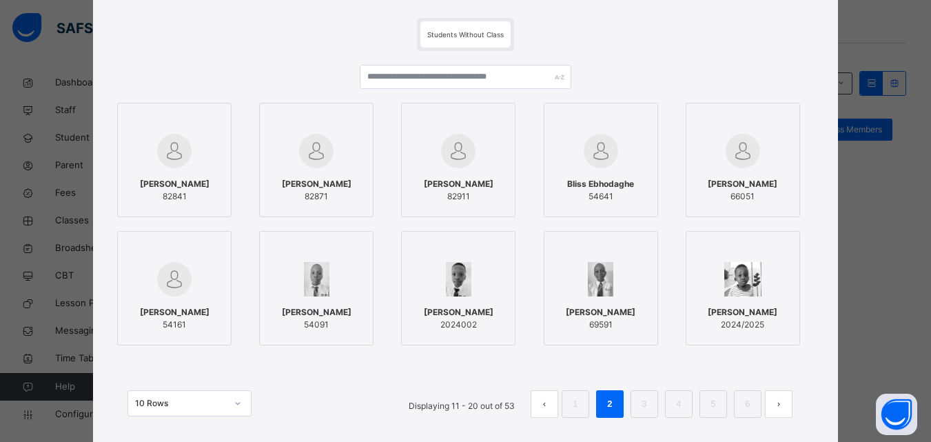
scroll to position [131, 0]
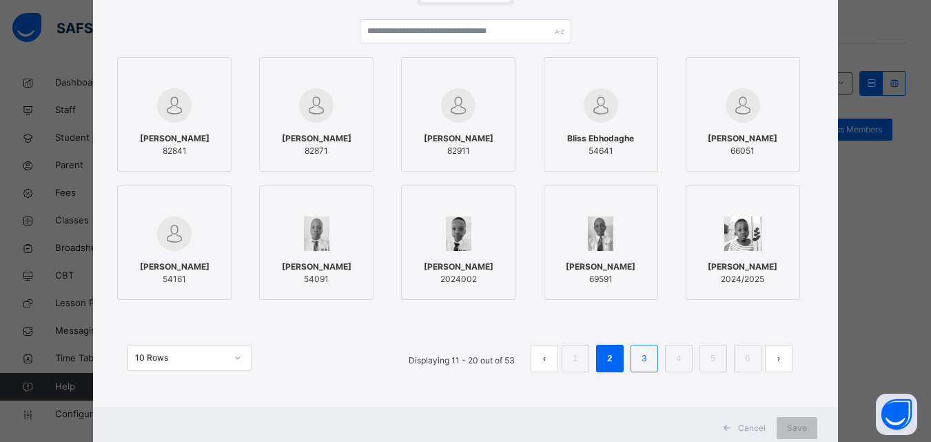
click at [647, 357] on link "3" at bounding box center [644, 359] width 13 height 18
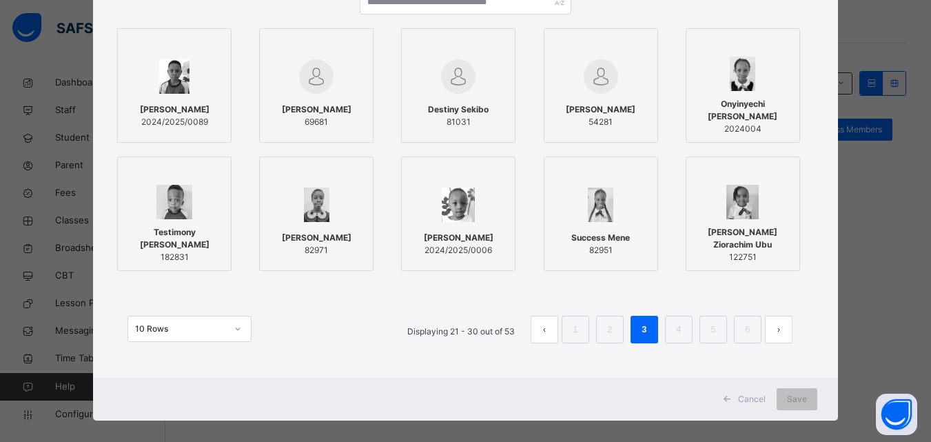
scroll to position [163, 0]
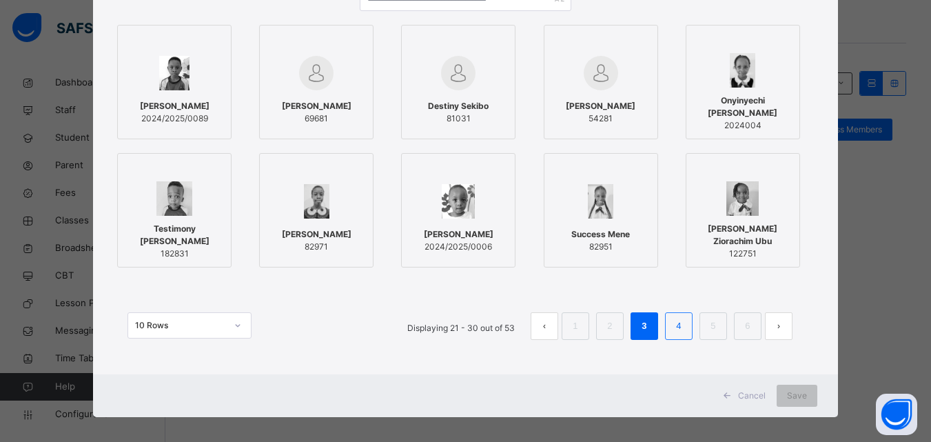
click at [678, 322] on link "4" at bounding box center [678, 326] width 13 height 18
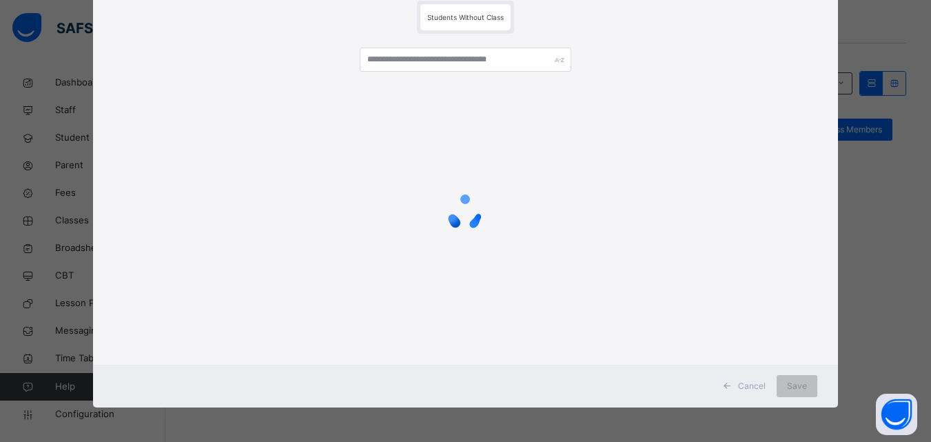
scroll to position [0, 0]
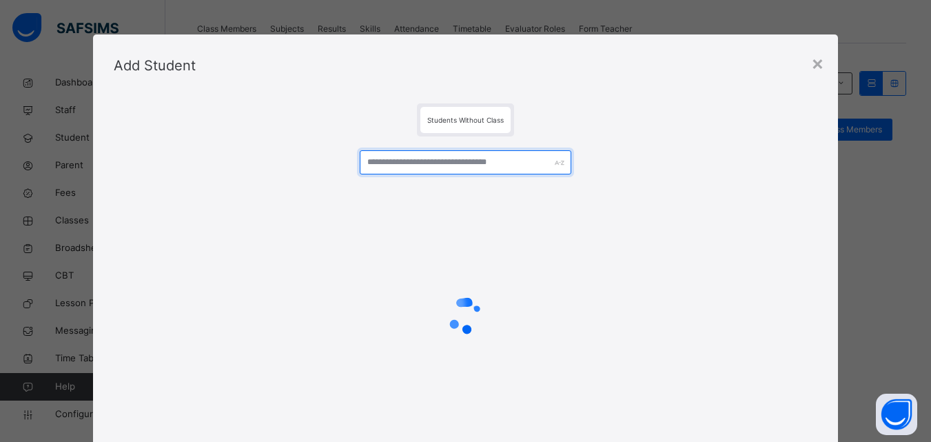
click at [495, 170] on input "text" at bounding box center [465, 162] width 211 height 24
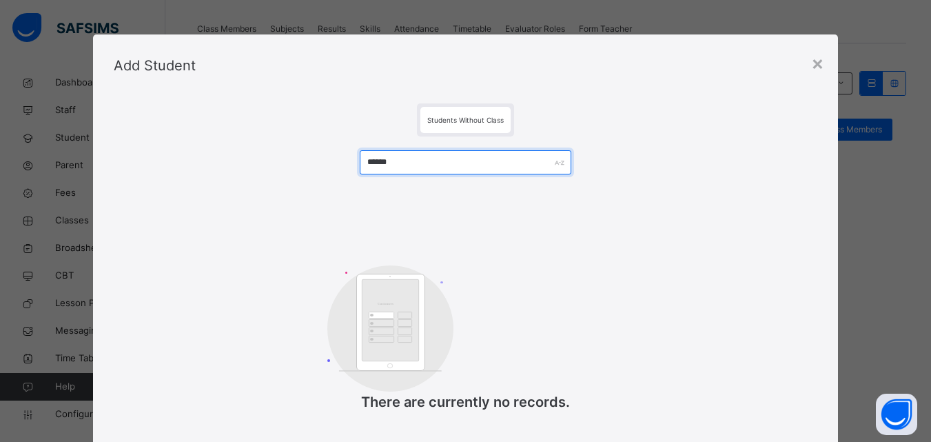
click at [448, 157] on input "******" at bounding box center [465, 162] width 211 height 24
type input "*"
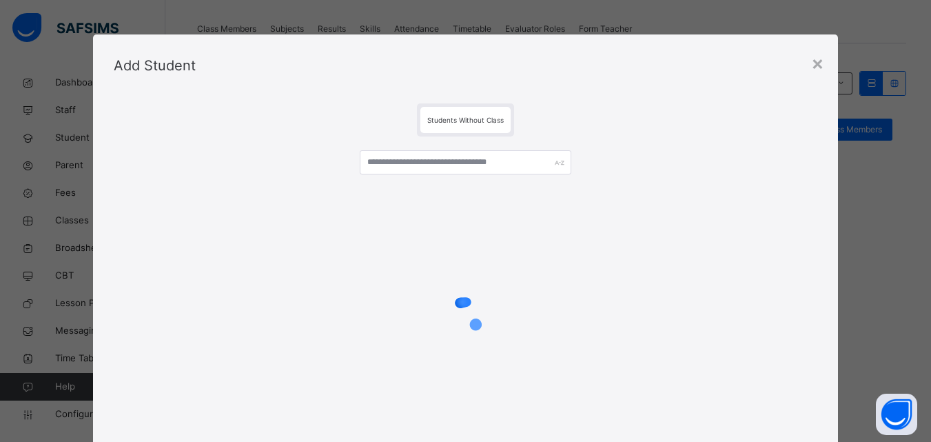
click at [481, 115] on div "Students Without Class" at bounding box center [466, 120] width 90 height 26
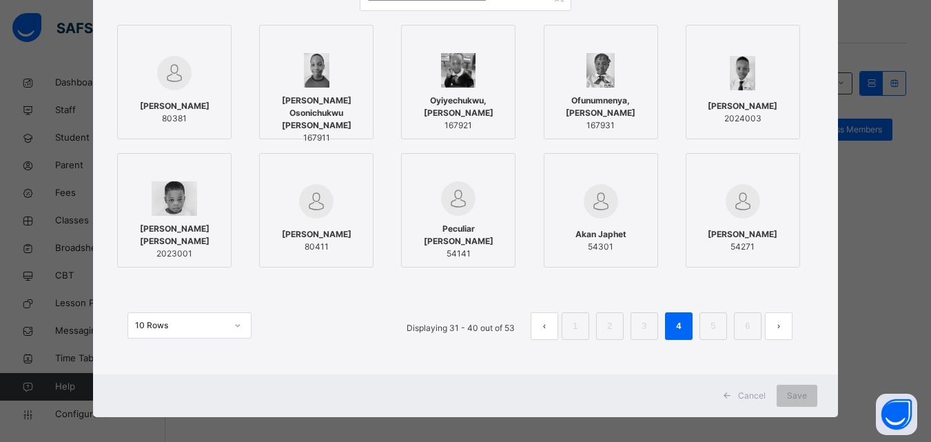
scroll to position [173, 0]
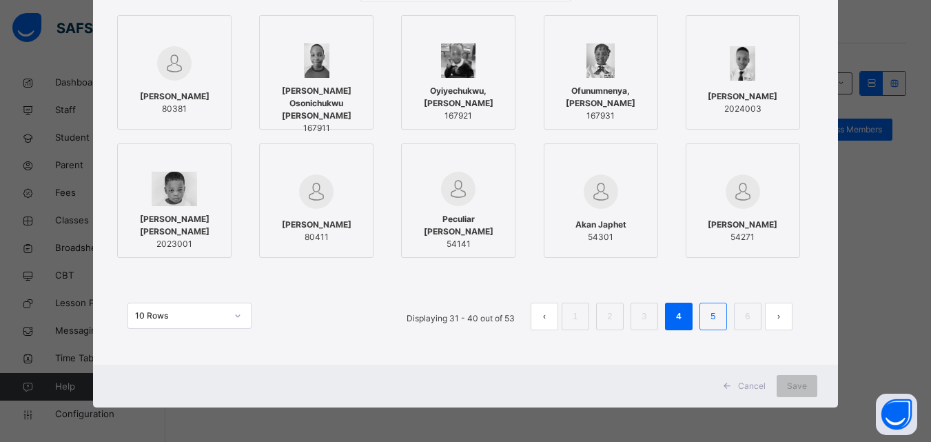
click at [714, 312] on link "5" at bounding box center [713, 317] width 13 height 18
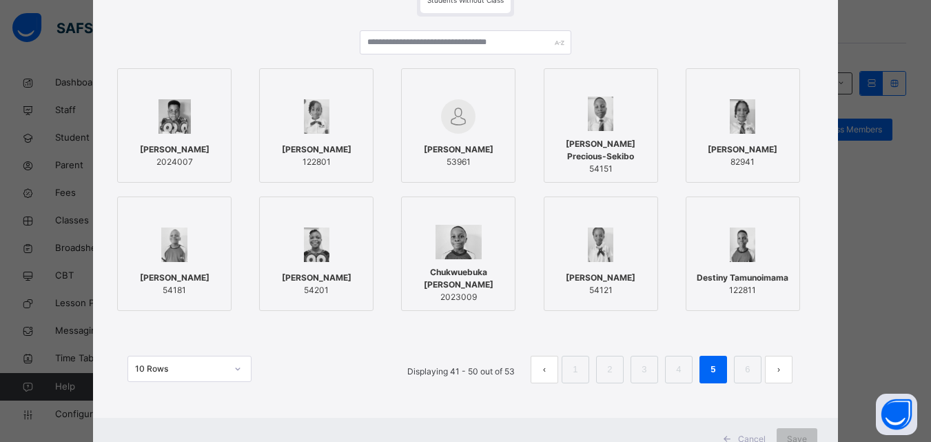
scroll to position [158, 0]
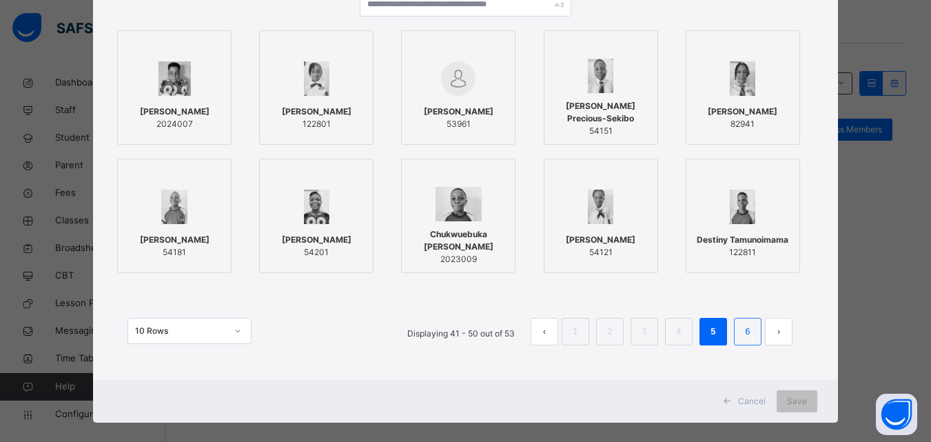
click at [737, 331] on li "6" at bounding box center [748, 332] width 28 height 28
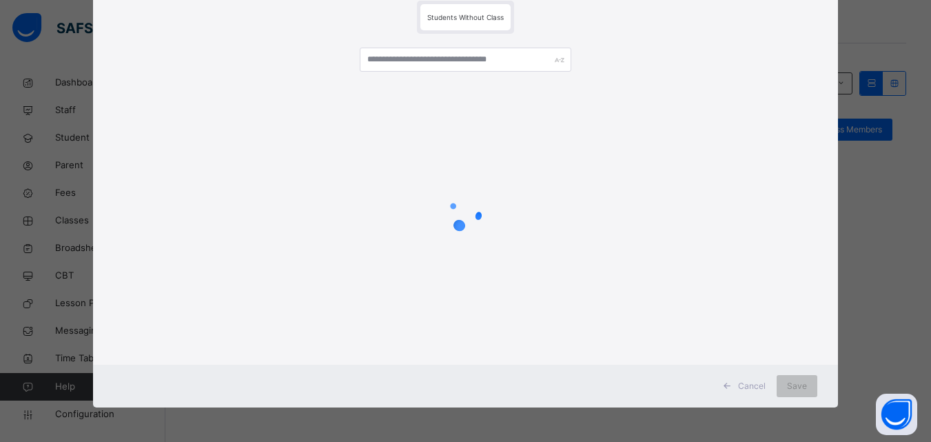
scroll to position [0, 0]
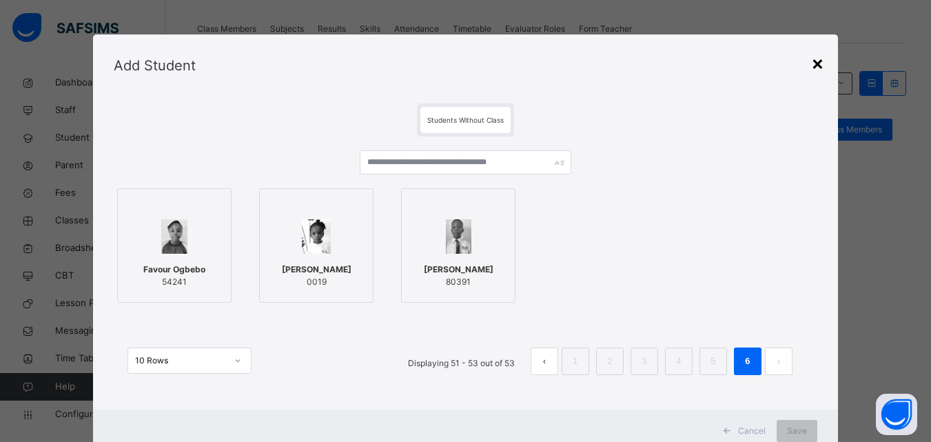
click at [816, 65] on div "×" at bounding box center [818, 62] width 13 height 29
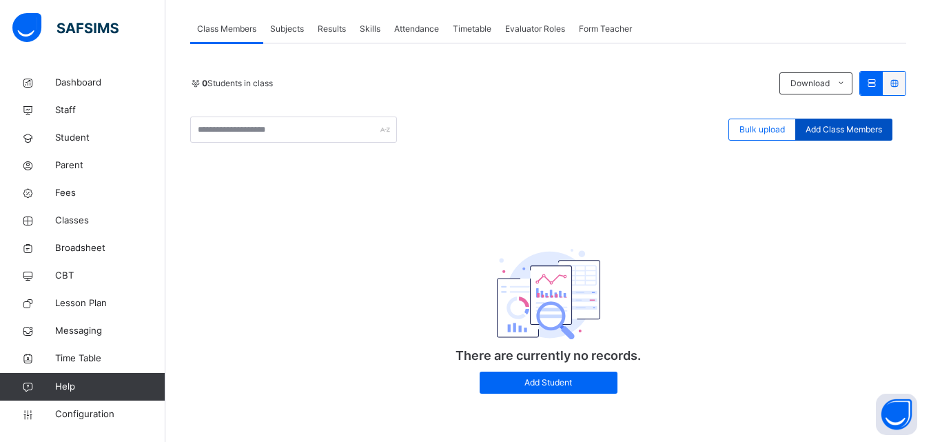
click at [843, 125] on span "Add Class Members" at bounding box center [844, 129] width 77 height 12
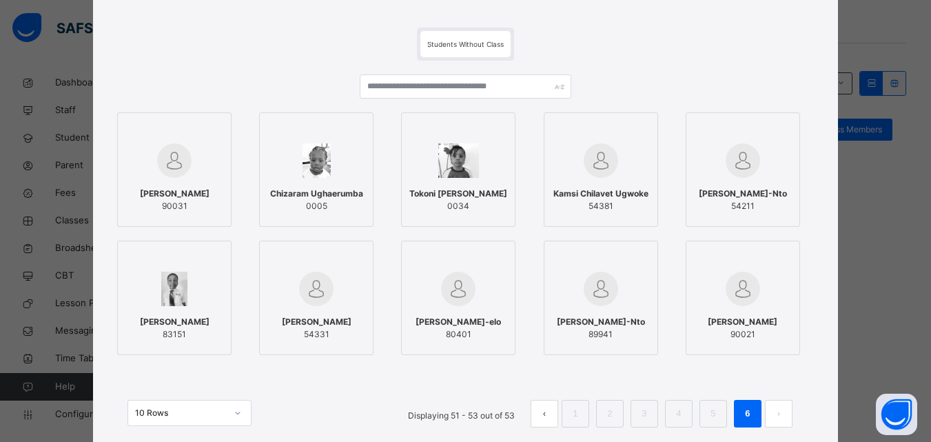
scroll to position [173, 0]
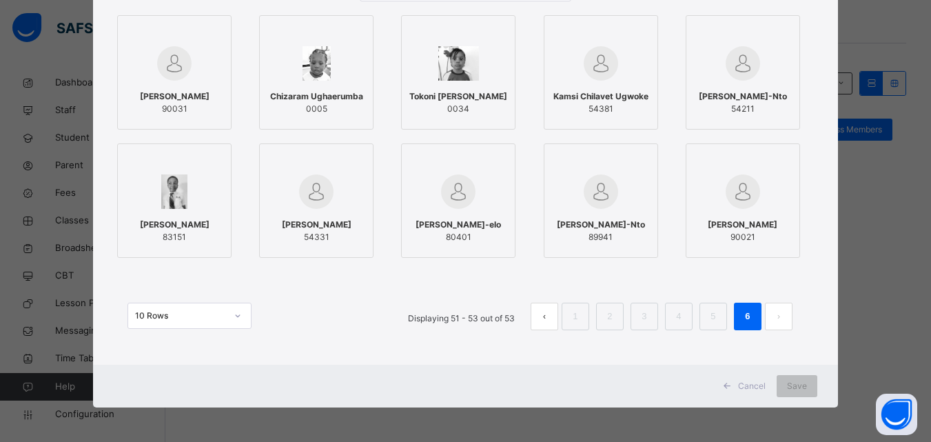
click at [201, 316] on div "10 Rows" at bounding box center [180, 316] width 91 height 12
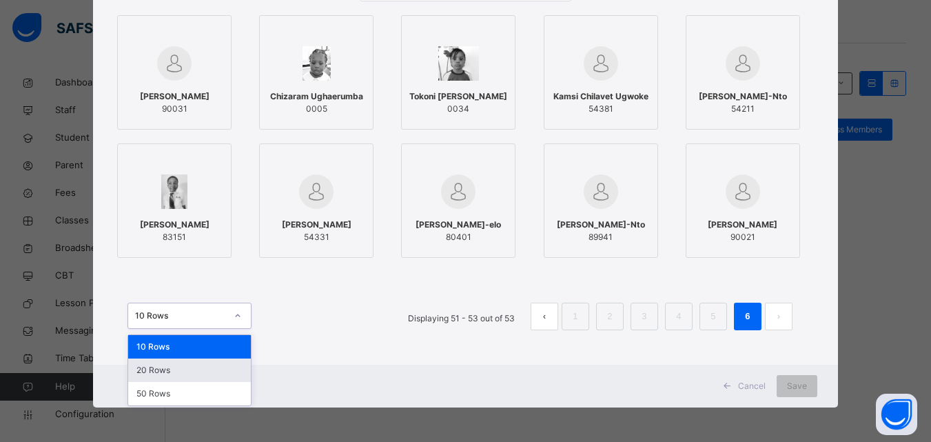
click at [170, 368] on div "20 Rows" at bounding box center [189, 370] width 123 height 23
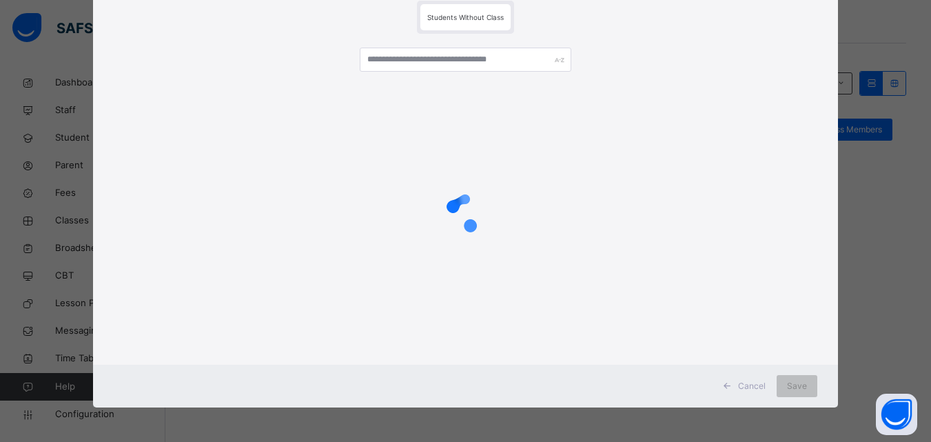
scroll to position [0, 0]
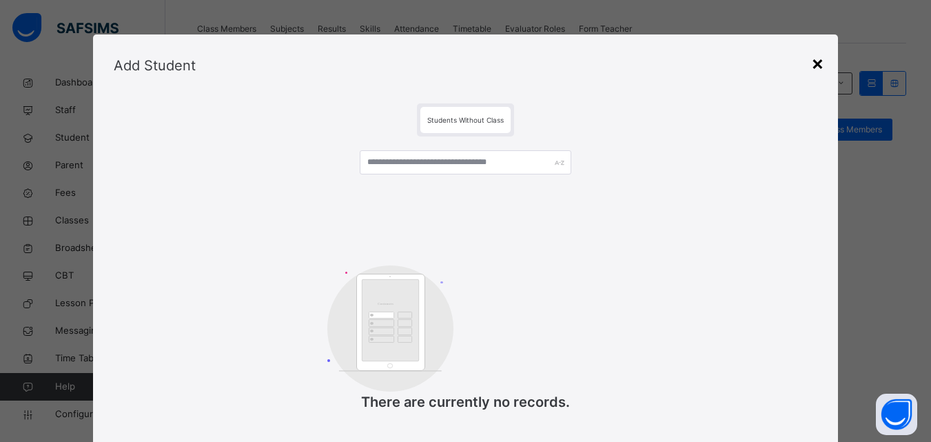
click at [818, 60] on div "×" at bounding box center [818, 62] width 13 height 29
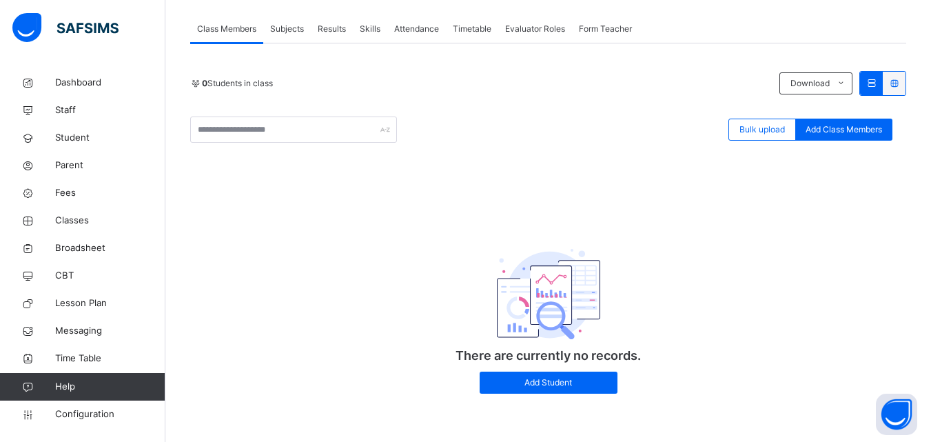
click at [876, 77] on div at bounding box center [871, 83] width 23 height 23
click at [878, 83] on icon at bounding box center [872, 83] width 12 height 10
click at [883, 73] on div at bounding box center [871, 83] width 23 height 23
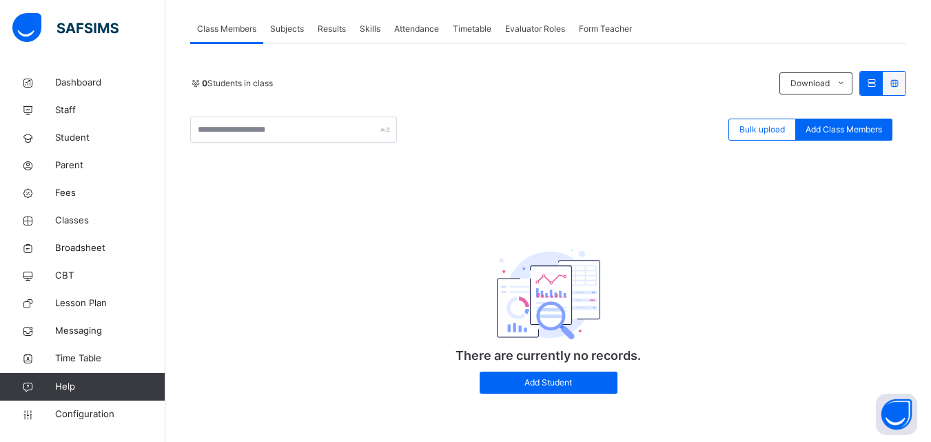
click at [883, 73] on div at bounding box center [871, 83] width 23 height 23
click at [878, 81] on icon at bounding box center [872, 83] width 12 height 10
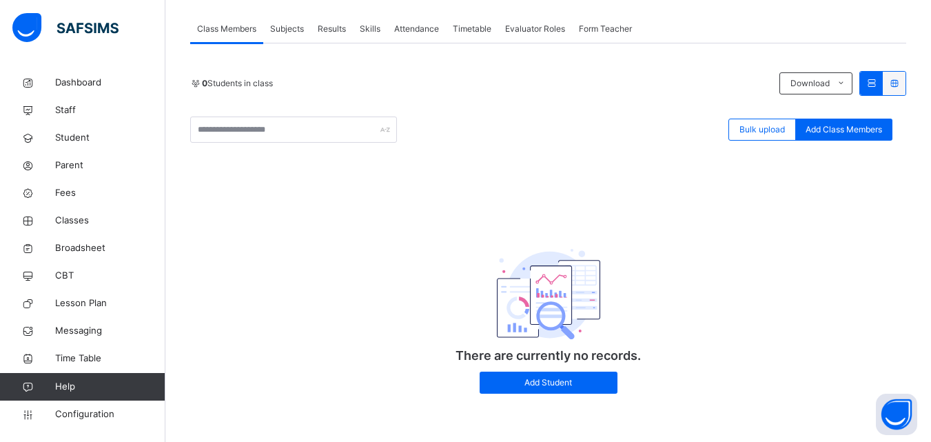
click at [878, 81] on icon at bounding box center [872, 83] width 12 height 10
click at [64, 220] on span "Classes" at bounding box center [110, 221] width 110 height 14
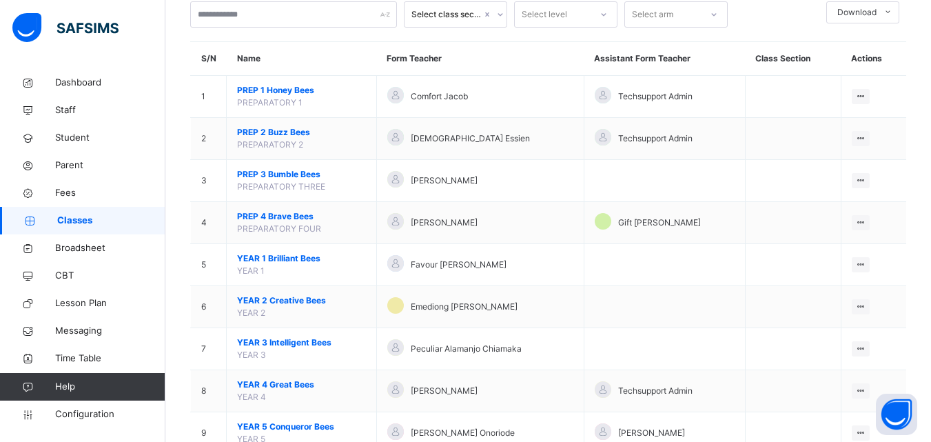
scroll to position [135, 0]
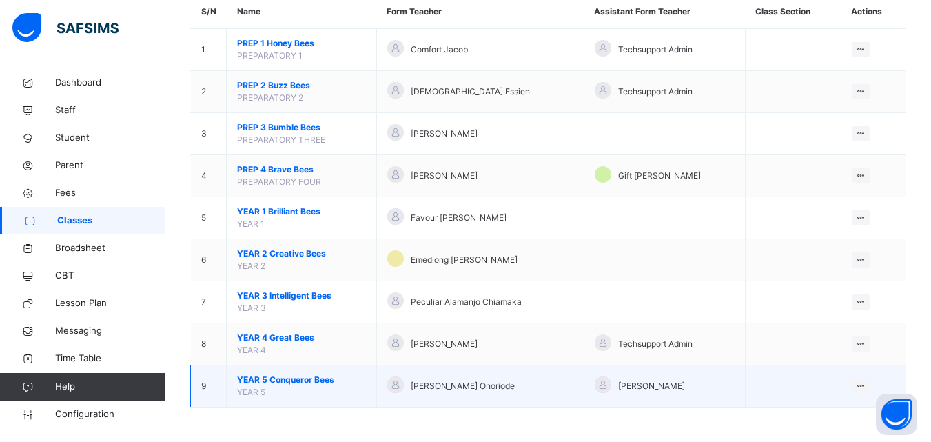
click at [252, 383] on span "YEAR 5 Conqueror Bees" at bounding box center [301, 380] width 129 height 12
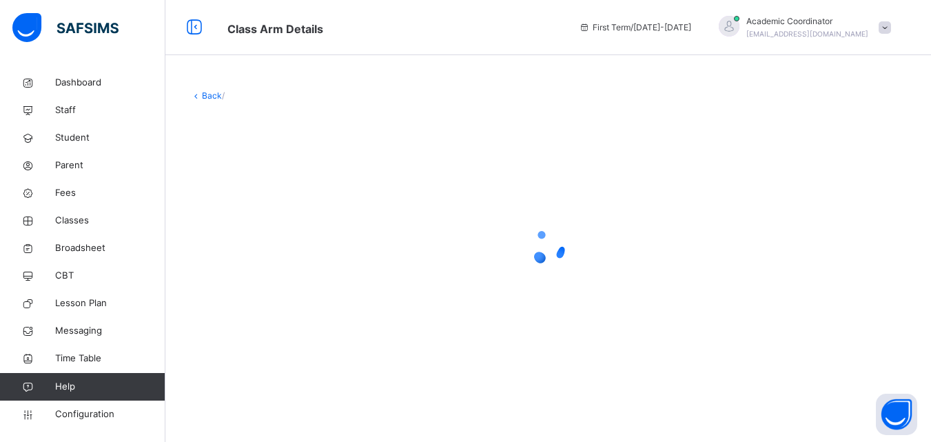
click at [252, 383] on div "Back /" at bounding box center [548, 234] width 766 height 330
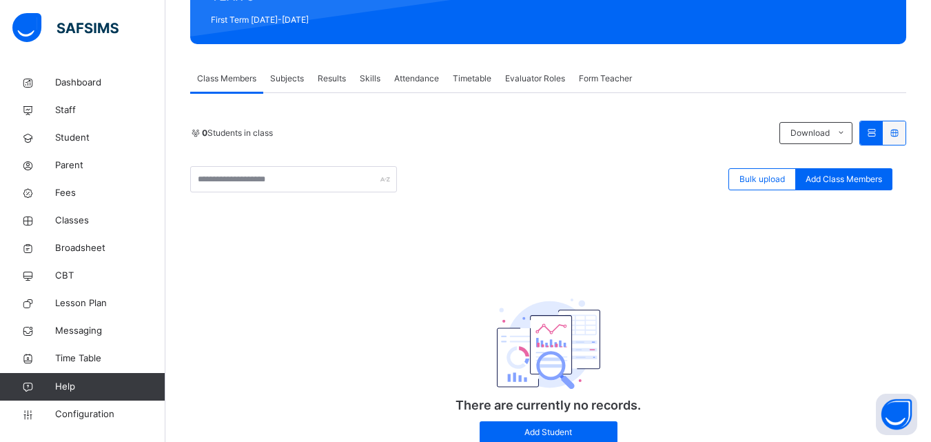
scroll to position [245, 0]
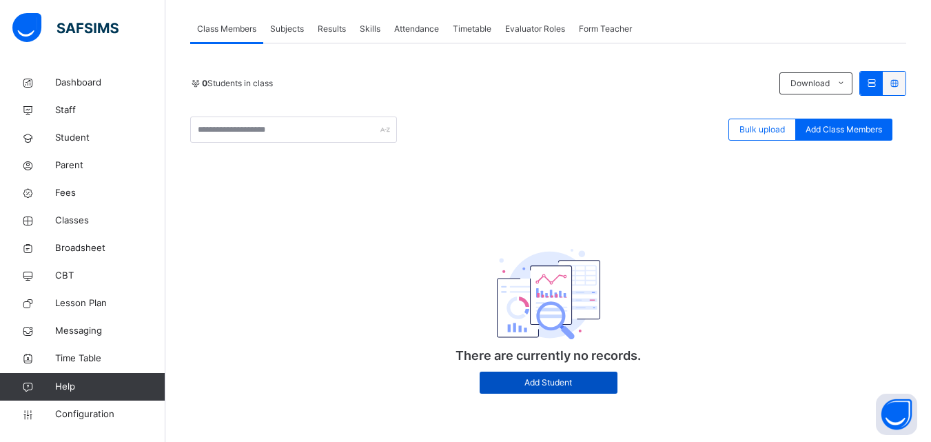
click at [536, 383] on span "Add Student" at bounding box center [548, 382] width 117 height 12
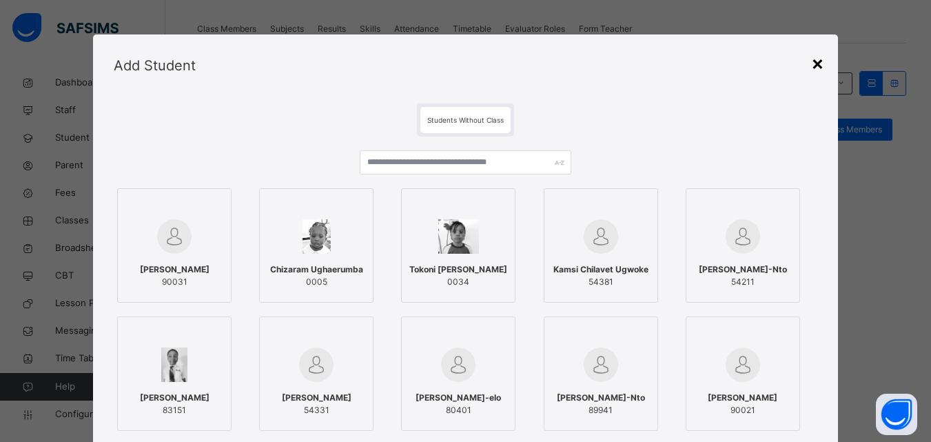
click at [820, 60] on div "×" at bounding box center [818, 62] width 13 height 29
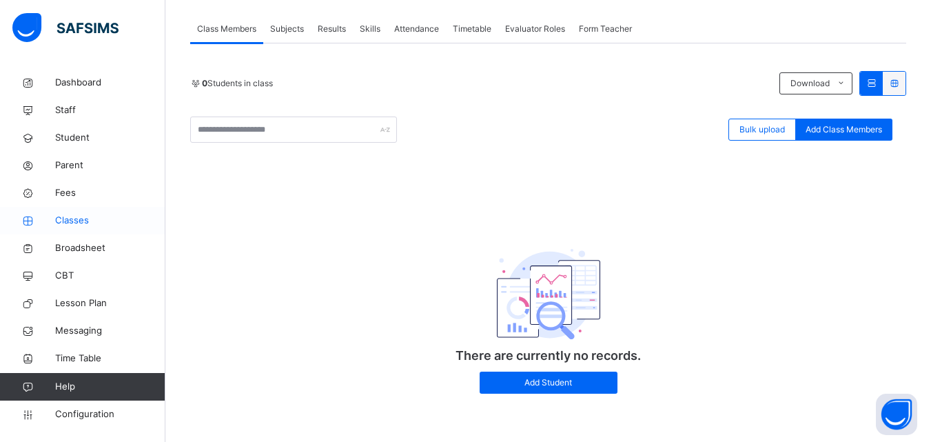
click at [77, 224] on span "Classes" at bounding box center [110, 221] width 110 height 14
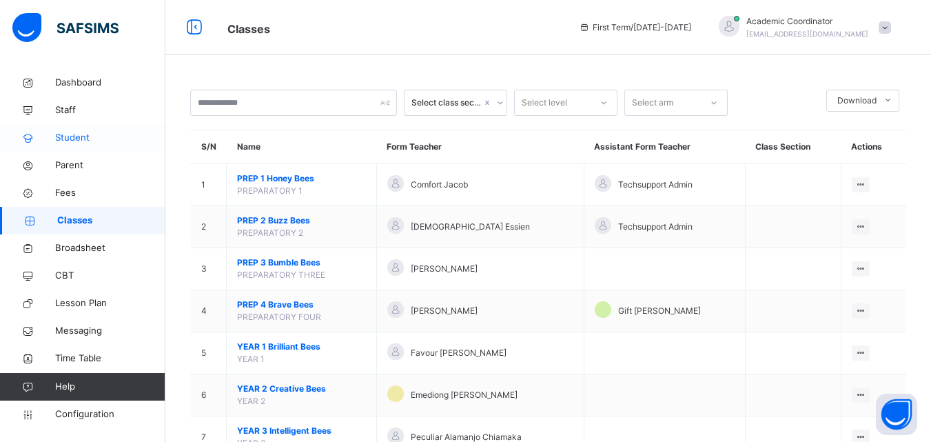
click at [85, 135] on span "Student" at bounding box center [110, 138] width 110 height 14
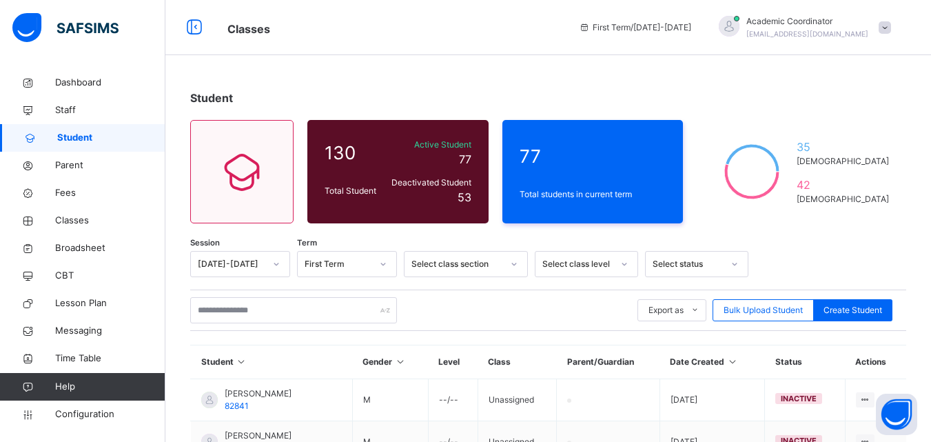
click at [518, 260] on div at bounding box center [514, 264] width 23 height 22
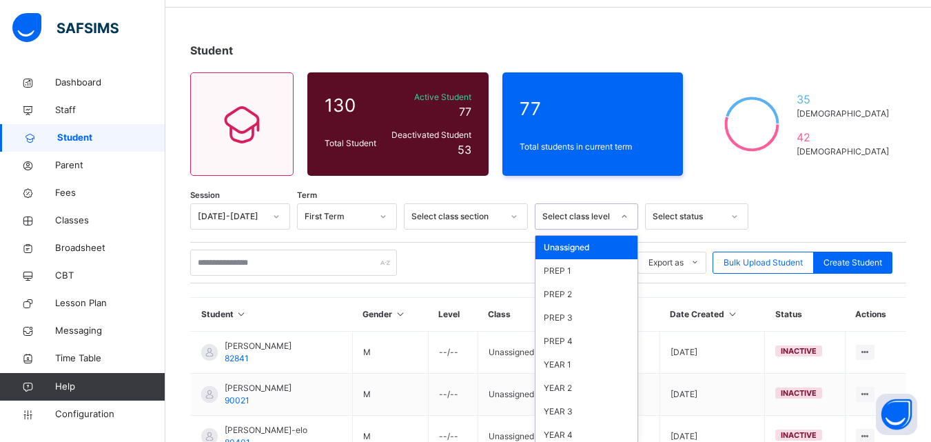
click at [585, 230] on div "option Unassigned focused, 1 of 10. 10 results available. Use Up and Down to ch…" at bounding box center [586, 216] width 103 height 26
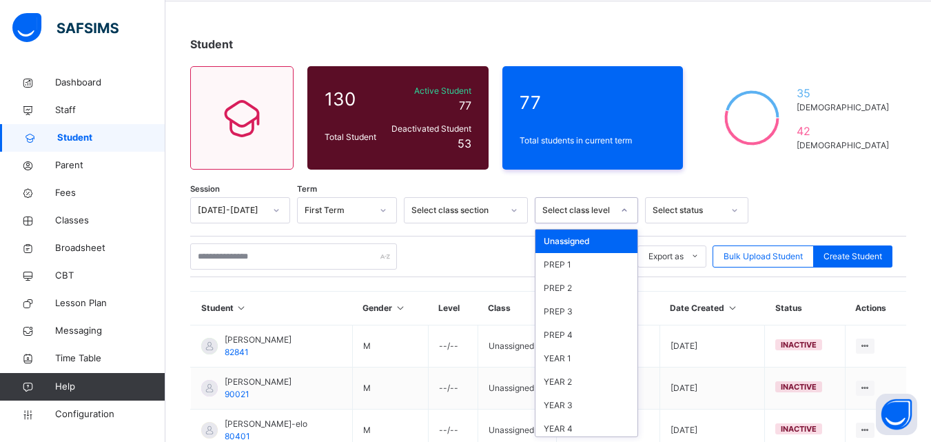
scroll to position [54, 0]
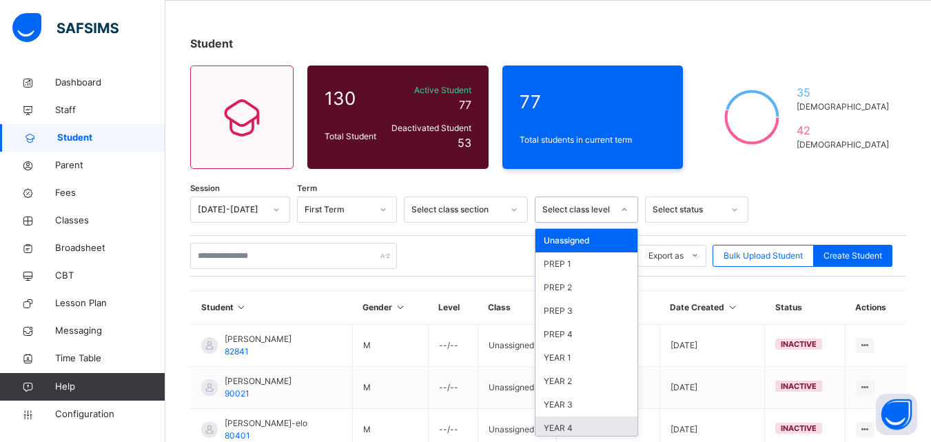
click at [583, 430] on div "YEAR 4" at bounding box center [587, 427] width 102 height 23
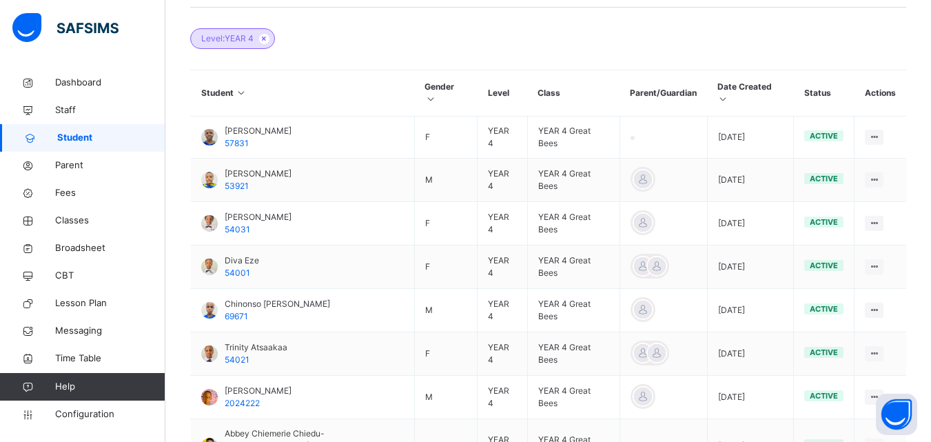
scroll to position [325, 0]
click at [430, 92] on icon at bounding box center [431, 97] width 12 height 10
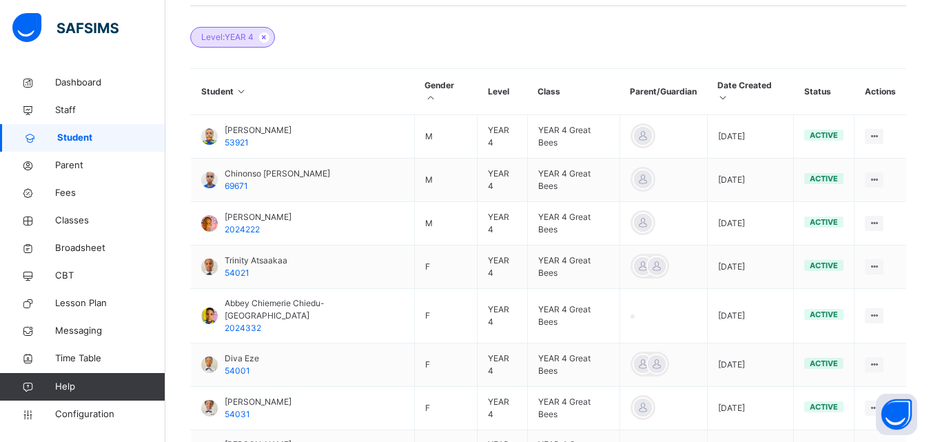
click at [430, 92] on icon at bounding box center [431, 97] width 12 height 10
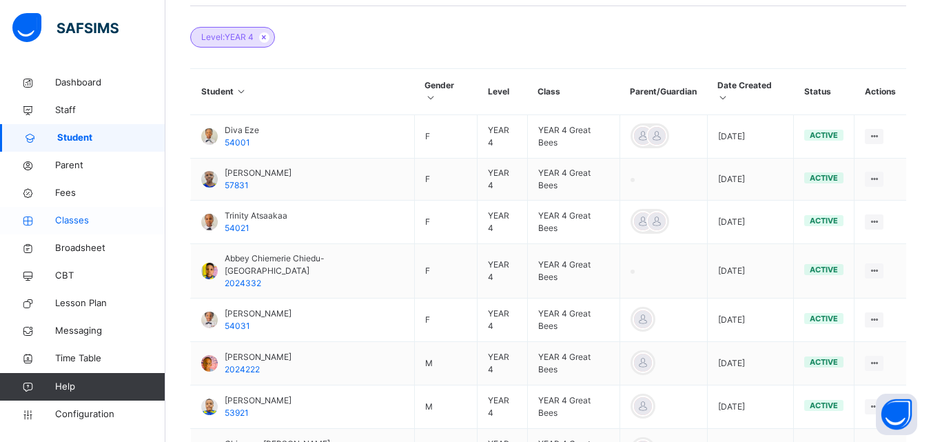
click at [82, 216] on span "Classes" at bounding box center [110, 221] width 110 height 14
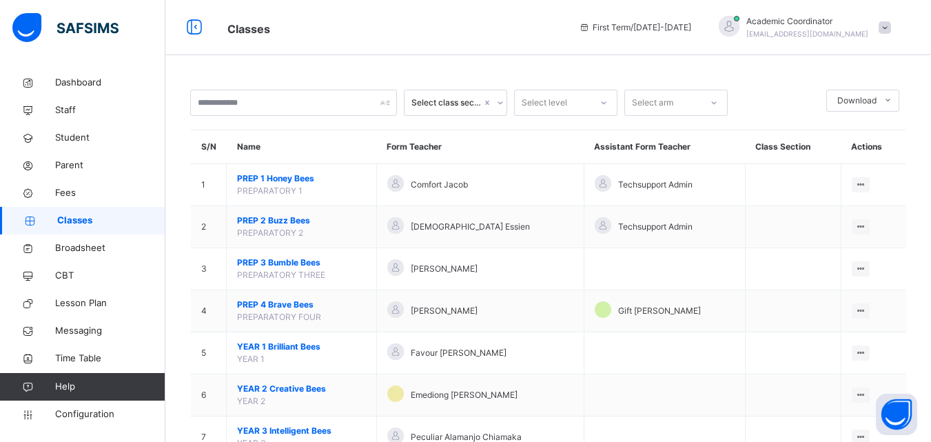
click at [780, 150] on th "Class Section" at bounding box center [793, 147] width 96 height 34
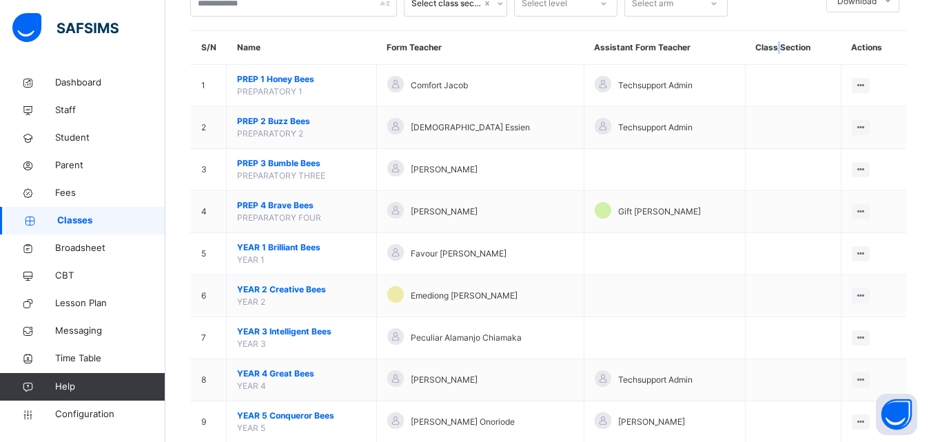
scroll to position [135, 0]
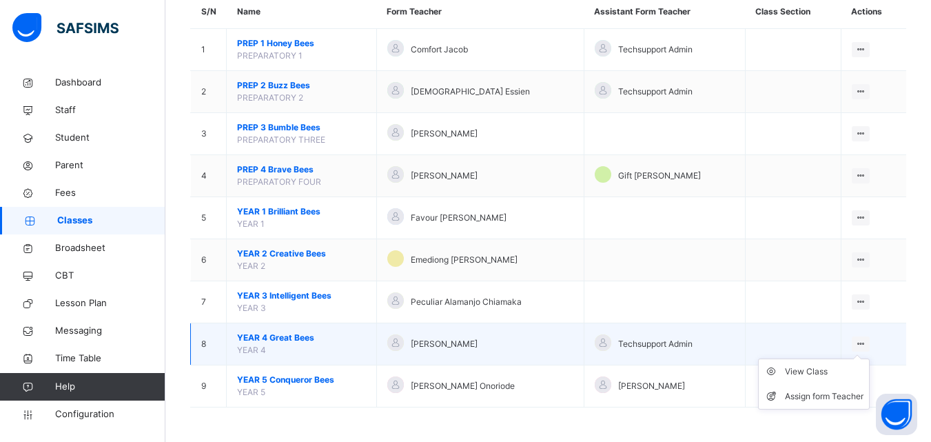
click at [871, 341] on div at bounding box center [861, 343] width 19 height 15
click at [830, 370] on div "View Class" at bounding box center [824, 372] width 79 height 14
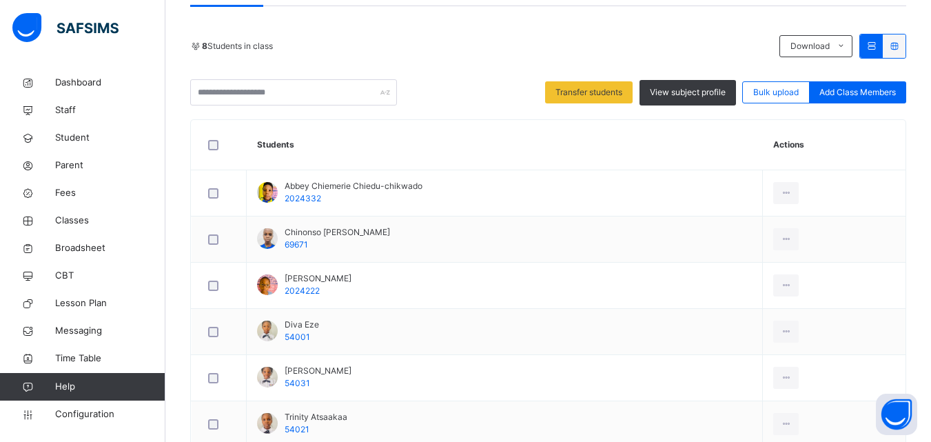
scroll to position [280, 0]
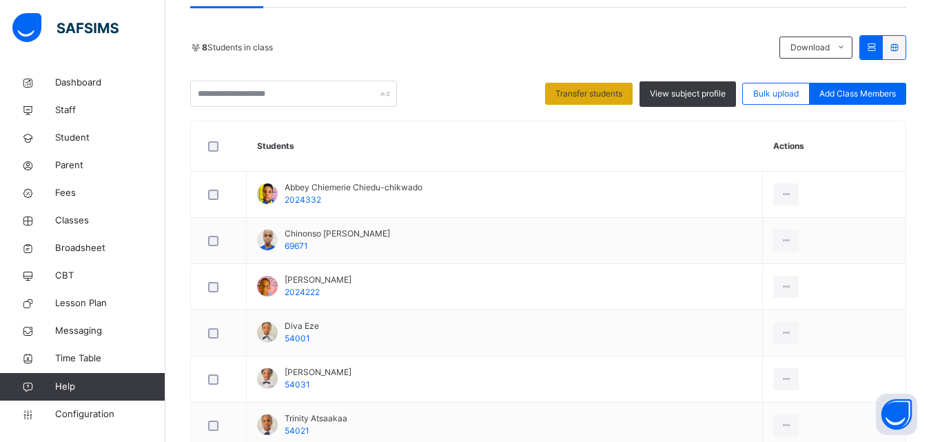
click at [602, 94] on span "Transfer students" at bounding box center [589, 94] width 67 height 12
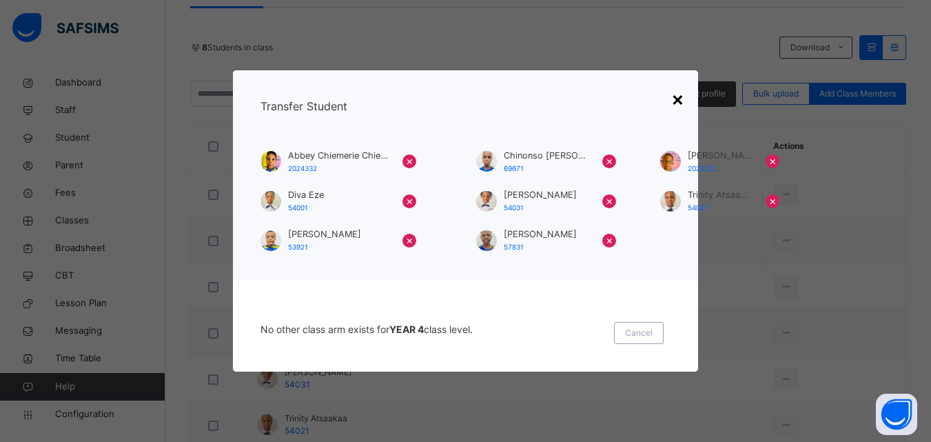
click at [681, 96] on div "×" at bounding box center [678, 98] width 13 height 29
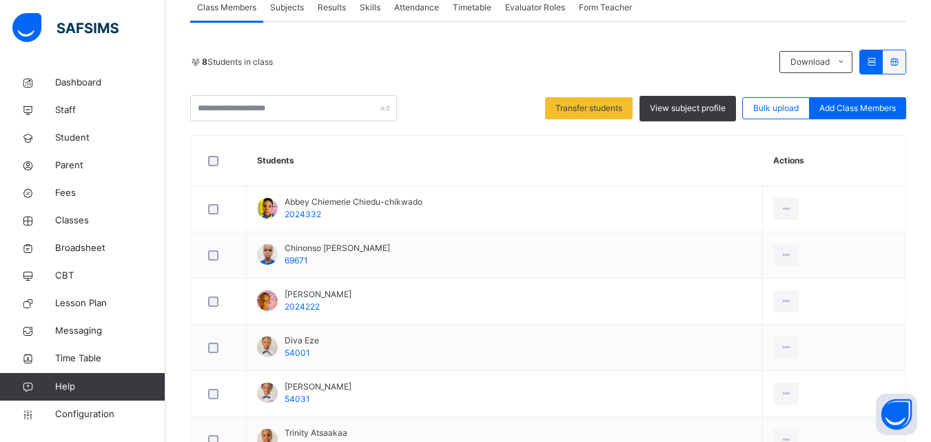
scroll to position [263, 0]
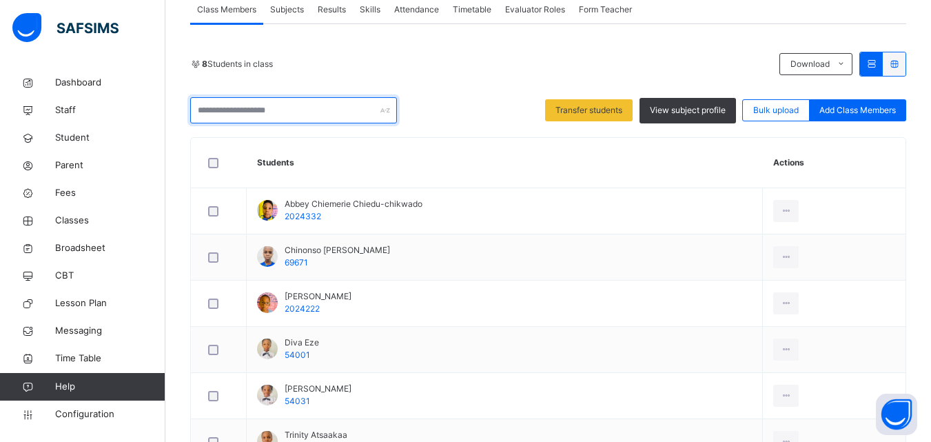
click at [381, 108] on div at bounding box center [293, 110] width 207 height 26
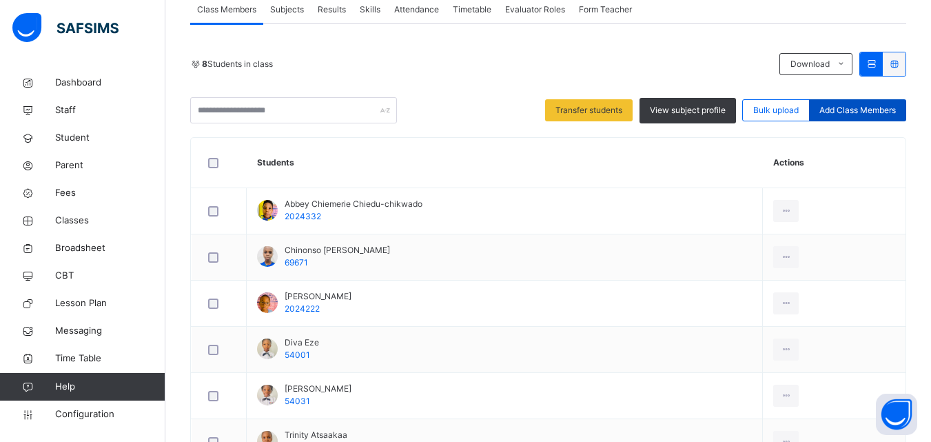
click at [877, 105] on span "Add Class Members" at bounding box center [858, 110] width 77 height 12
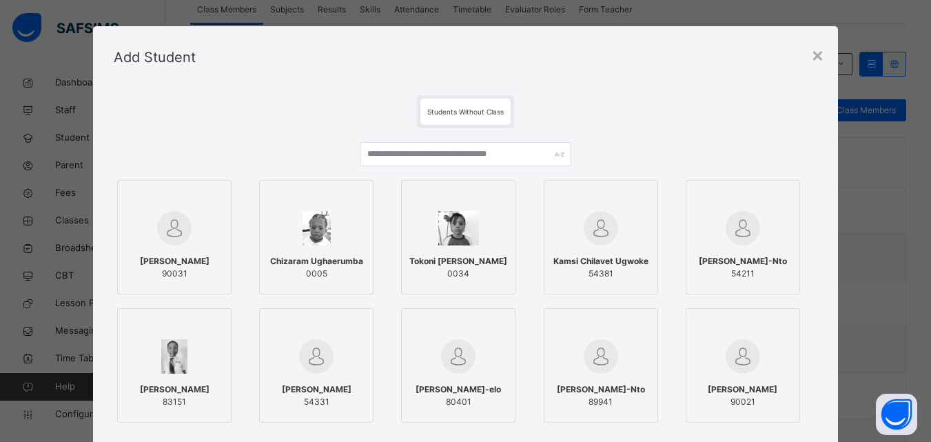
scroll to position [0, 0]
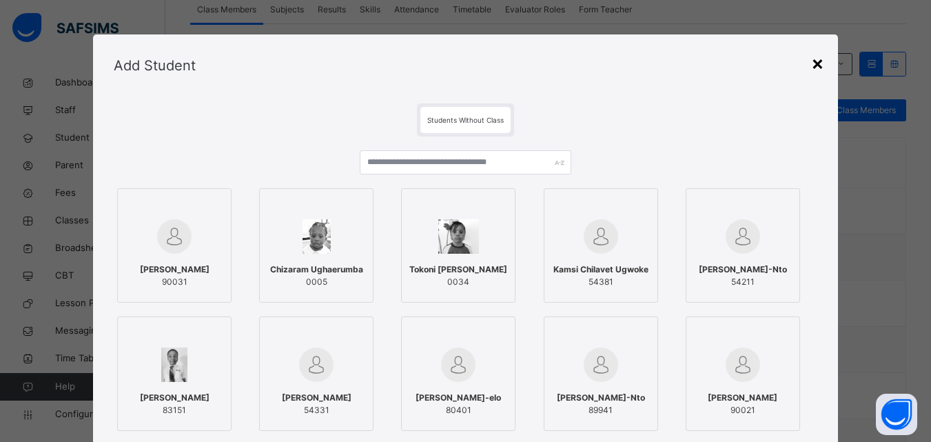
click at [822, 62] on div "×" at bounding box center [818, 62] width 13 height 29
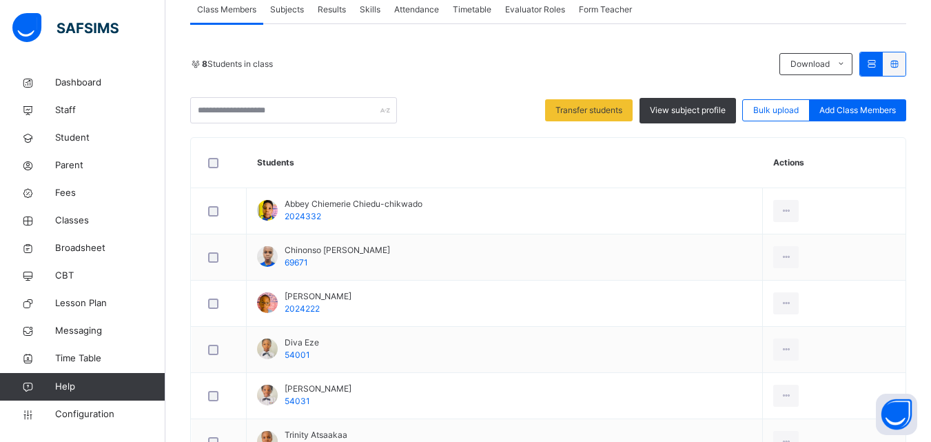
click at [898, 55] on div at bounding box center [894, 63] width 23 height 23
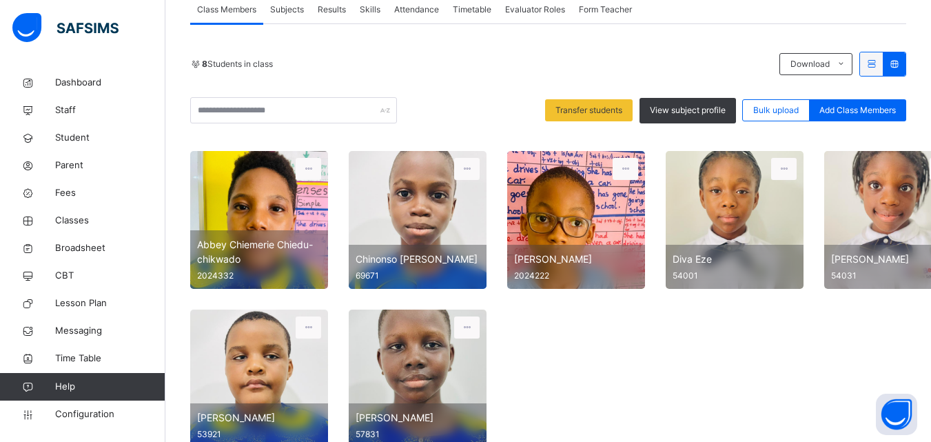
click at [900, 60] on icon at bounding box center [895, 64] width 12 height 10
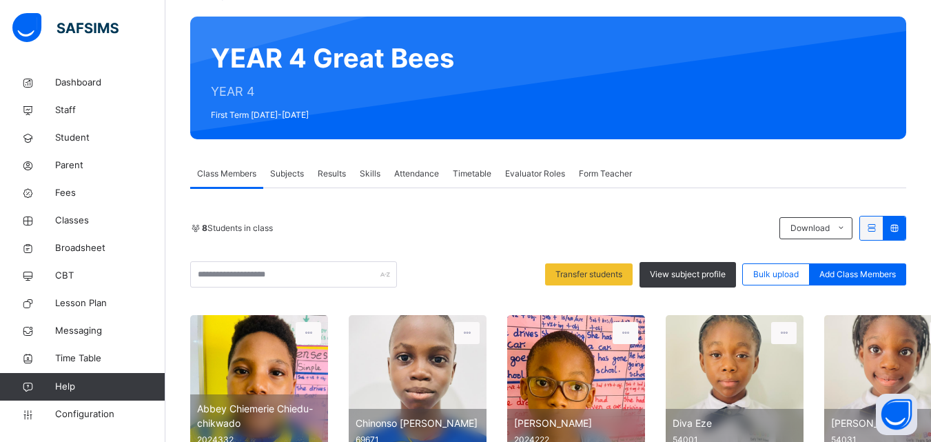
scroll to position [82, 0]
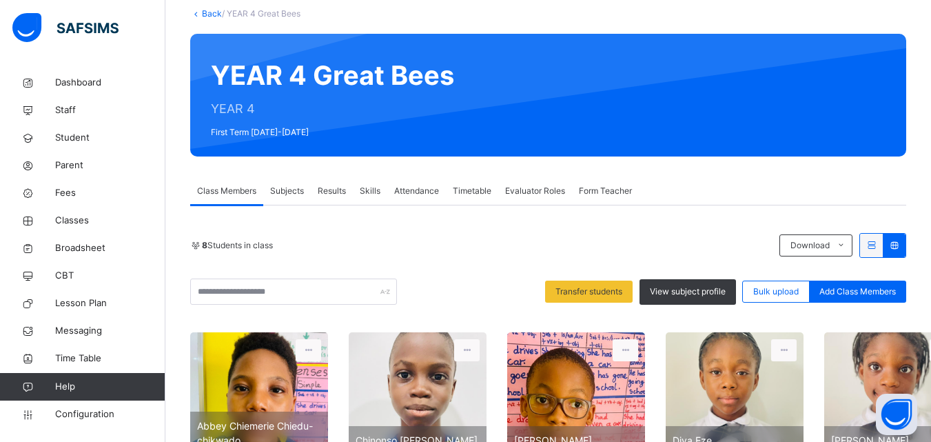
click at [465, 243] on div "8 Students in class" at bounding box center [481, 245] width 583 height 12
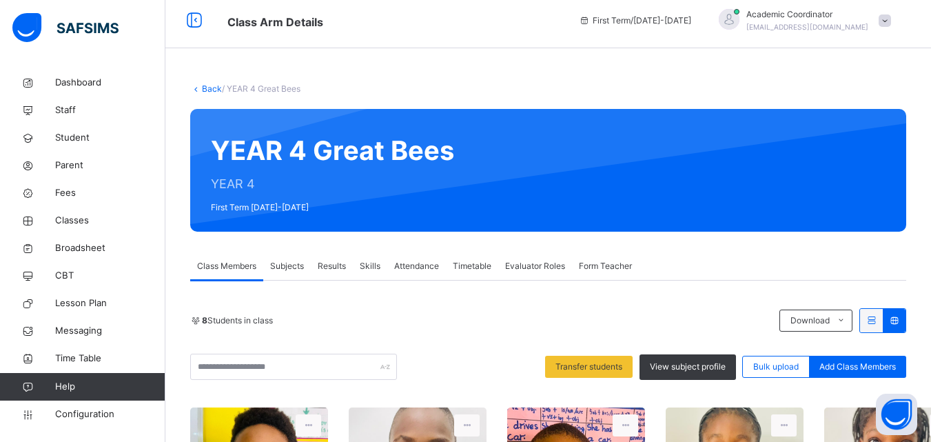
scroll to position [0, 0]
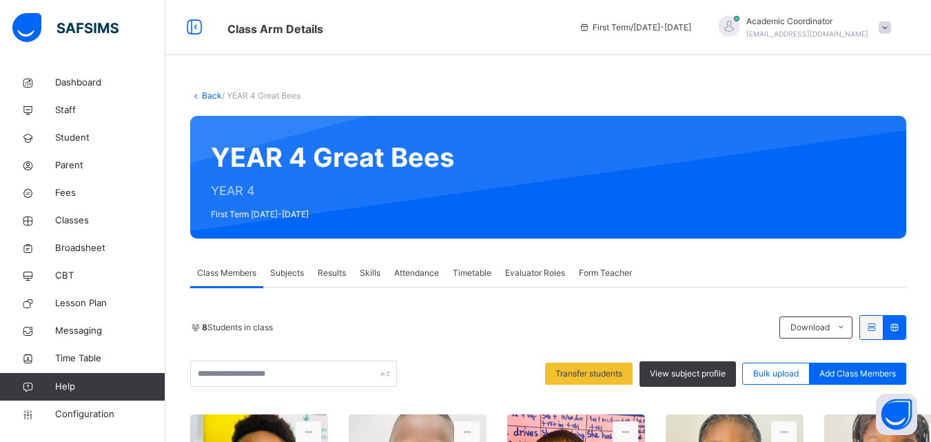
click at [490, 76] on div "Back / YEAR 4 Great Bees YEAR 4 Great Bees YEAR 4 First Term 2024-2025 Class Me…" at bounding box center [548, 407] width 766 height 676
click at [197, 91] on icon at bounding box center [196, 95] width 12 height 10
click at [210, 91] on link "Back" at bounding box center [212, 95] width 20 height 10
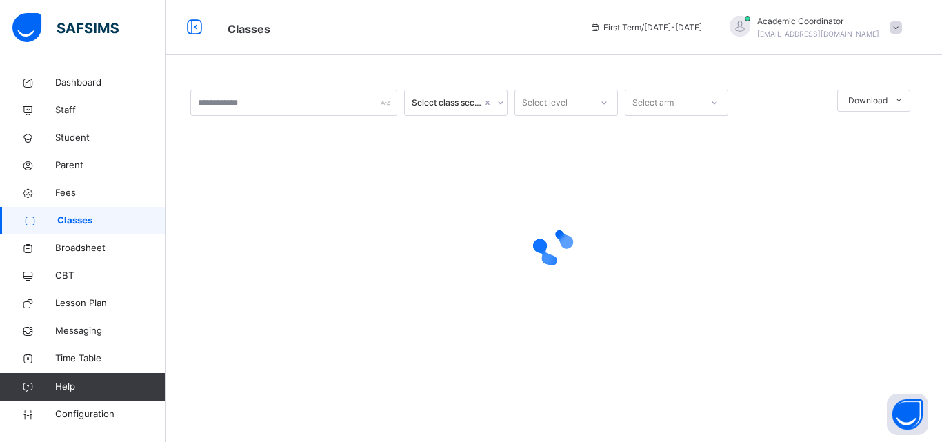
click at [687, 105] on div "Select arm" at bounding box center [663, 102] width 76 height 21
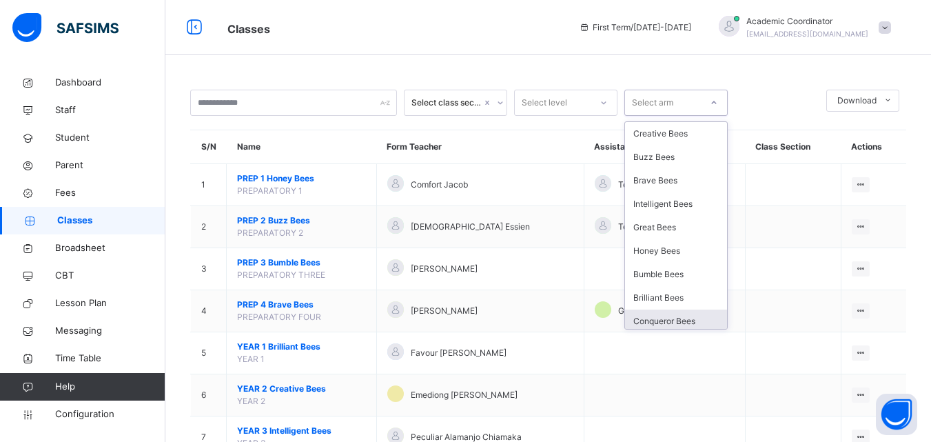
click at [696, 319] on div "Conqueror Bees" at bounding box center [676, 321] width 102 height 23
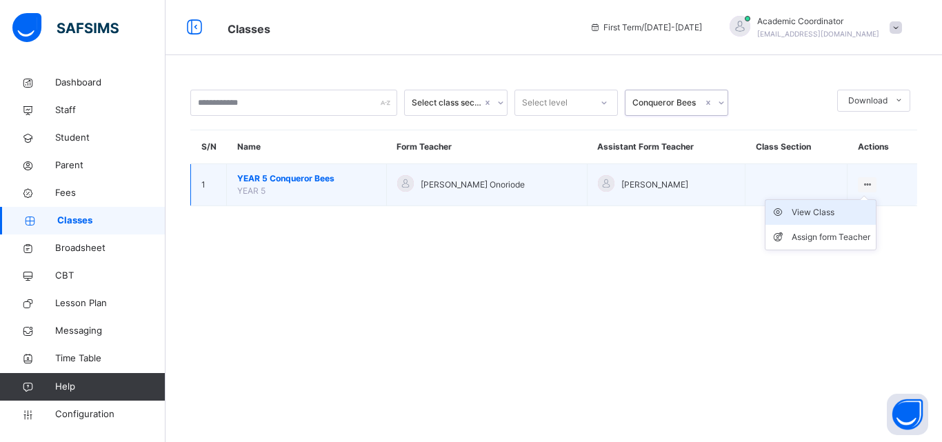
click at [819, 210] on div "View Class" at bounding box center [831, 212] width 79 height 14
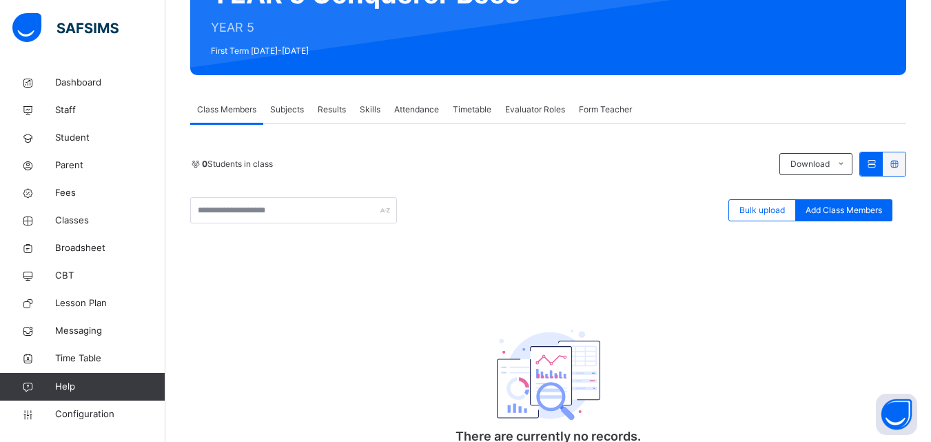
scroll to position [245, 0]
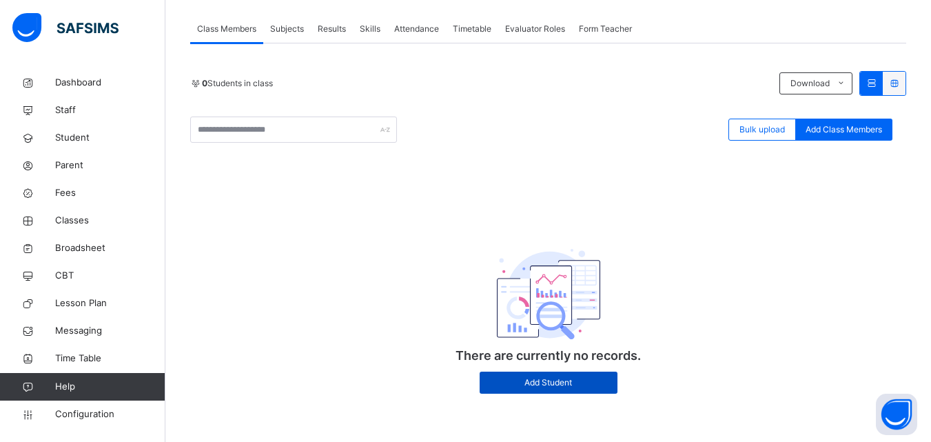
click at [565, 376] on span "Add Student" at bounding box center [548, 382] width 117 height 12
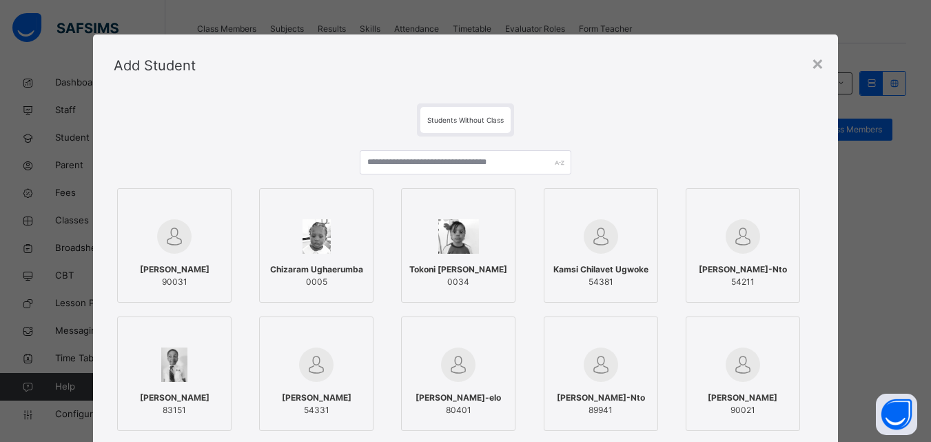
scroll to position [1, 0]
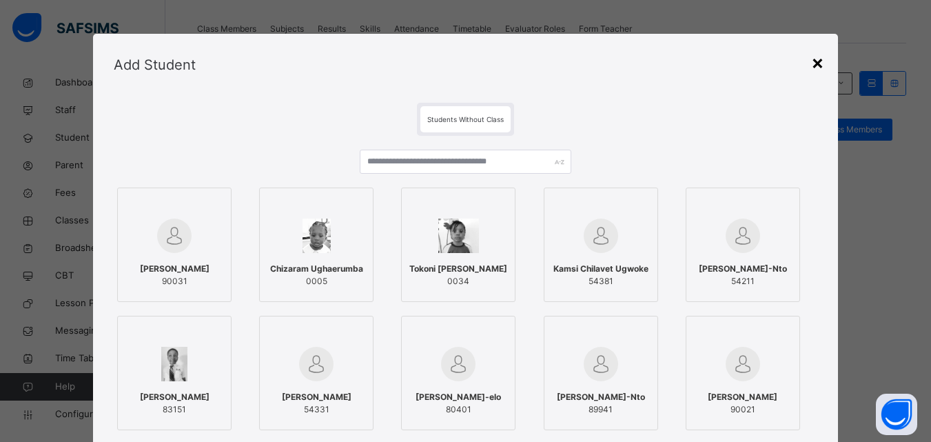
click at [817, 70] on div "×" at bounding box center [818, 62] width 13 height 29
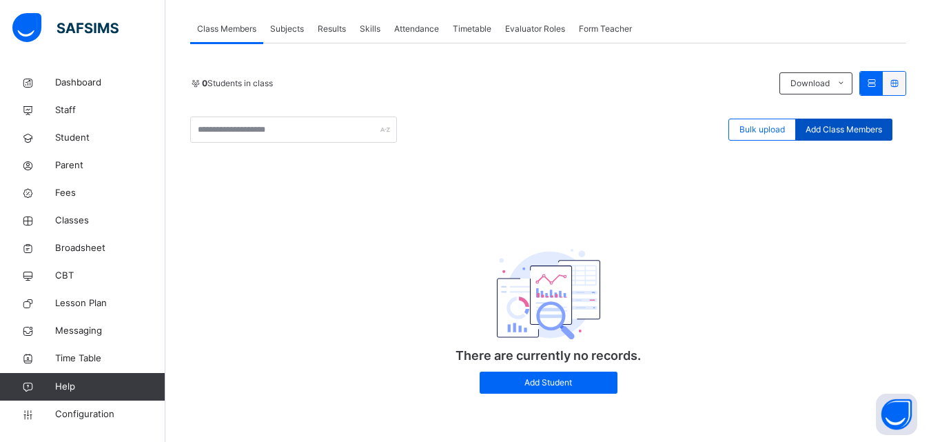
click at [863, 124] on span "Add Class Members" at bounding box center [844, 129] width 77 height 12
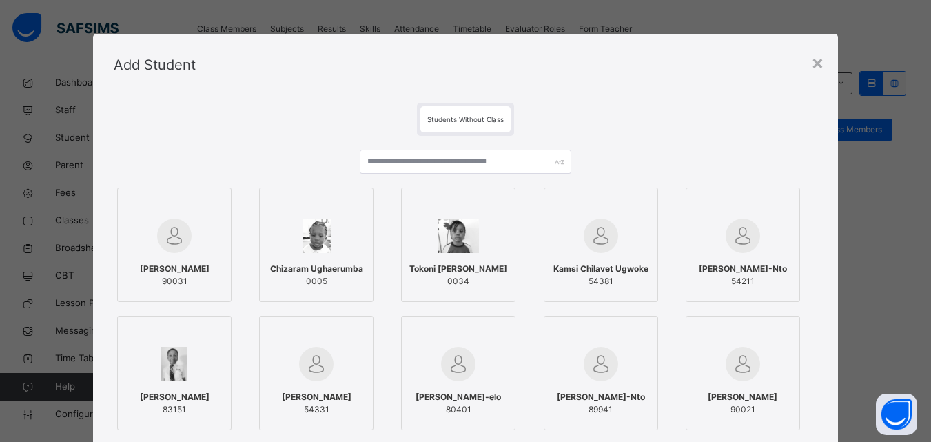
click at [496, 115] on span "Students Without Class" at bounding box center [465, 119] width 77 height 8
click at [818, 65] on div "×" at bounding box center [818, 62] width 13 height 29
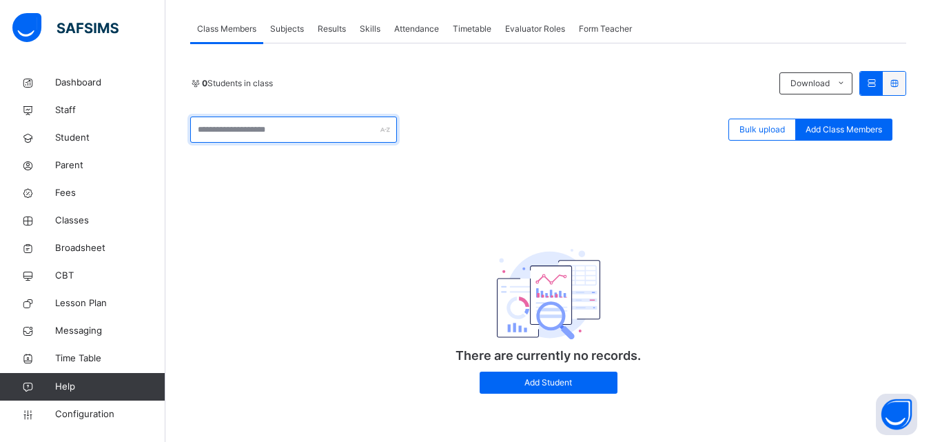
click at [327, 128] on input "text" at bounding box center [293, 130] width 207 height 26
type input "*"
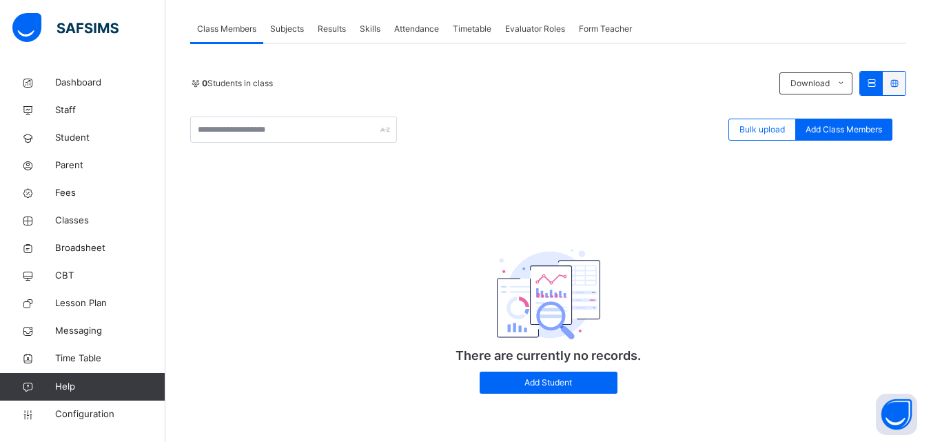
click at [284, 24] on span "Subjects" at bounding box center [287, 29] width 34 height 12
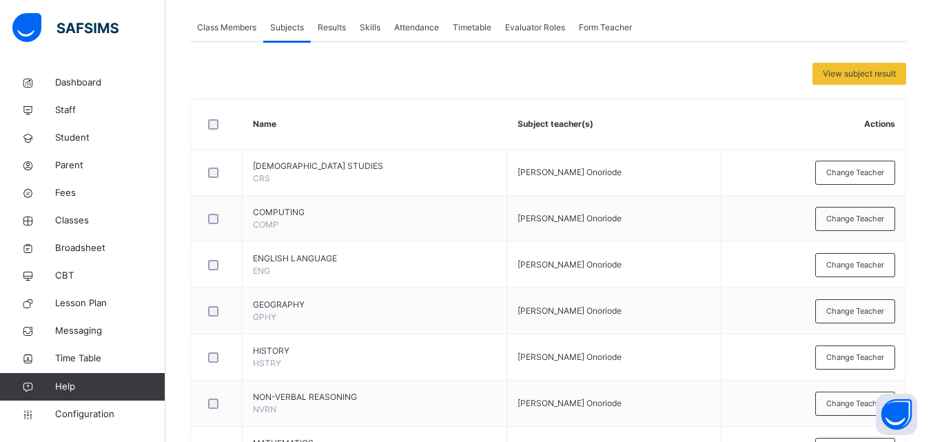
click at [334, 26] on span "Results" at bounding box center [332, 27] width 28 height 12
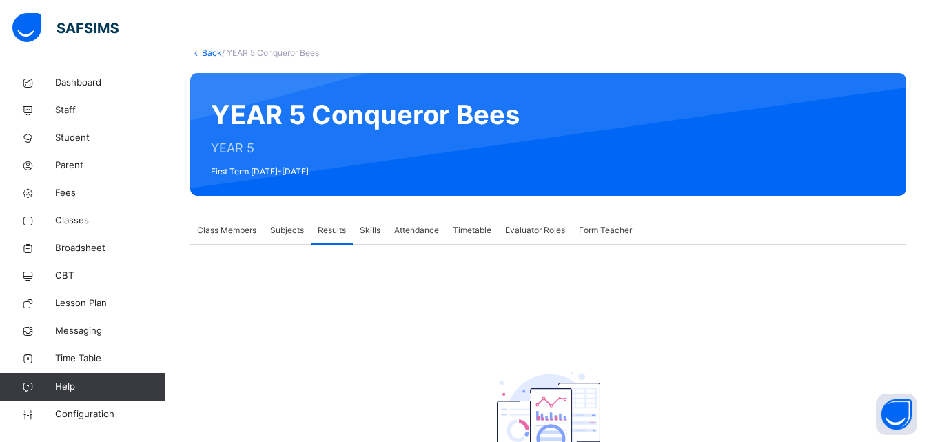
scroll to position [0, 0]
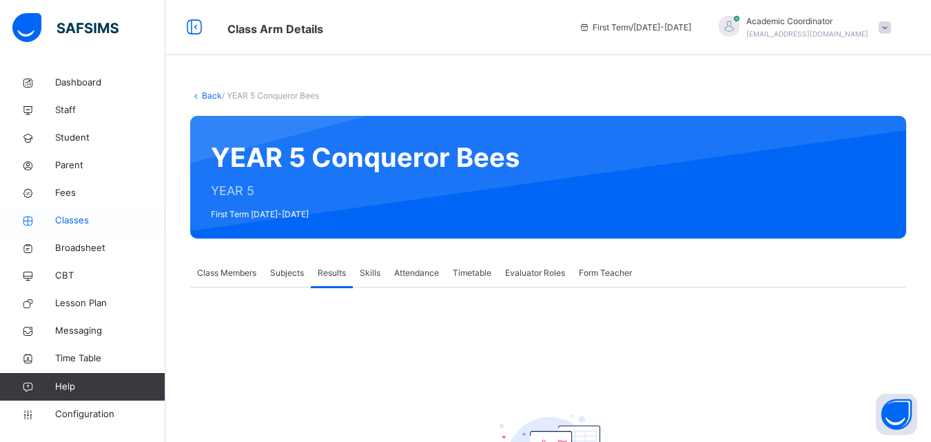
click at [81, 220] on span "Classes" at bounding box center [110, 221] width 110 height 14
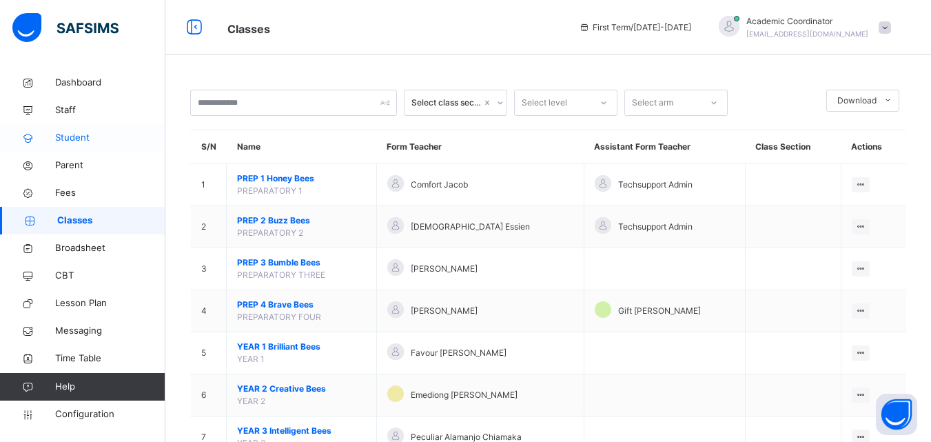
click at [68, 138] on span "Student" at bounding box center [110, 138] width 110 height 14
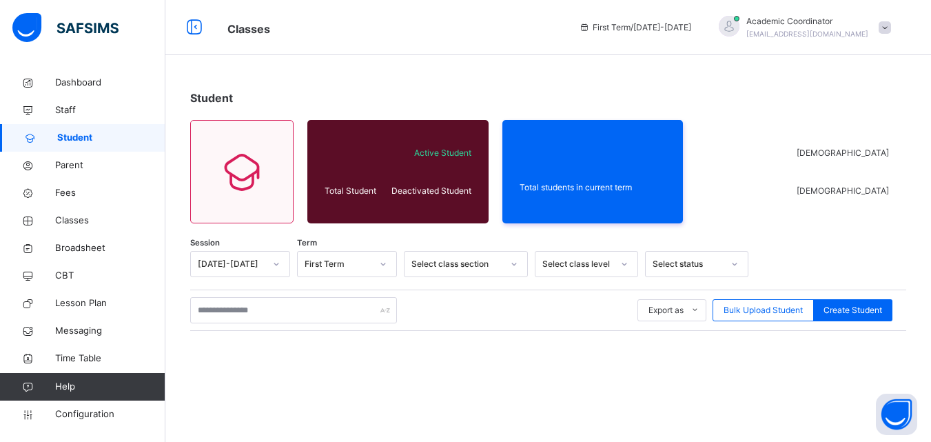
click at [68, 138] on span "Student" at bounding box center [111, 138] width 108 height 14
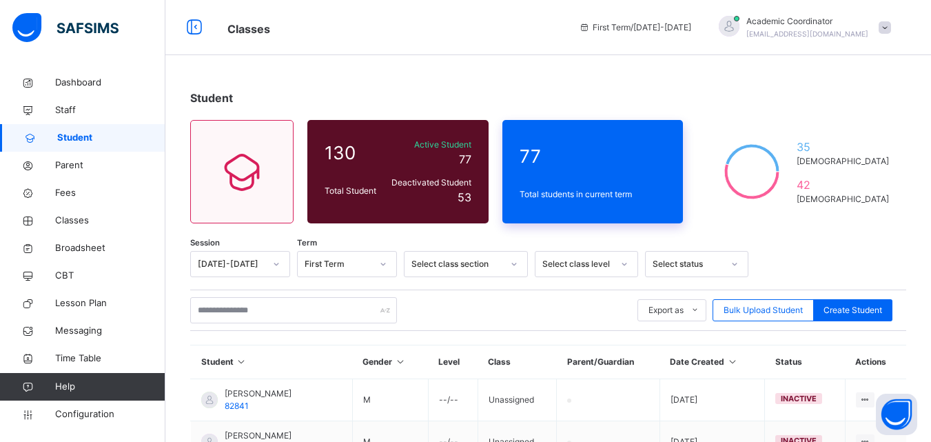
click at [574, 168] on span "77" at bounding box center [593, 156] width 147 height 27
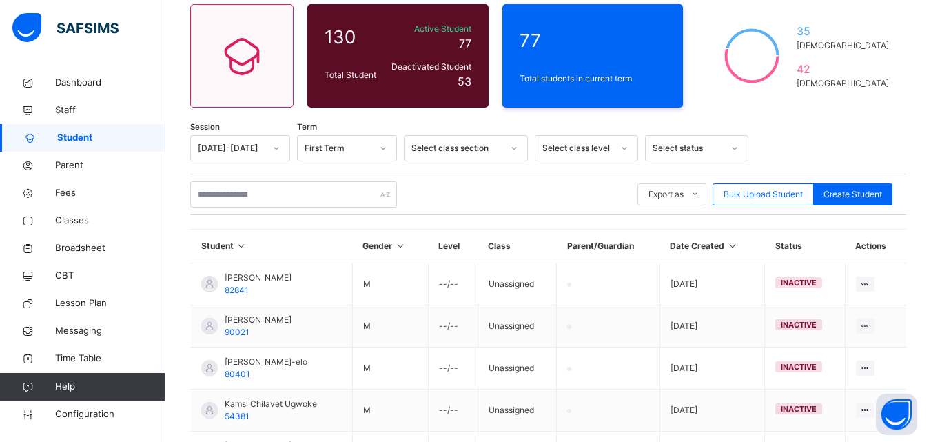
scroll to position [112, 0]
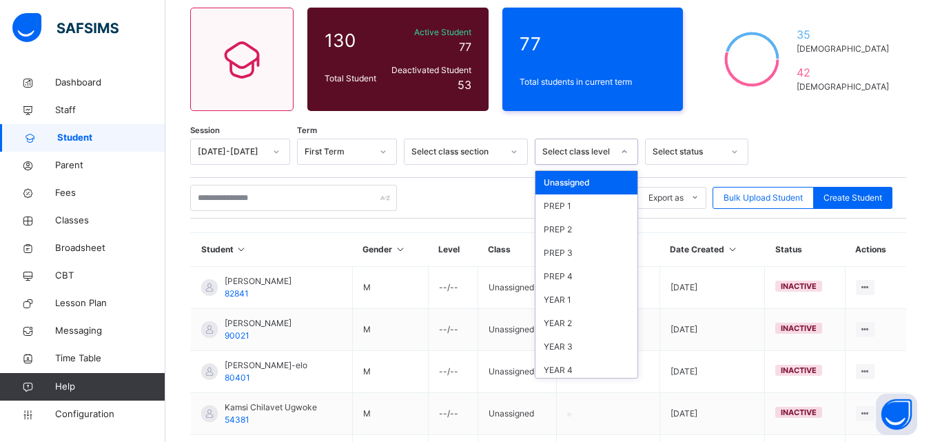
click at [616, 147] on div at bounding box center [624, 152] width 23 height 22
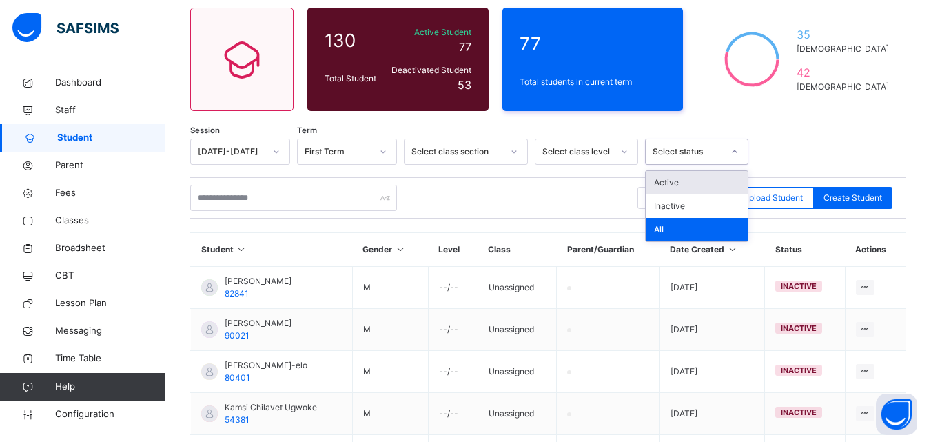
click at [712, 151] on div "Select status" at bounding box center [688, 151] width 70 height 12
click at [668, 188] on div "Active" at bounding box center [697, 182] width 102 height 23
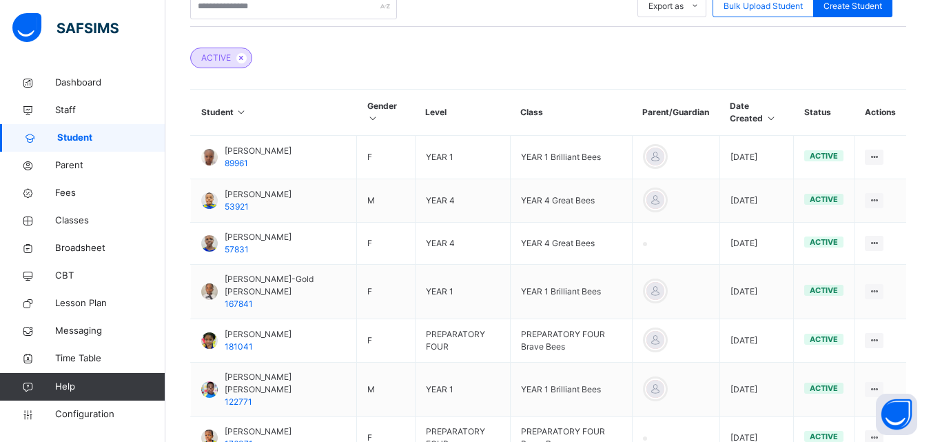
scroll to position [303, 0]
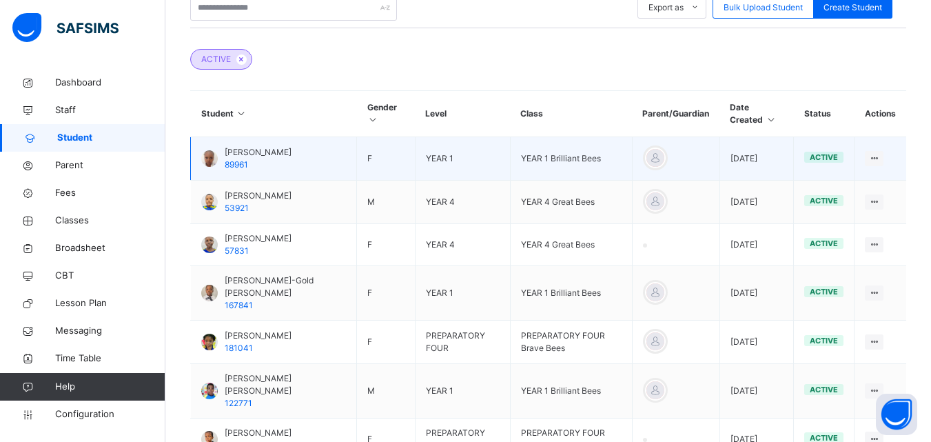
click at [256, 161] on div "Ivy Eleigwe 89961" at bounding box center [258, 158] width 67 height 25
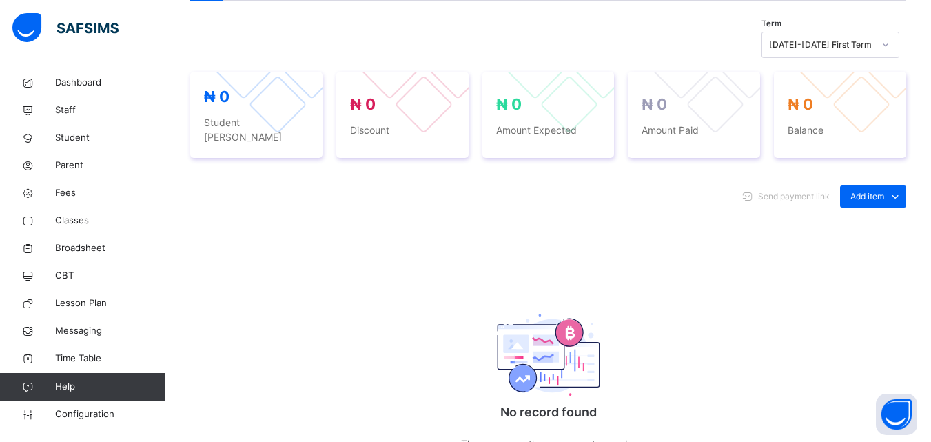
scroll to position [470, 0]
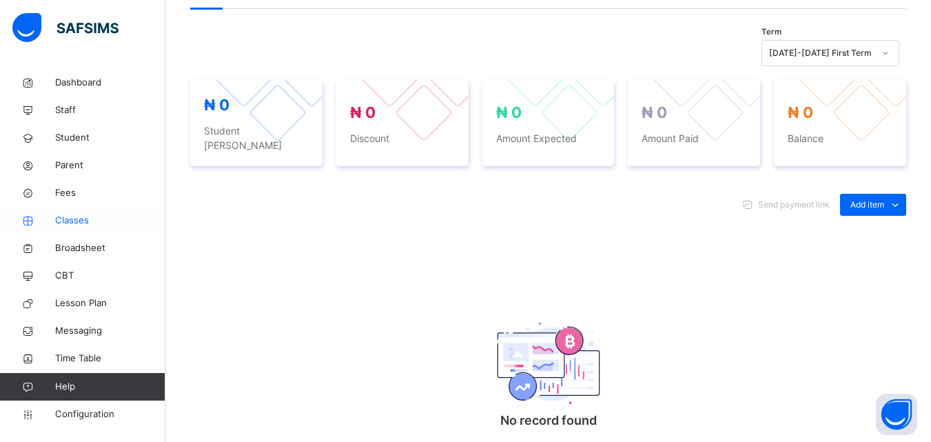
click at [76, 223] on span "Classes" at bounding box center [110, 221] width 110 height 14
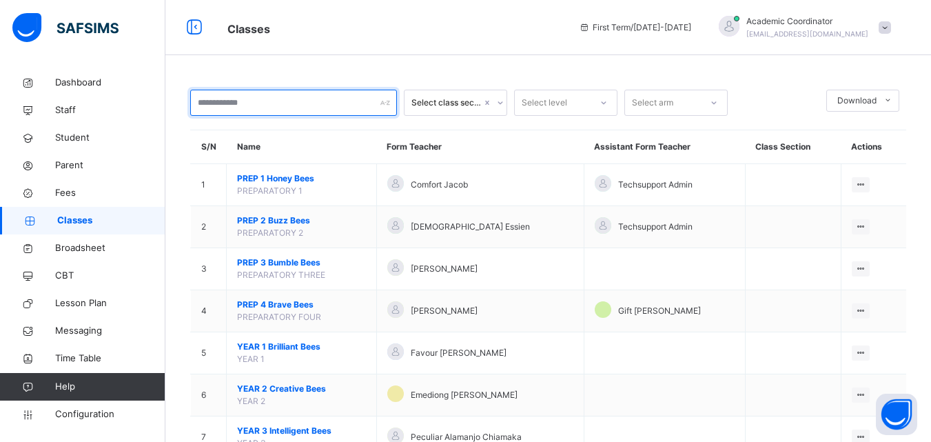
click at [299, 106] on input "text" at bounding box center [293, 103] width 207 height 26
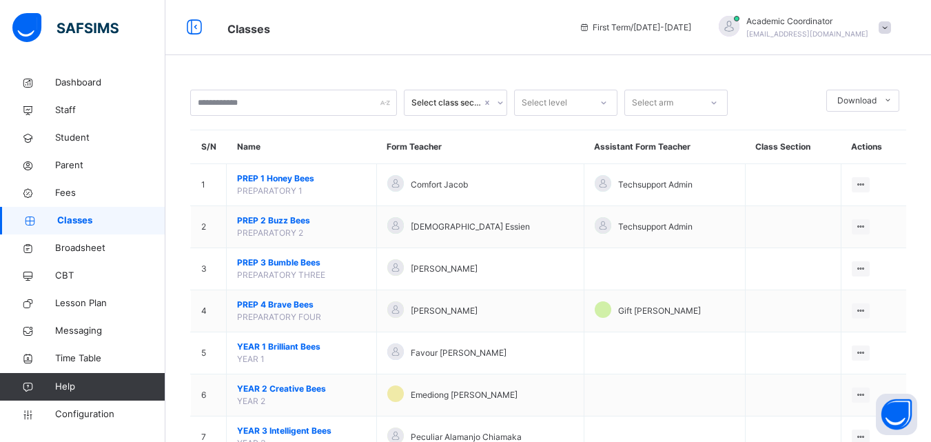
click at [77, 216] on span "Classes" at bounding box center [111, 221] width 108 height 14
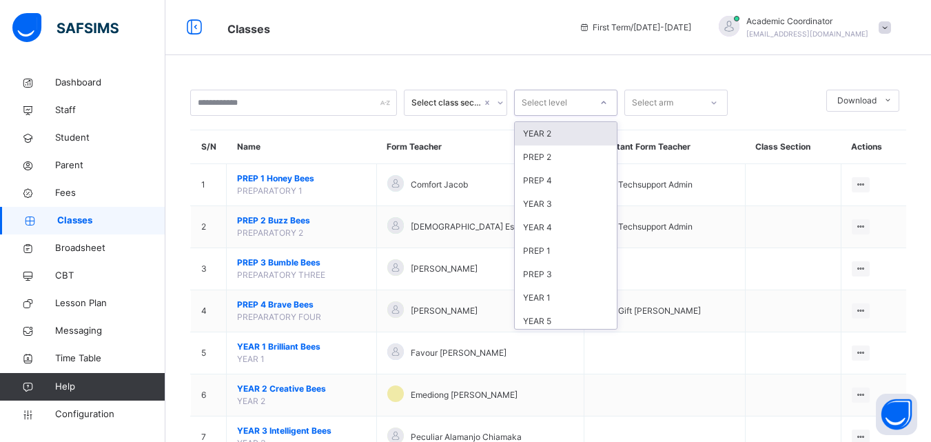
click at [583, 100] on div "Select level" at bounding box center [553, 102] width 76 height 21
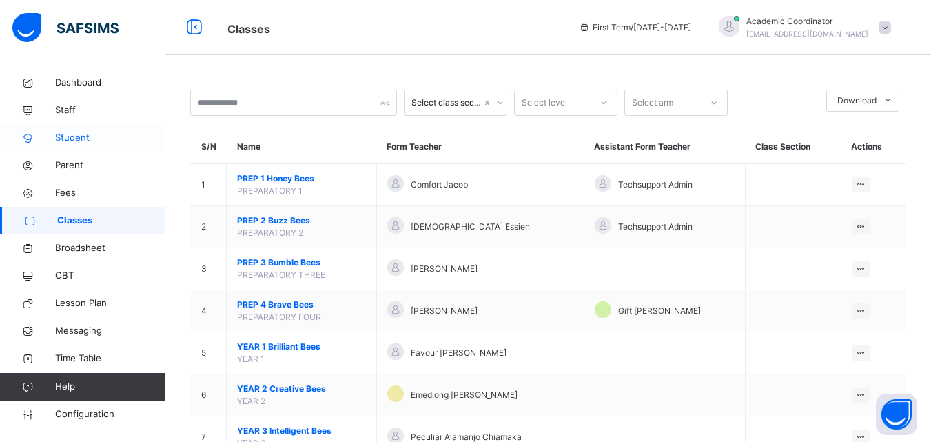
click at [74, 141] on span "Student" at bounding box center [110, 138] width 110 height 14
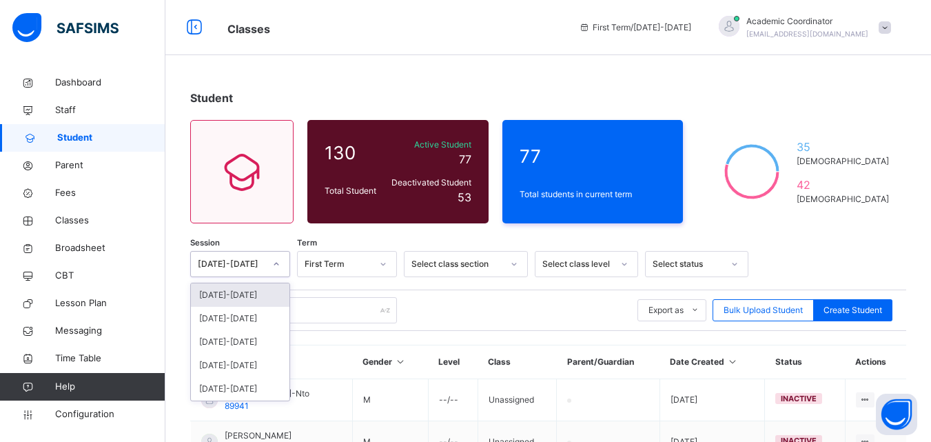
click at [263, 263] on div at bounding box center [276, 264] width 26 height 25
click at [252, 294] on div "[DATE]-[DATE]" at bounding box center [240, 294] width 99 height 23
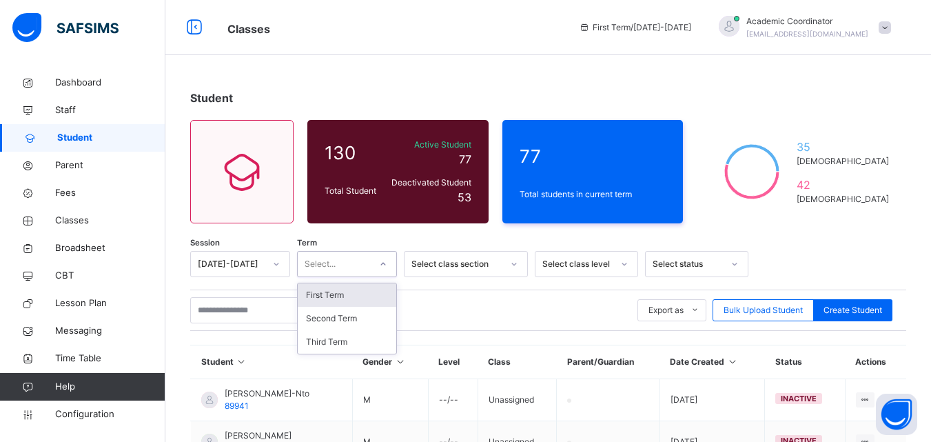
click at [363, 263] on div "Select..." at bounding box center [334, 264] width 72 height 21
click at [350, 291] on div "First Term" at bounding box center [347, 294] width 99 height 23
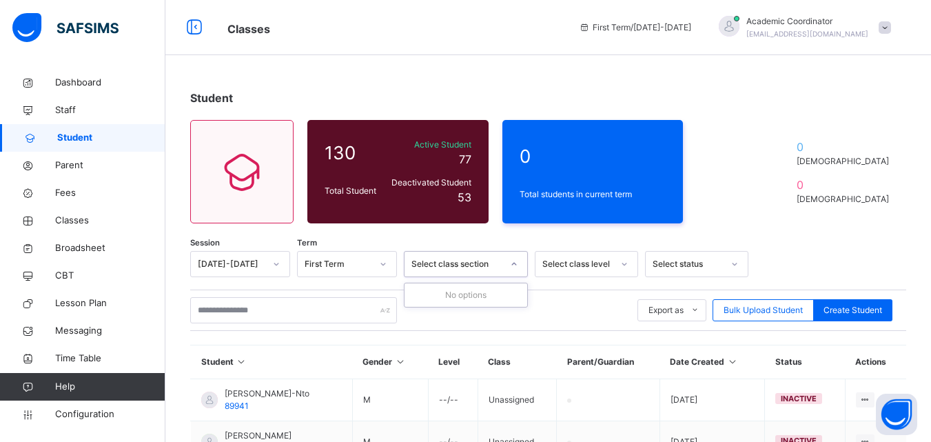
click at [514, 267] on icon at bounding box center [514, 264] width 8 height 14
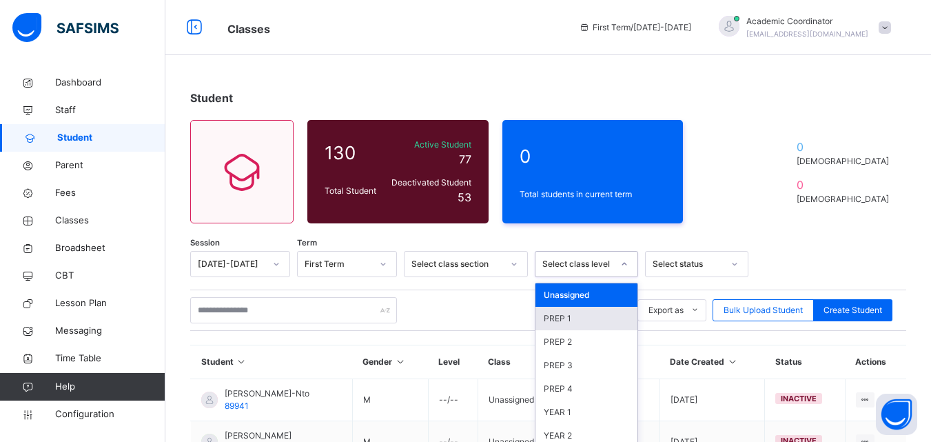
click at [616, 263] on div "option PREP 1 focused, 2 of 10. 10 results available. Use Up and Down to choose…" at bounding box center [586, 264] width 103 height 26
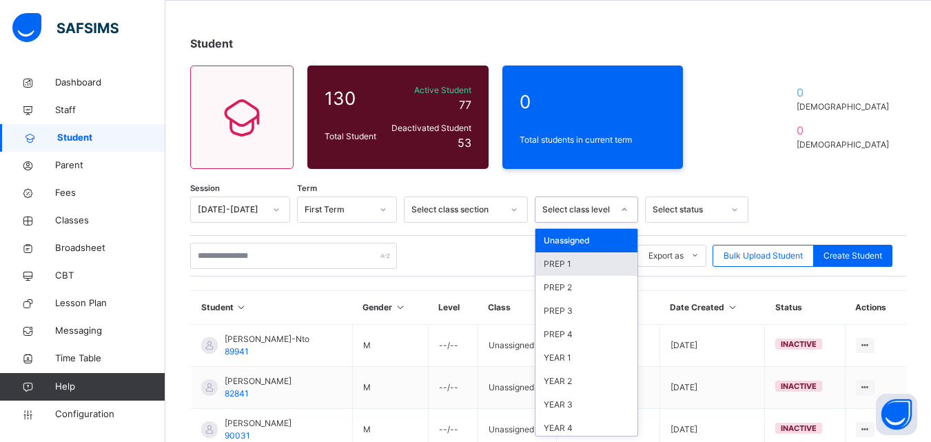
click at [594, 263] on div "PREP 1" at bounding box center [587, 263] width 102 height 23
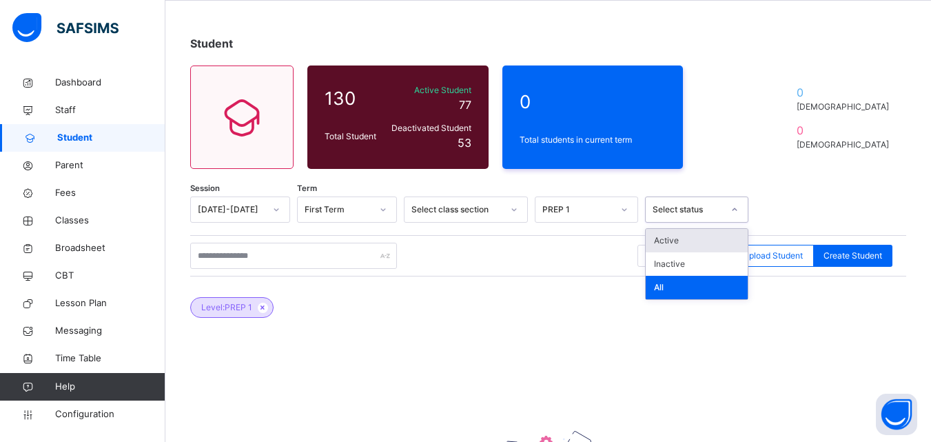
click at [718, 211] on div "Select status" at bounding box center [688, 209] width 70 height 12
click at [691, 243] on div "Active" at bounding box center [697, 240] width 102 height 23
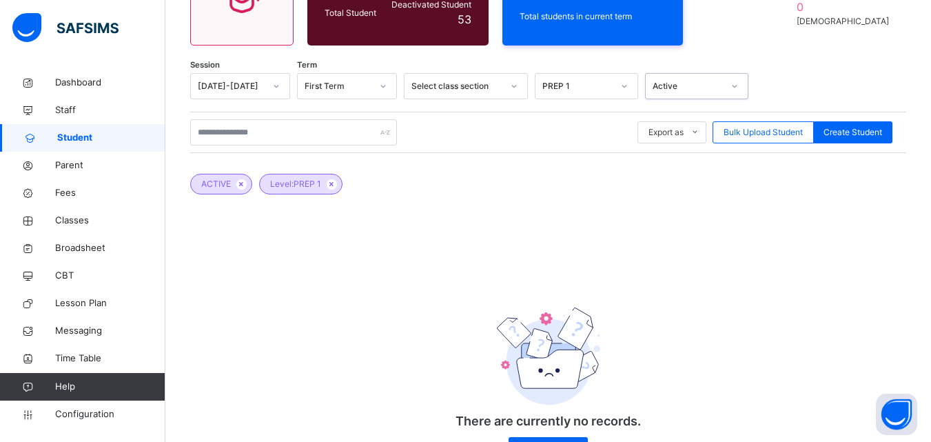
scroll to position [231, 0]
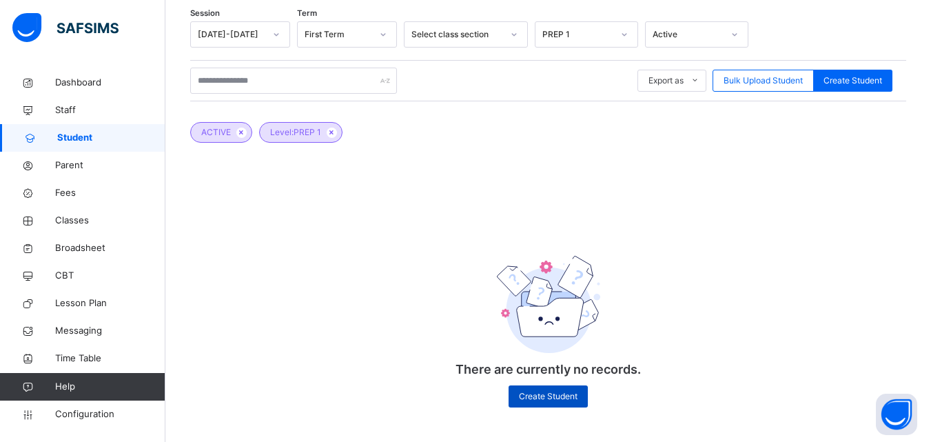
click at [561, 392] on span "Create Student" at bounding box center [548, 396] width 59 height 12
select select "**"
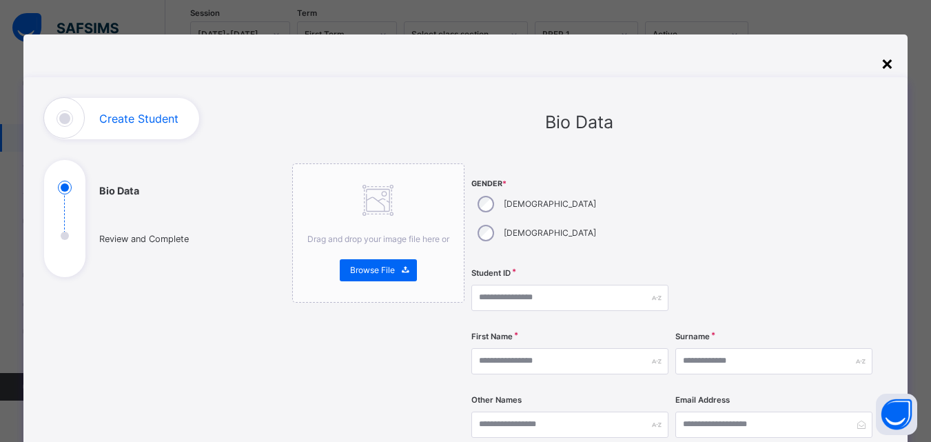
click at [891, 55] on div "×" at bounding box center [887, 62] width 13 height 29
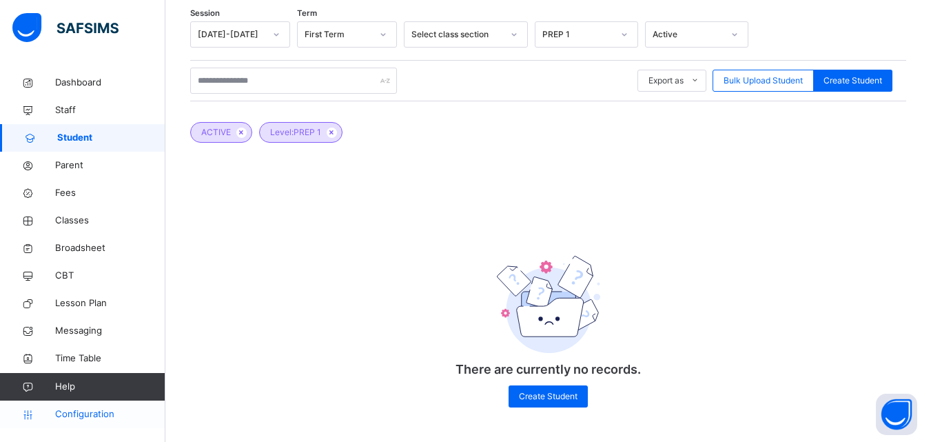
click at [74, 424] on link "Configuration" at bounding box center [82, 415] width 165 height 28
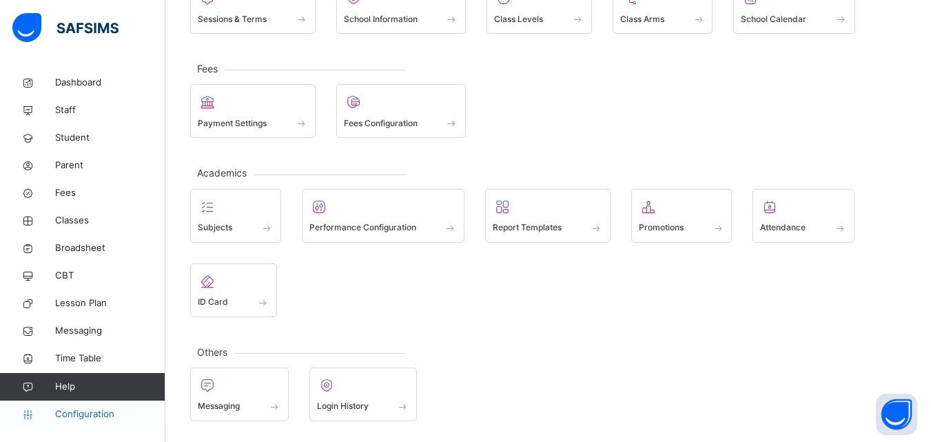
scroll to position [132, 0]
click at [602, 153] on div "General Sessions & Terms School Information Class Levels Class Arms School Cale…" at bounding box center [548, 189] width 766 height 505
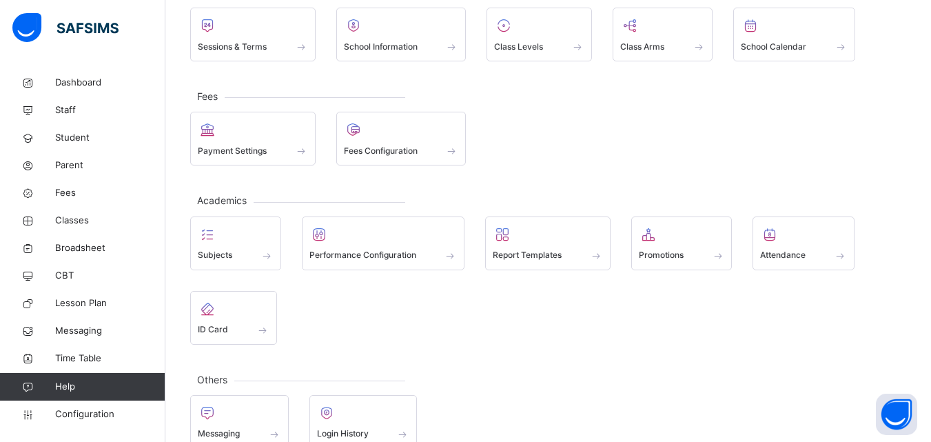
scroll to position [0, 0]
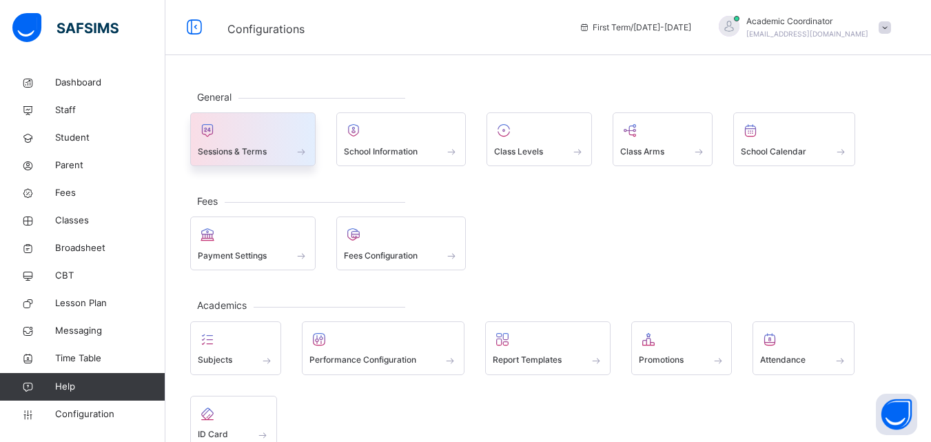
click at [262, 123] on div at bounding box center [253, 130] width 110 height 21
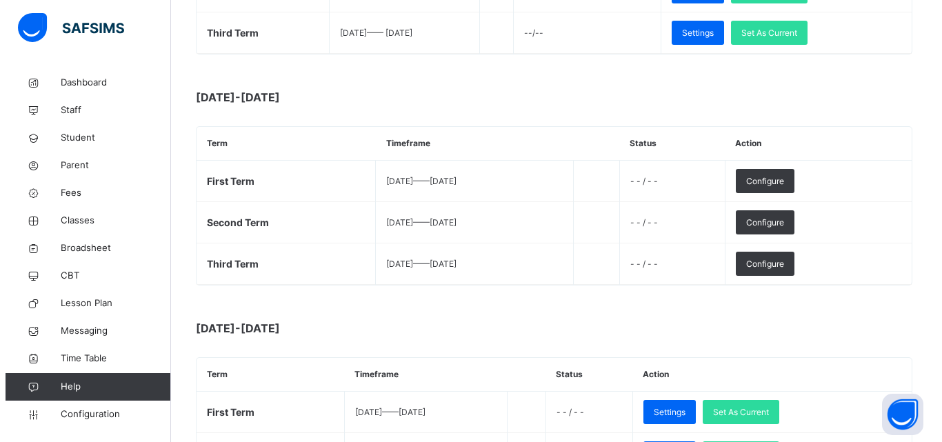
scroll to position [386, 0]
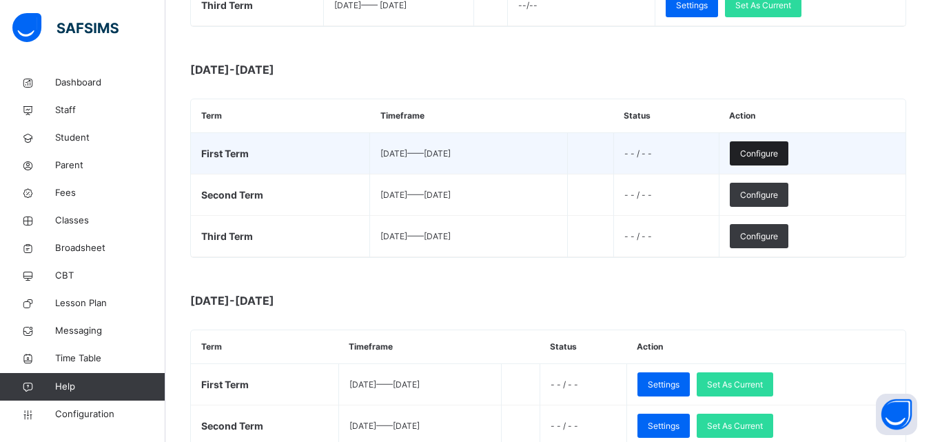
click at [778, 150] on span "Configure" at bounding box center [759, 154] width 38 height 12
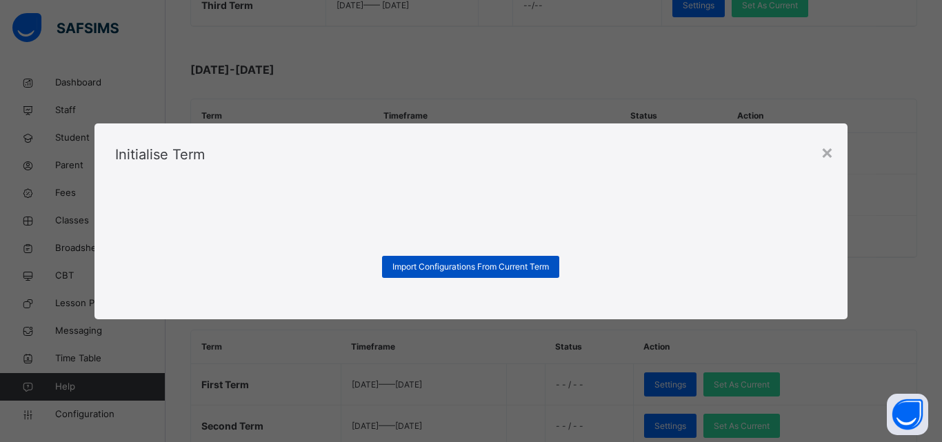
click at [472, 259] on div "Import Configurations From Current Term" at bounding box center [470, 267] width 177 height 22
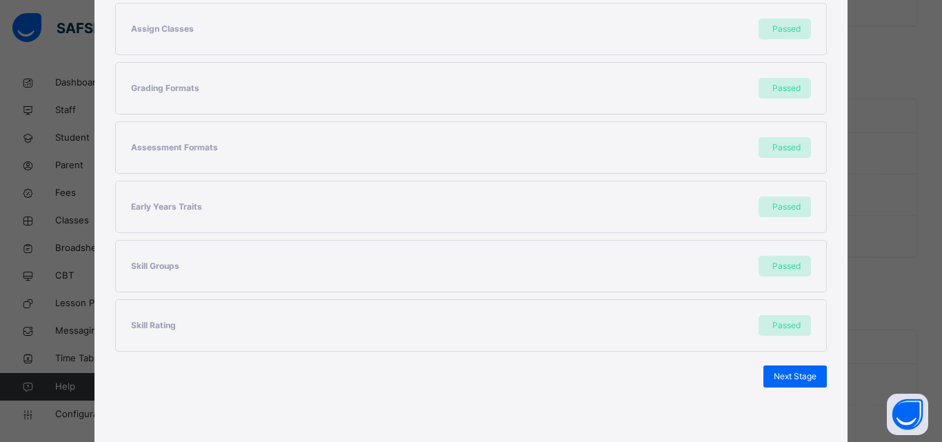
scroll to position [337, 0]
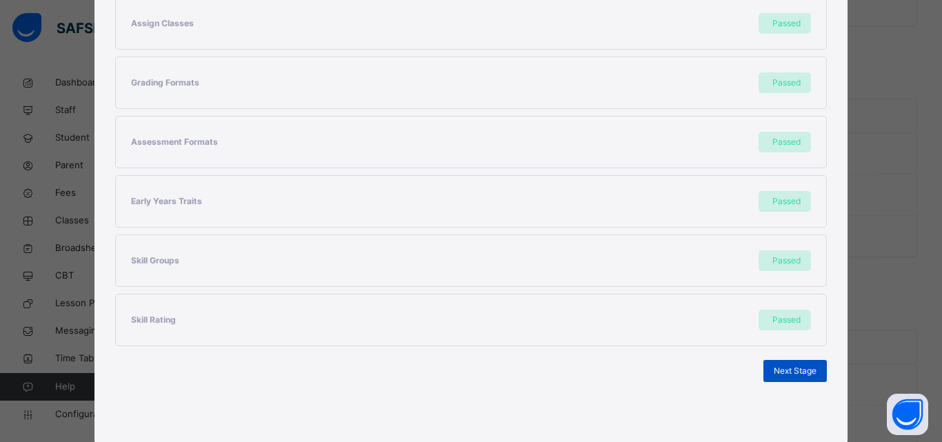
click at [799, 364] on div "Next Stage" at bounding box center [794, 371] width 63 height 22
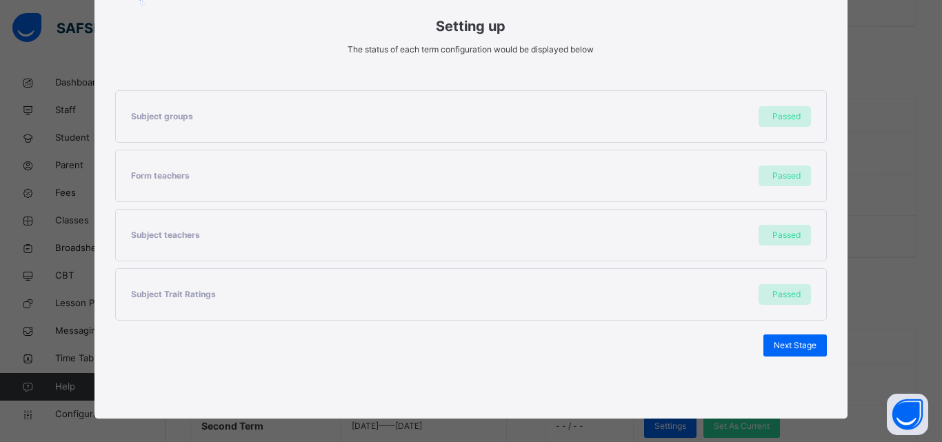
scroll to position [196, 0]
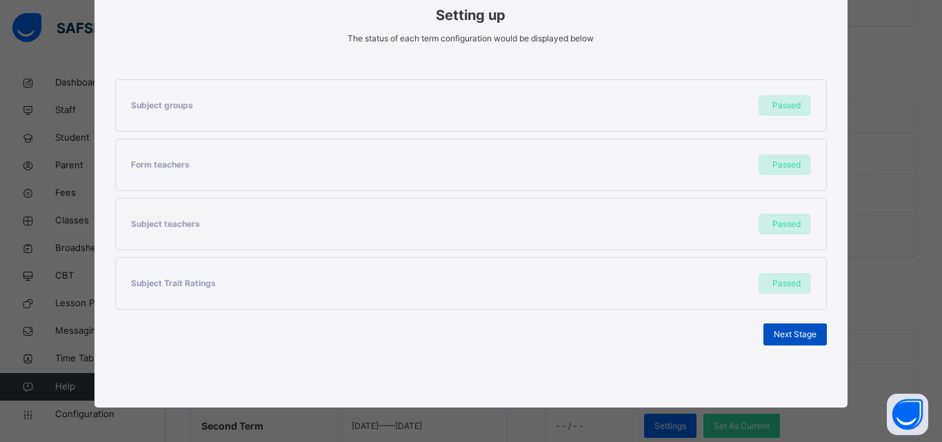
click at [794, 329] on span "Next Stage" at bounding box center [795, 334] width 43 height 12
click at [780, 334] on span "Set As Current Term" at bounding box center [777, 334] width 77 height 12
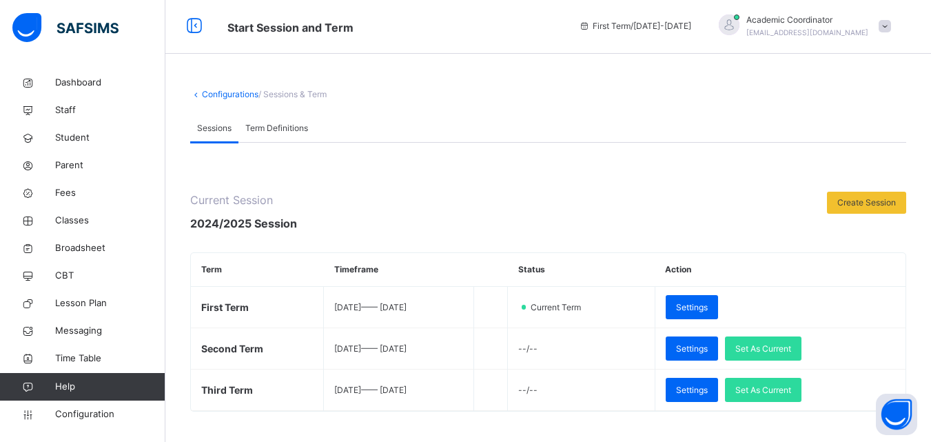
scroll to position [0, 0]
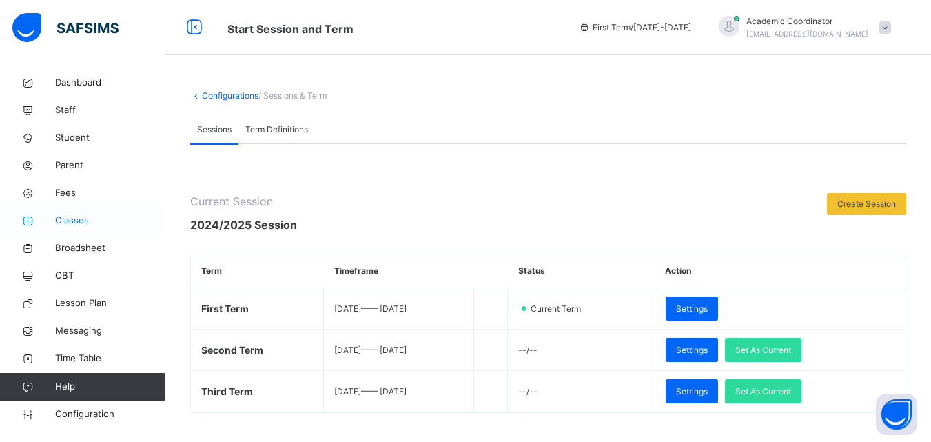
click at [68, 219] on span "Classes" at bounding box center [110, 221] width 110 height 14
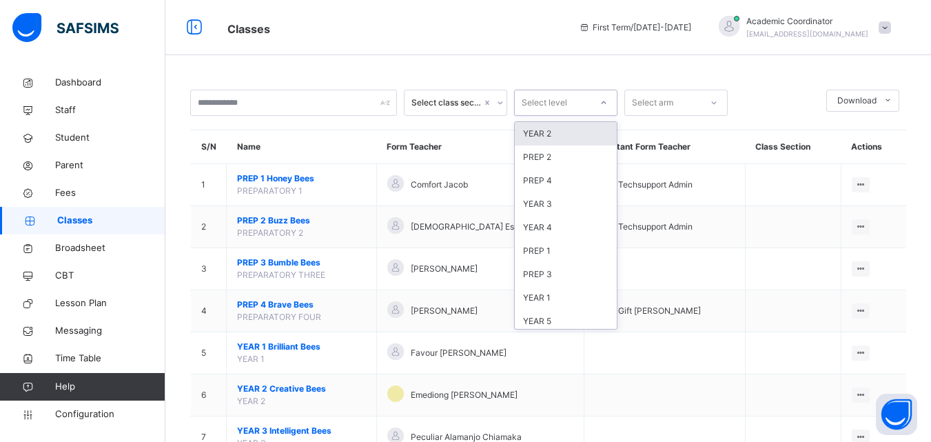
click at [586, 101] on div "Select level" at bounding box center [553, 102] width 76 height 21
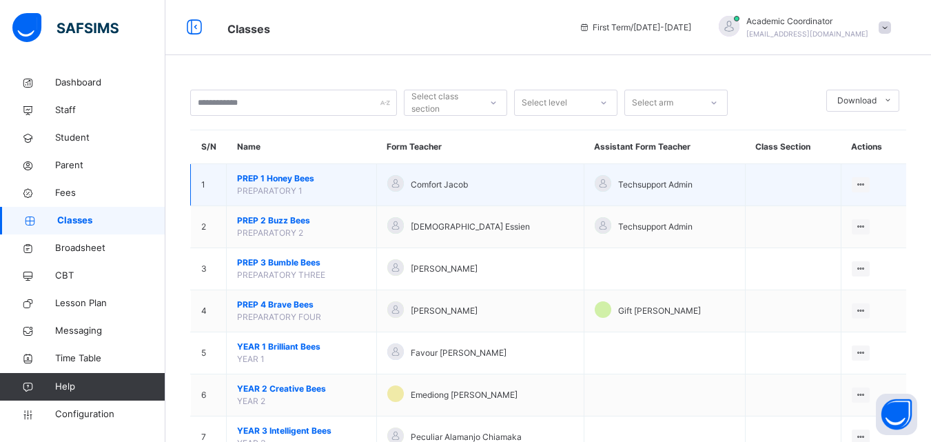
click at [337, 183] on span "PREP 1 Honey Bees" at bounding box center [301, 178] width 129 height 12
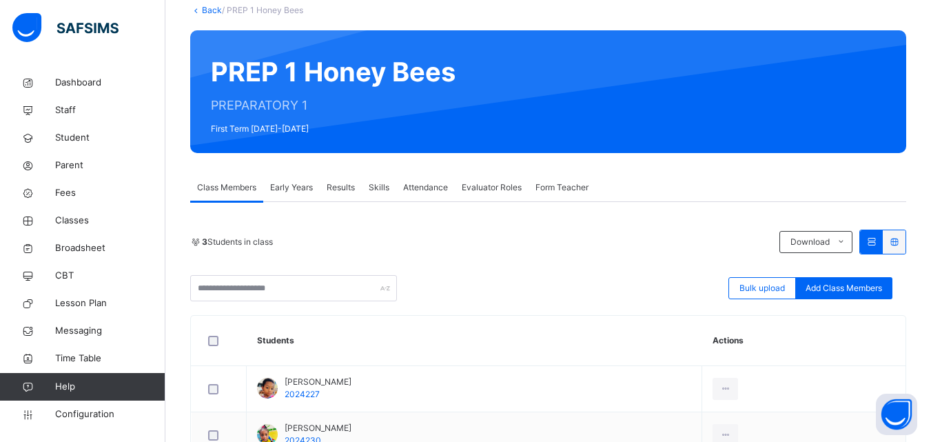
scroll to position [224, 0]
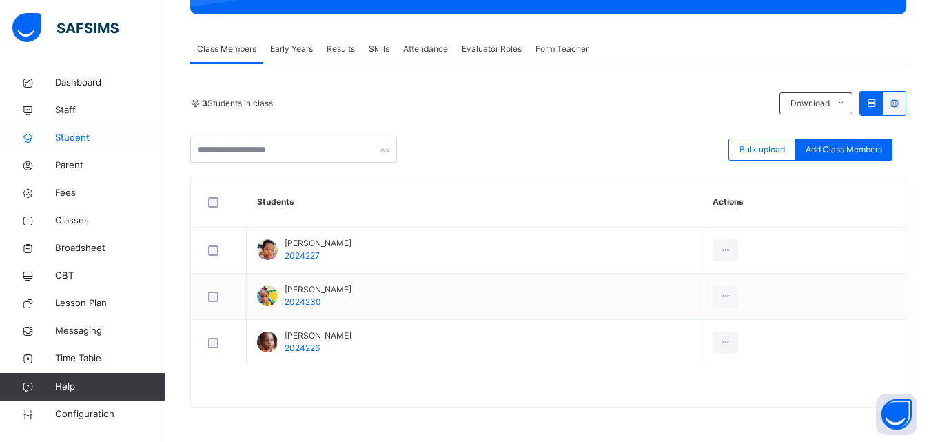
click at [77, 141] on span "Student" at bounding box center [110, 138] width 110 height 14
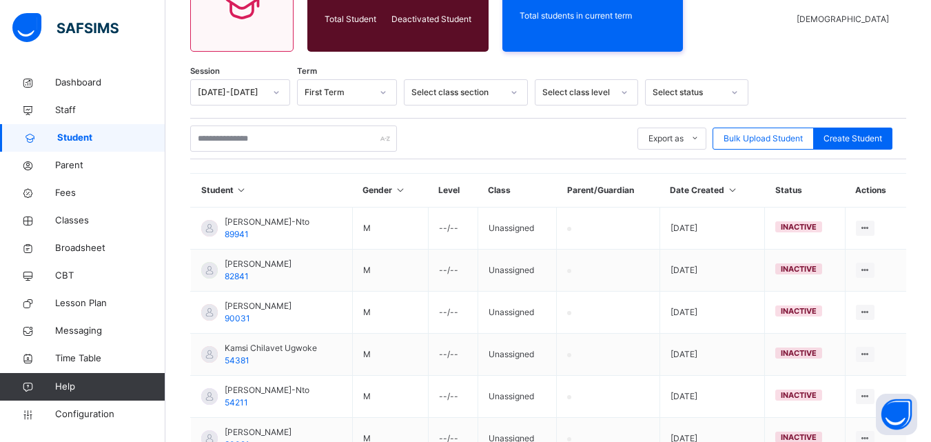
scroll to position [224, 0]
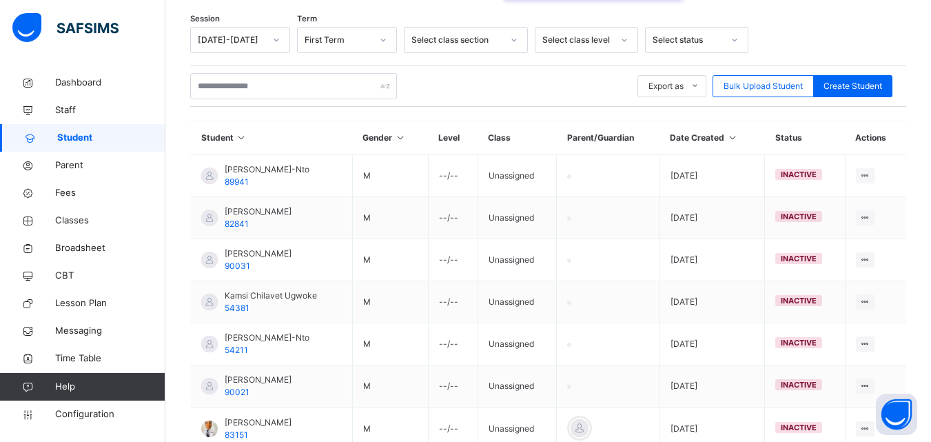
click at [494, 37] on div "Select class section" at bounding box center [457, 40] width 91 height 12
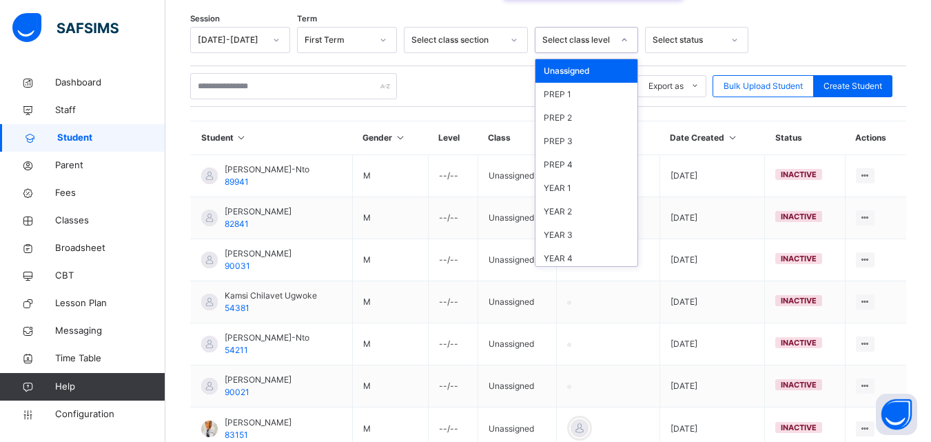
click at [598, 44] on div "Select class level" at bounding box center [578, 40] width 70 height 12
click at [579, 96] on div "PREP 1" at bounding box center [587, 94] width 102 height 23
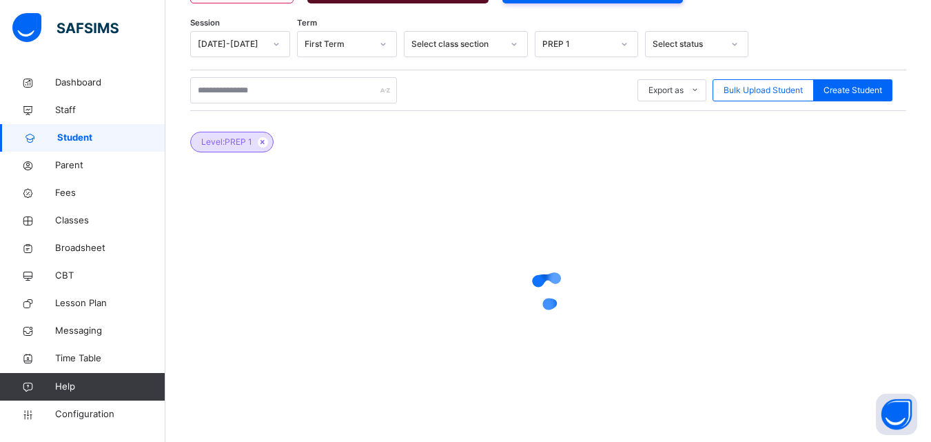
click at [579, 96] on div "Export as Pdf Report Excel Report Excel Report (LMS) Bulk Upload Student Create…" at bounding box center [548, 90] width 716 height 26
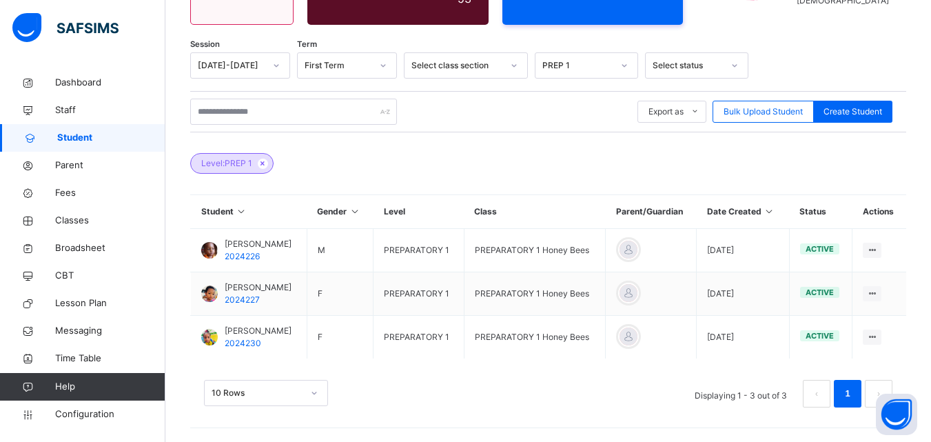
click at [579, 96] on div "Export as Pdf Report Excel Report Excel Report (LMS) Bulk Upload Student Create…" at bounding box center [548, 111] width 716 height 41
click at [299, 392] on div "10 Rows" at bounding box center [266, 393] width 124 height 26
click at [494, 334] on div "Session 2024-2025 Term First Term Select class section PREP 1 Select status Exp…" at bounding box center [548, 236] width 716 height 369
click at [603, 64] on div "PREP 1" at bounding box center [578, 65] width 70 height 12
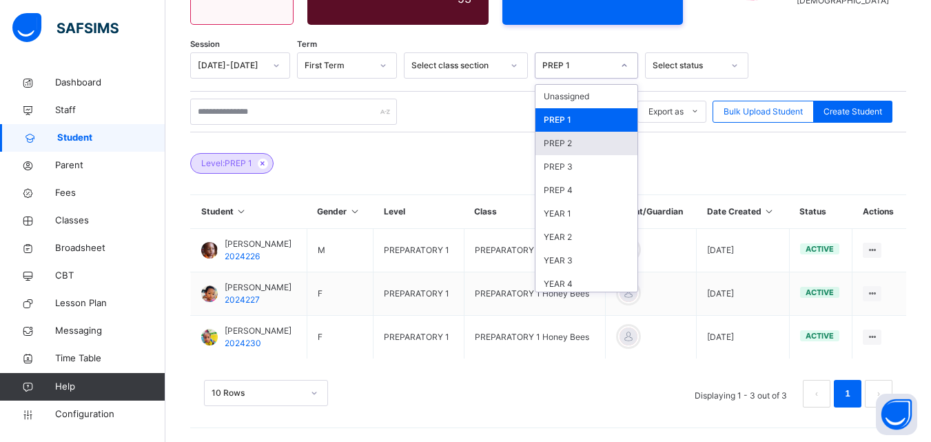
click at [585, 136] on div "PREP 2" at bounding box center [587, 143] width 102 height 23
click at [585, 136] on div "Level: PREP 1" at bounding box center [548, 156] width 716 height 48
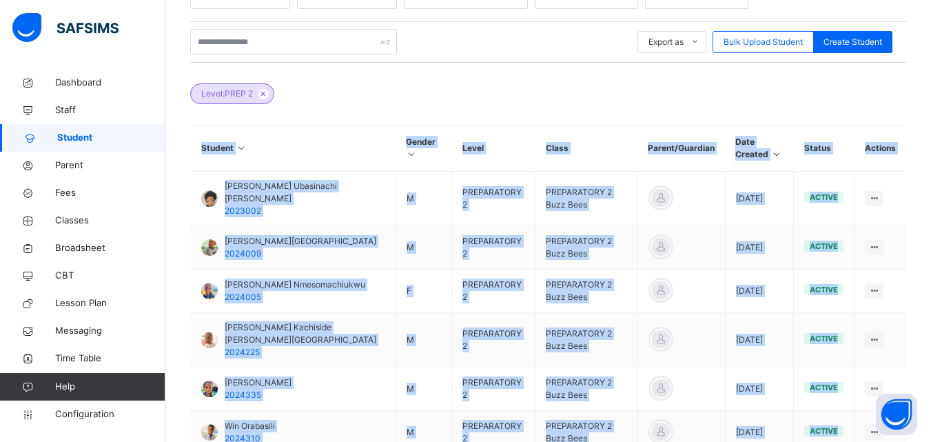
scroll to position [267, 0]
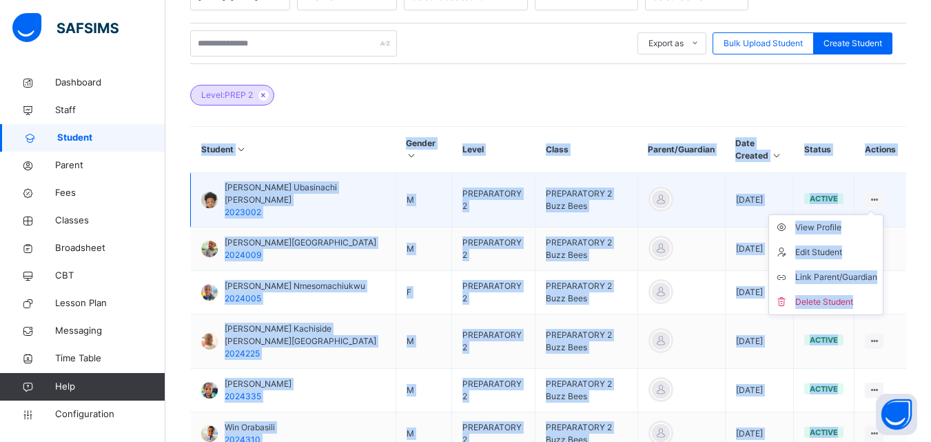
click at [880, 194] on icon at bounding box center [875, 199] width 12 height 10
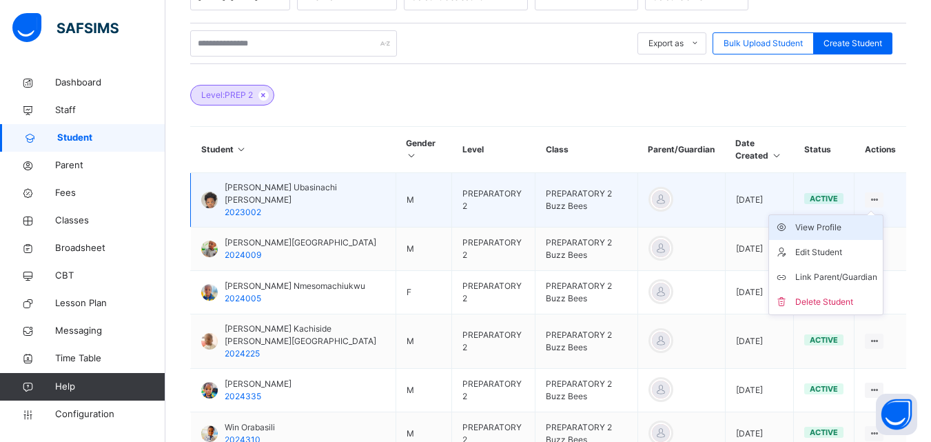
click at [827, 221] on div "View Profile" at bounding box center [837, 228] width 82 height 14
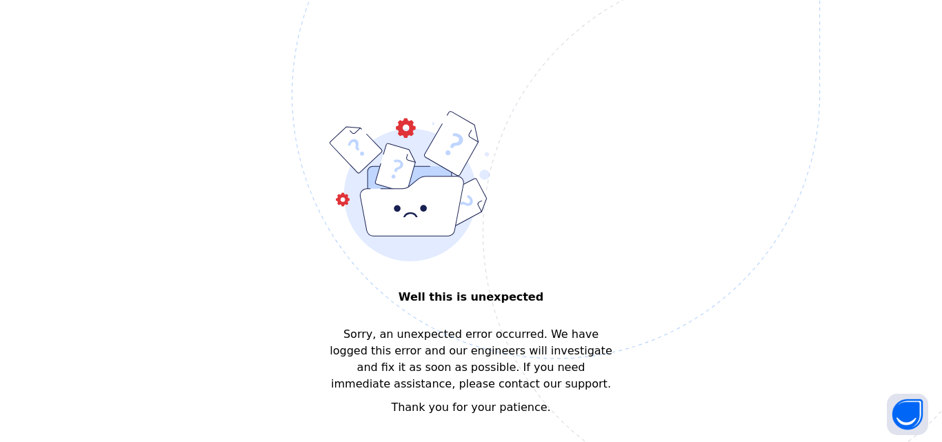
click at [711, 196] on div "Well this is unexpected Sorry, an unexpected error occurred. We have logged thi…" at bounding box center [471, 221] width 942 height 442
click at [629, 423] on img at bounding box center [651, 163] width 719 height 667
click at [908, 410] on button "Open asap" at bounding box center [907, 414] width 41 height 41
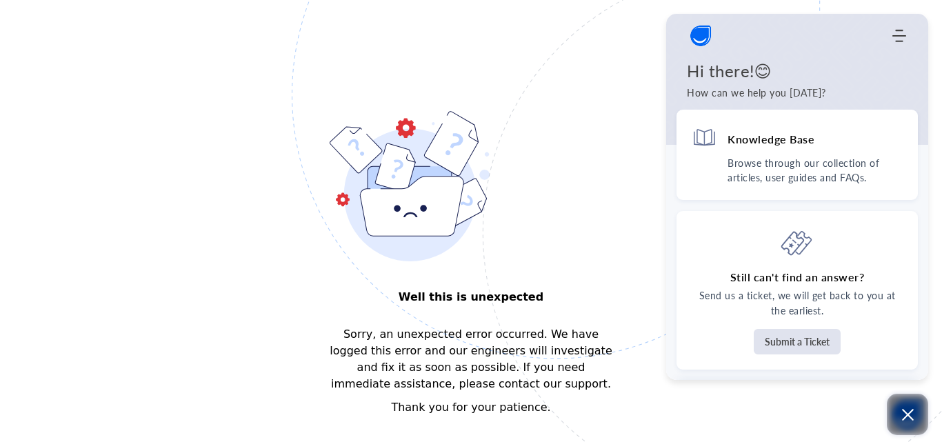
click at [908, 410] on icon "Open asap" at bounding box center [907, 414] width 17 height 17
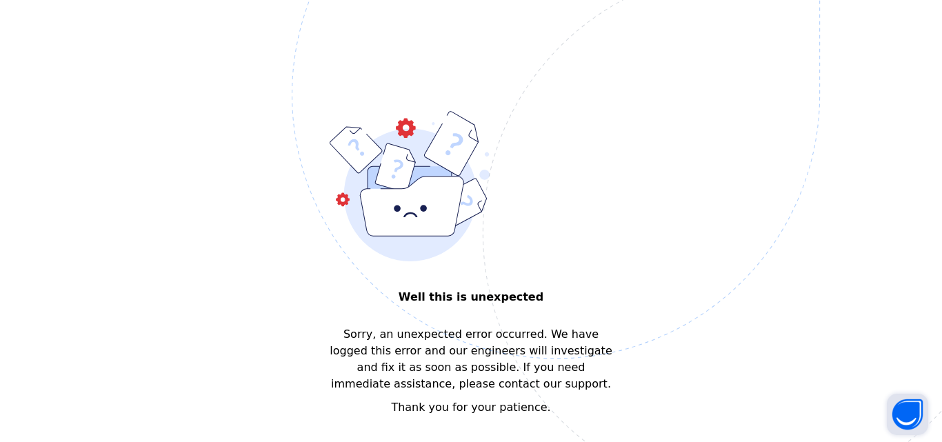
click at [908, 410] on button "Open asap" at bounding box center [907, 414] width 41 height 41
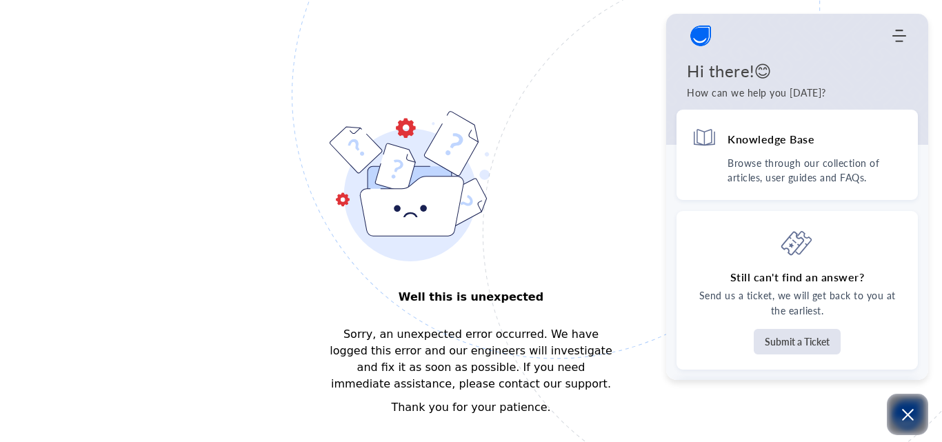
click at [644, 206] on img at bounding box center [651, 163] width 719 height 667
drag, startPoint x: 644, startPoint y: 206, endPoint x: 754, endPoint y: -59, distance: 286.6
click at [754, 0] on html "Well this is unexpected Sorry, an unexpected error occurred. We have logged thi…" at bounding box center [471, 221] width 942 height 442
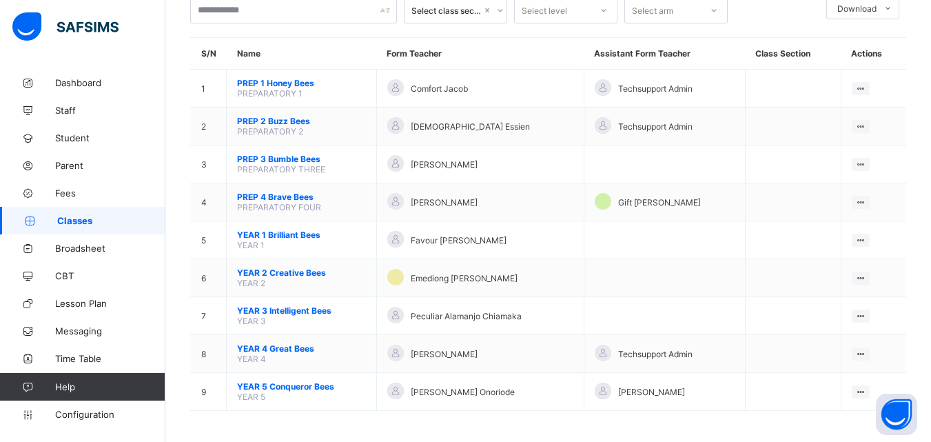
scroll to position [96, 0]
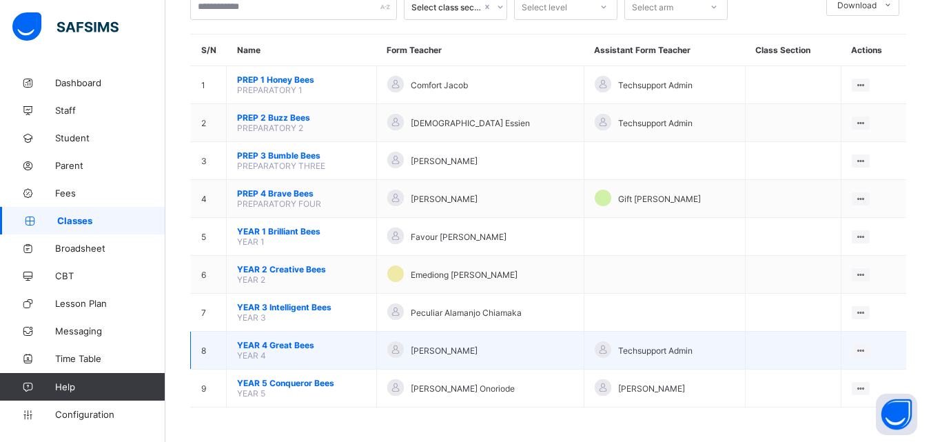
click at [300, 345] on span "YEAR 4 Great Bees" at bounding box center [301, 345] width 129 height 10
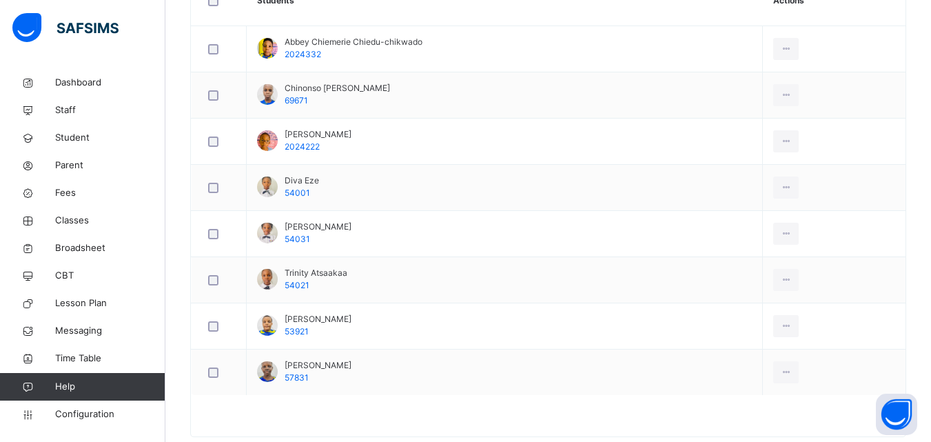
scroll to position [430, 0]
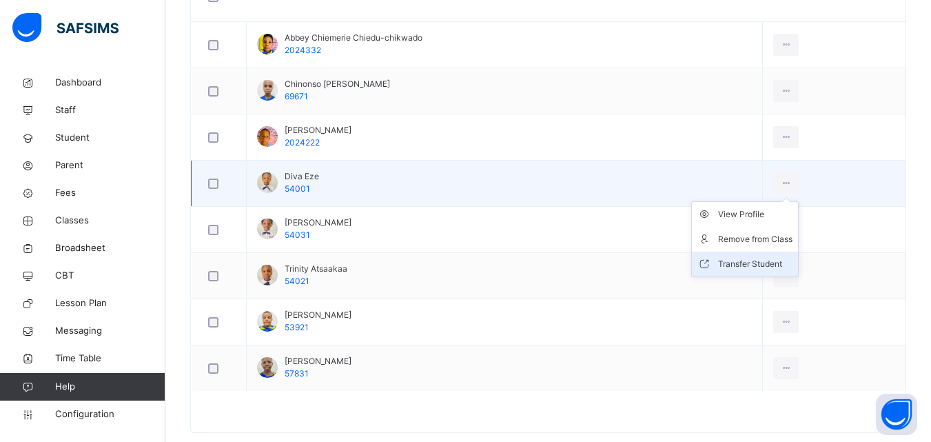
click at [758, 263] on div "Transfer Student" at bounding box center [755, 264] width 74 height 14
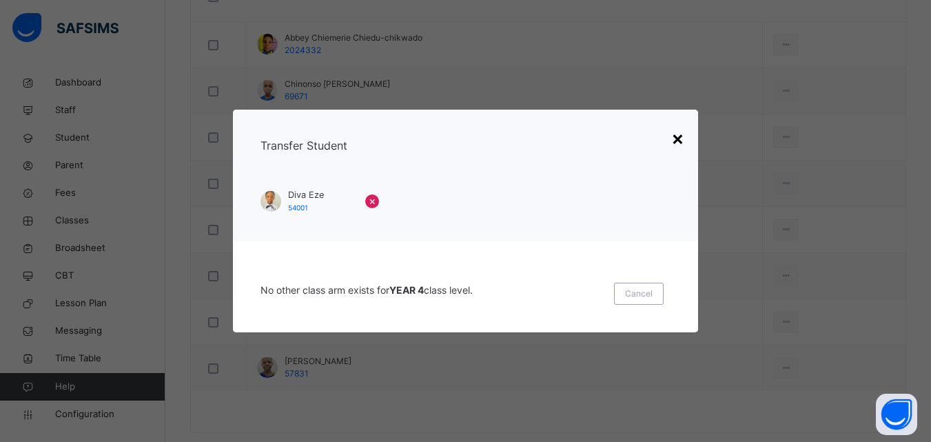
click at [677, 143] on div "×" at bounding box center [678, 137] width 13 height 29
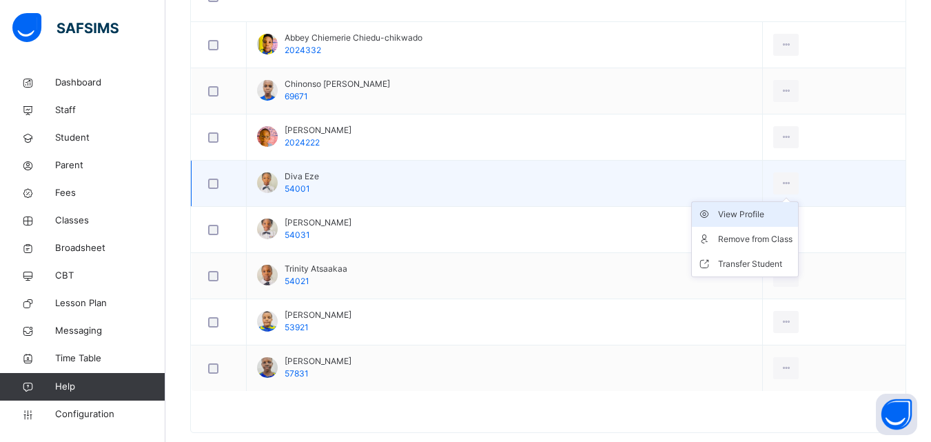
click at [759, 212] on div "View Profile" at bounding box center [755, 215] width 74 height 14
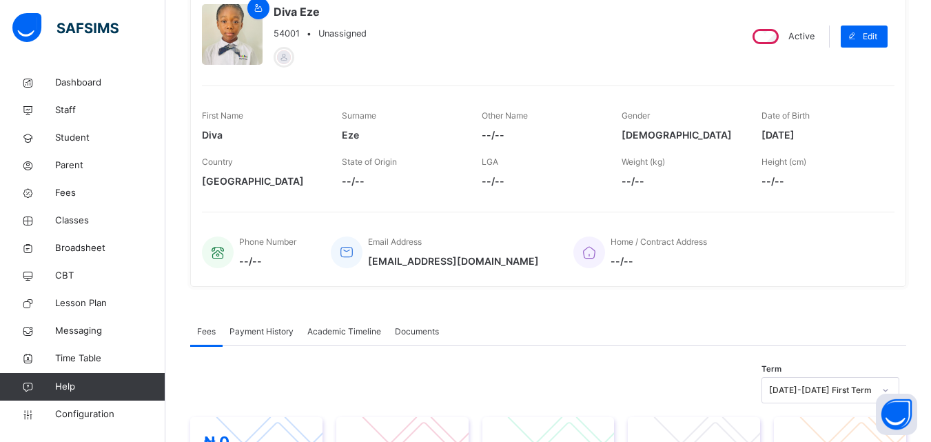
scroll to position [41, 0]
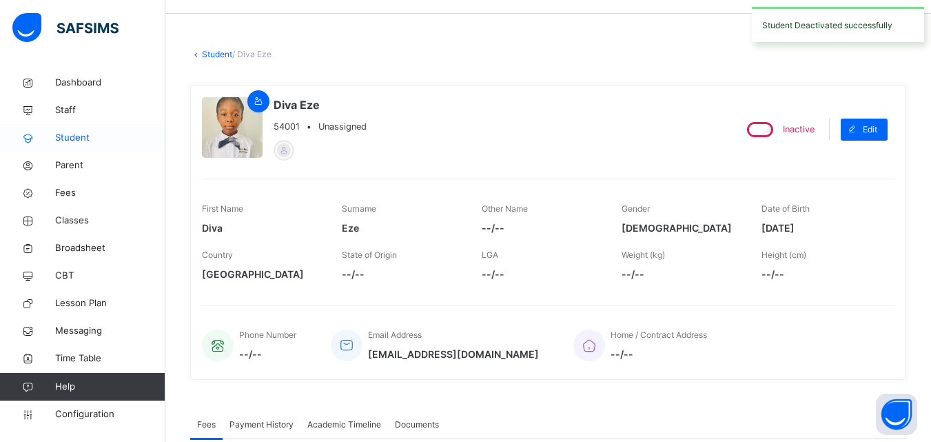
click at [91, 134] on span "Student" at bounding box center [110, 138] width 110 height 14
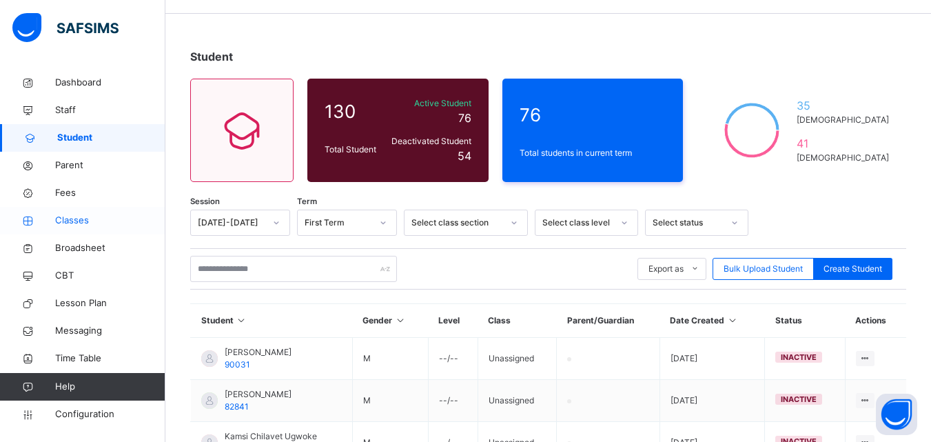
click at [88, 218] on span "Classes" at bounding box center [110, 221] width 110 height 14
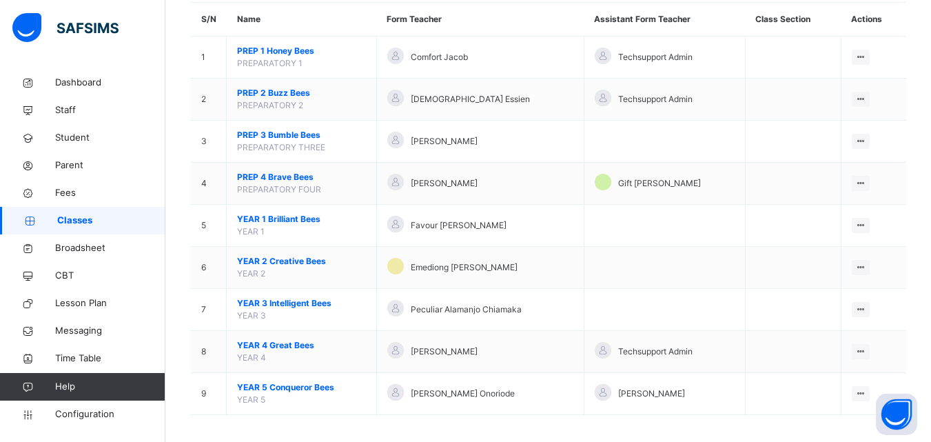
scroll to position [135, 0]
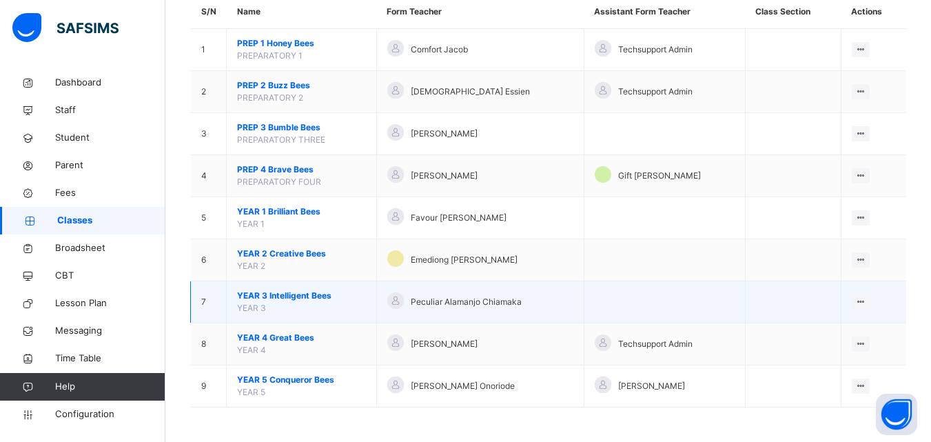
click at [322, 299] on span "YEAR 3 Intelligent Bees" at bounding box center [301, 296] width 129 height 12
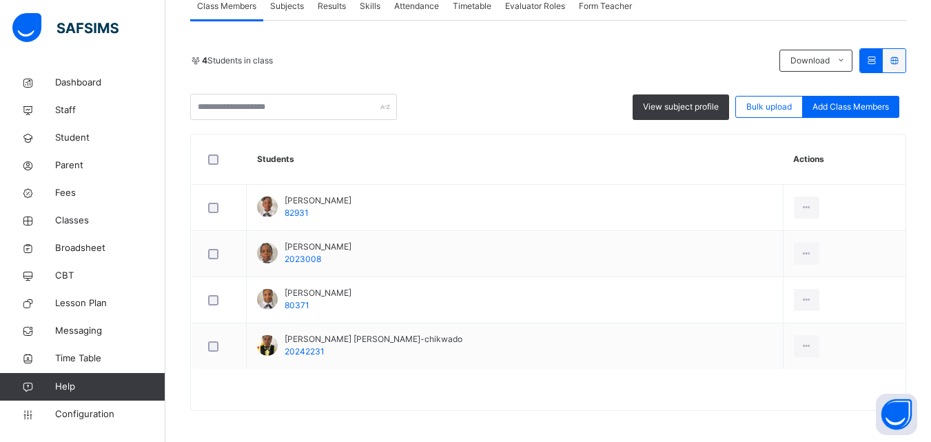
scroll to position [270, 0]
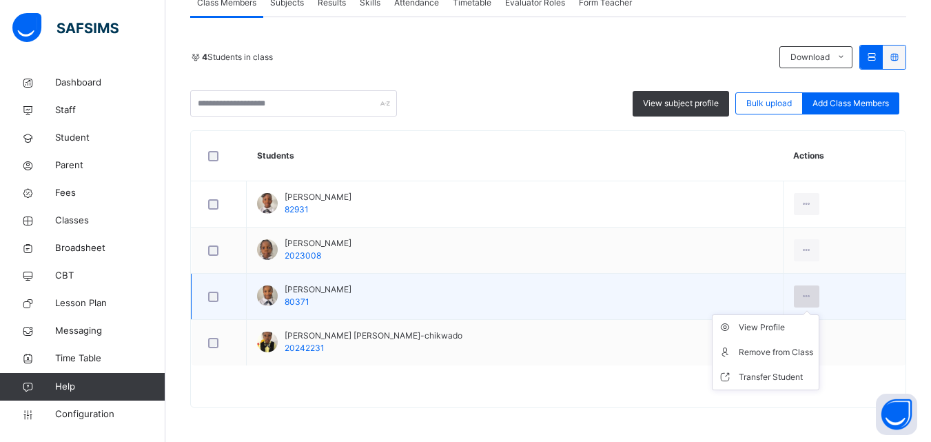
click at [809, 299] on icon at bounding box center [807, 296] width 12 height 12
click at [774, 326] on div "View Profile" at bounding box center [776, 328] width 74 height 14
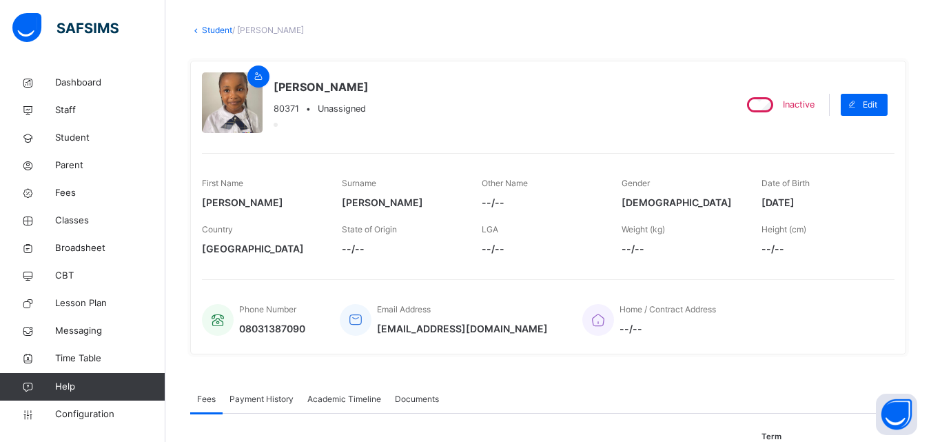
scroll to position [63, 0]
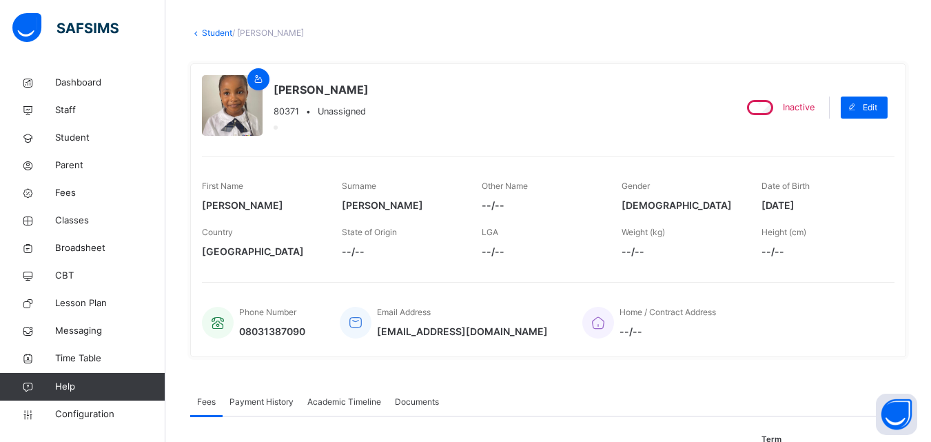
click at [215, 30] on link "Student" at bounding box center [217, 33] width 30 height 10
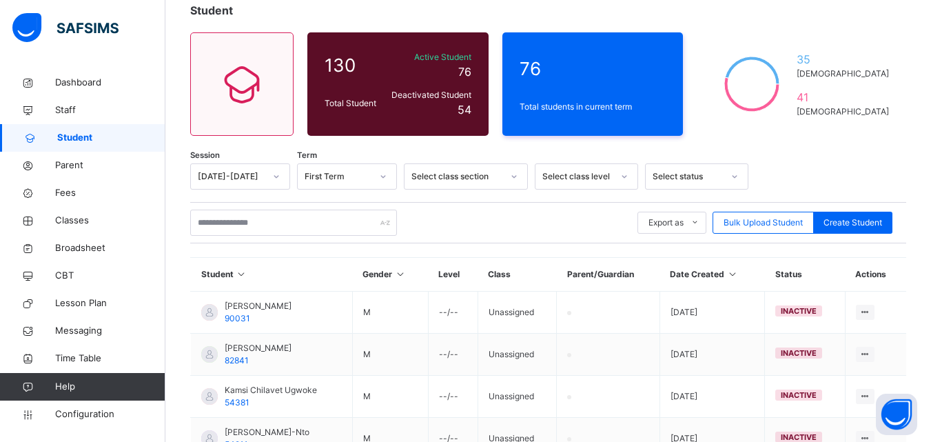
scroll to position [85, 0]
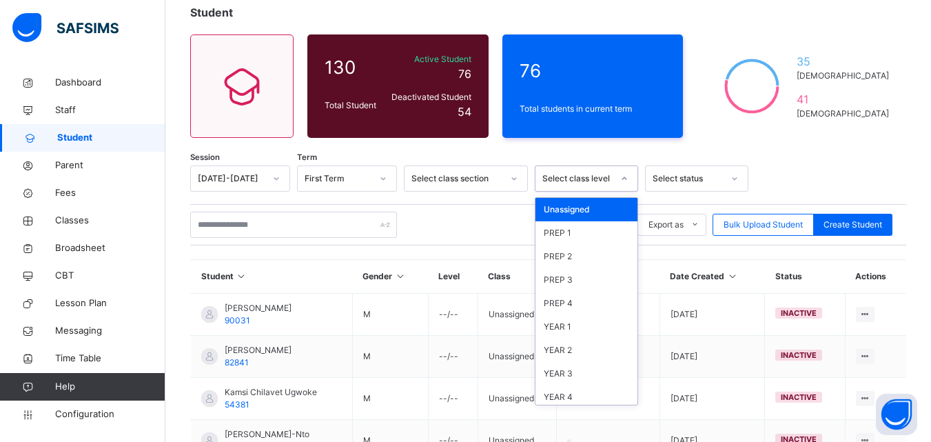
click at [610, 183] on div "Select class level" at bounding box center [578, 178] width 70 height 12
click at [568, 367] on div "YEAR 3" at bounding box center [587, 373] width 102 height 23
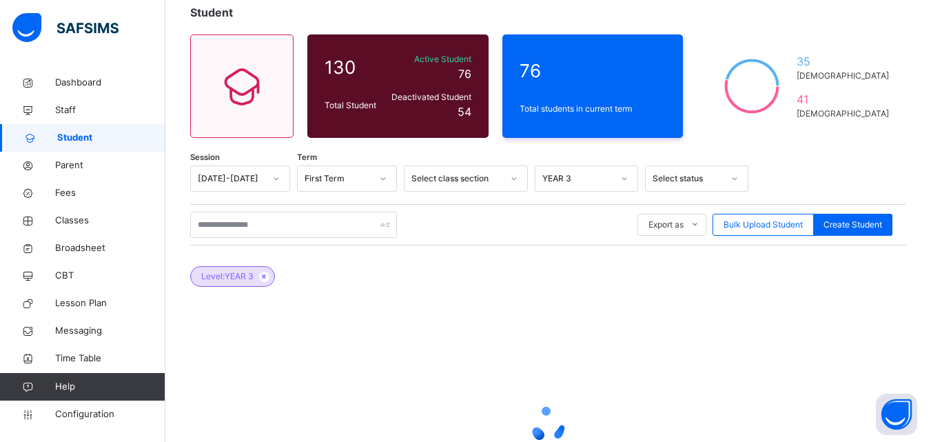
click at [568, 367] on div at bounding box center [548, 425] width 716 height 262
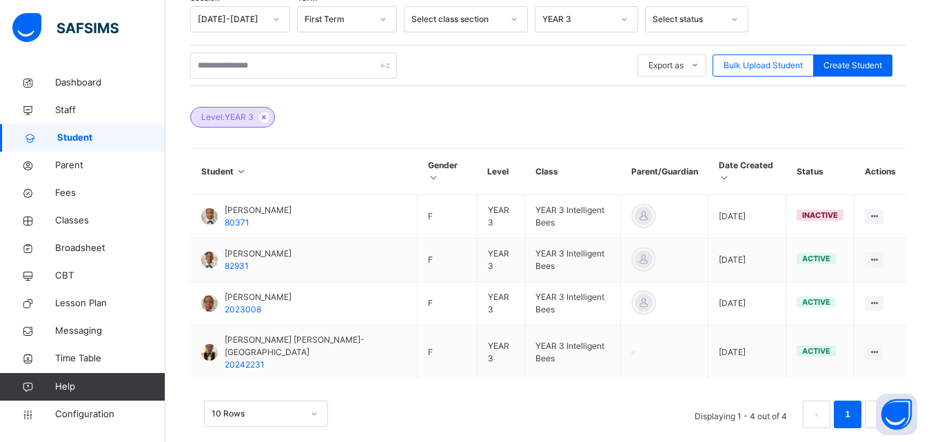
scroll to position [265, 0]
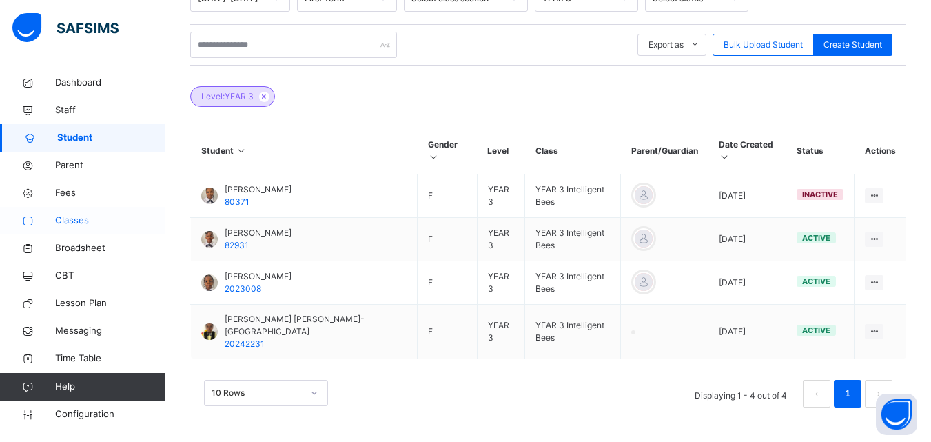
click at [72, 215] on span "Classes" at bounding box center [110, 221] width 110 height 14
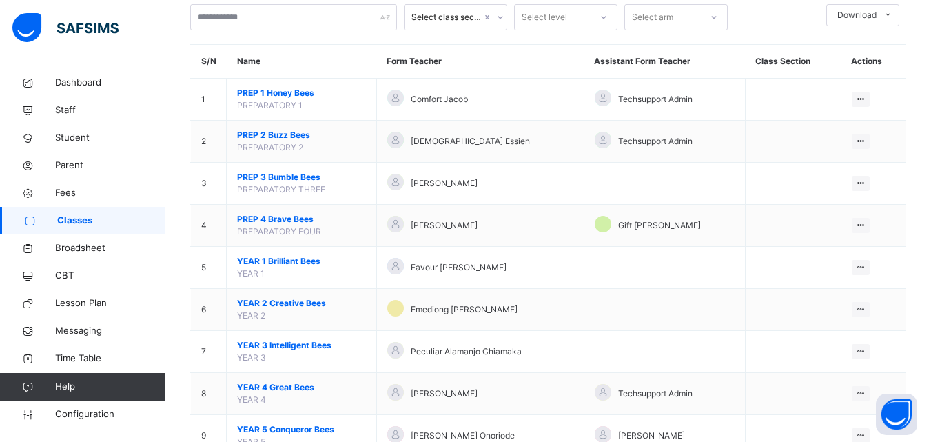
scroll to position [135, 0]
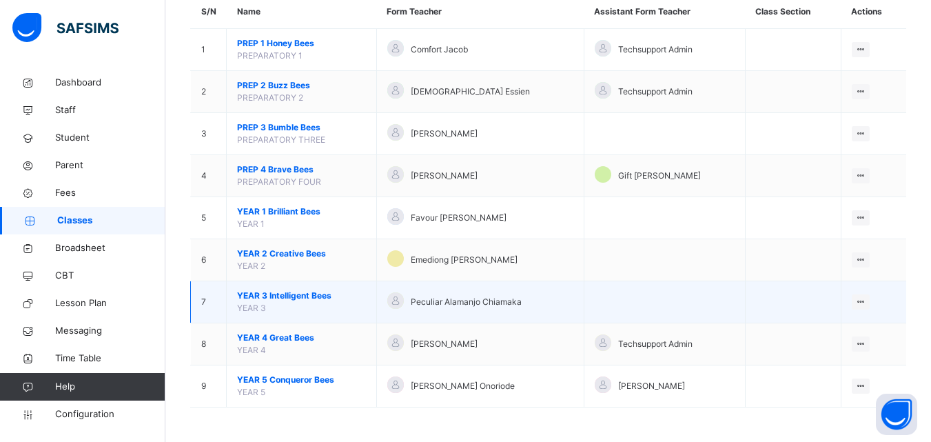
click at [354, 294] on span "YEAR 3 Intelligent Bees" at bounding box center [301, 296] width 129 height 12
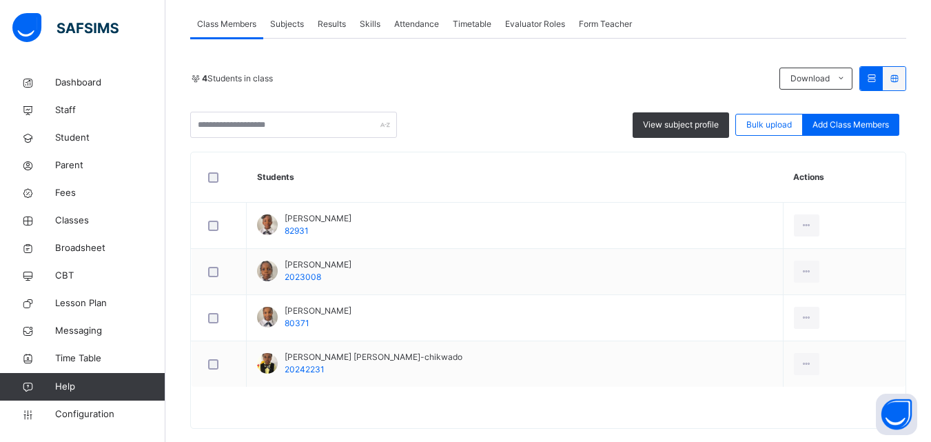
scroll to position [270, 0]
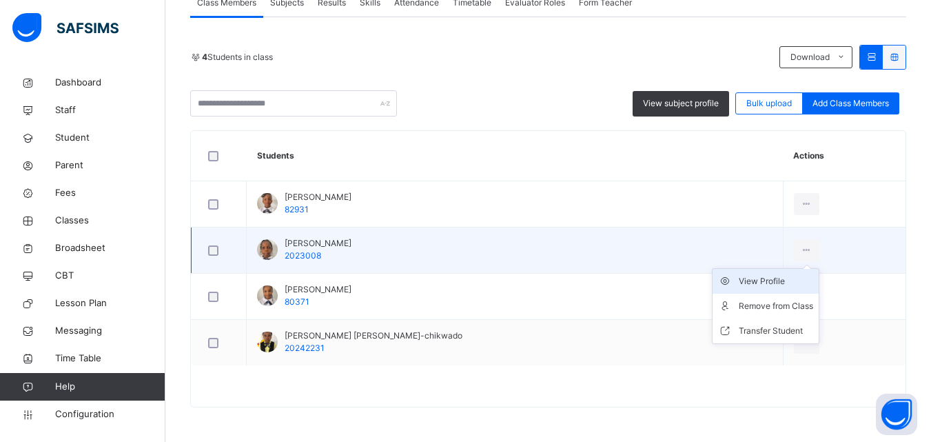
click at [781, 281] on div "View Profile" at bounding box center [776, 281] width 74 height 14
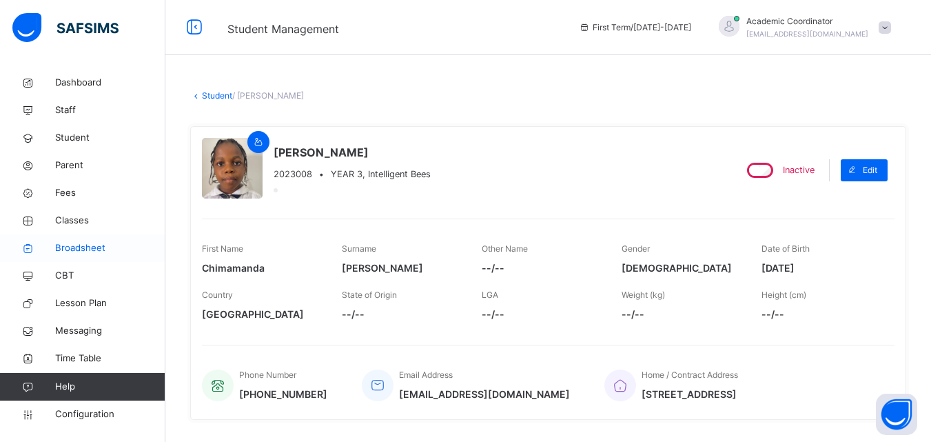
click at [76, 248] on span "Broadsheet" at bounding box center [110, 248] width 110 height 14
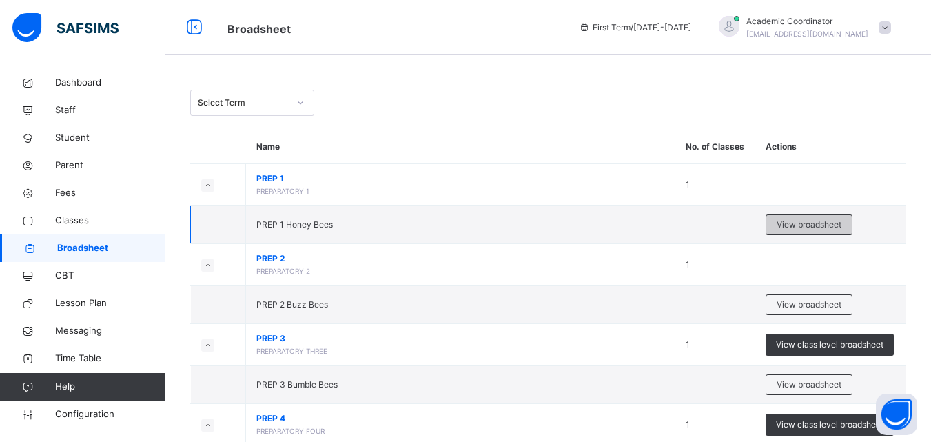
click at [803, 221] on span "View broadsheet" at bounding box center [809, 225] width 65 height 12
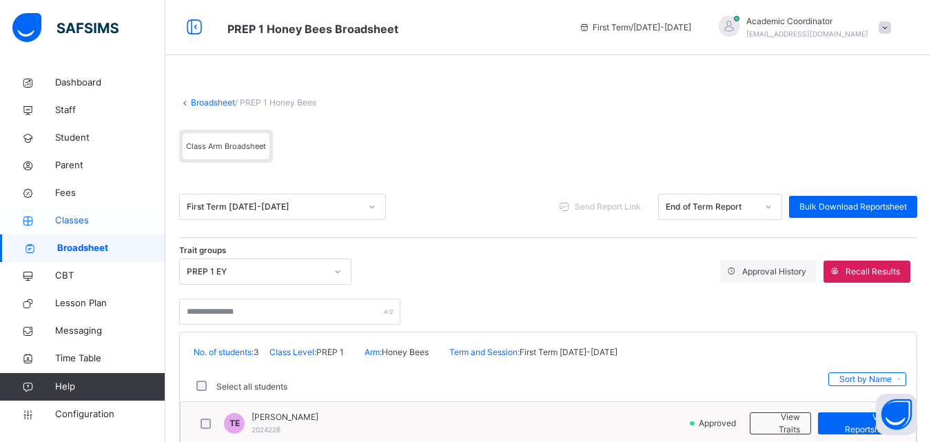
click at [83, 215] on span "Classes" at bounding box center [110, 221] width 110 height 14
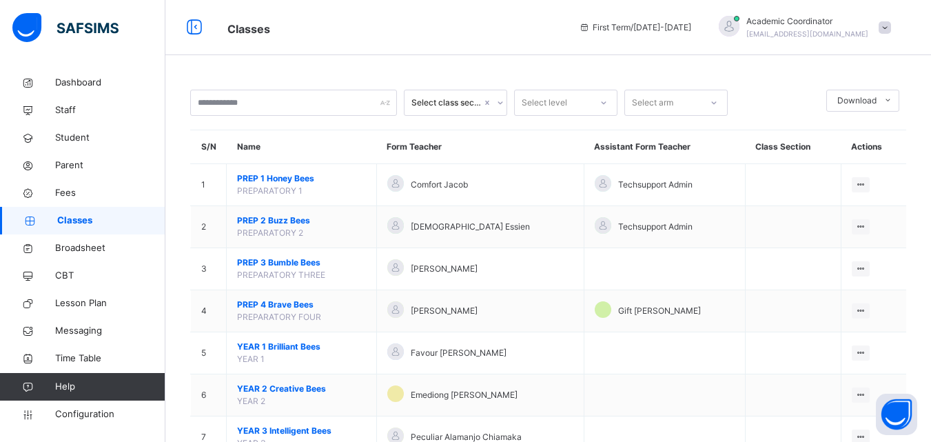
click at [585, 101] on div "Select level" at bounding box center [553, 102] width 76 height 21
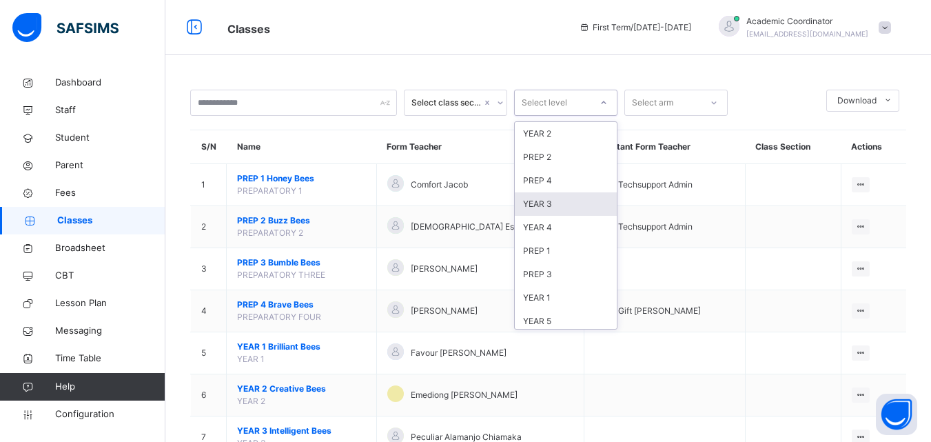
click at [546, 197] on div "YEAR 3" at bounding box center [566, 203] width 102 height 23
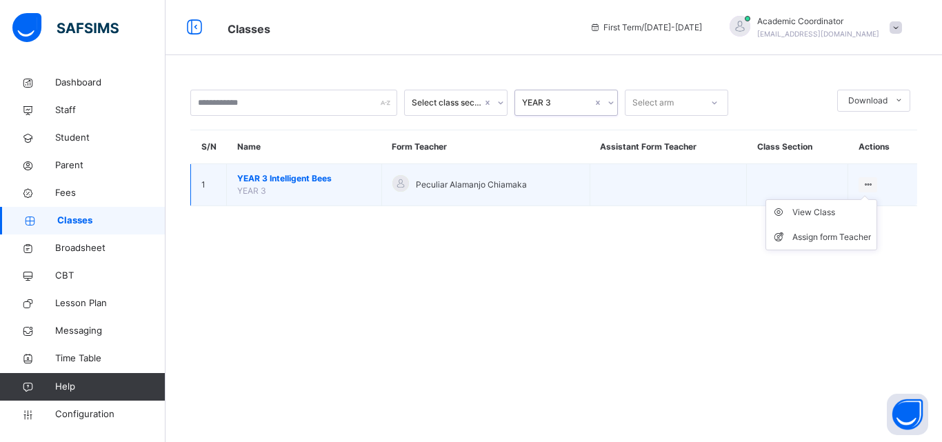
click at [863, 182] on icon at bounding box center [868, 184] width 12 height 10
click at [813, 206] on ul "View Class Assign form Teacher" at bounding box center [821, 224] width 112 height 51
click at [805, 215] on div "View Class" at bounding box center [831, 212] width 79 height 14
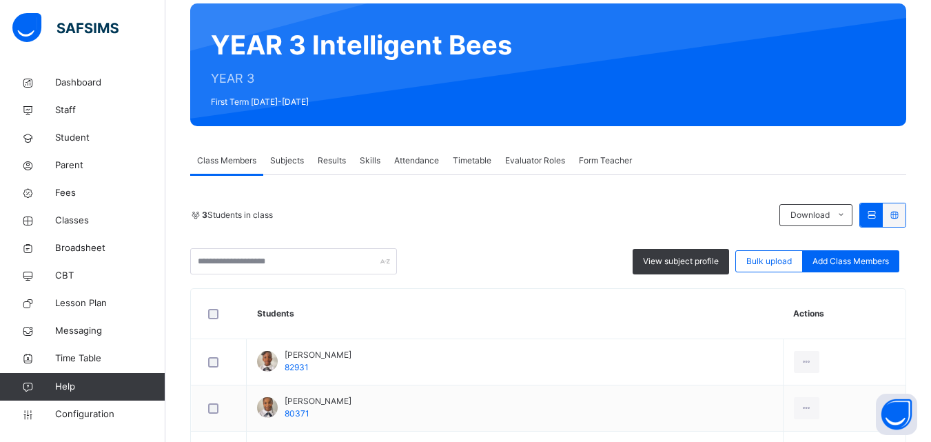
scroll to position [224, 0]
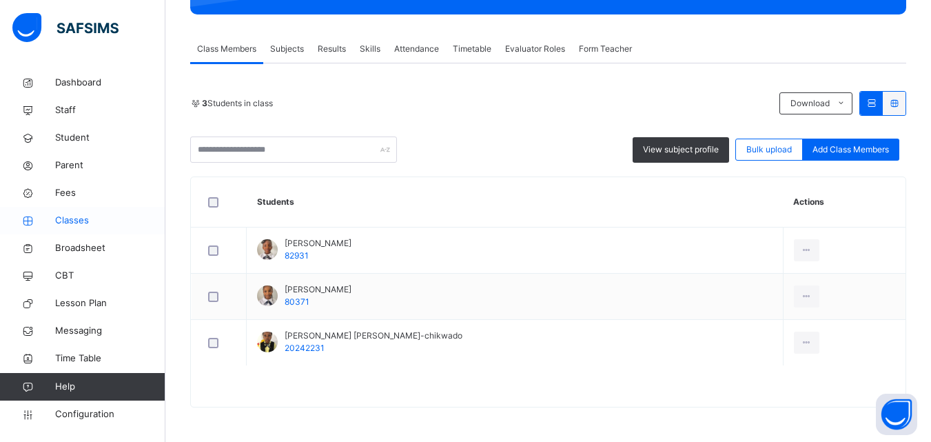
click at [83, 221] on span "Classes" at bounding box center [110, 221] width 110 height 14
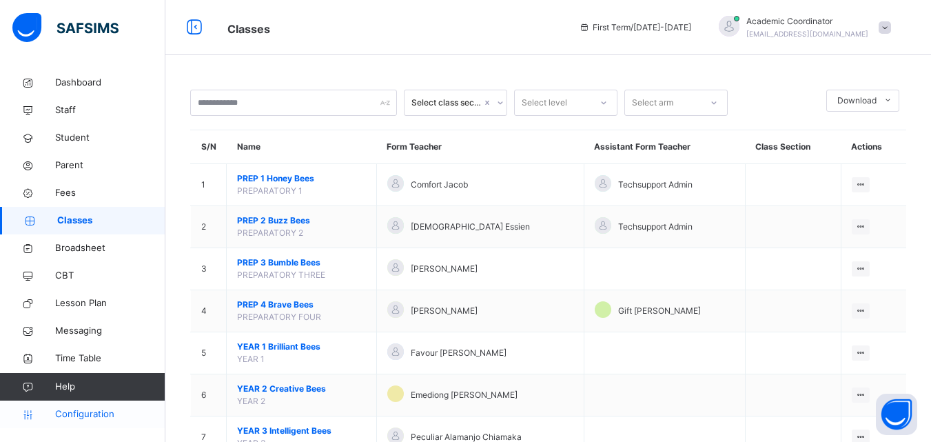
click at [96, 405] on link "Configuration" at bounding box center [82, 415] width 165 height 28
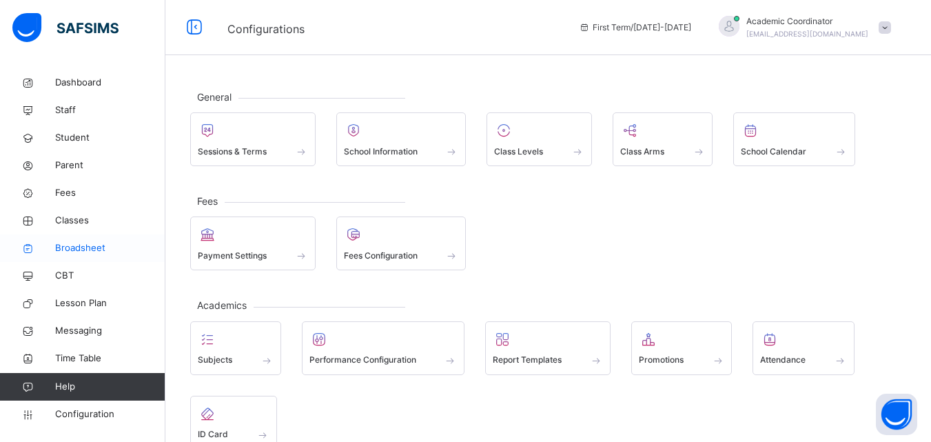
click at [95, 245] on span "Broadsheet" at bounding box center [110, 248] width 110 height 14
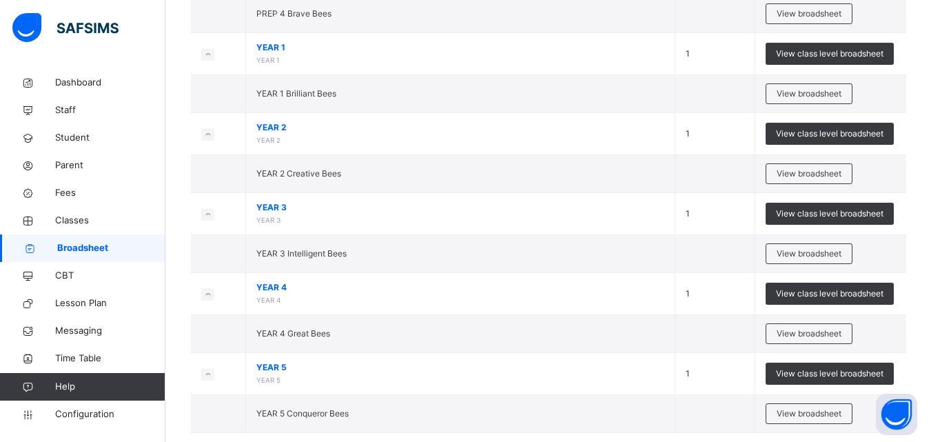
scroll to position [476, 0]
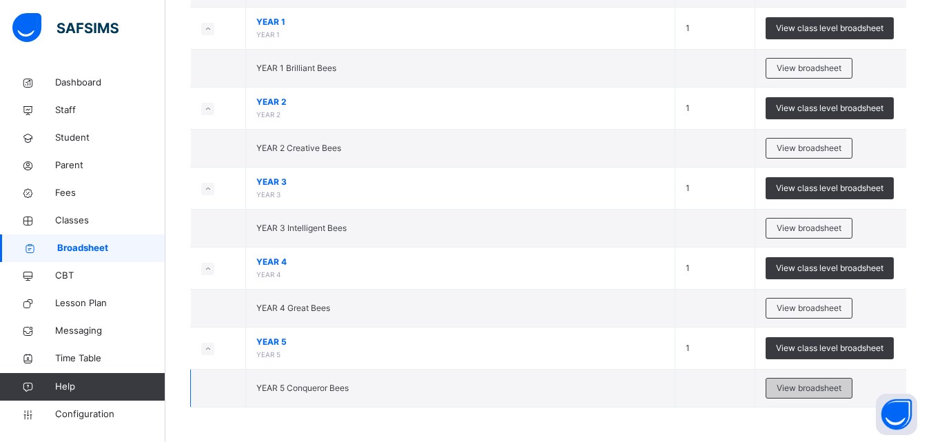
click at [821, 387] on span "View broadsheet" at bounding box center [809, 388] width 65 height 12
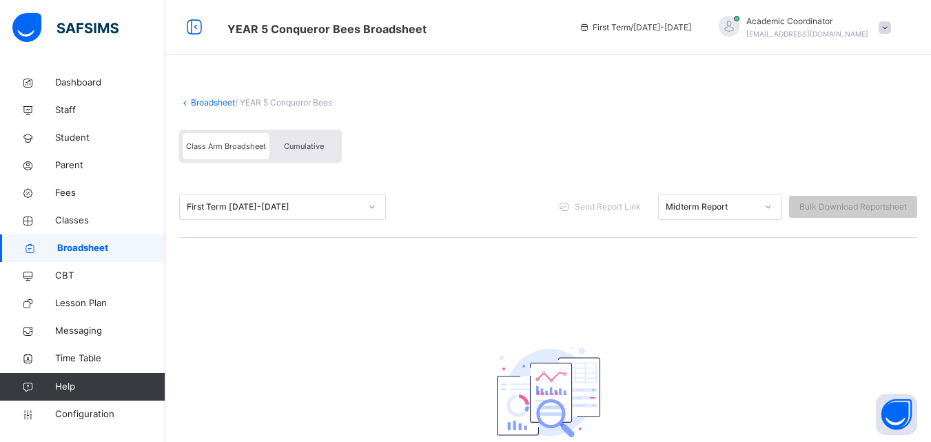
click at [111, 235] on link "Broadsheet" at bounding box center [82, 248] width 165 height 28
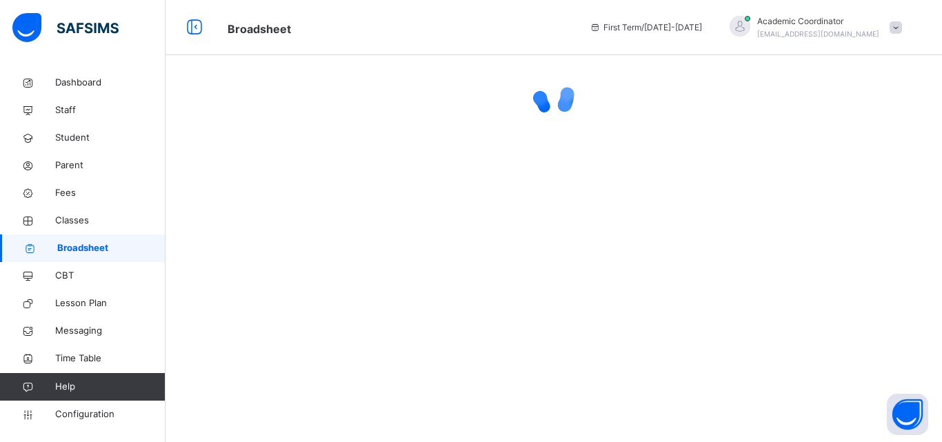
click at [111, 235] on link "Broadsheet" at bounding box center [82, 248] width 165 height 28
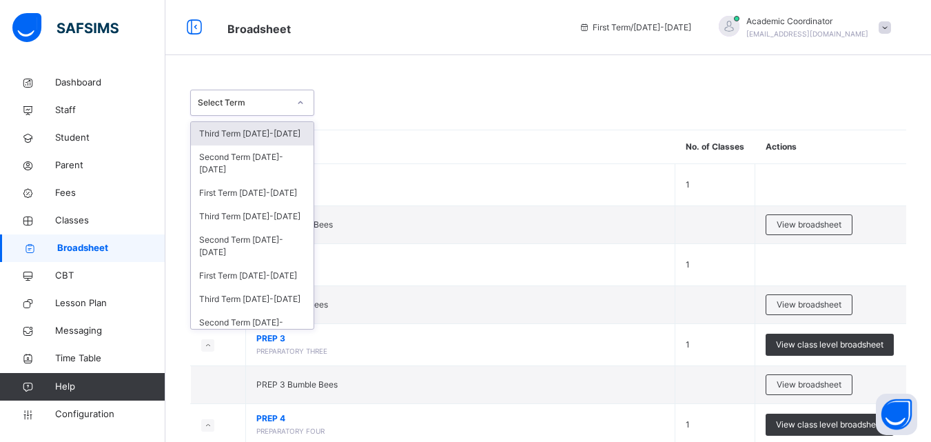
click at [279, 101] on div "Select Term" at bounding box center [243, 103] width 91 height 12
click at [273, 213] on div "Third Term [DATE]-[DATE]" at bounding box center [252, 216] width 123 height 23
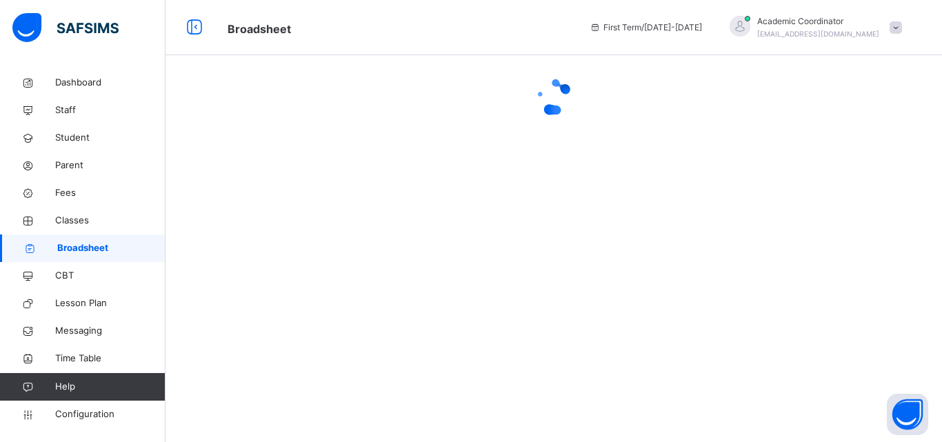
click at [273, 213] on div at bounding box center [553, 221] width 776 height 442
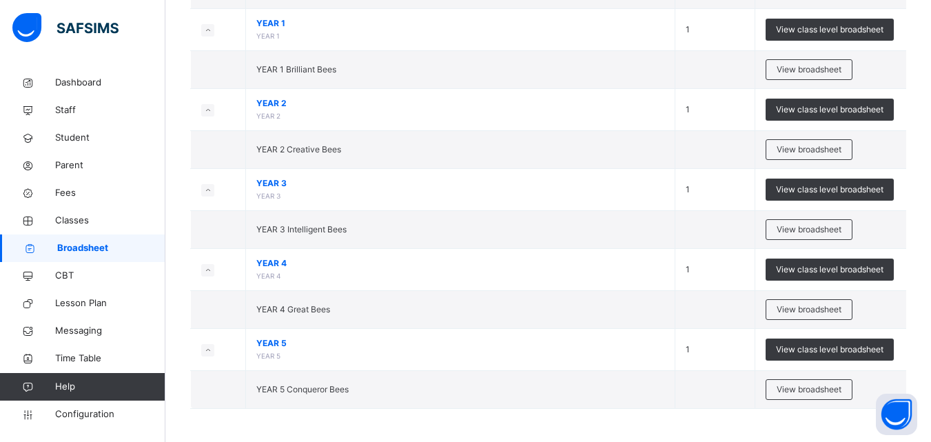
scroll to position [525, 0]
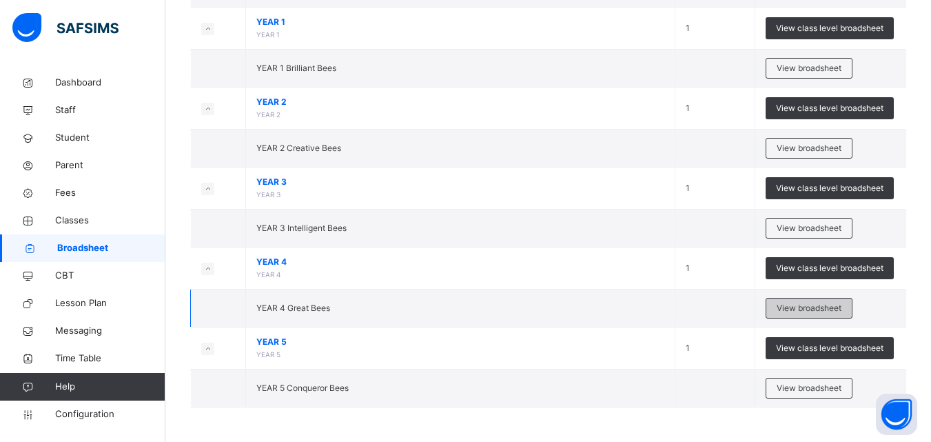
click at [825, 306] on span "View broadsheet" at bounding box center [809, 308] width 65 height 12
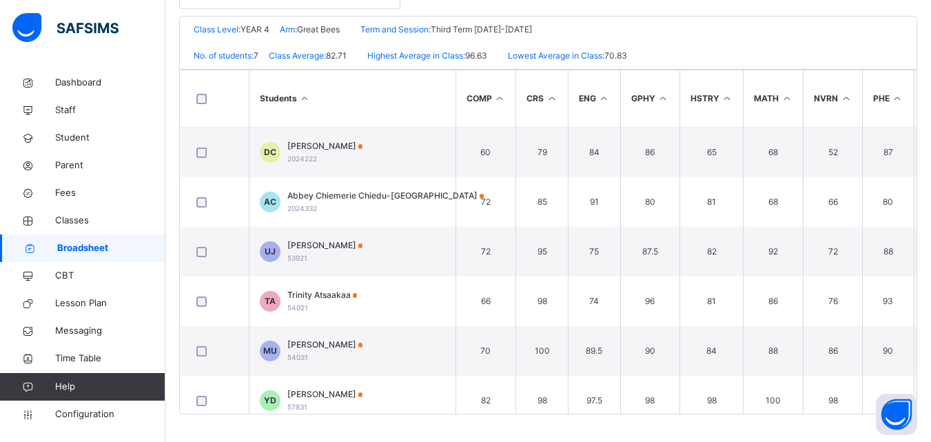
click at [68, 246] on span "Broadsheet" at bounding box center [111, 248] width 108 height 14
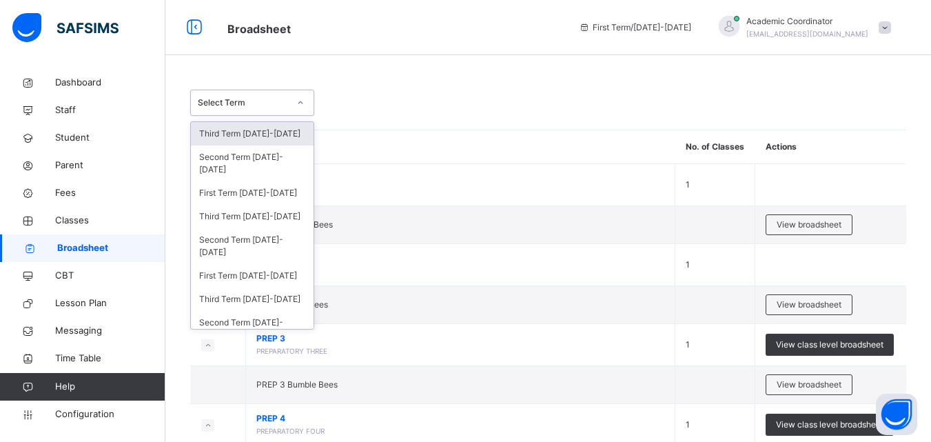
click at [290, 99] on div at bounding box center [300, 103] width 23 height 22
click at [268, 218] on div "Third Term [DATE]-[DATE]" at bounding box center [252, 216] width 123 height 23
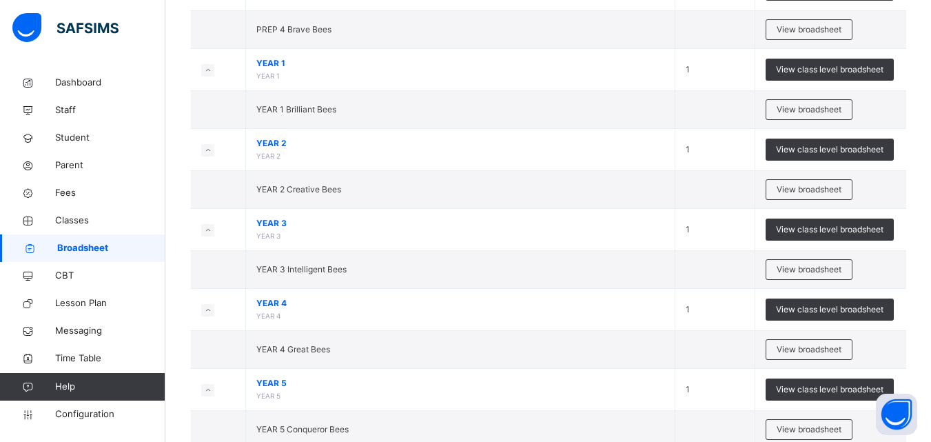
scroll to position [516, 0]
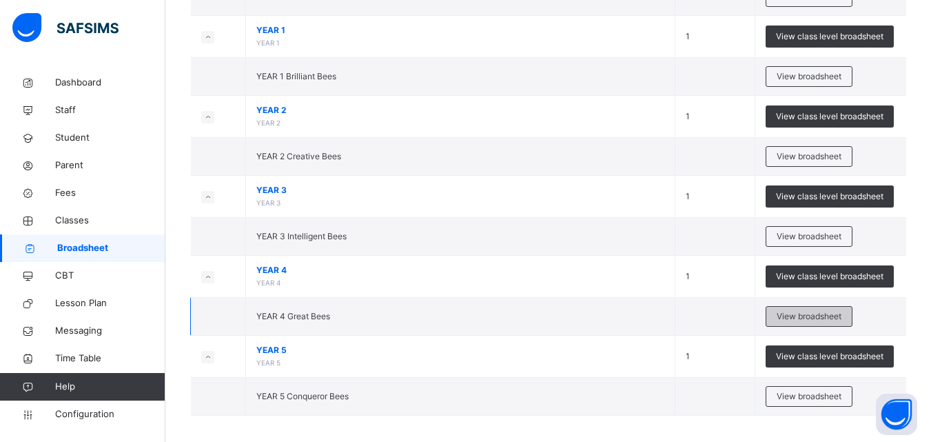
click at [805, 314] on span "View broadsheet" at bounding box center [809, 316] width 65 height 12
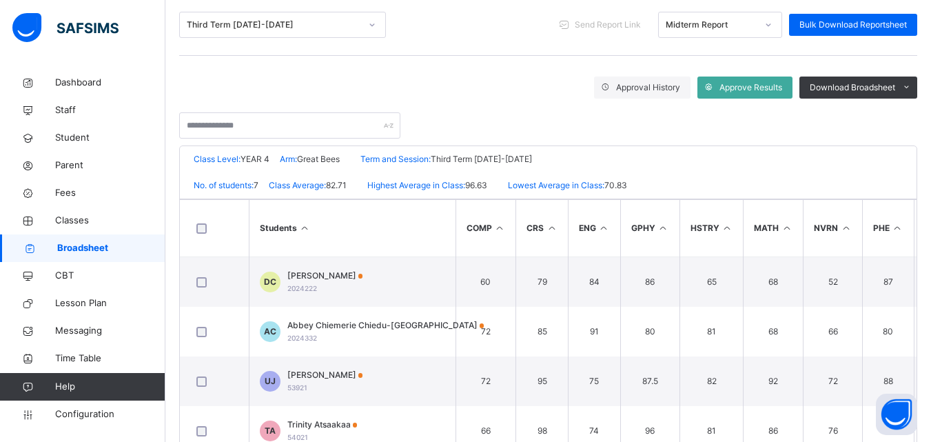
scroll to position [179, 0]
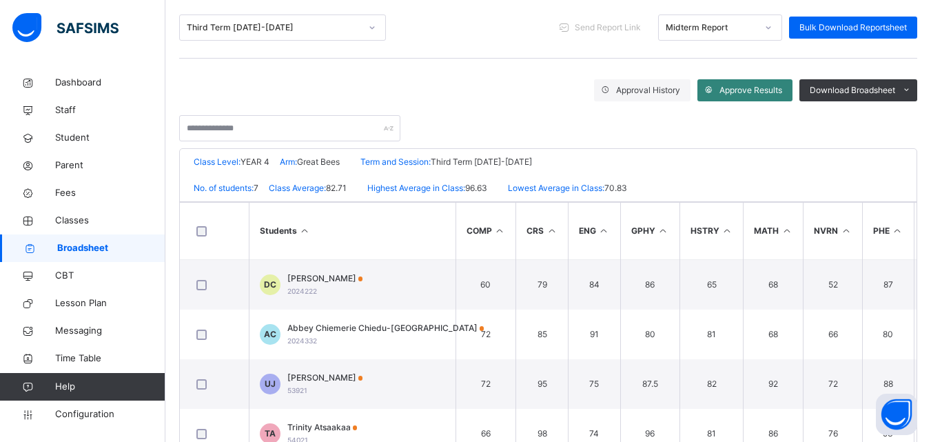
click at [755, 86] on span "Approve Results" at bounding box center [751, 90] width 63 height 12
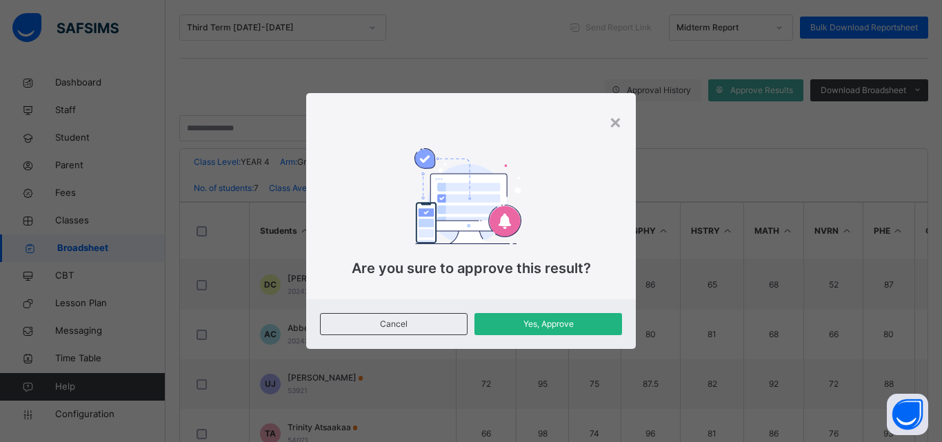
click at [550, 325] on span "Yes, Approve" at bounding box center [548, 324] width 127 height 12
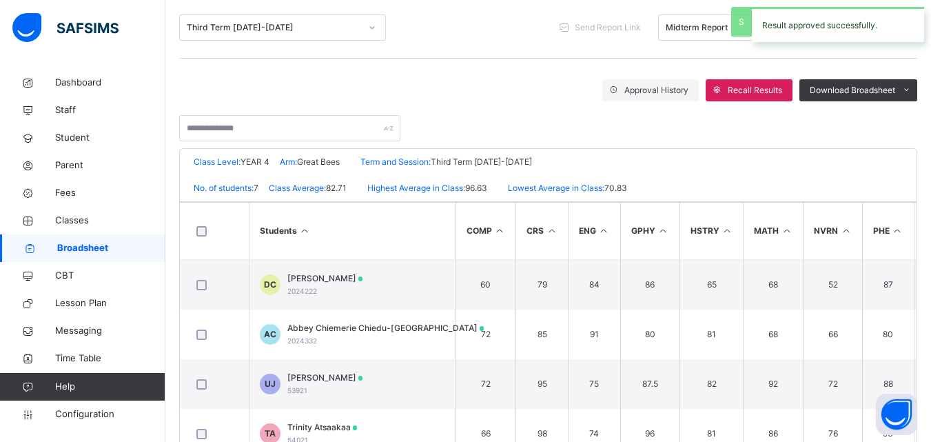
click at [708, 28] on div "Midterm Report" at bounding box center [711, 27] width 91 height 12
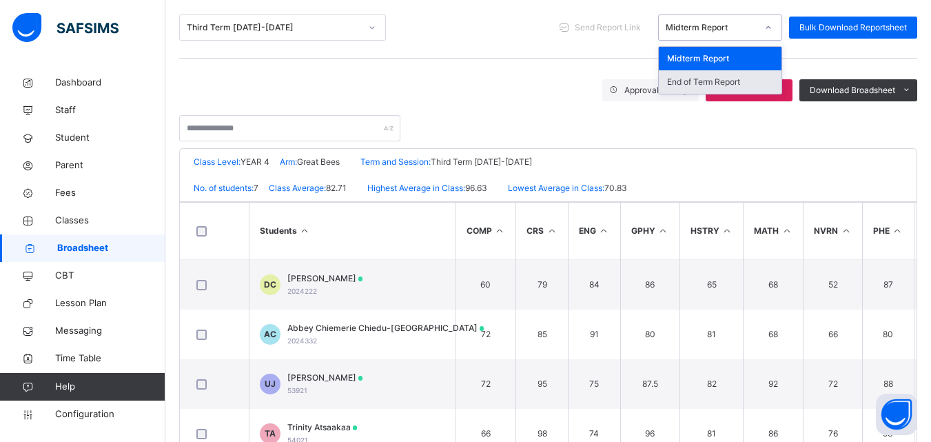
click at [707, 77] on div "End of Term Report" at bounding box center [720, 81] width 123 height 23
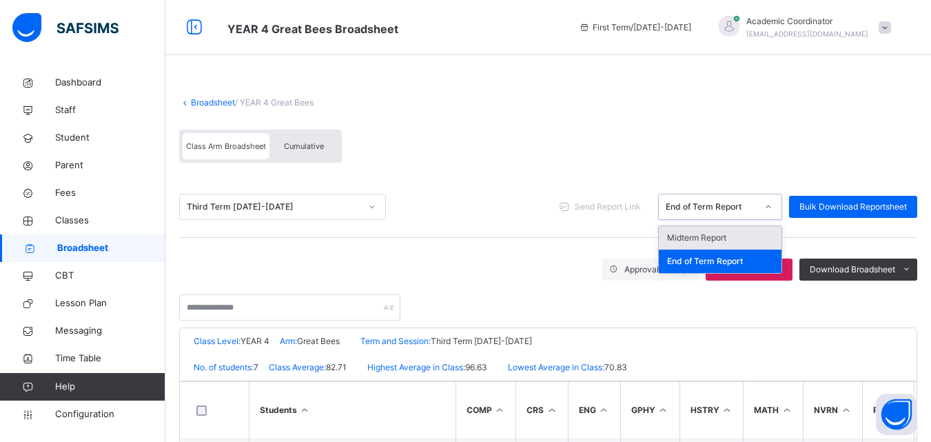
click at [745, 203] on div "End of Term Report" at bounding box center [711, 207] width 91 height 12
click at [726, 260] on div "End of Term Report" at bounding box center [720, 261] width 123 height 23
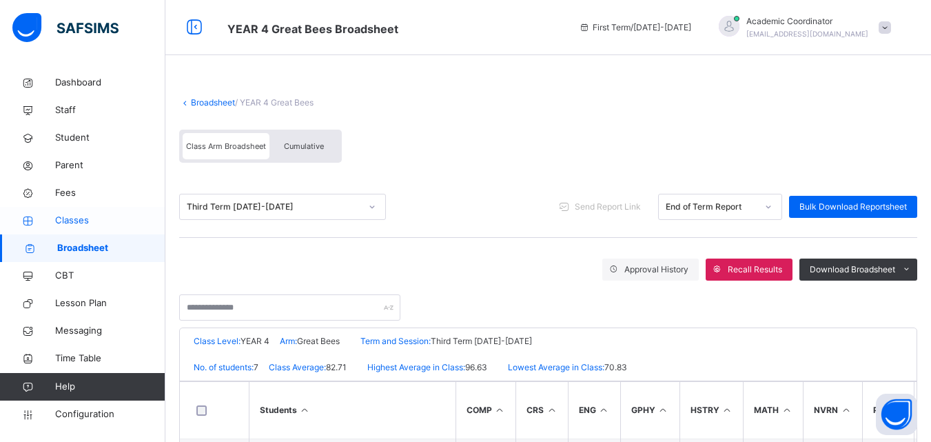
click at [85, 219] on span "Classes" at bounding box center [110, 221] width 110 height 14
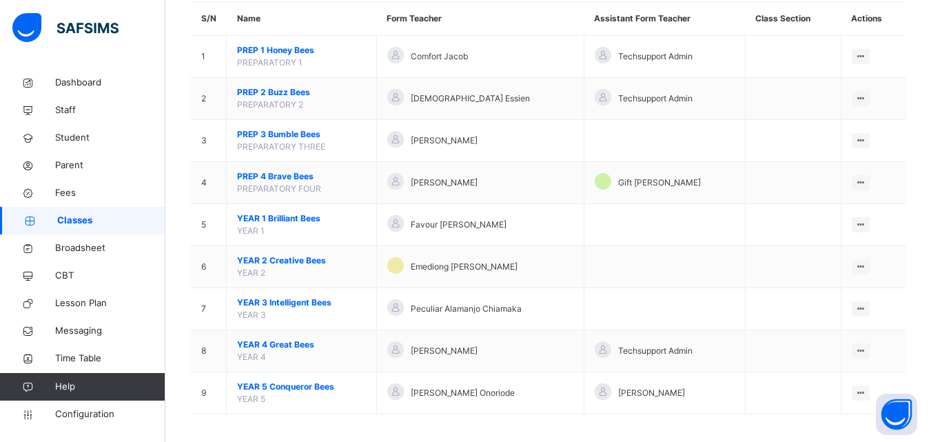
scroll to position [135, 0]
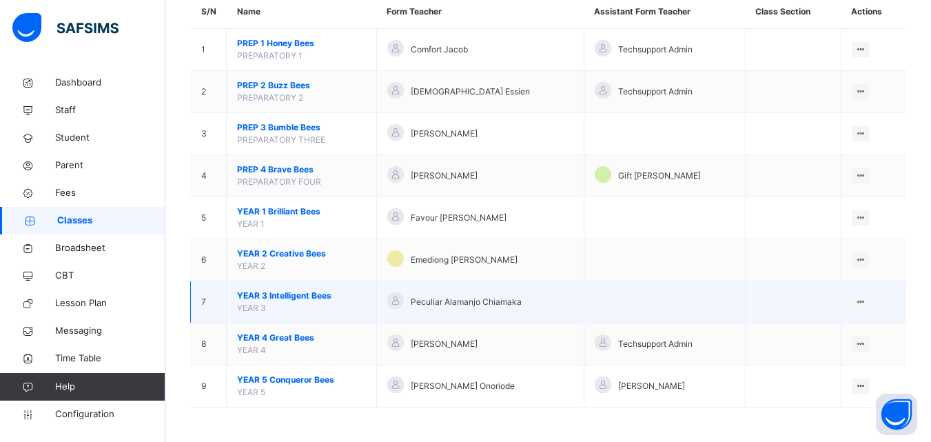
click at [344, 305] on td "YEAR 3 Intelligent Bees YEAR 3" at bounding box center [302, 302] width 150 height 42
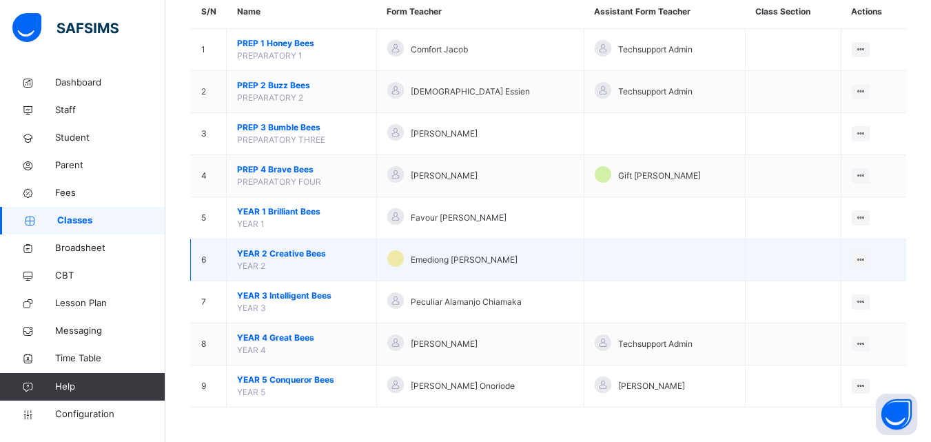
click at [326, 262] on td "YEAR 2 Creative Bees YEAR 2" at bounding box center [302, 260] width 150 height 42
click at [814, 283] on div "View Class" at bounding box center [824, 288] width 79 height 14
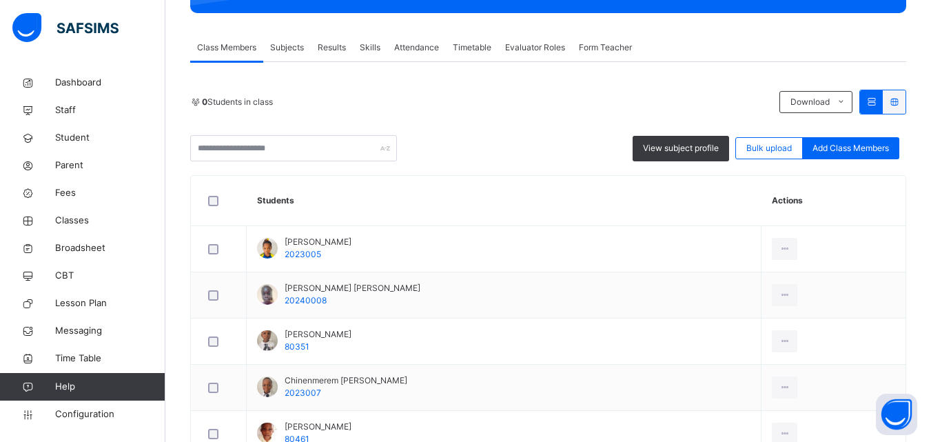
scroll to position [233, 0]
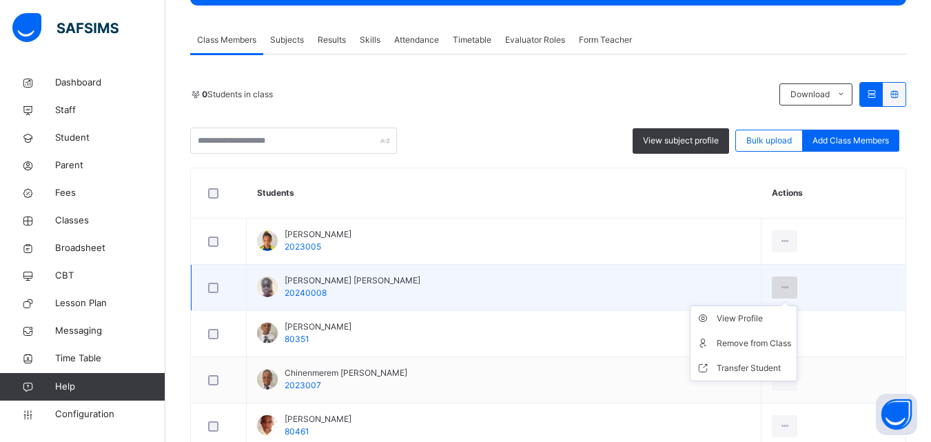
click at [779, 281] on icon at bounding box center [785, 287] width 12 height 12
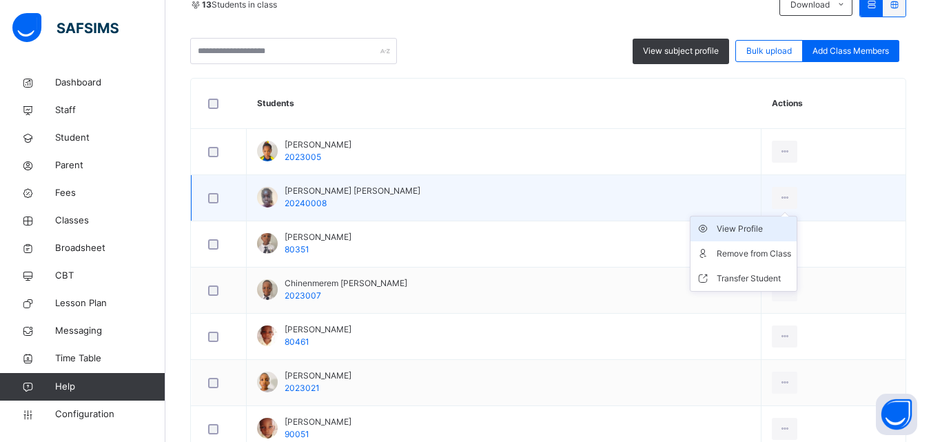
click at [732, 227] on div "View Profile" at bounding box center [754, 229] width 74 height 14
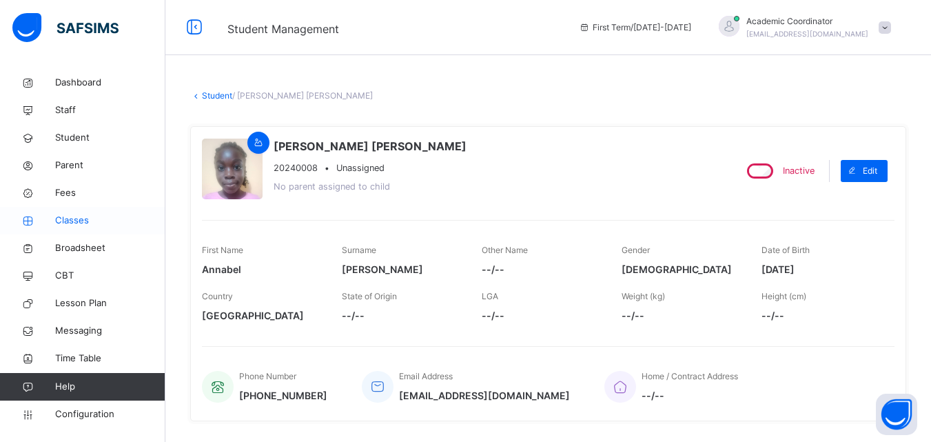
click at [81, 224] on span "Classes" at bounding box center [110, 221] width 110 height 14
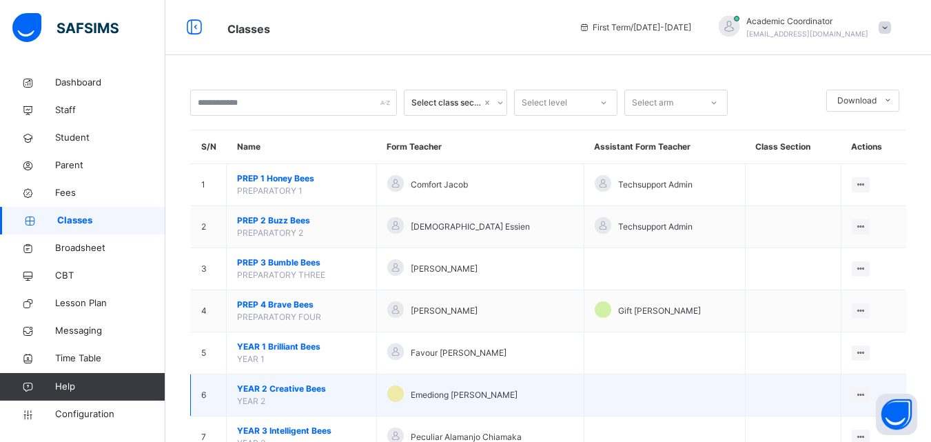
click at [306, 388] on span "YEAR 2 Creative Bees" at bounding box center [301, 389] width 129 height 12
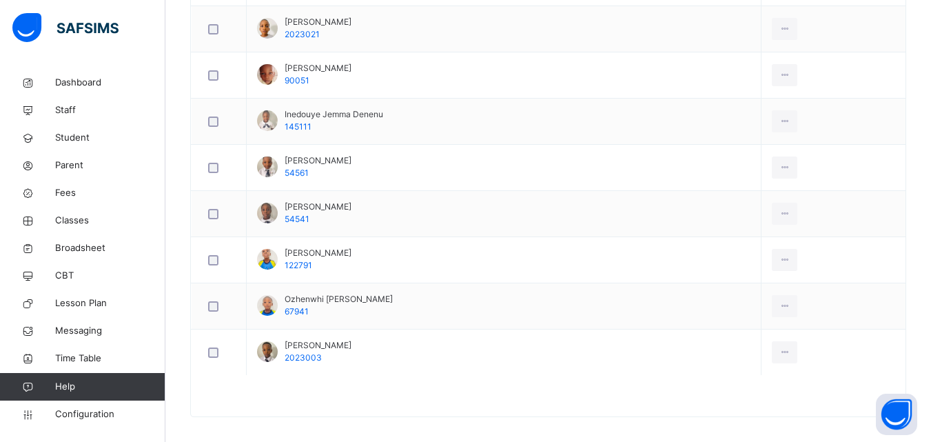
scroll to position [686, 0]
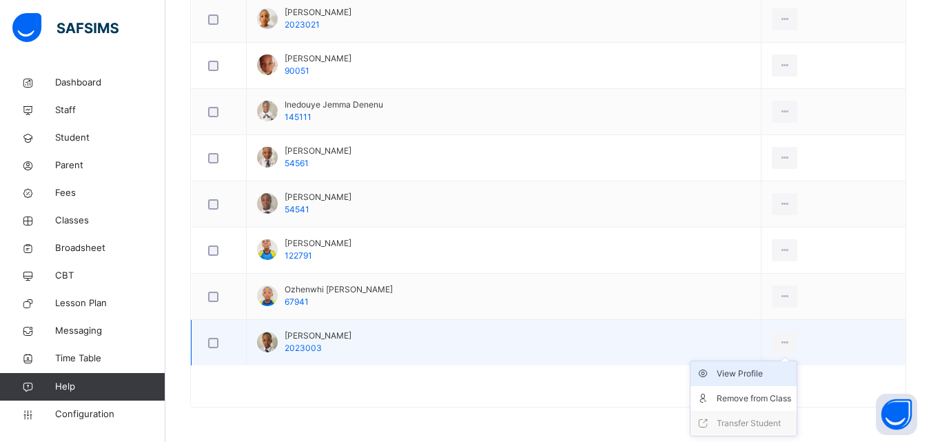
click at [731, 371] on div "View Profile" at bounding box center [754, 374] width 74 height 14
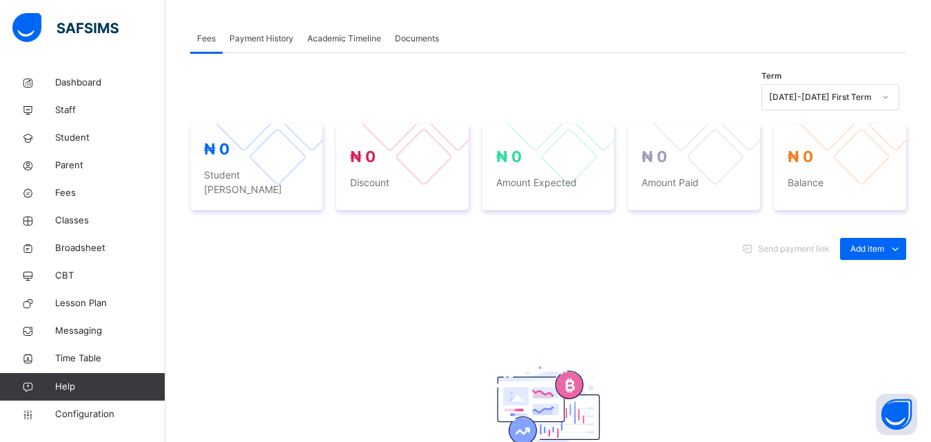
scroll to position [567, 0]
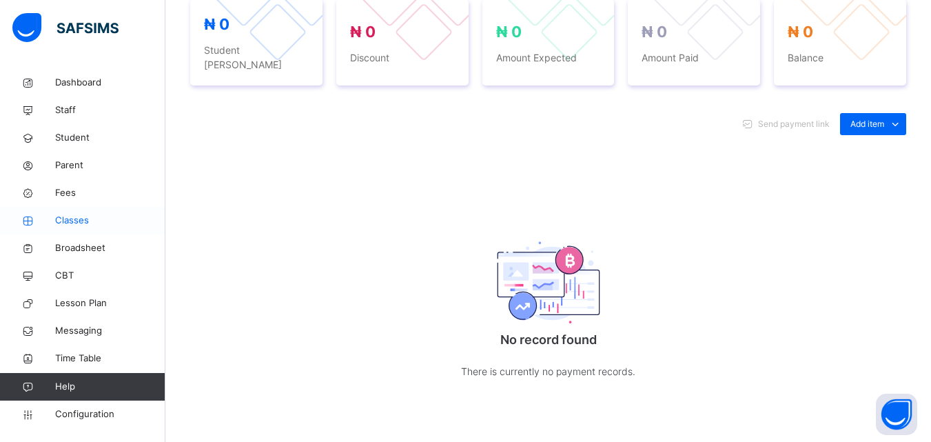
click at [90, 214] on span "Classes" at bounding box center [110, 221] width 110 height 14
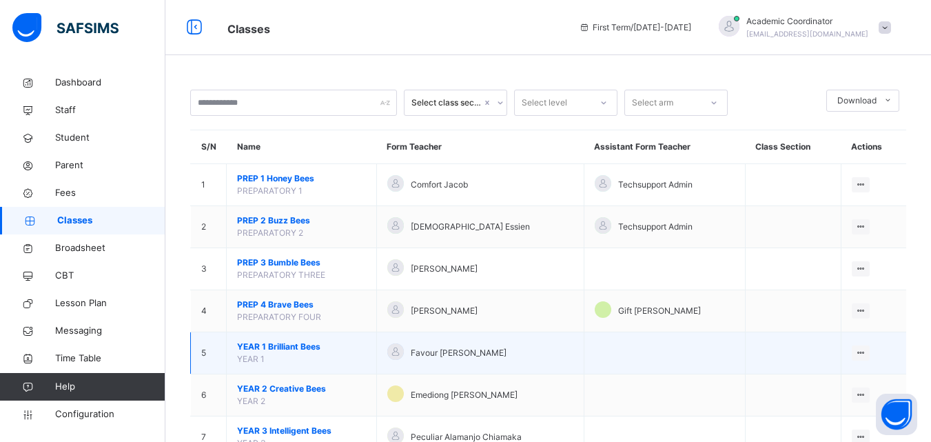
click at [301, 353] on td "YEAR 1 Brilliant Bees YEAR 1" at bounding box center [302, 353] width 150 height 42
click at [334, 343] on span "YEAR 1 Brilliant Bees" at bounding box center [301, 347] width 129 height 12
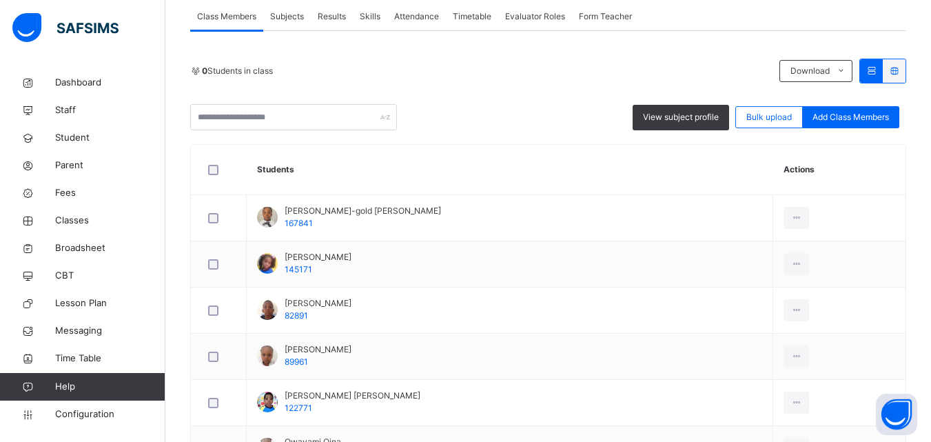
scroll to position [260, 0]
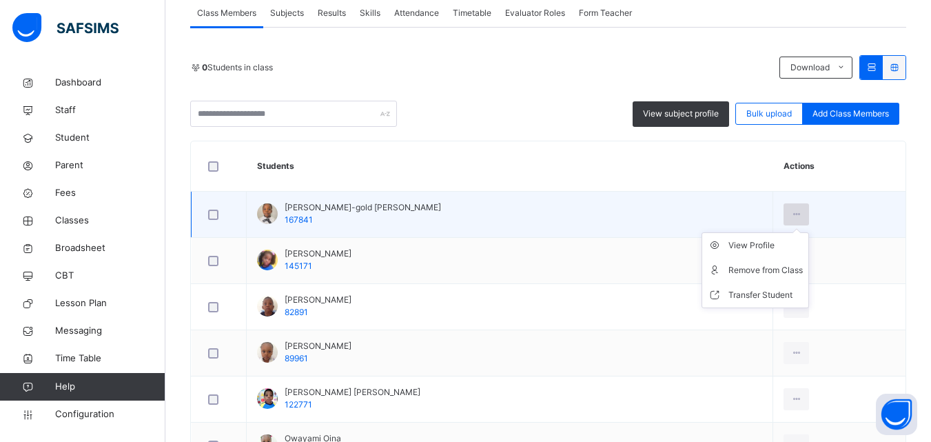
click at [791, 211] on icon at bounding box center [797, 214] width 12 height 12
click at [735, 246] on div "View Profile" at bounding box center [766, 246] width 74 height 14
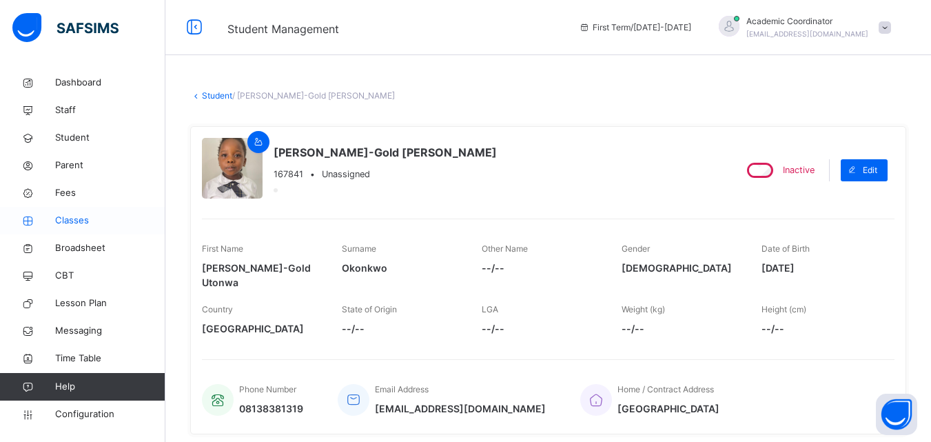
click at [78, 221] on span "Classes" at bounding box center [110, 221] width 110 height 14
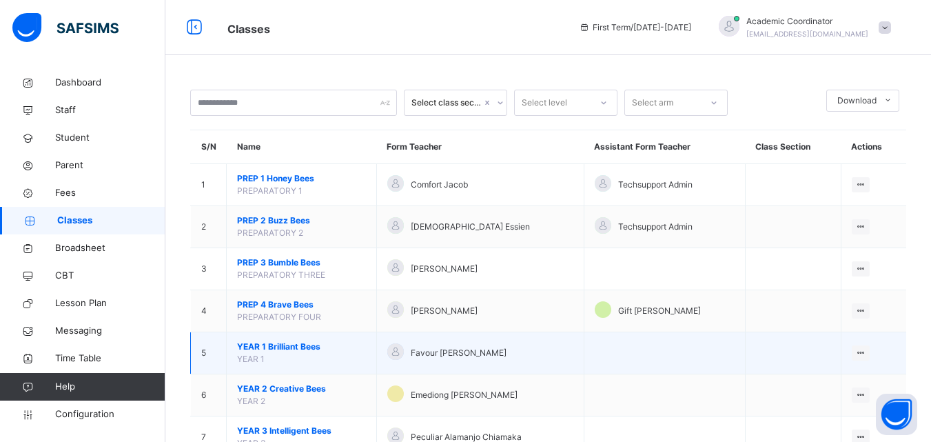
click at [290, 349] on span "YEAR 1 Brilliant Bees" at bounding box center [301, 347] width 129 height 12
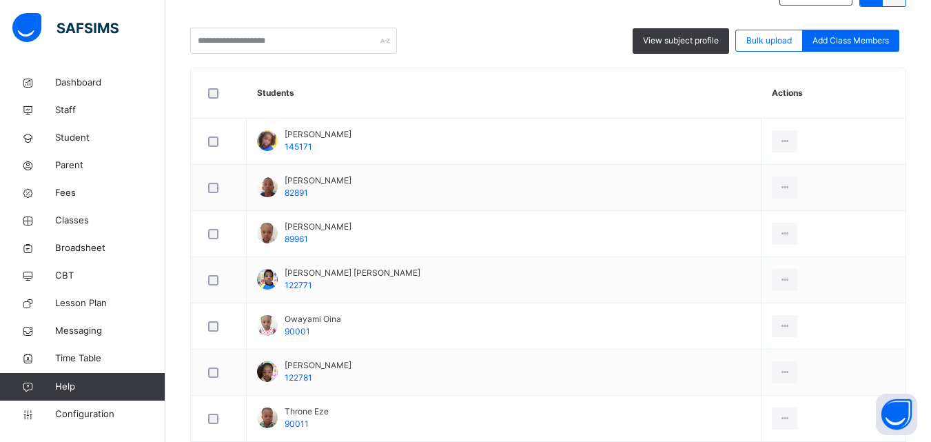
scroll to position [325, 0]
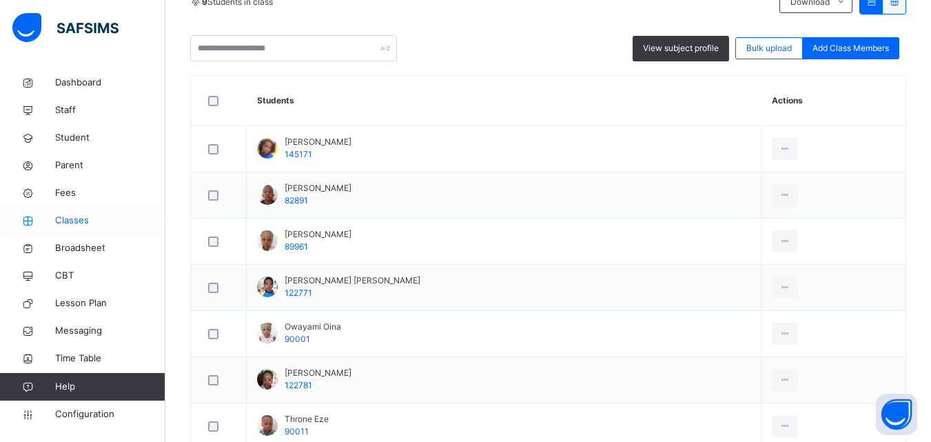
click at [72, 215] on span "Classes" at bounding box center [110, 221] width 110 height 14
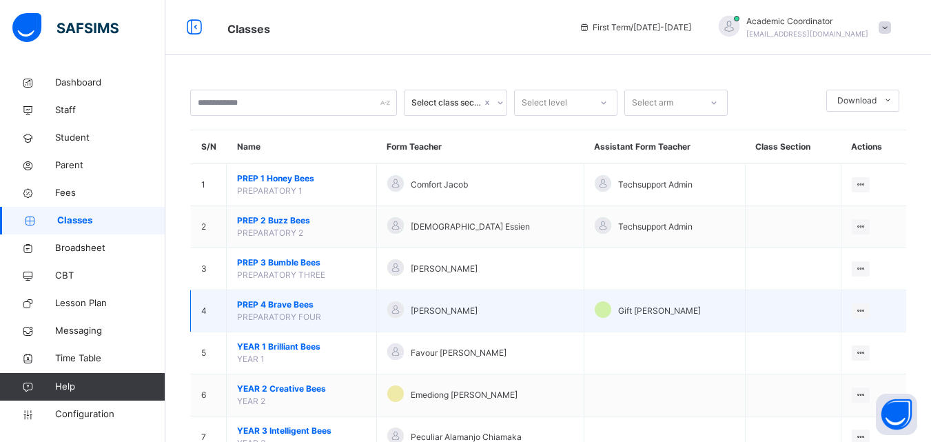
click at [349, 310] on span "PREP 4 Brave Bees" at bounding box center [301, 305] width 129 height 12
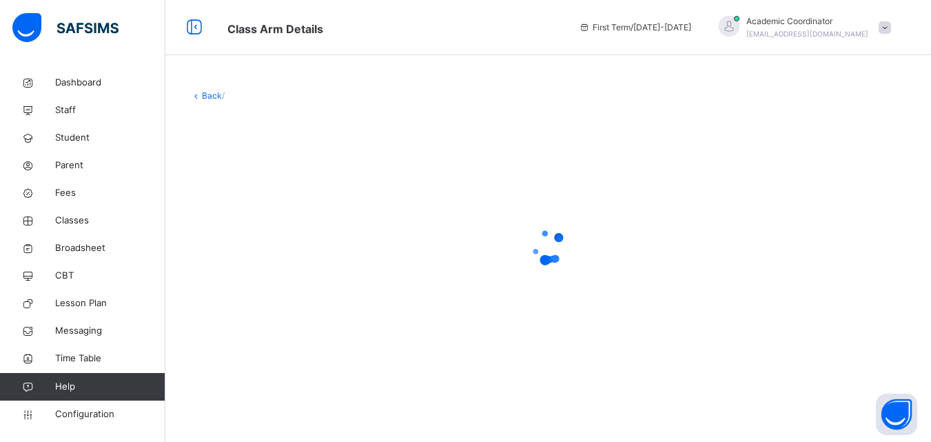
click at [349, 310] on div at bounding box center [548, 247] width 716 height 262
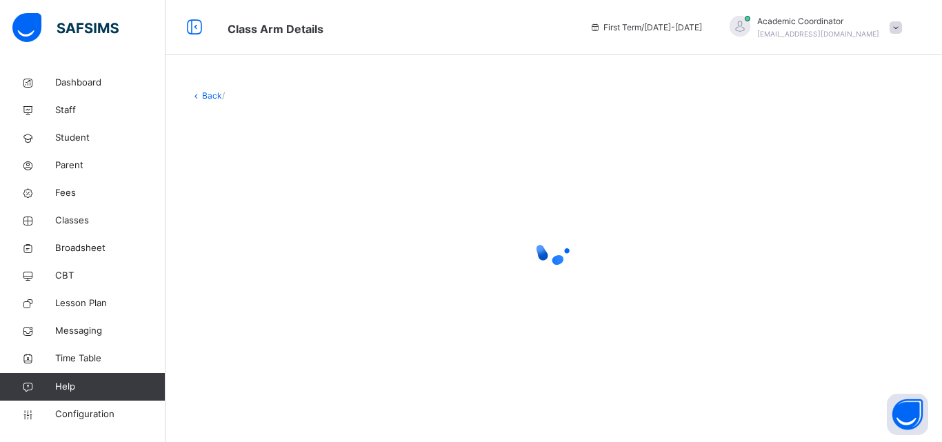
click at [349, 310] on div at bounding box center [553, 247] width 727 height 262
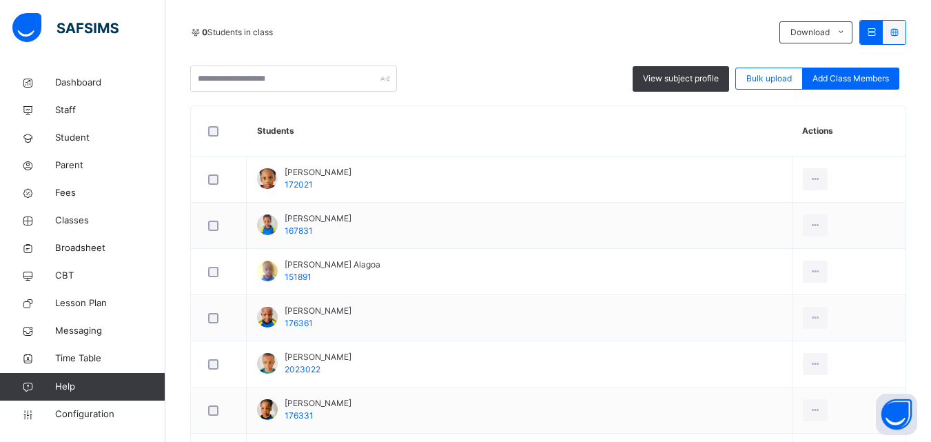
scroll to position [336, 0]
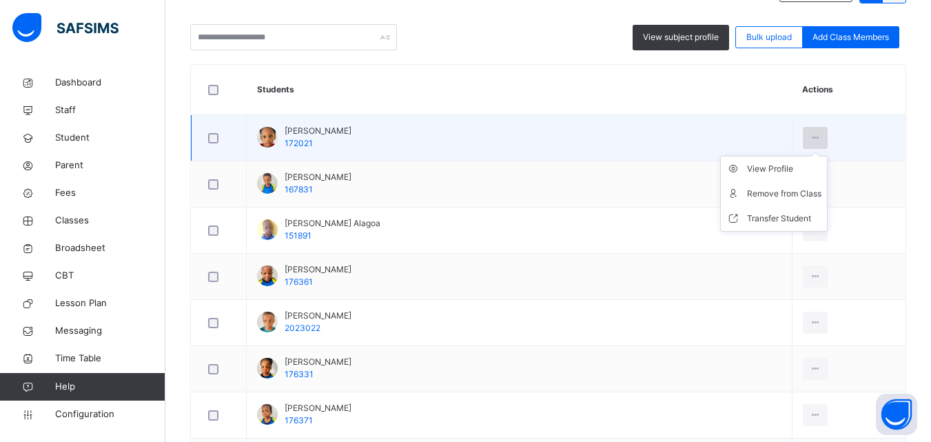
click at [810, 132] on icon at bounding box center [816, 138] width 12 height 12
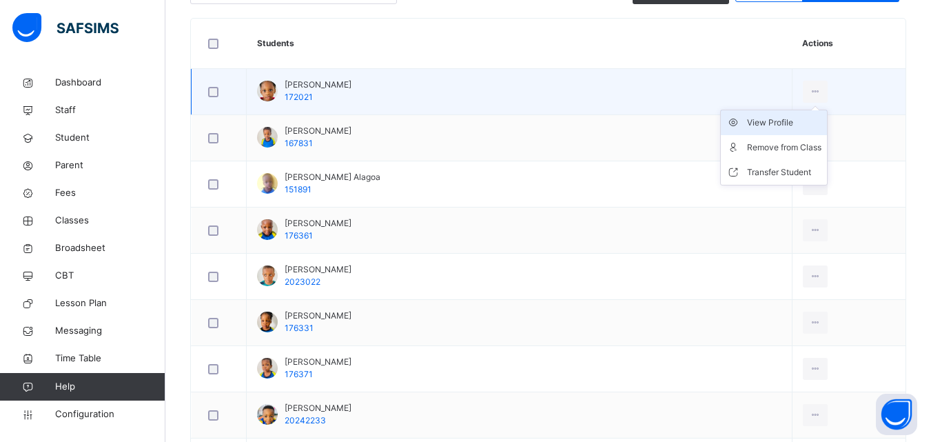
click at [747, 122] on div "View Profile" at bounding box center [784, 123] width 74 height 14
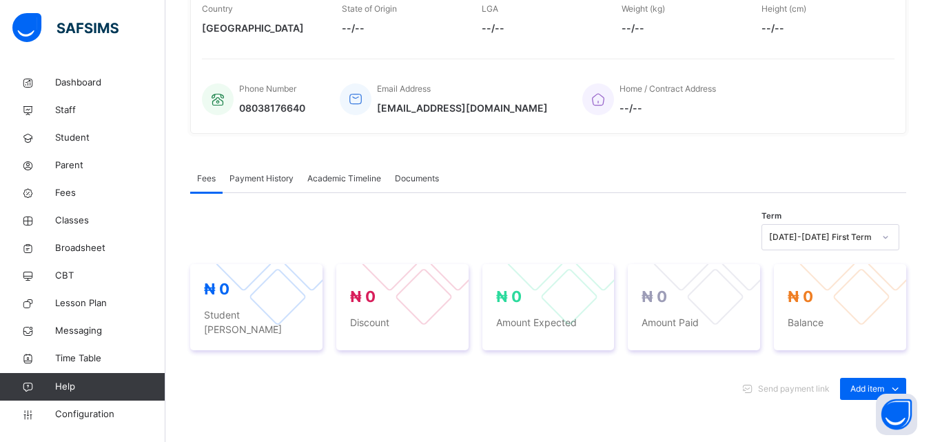
scroll to position [87, 0]
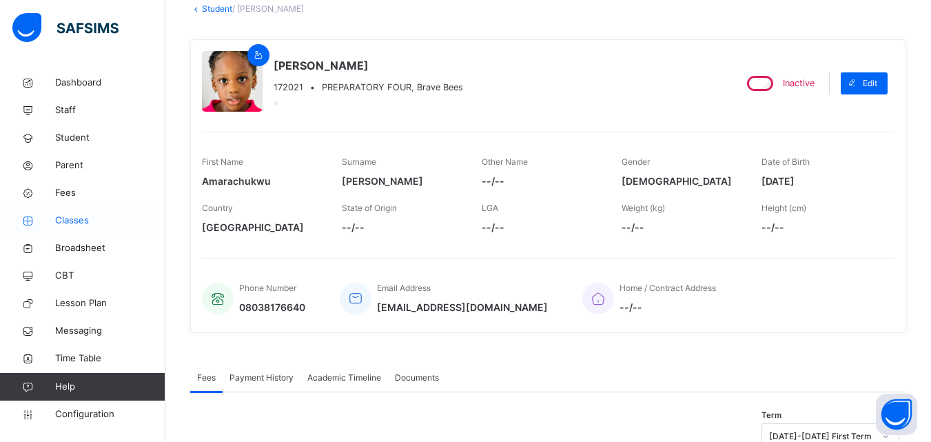
click at [70, 212] on link "Classes" at bounding box center [82, 221] width 165 height 28
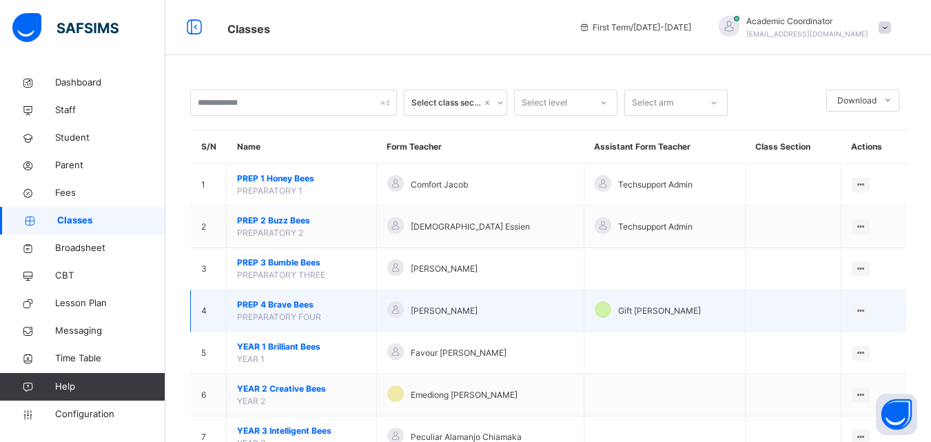
click at [294, 299] on span "PREP 4 Brave Bees" at bounding box center [301, 305] width 129 height 12
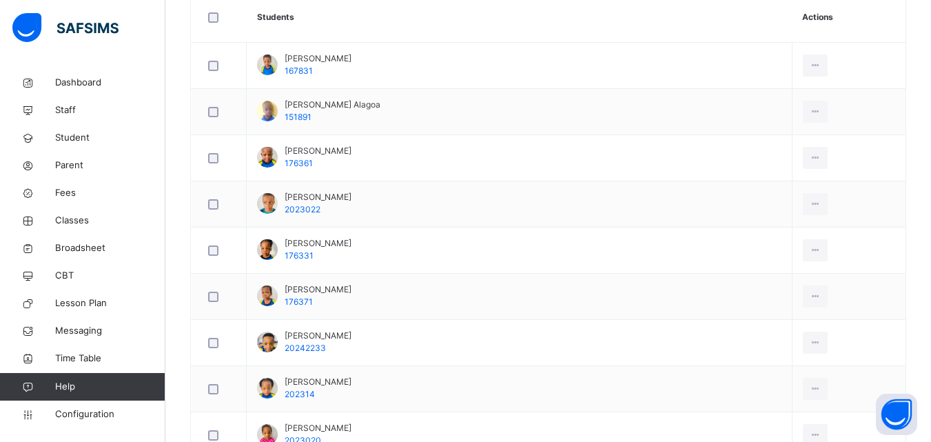
scroll to position [421, 0]
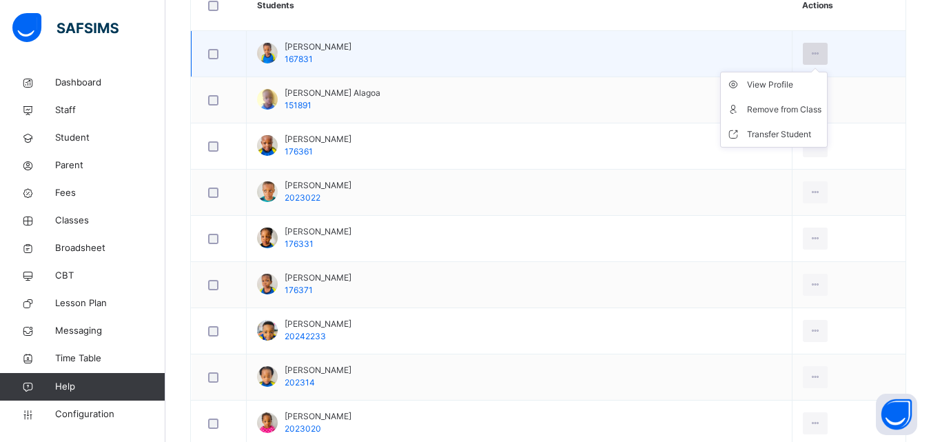
click at [810, 56] on icon at bounding box center [816, 54] width 12 height 12
click at [747, 82] on div "View Profile" at bounding box center [784, 85] width 74 height 14
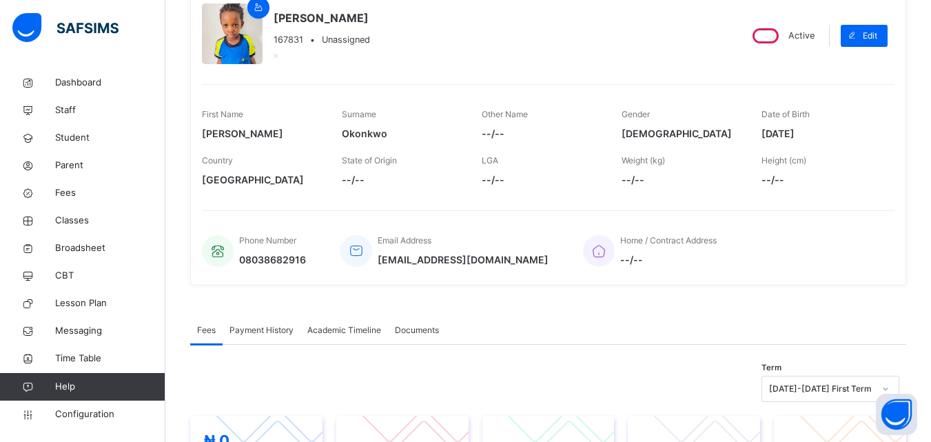
scroll to position [124, 0]
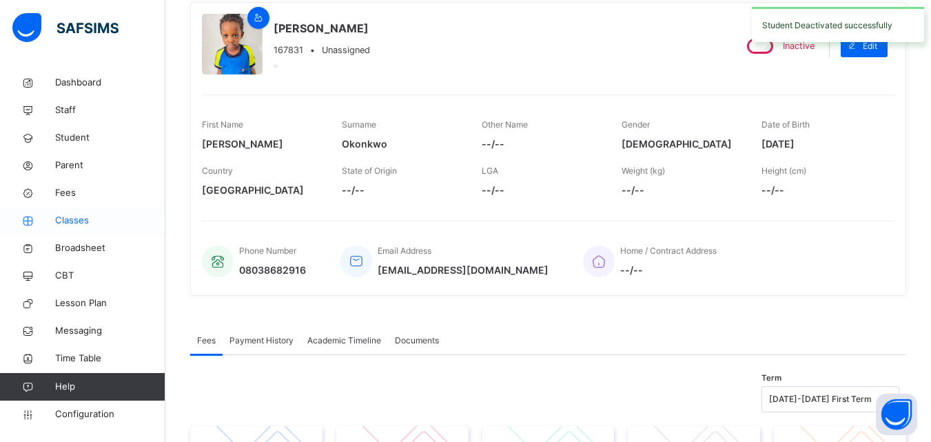
click at [83, 225] on span "Classes" at bounding box center [110, 221] width 110 height 14
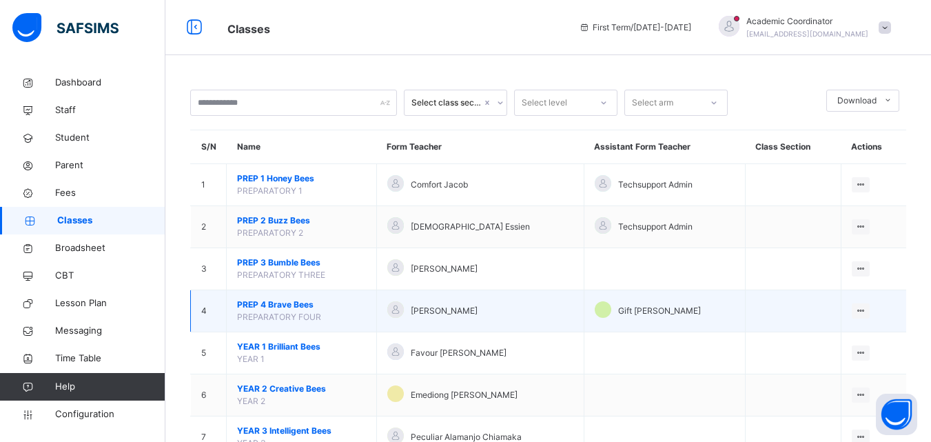
click at [310, 303] on span "PREP 4 Brave Bees" at bounding box center [301, 305] width 129 height 12
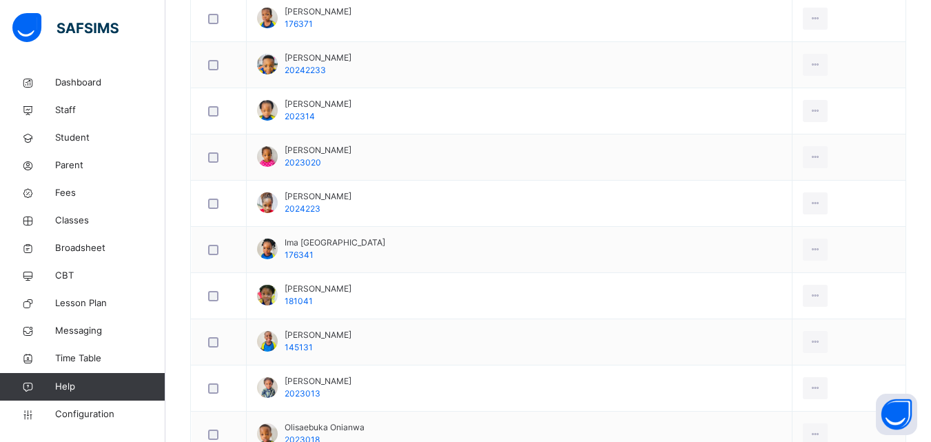
scroll to position [638, 0]
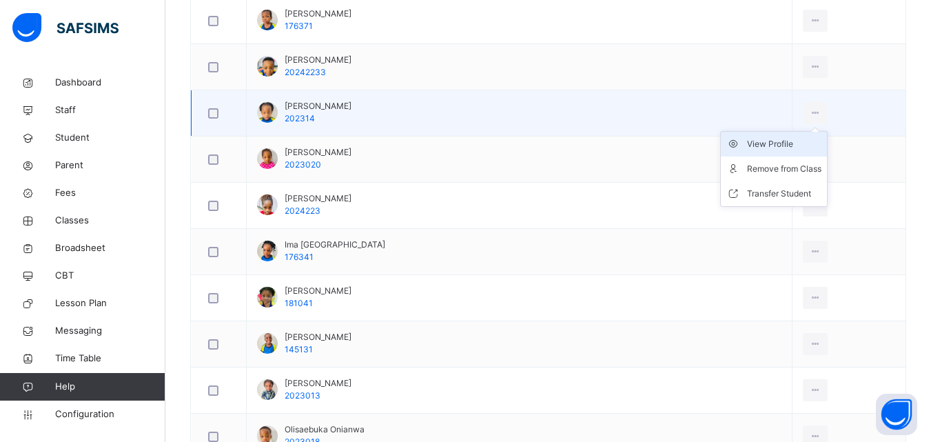
click at [763, 142] on div "View Profile" at bounding box center [784, 144] width 74 height 14
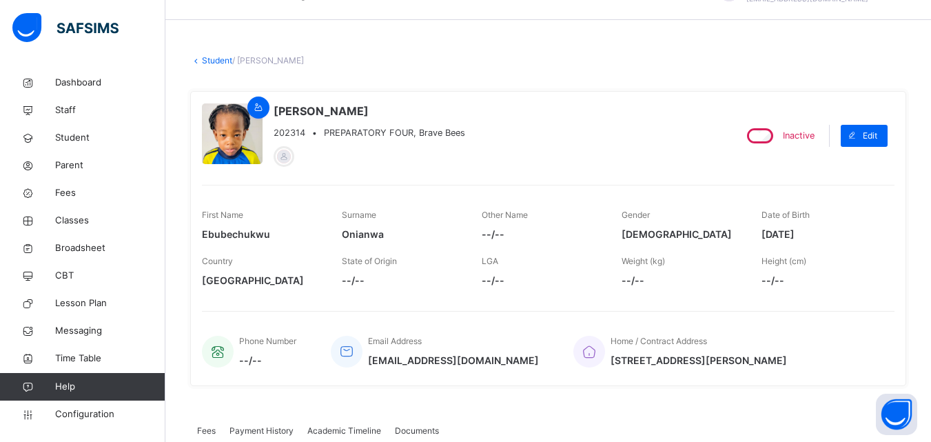
scroll to position [33, 0]
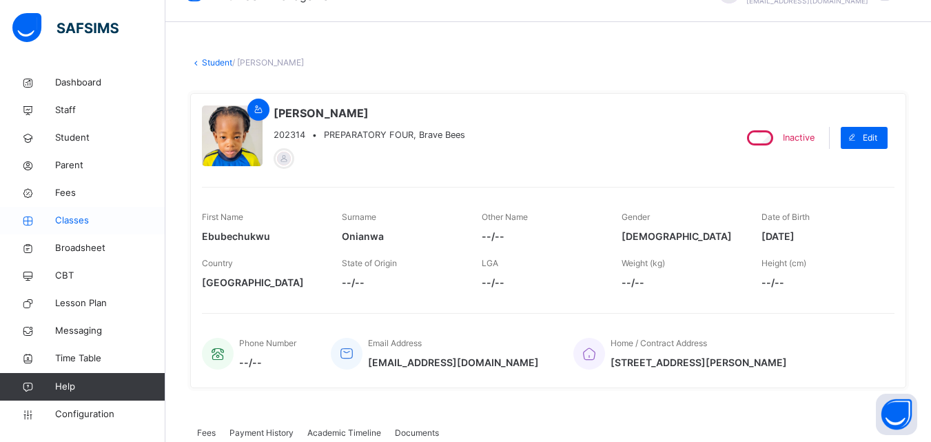
click at [74, 218] on span "Classes" at bounding box center [110, 221] width 110 height 14
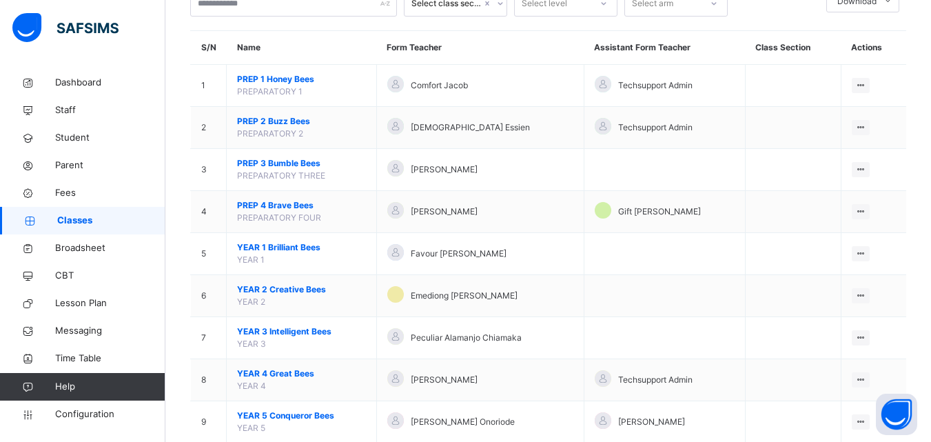
scroll to position [105, 0]
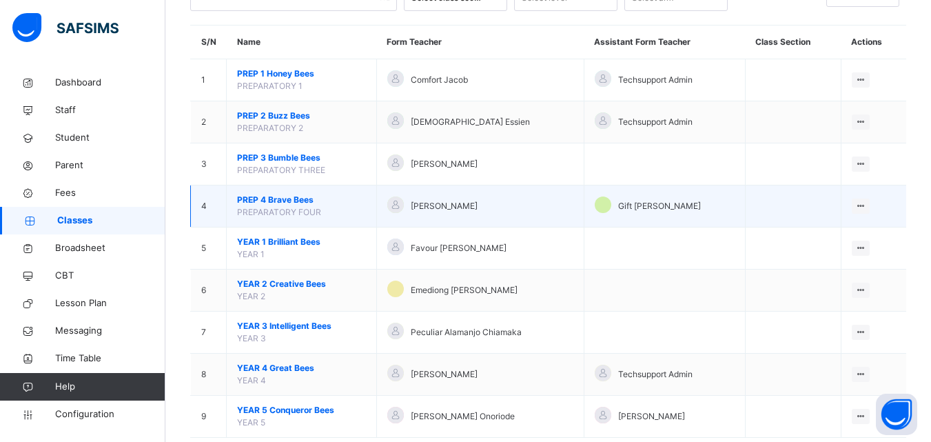
click at [296, 205] on span "PREP 4 Brave Bees" at bounding box center [301, 200] width 129 height 12
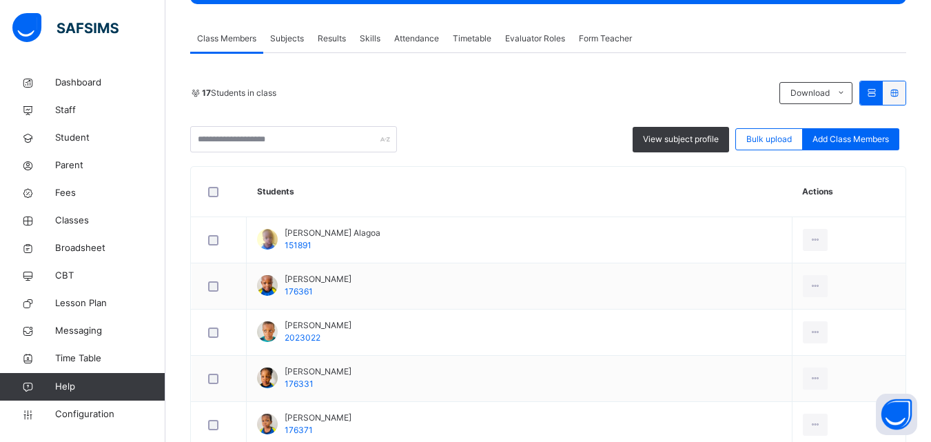
scroll to position [259, 0]
